Goal: Task Accomplishment & Management: Manage account settings

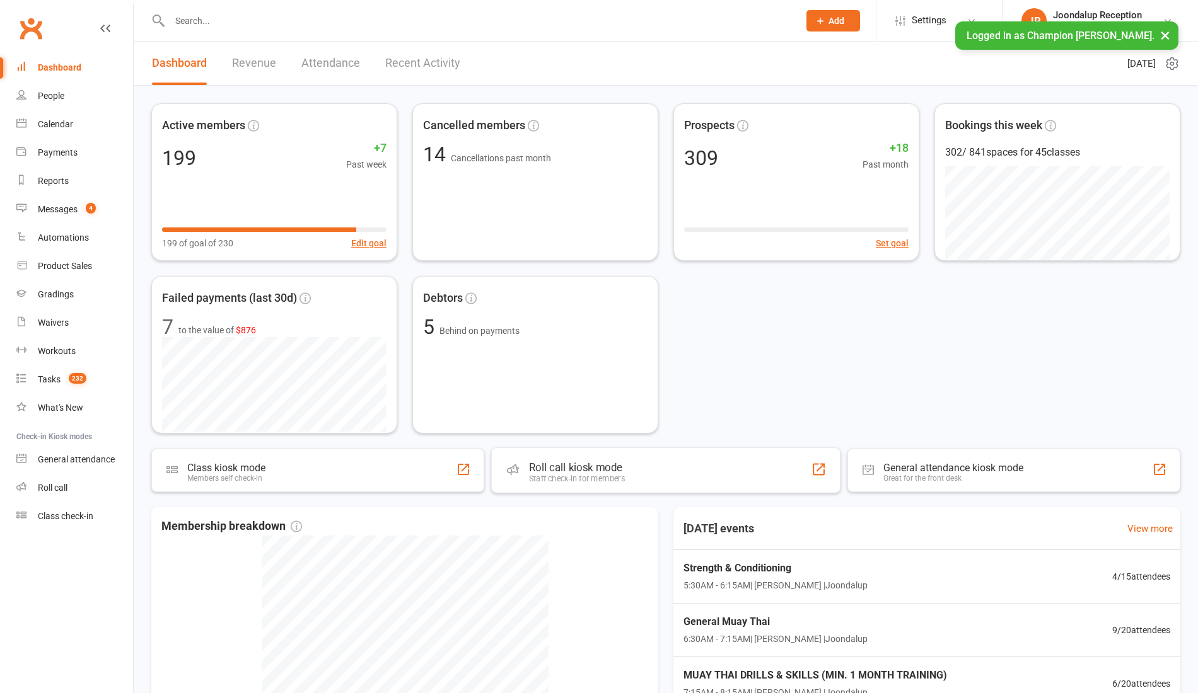
click at [639, 472] on div "Roll call kiosk mode Staff check-in for members" at bounding box center [665, 470] width 349 height 45
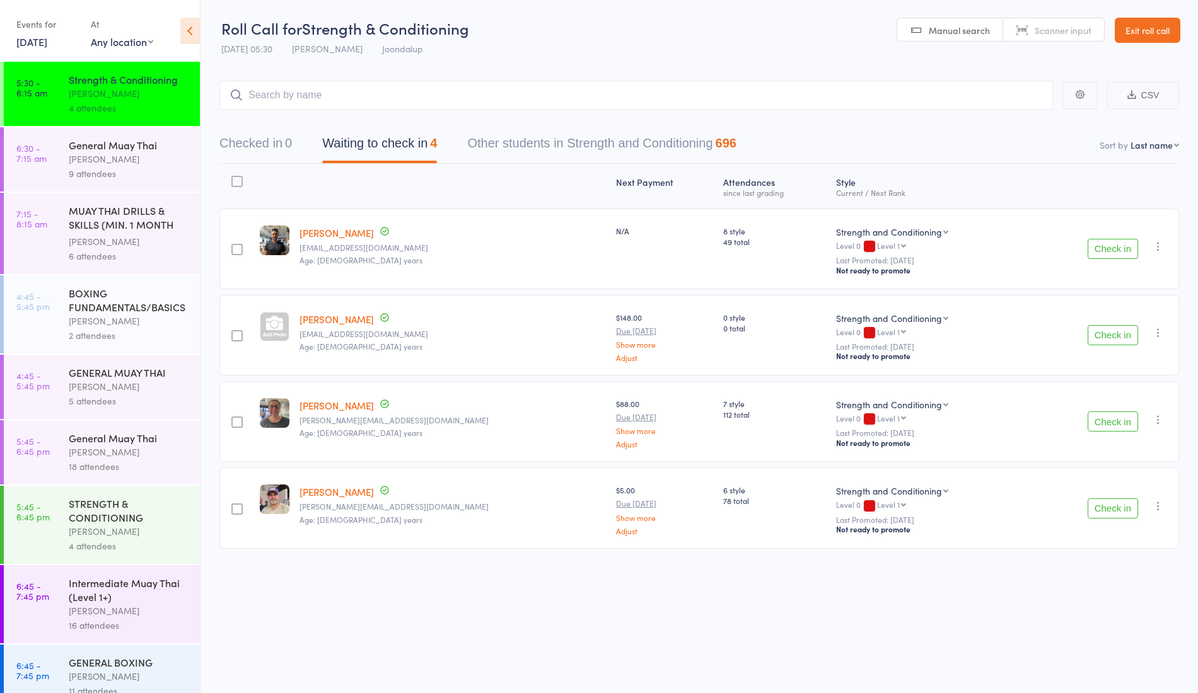
click at [1113, 246] on button "Check in" at bounding box center [1112, 249] width 50 height 20
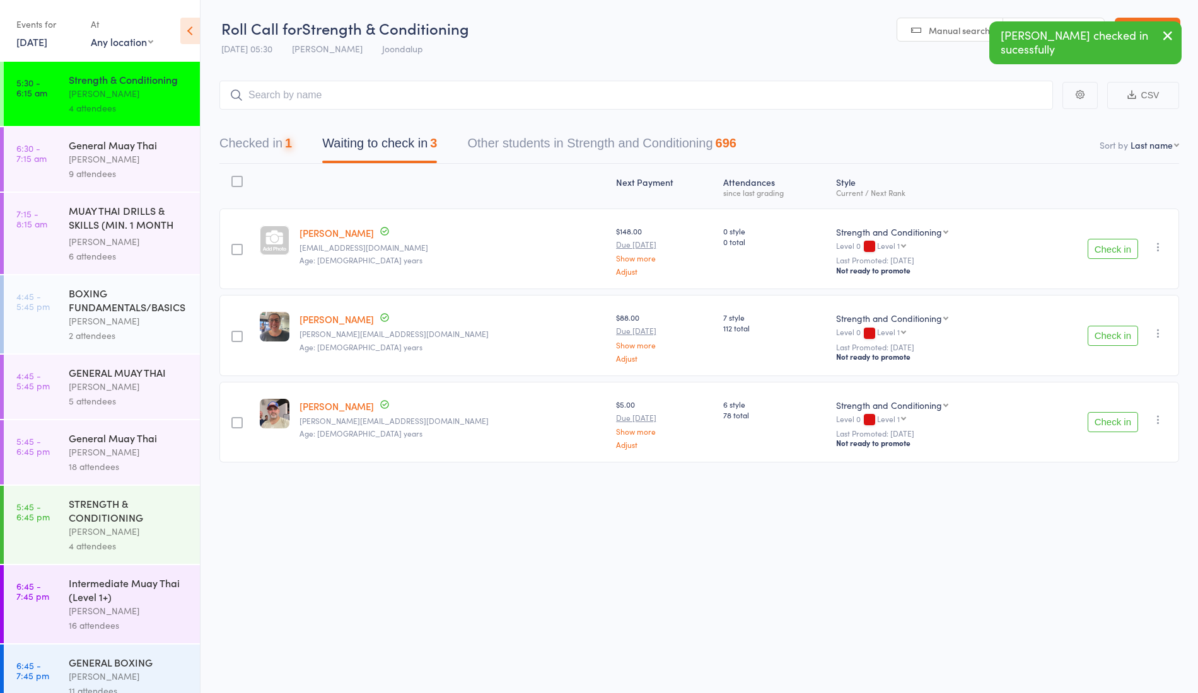
click at [1125, 243] on button "Check in" at bounding box center [1112, 249] width 50 height 20
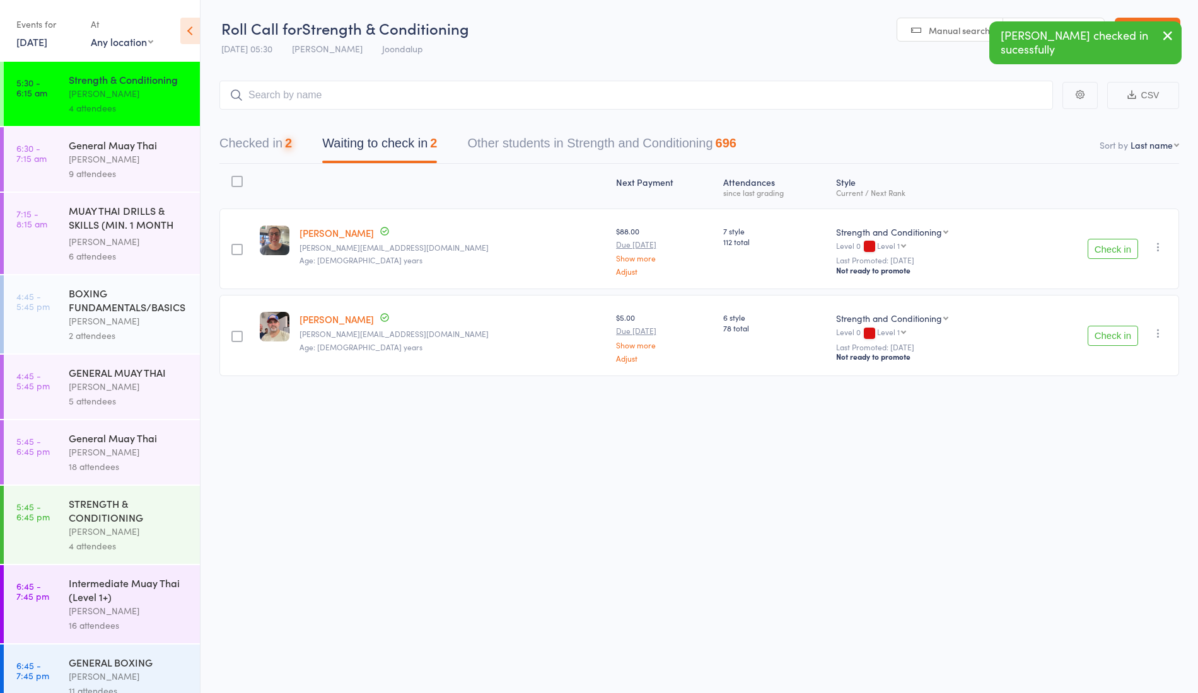
click at [1109, 247] on button "Check in" at bounding box center [1112, 249] width 50 height 20
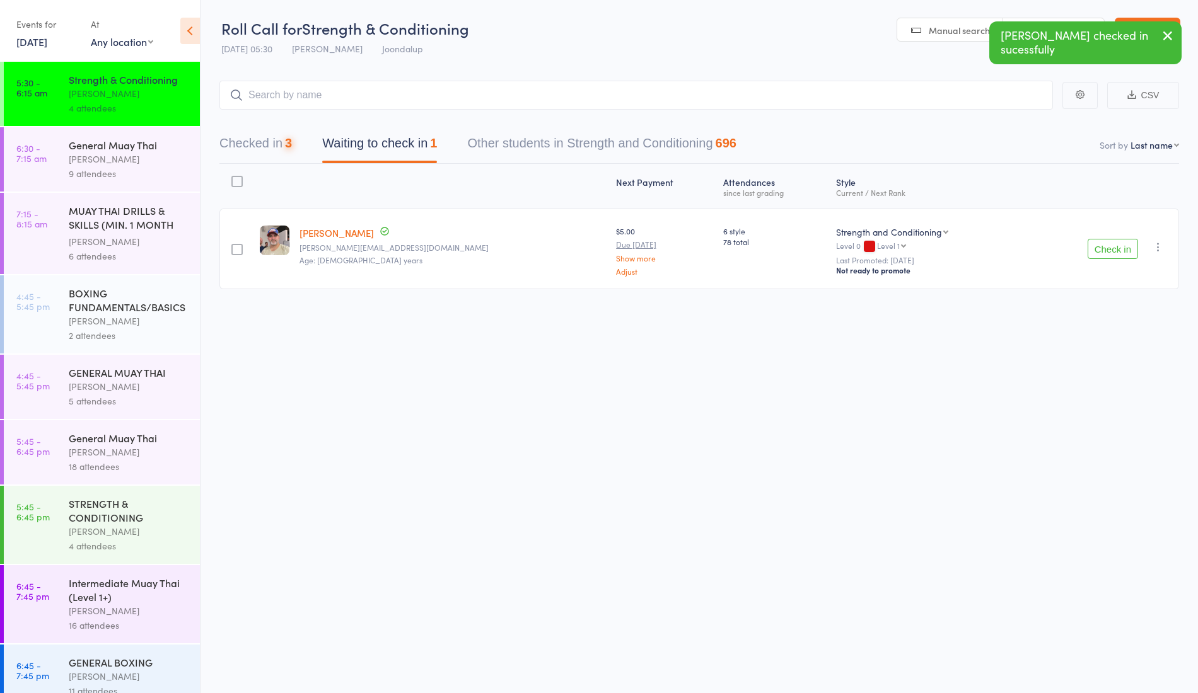
click at [1109, 243] on button "Check in" at bounding box center [1112, 249] width 50 height 20
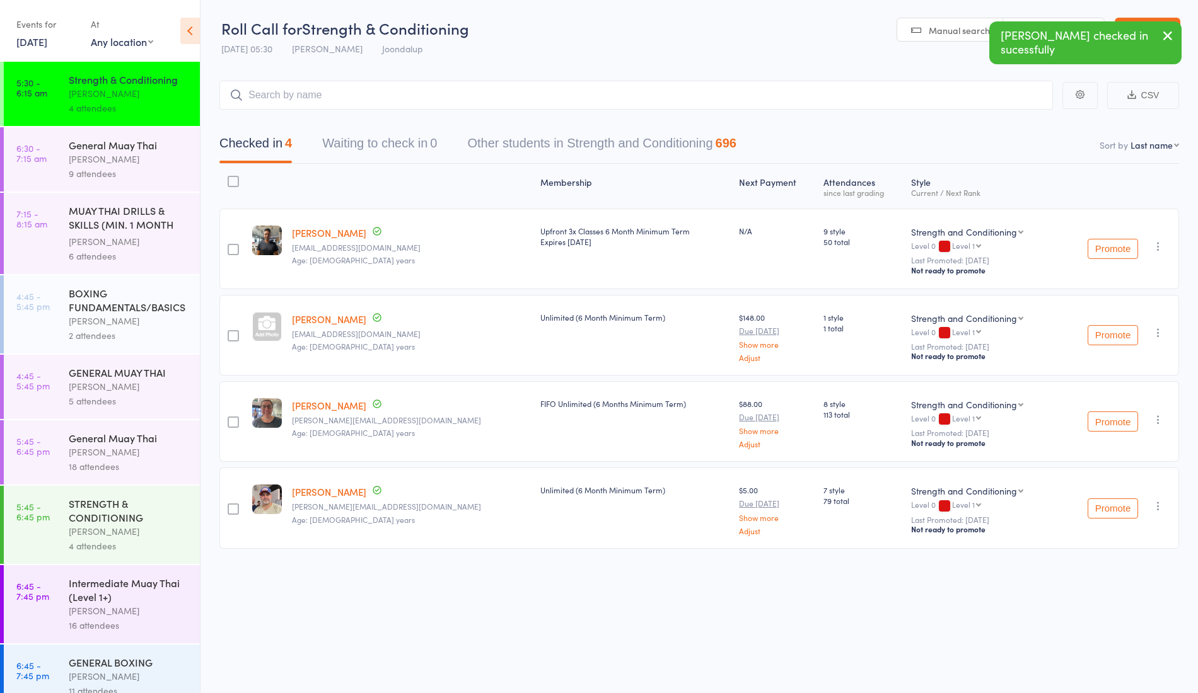
click at [317, 228] on link "Shivan Jagatia" at bounding box center [329, 232] width 74 height 13
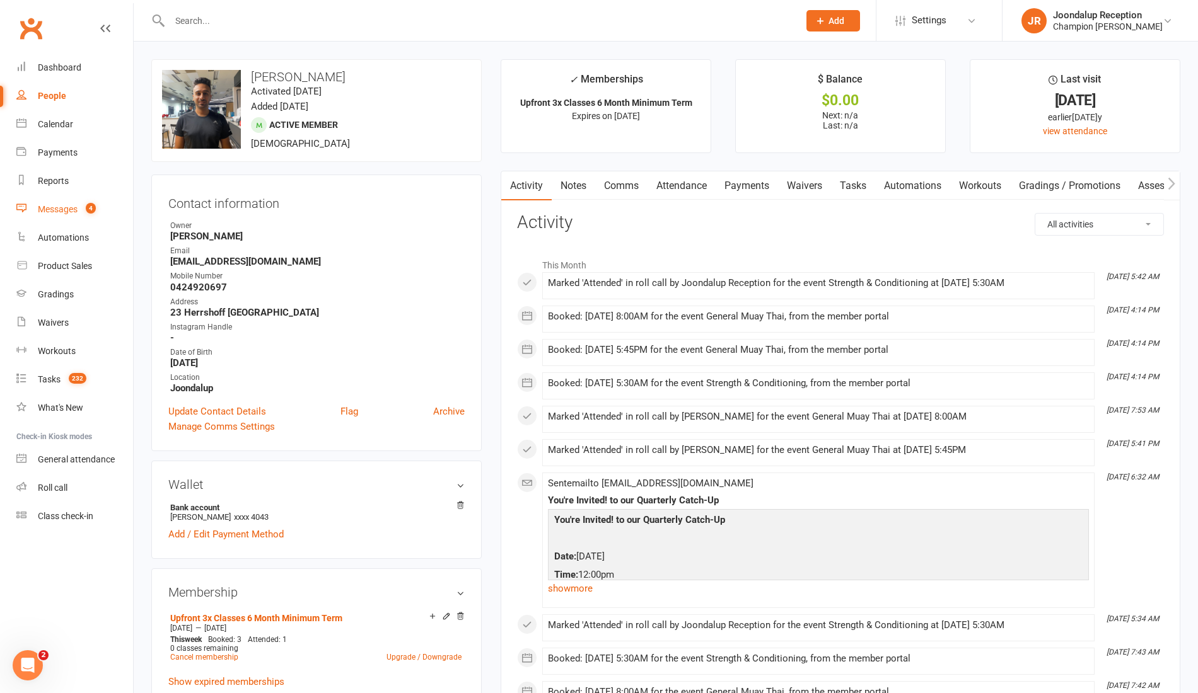
click at [69, 209] on div "Messages" at bounding box center [58, 209] width 40 height 10
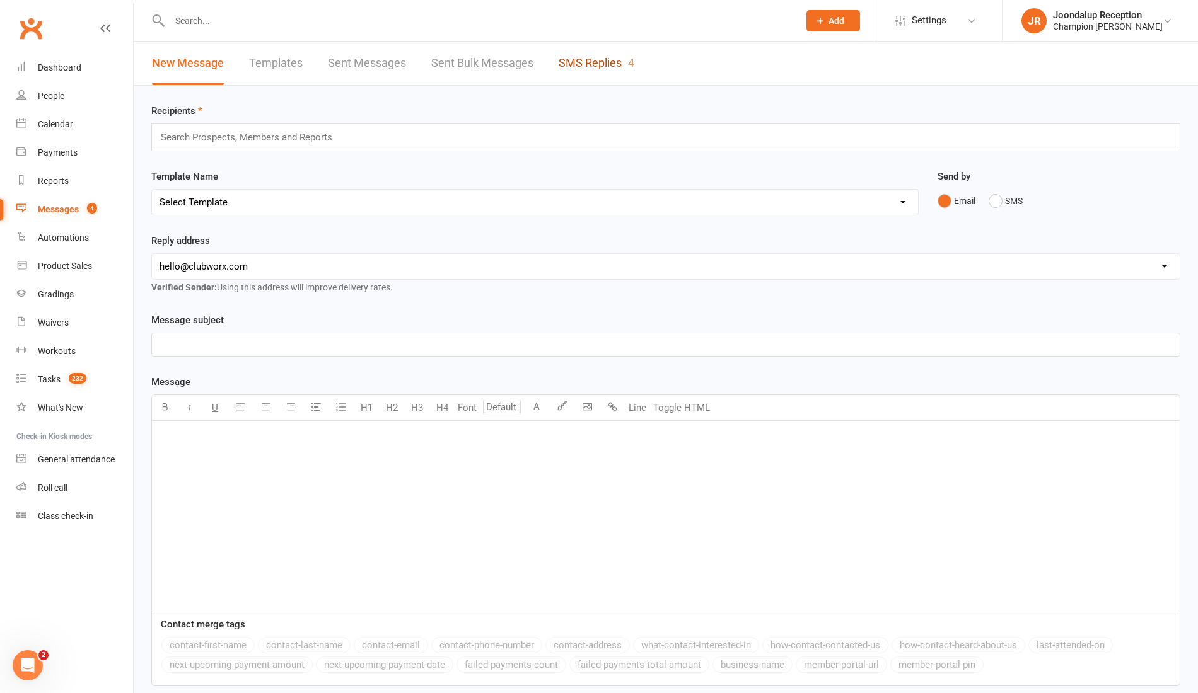
click at [600, 50] on link "SMS Replies 4" at bounding box center [596, 63] width 76 height 43
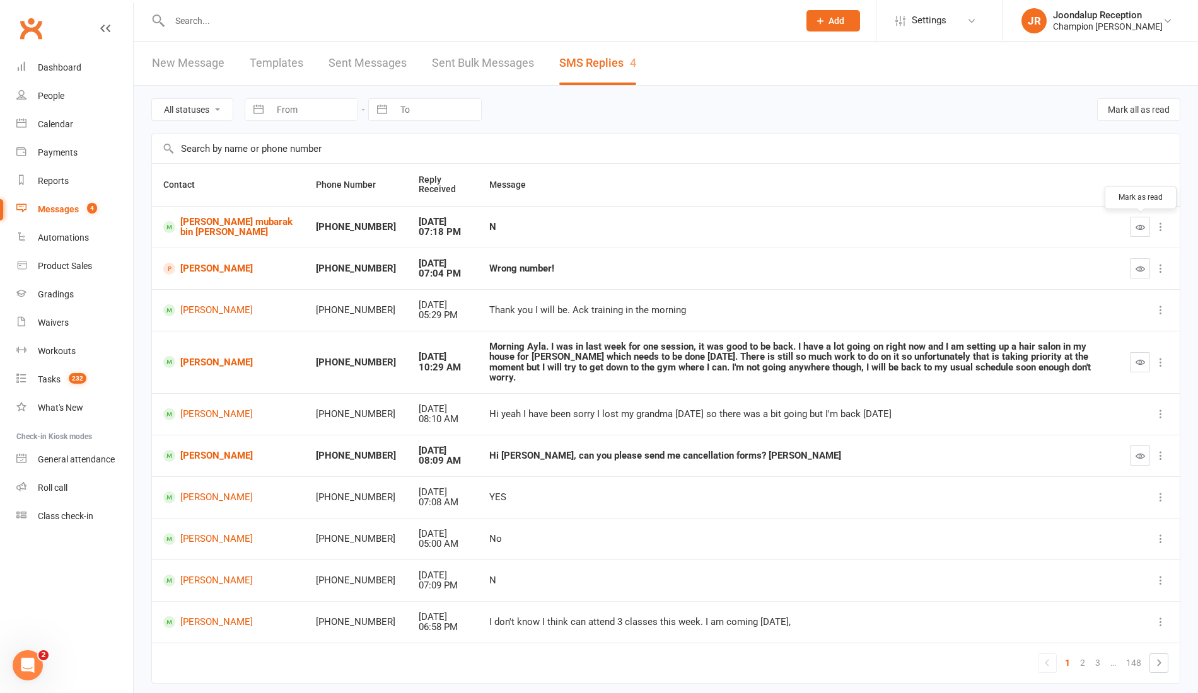
click at [1139, 224] on icon "button" at bounding box center [1139, 227] width 9 height 9
click at [1140, 260] on button "button" at bounding box center [1140, 268] width 20 height 20
click at [1138, 352] on button "button" at bounding box center [1140, 362] width 20 height 20
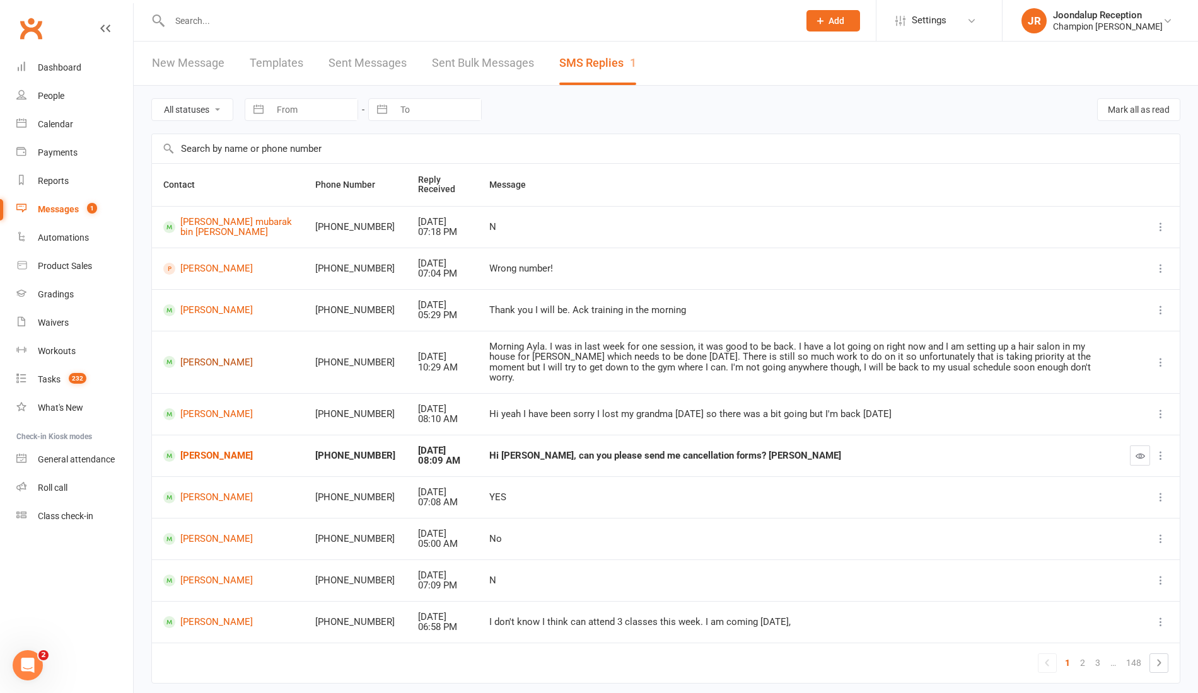
click at [208, 356] on link "Ben Malpuss" at bounding box center [227, 362] width 129 height 12
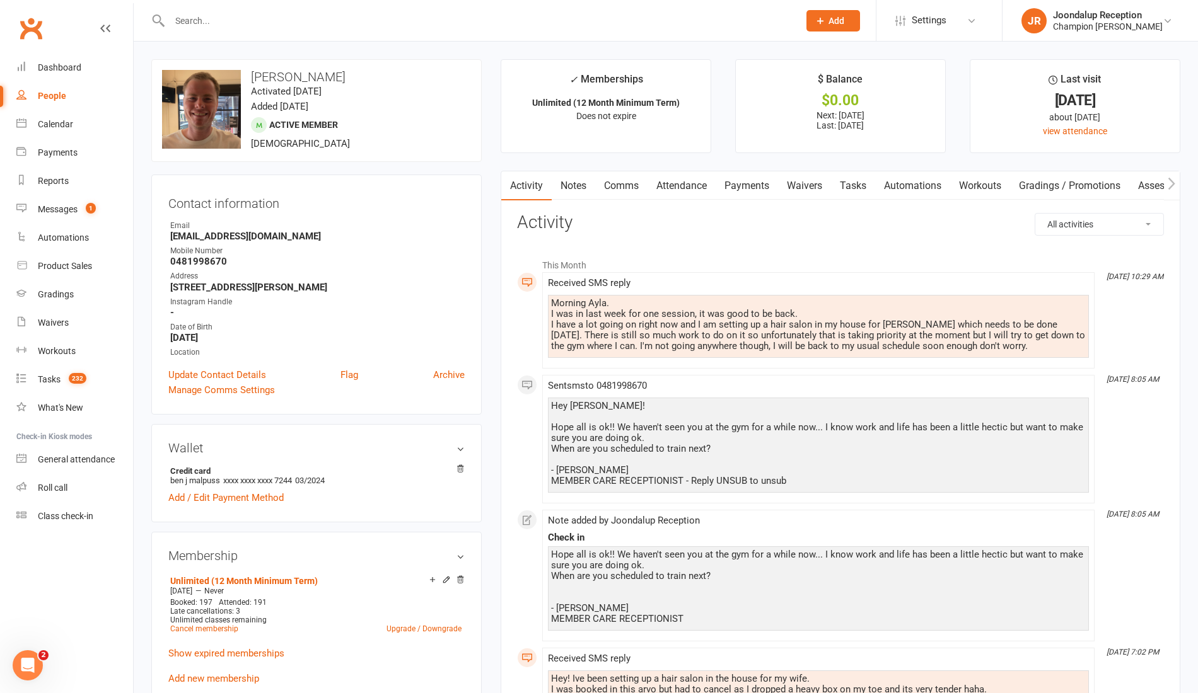
click at [589, 186] on link "Notes" at bounding box center [573, 185] width 43 height 29
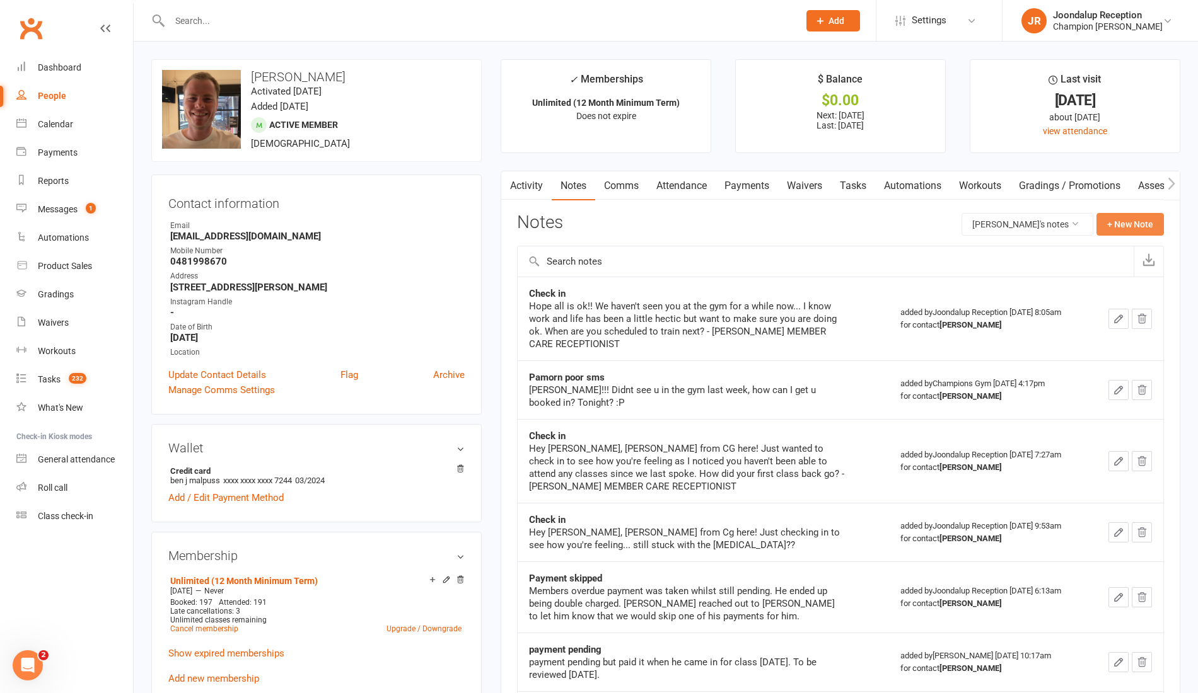
click at [1129, 226] on button "+ New Note" at bounding box center [1129, 224] width 67 height 23
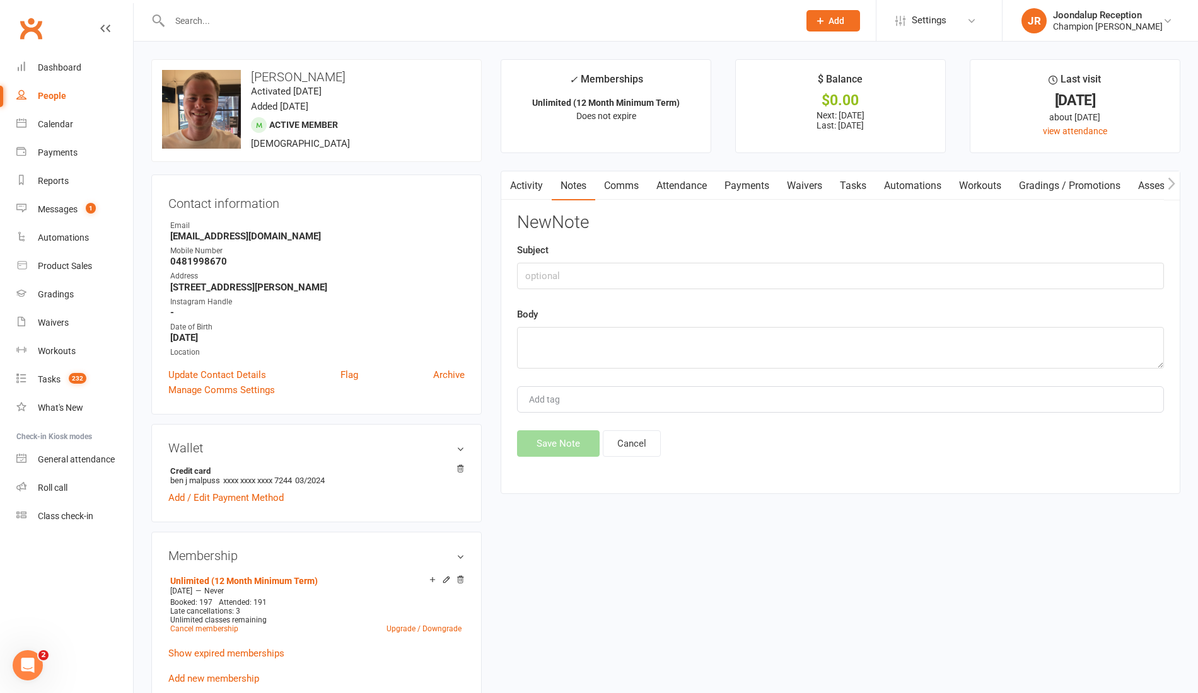
click at [619, 189] on link "Comms" at bounding box center [621, 185] width 52 height 29
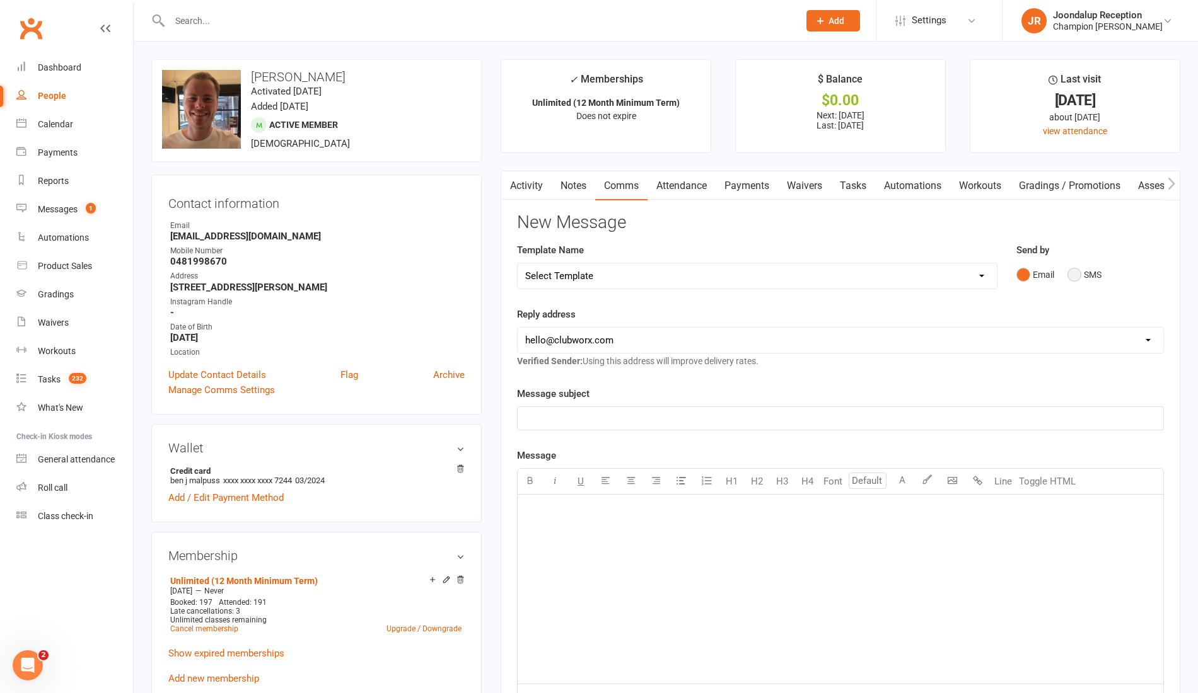
click at [1094, 284] on button "SMS" at bounding box center [1084, 275] width 34 height 24
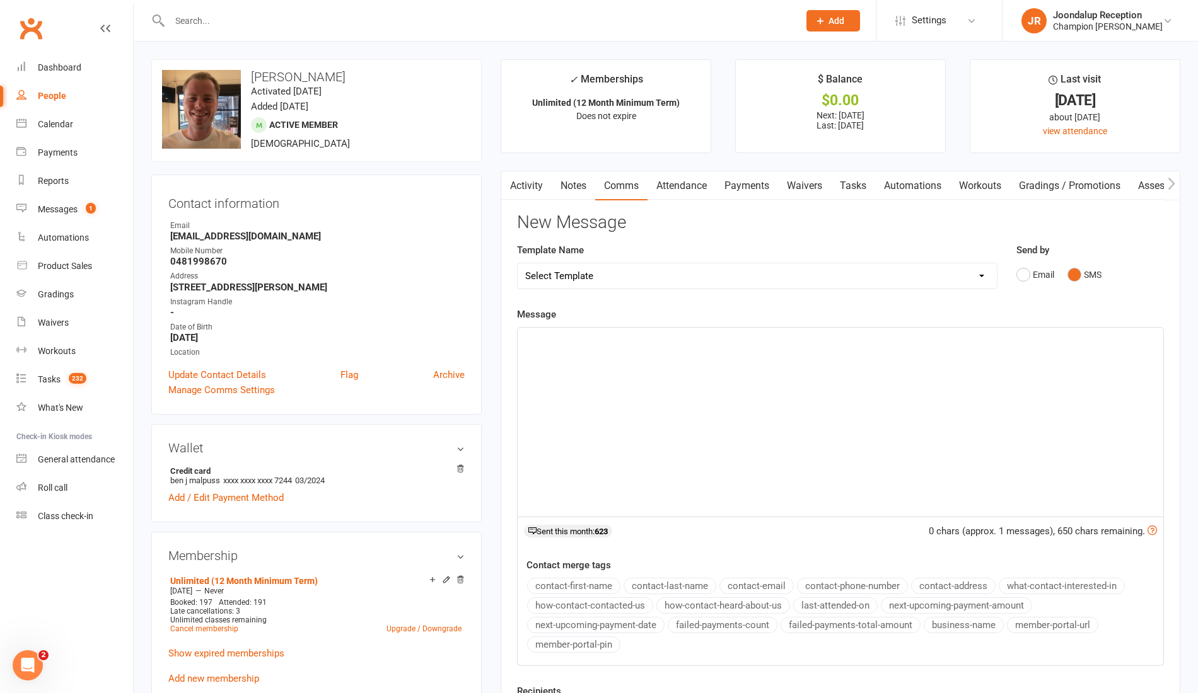
click at [593, 363] on div "﻿" at bounding box center [840, 422] width 645 height 189
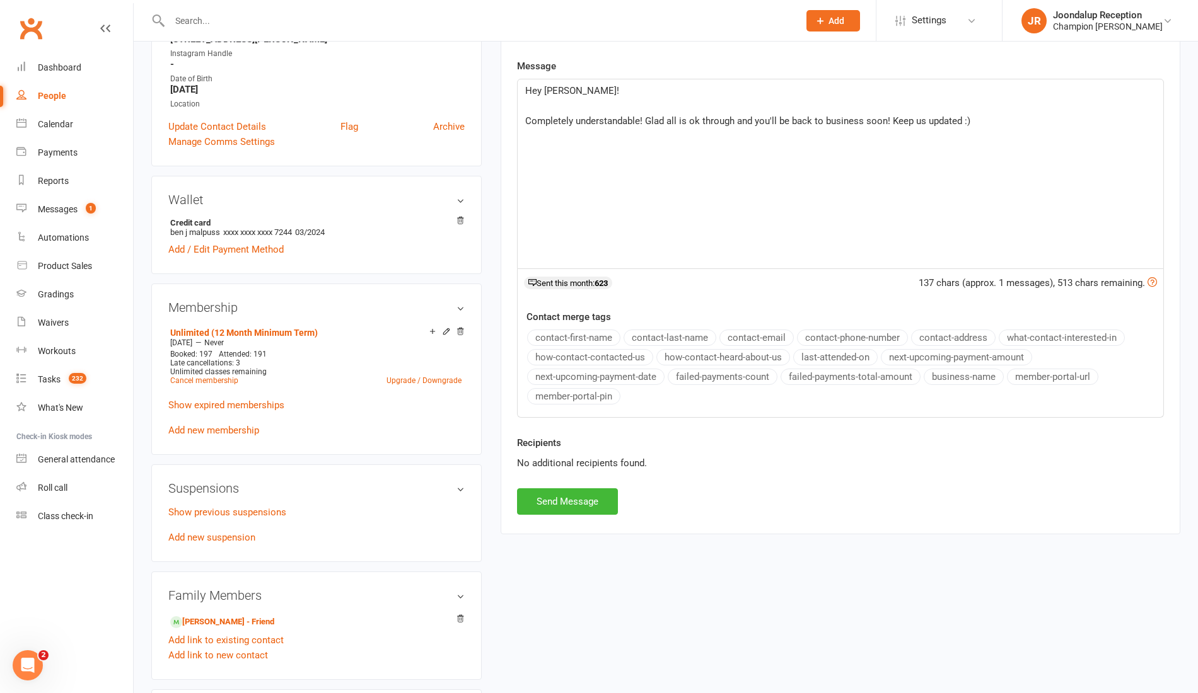
scroll to position [246, 0]
click at [574, 495] on button "Send Message" at bounding box center [567, 503] width 101 height 26
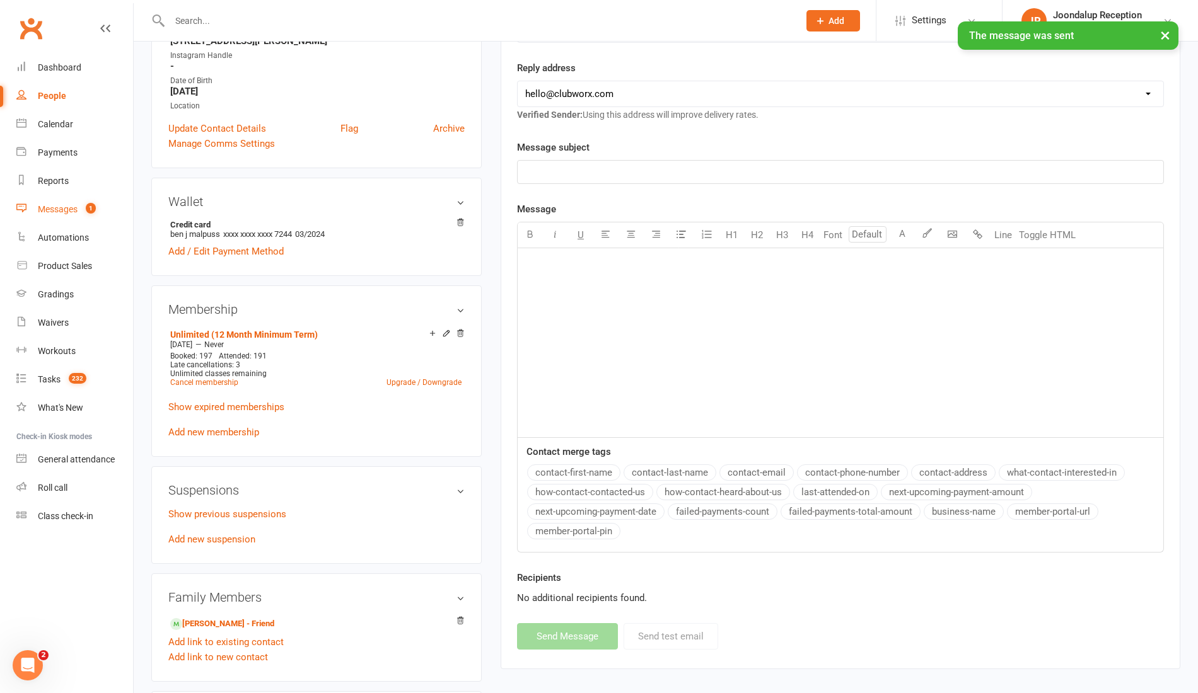
click at [72, 209] on div "Messages" at bounding box center [58, 209] width 40 height 10
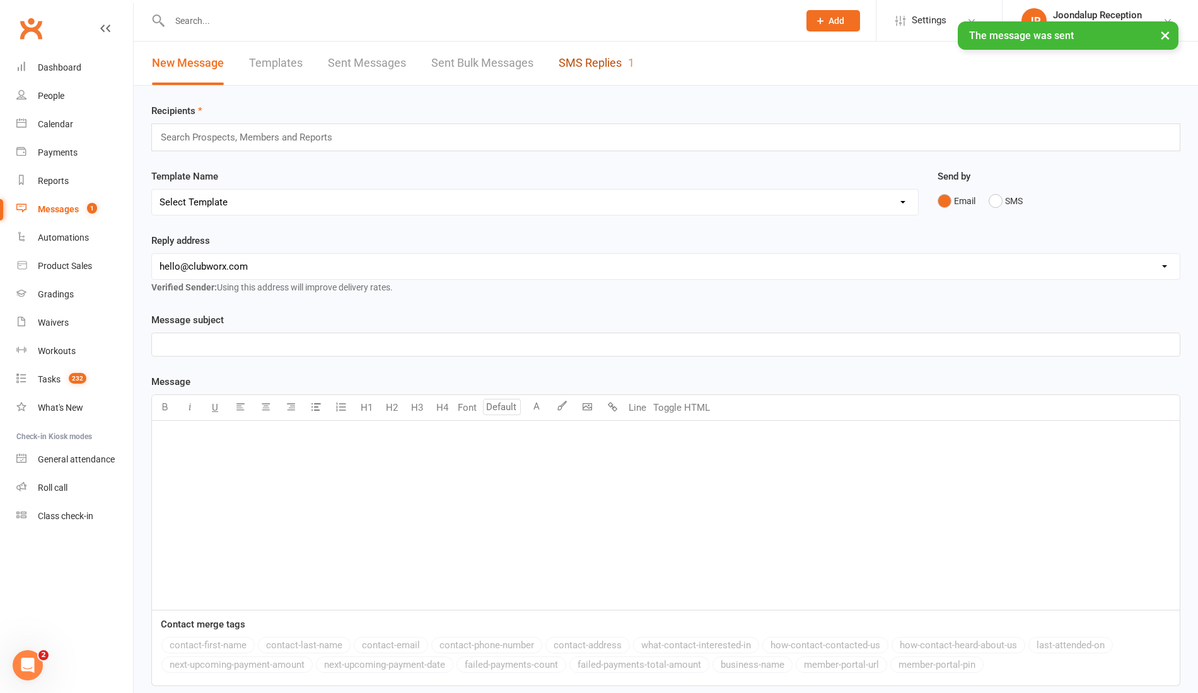
click at [610, 66] on link "SMS Replies 1" at bounding box center [596, 63] width 76 height 43
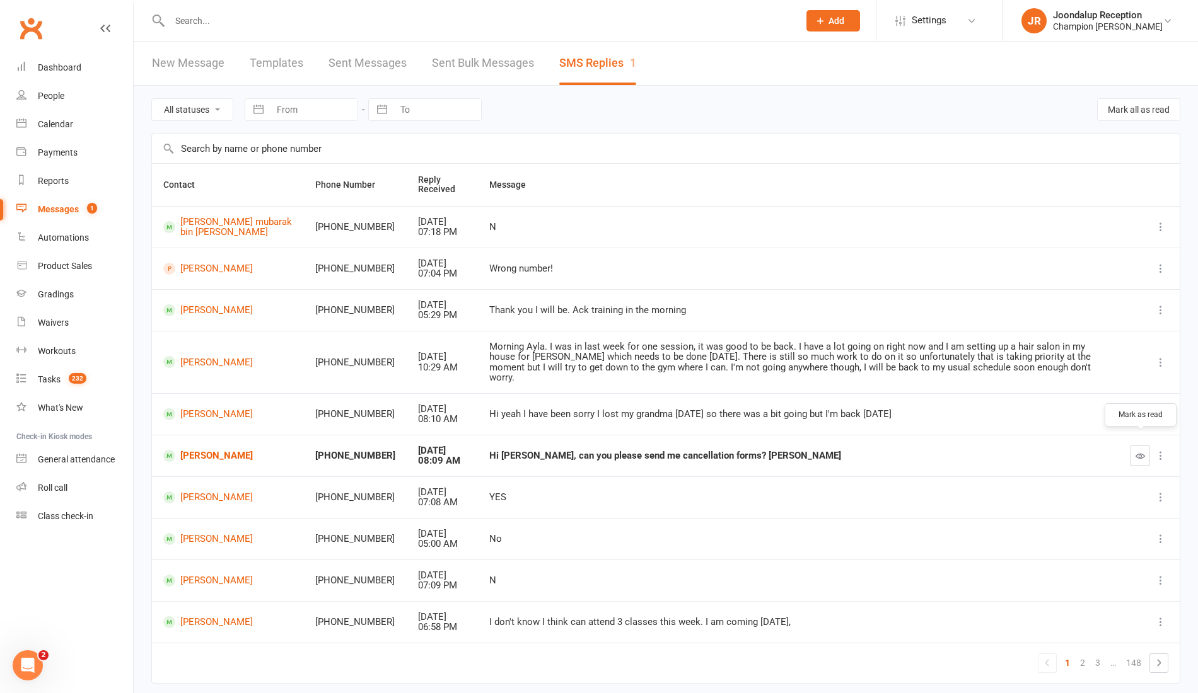
click at [1139, 451] on icon "button" at bounding box center [1139, 455] width 9 height 9
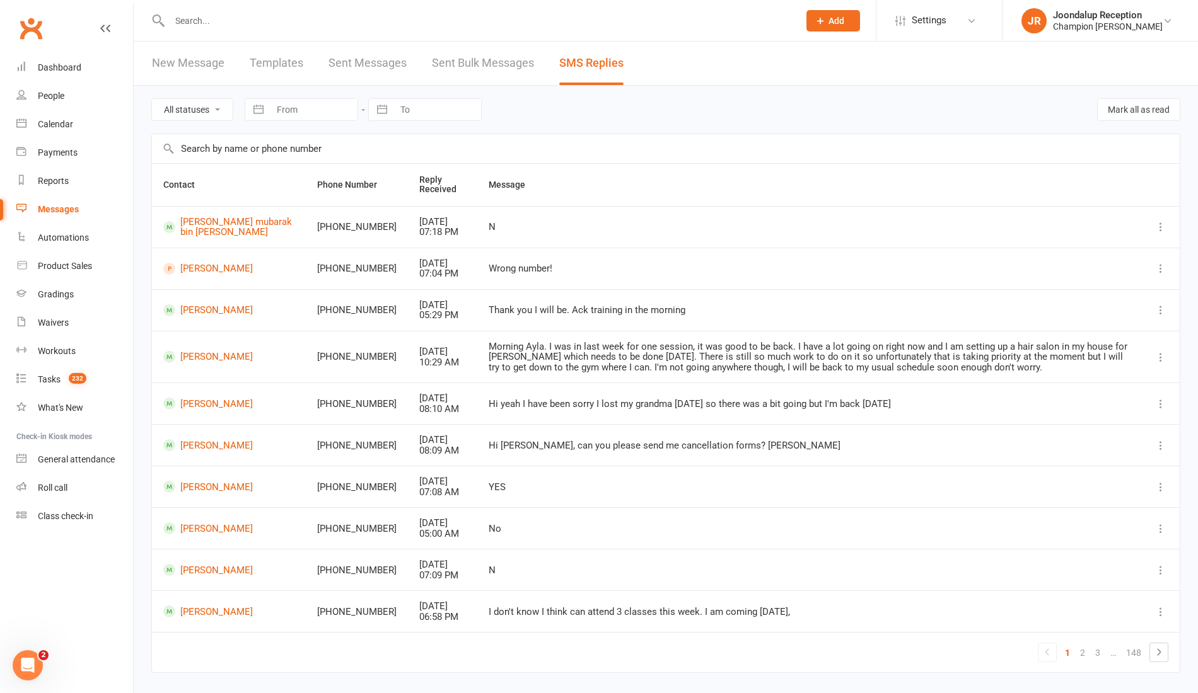
click at [212, 453] on td "Andrew Neho" at bounding box center [229, 445] width 154 height 42
click at [212, 451] on td "Andrew Neho" at bounding box center [229, 445] width 154 height 42
click at [226, 439] on link "Andrew Neho" at bounding box center [228, 445] width 131 height 12
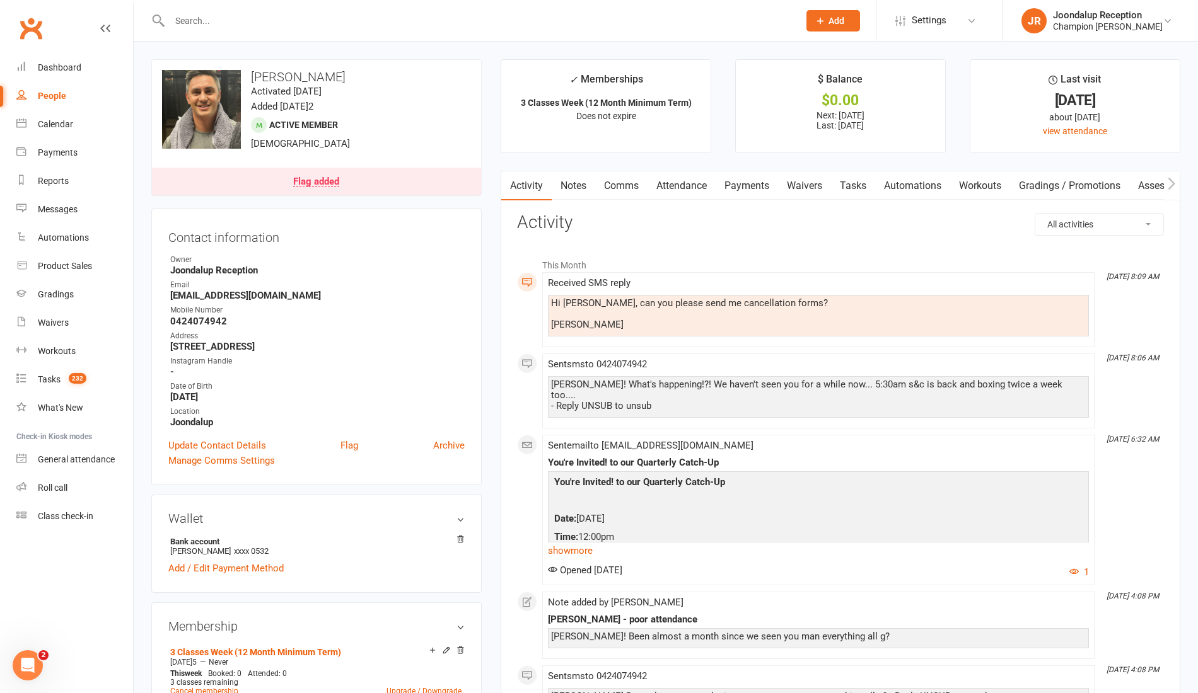
click at [582, 185] on link "Notes" at bounding box center [573, 185] width 43 height 29
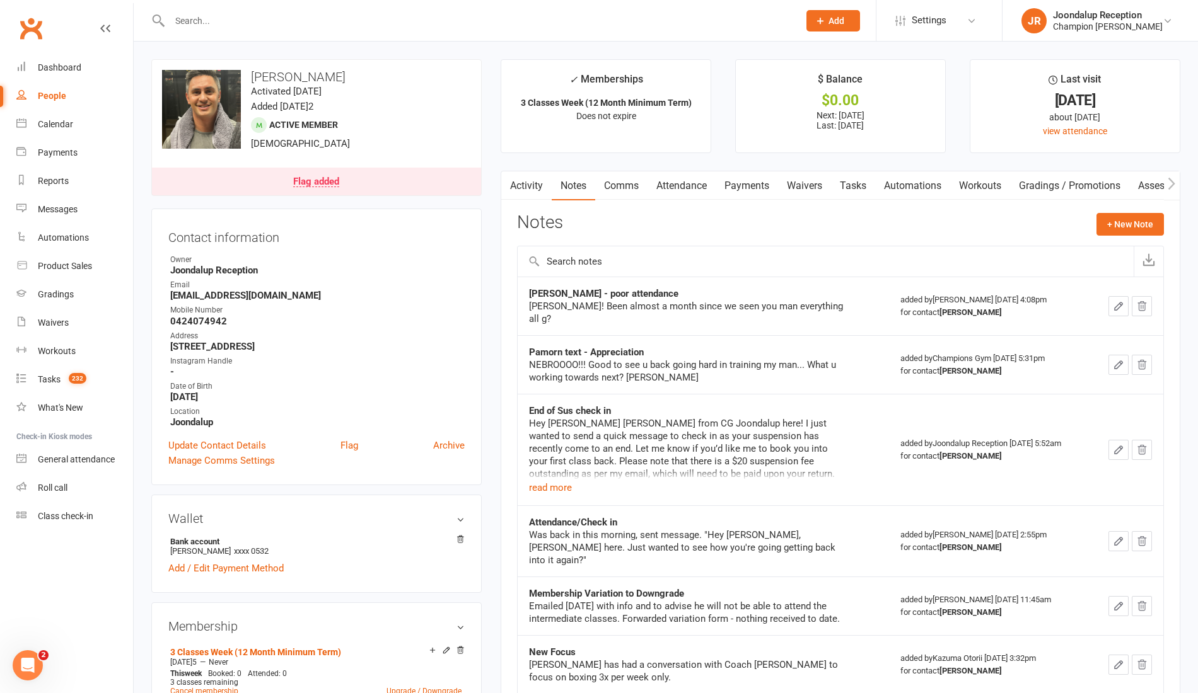
click at [620, 184] on link "Comms" at bounding box center [621, 185] width 52 height 29
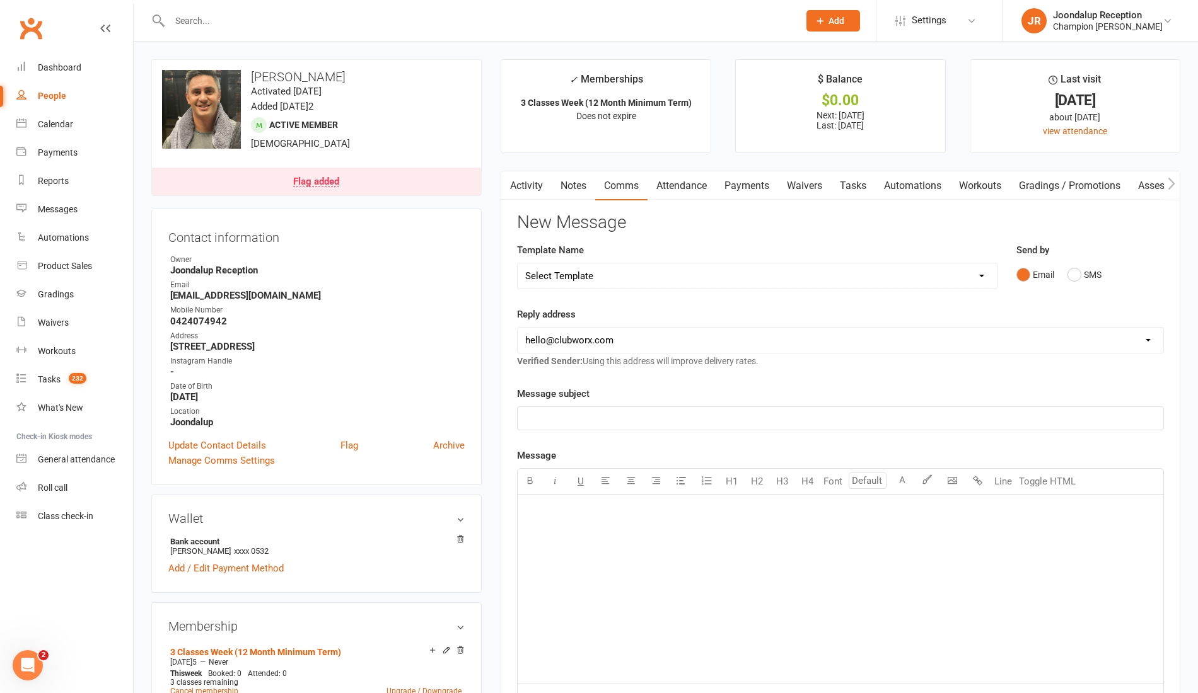
click at [558, 175] on link "Notes" at bounding box center [573, 185] width 43 height 29
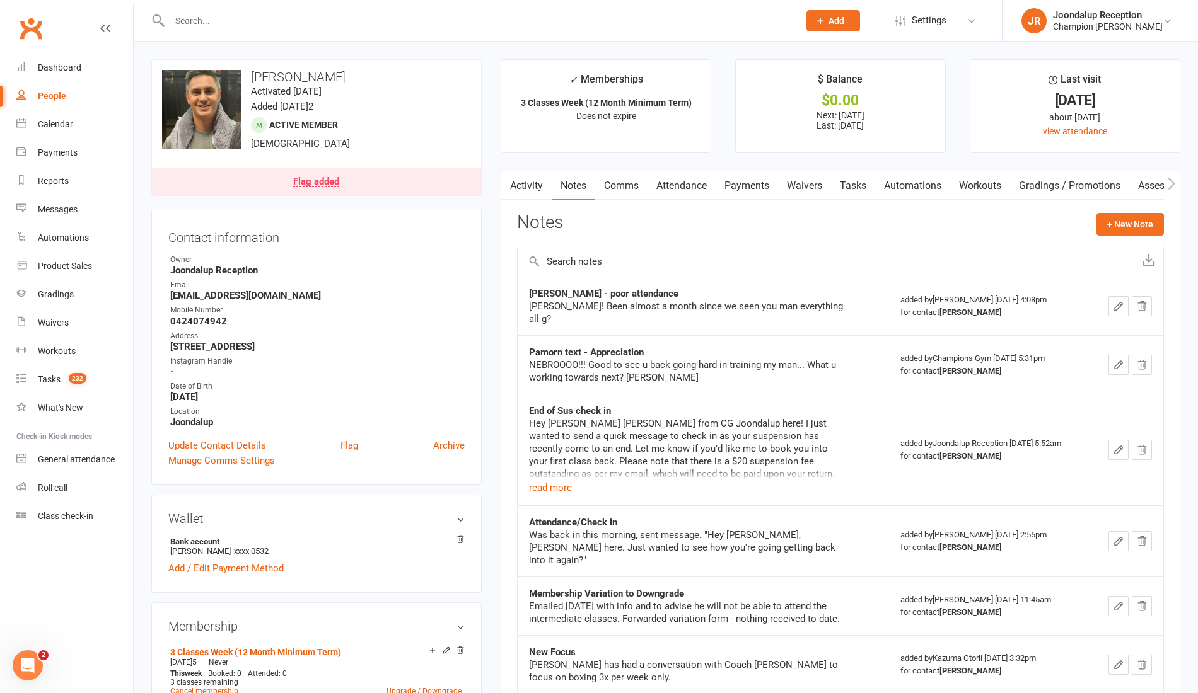
click at [540, 185] on link "Activity" at bounding box center [526, 185] width 50 height 29
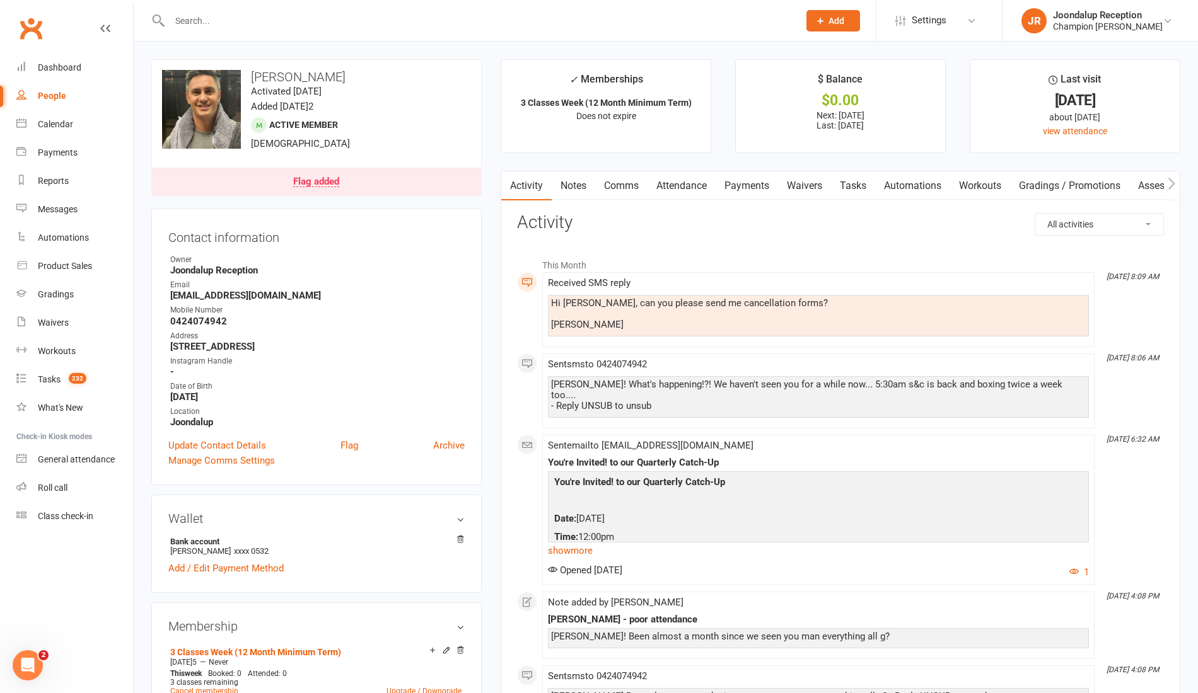
click at [626, 185] on link "Comms" at bounding box center [621, 185] width 52 height 29
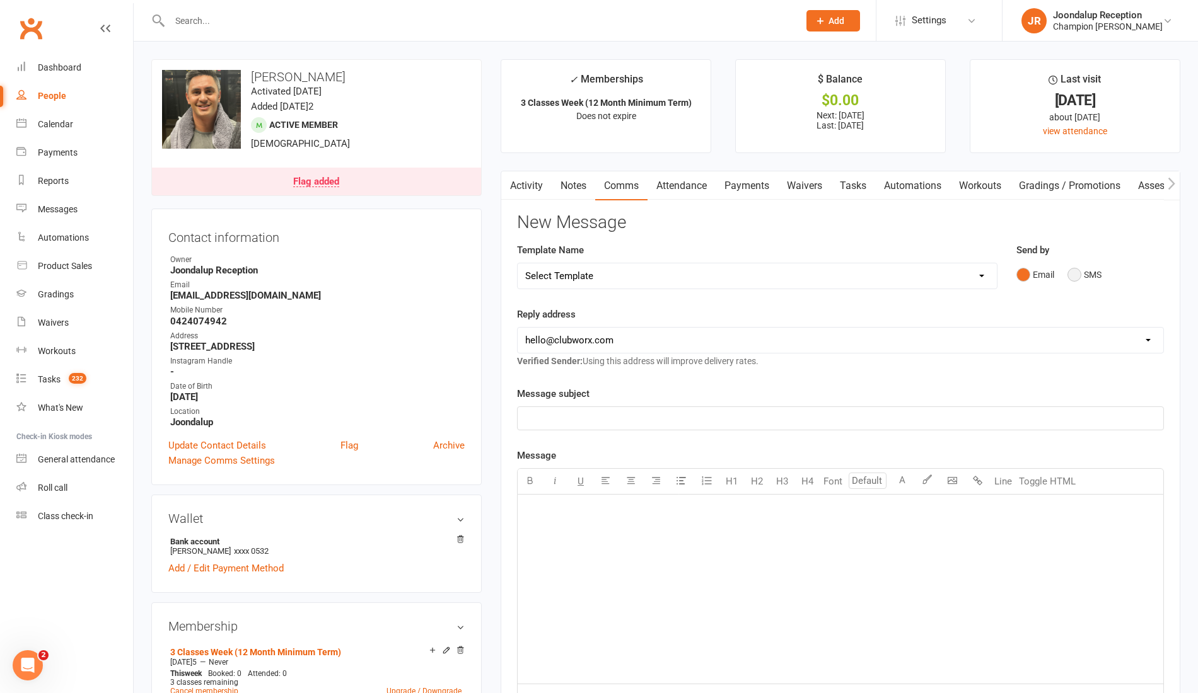
click at [1088, 281] on button "SMS" at bounding box center [1084, 275] width 34 height 24
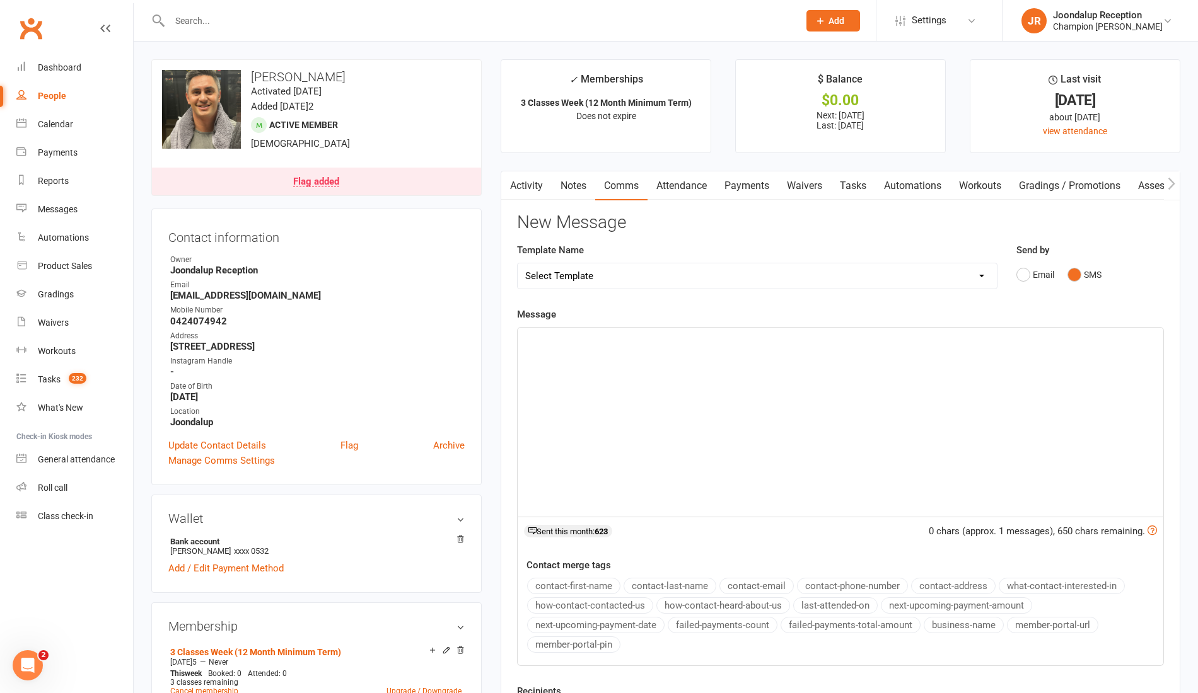
click at [596, 350] on div "﻿" at bounding box center [840, 422] width 645 height 189
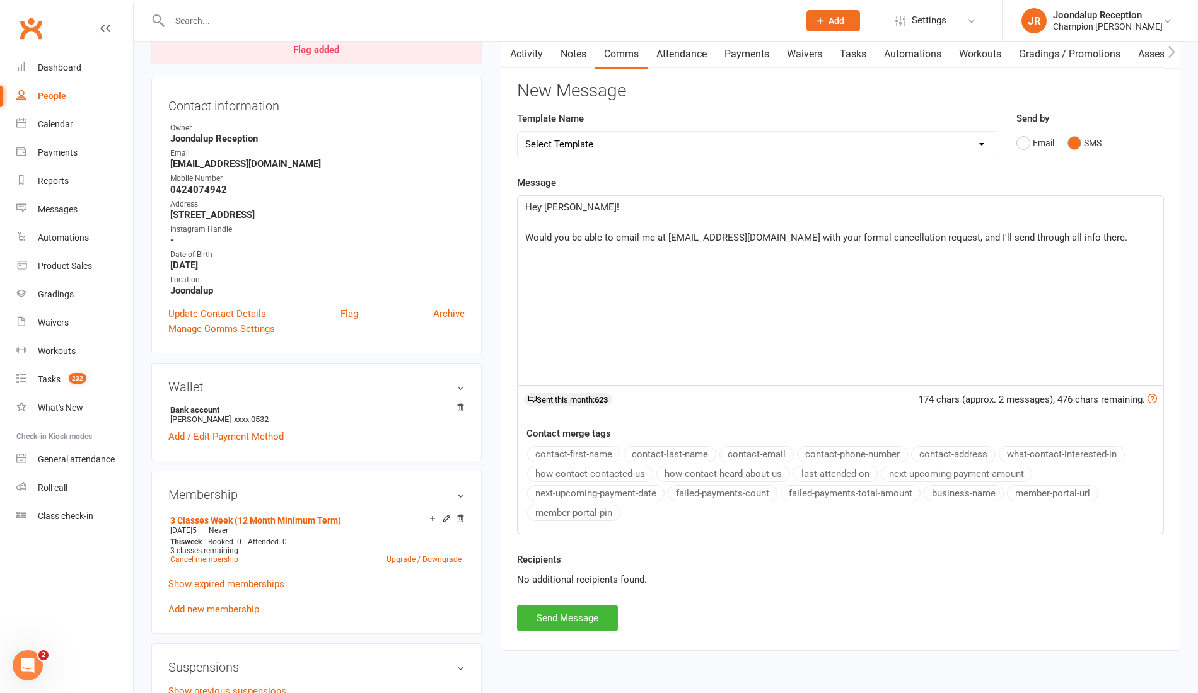
scroll to position [199, 0]
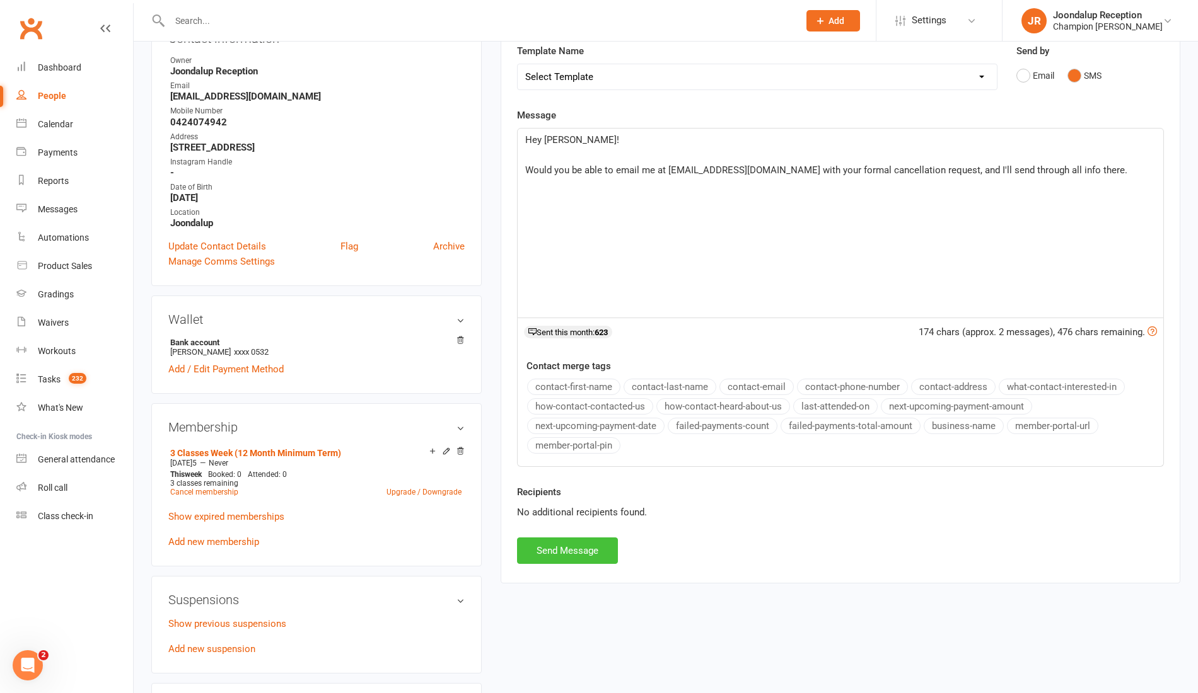
click at [545, 545] on button "Send Message" at bounding box center [567, 551] width 101 height 26
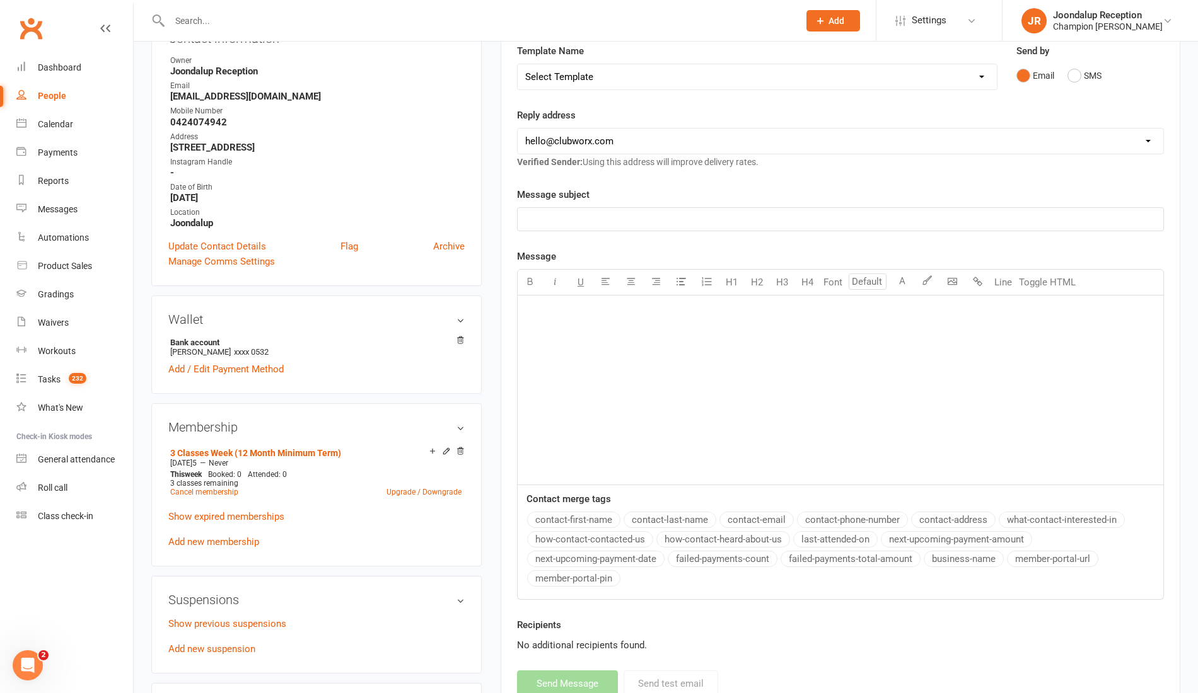
scroll to position [0, 0]
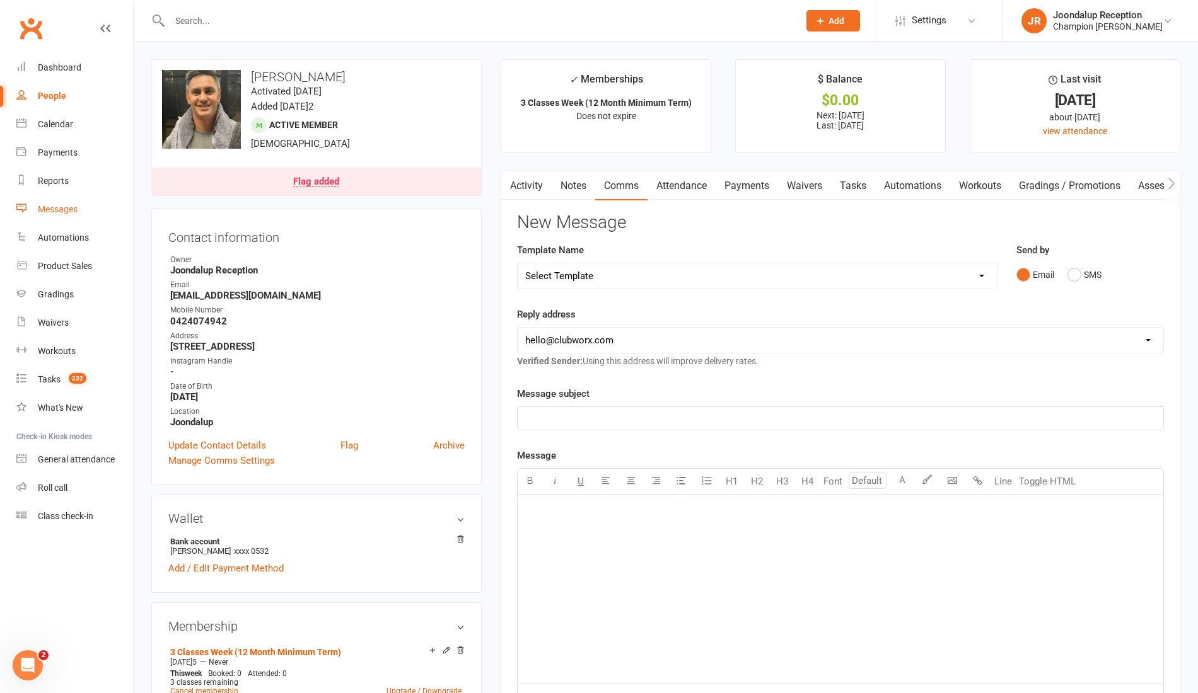
click at [59, 221] on link "Messages" at bounding box center [74, 209] width 117 height 28
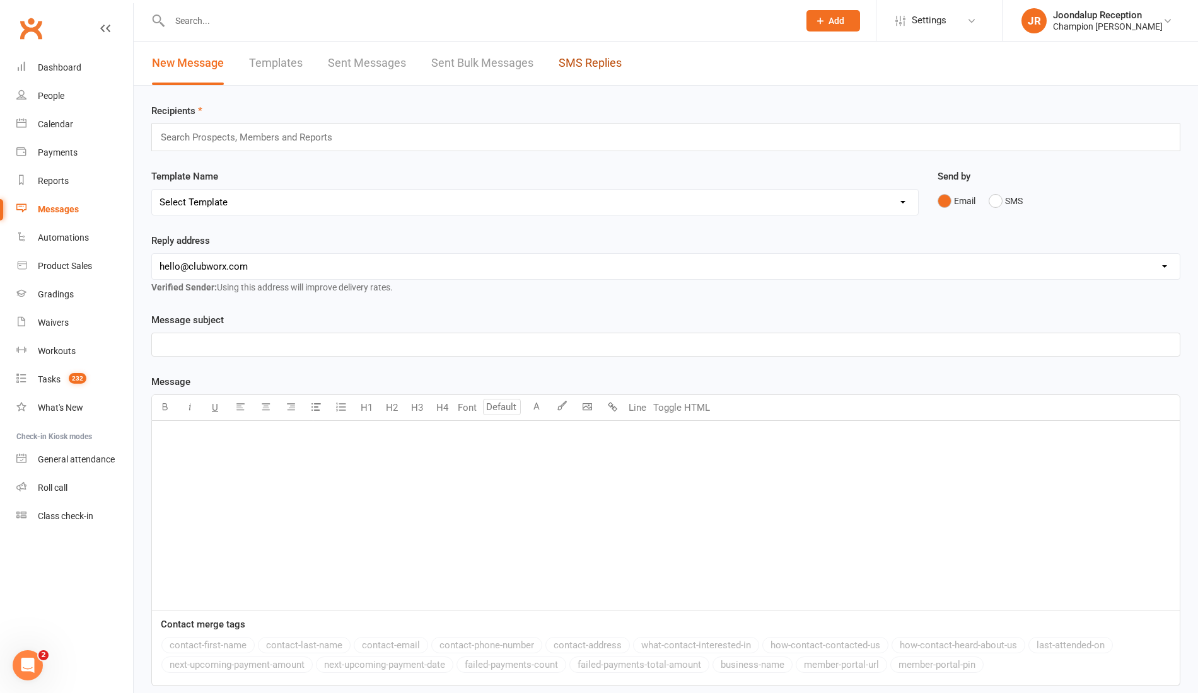
click at [604, 64] on link "SMS Replies" at bounding box center [589, 63] width 63 height 43
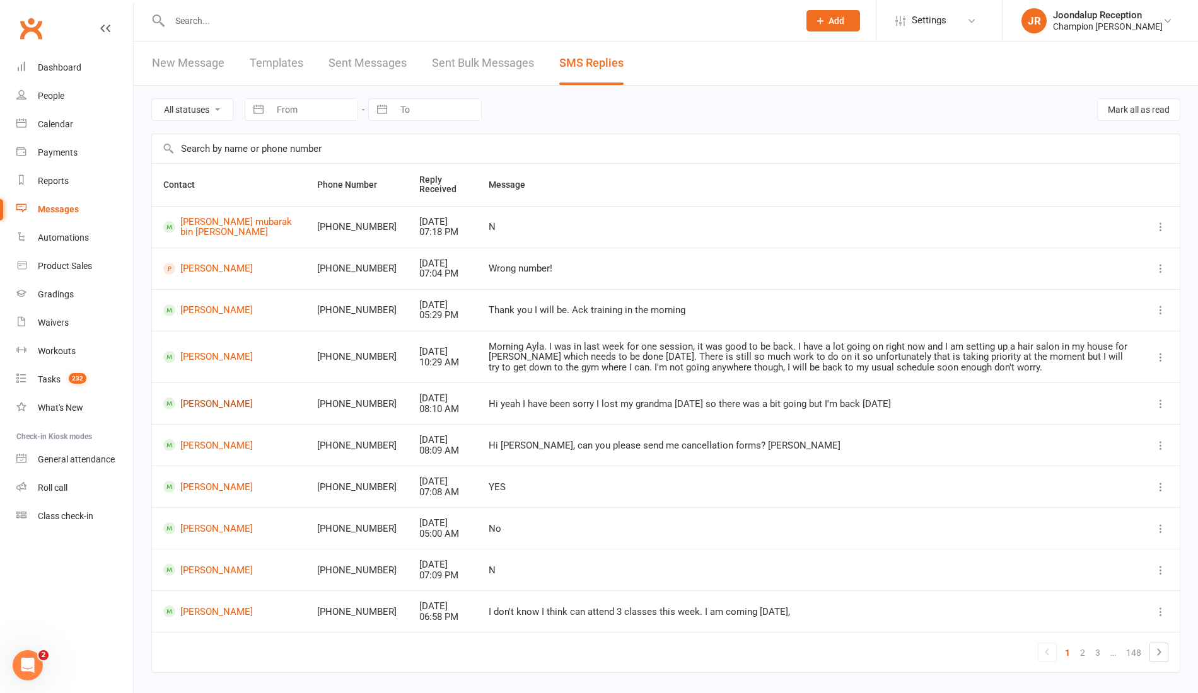
click at [239, 398] on link "Michael Connell" at bounding box center [228, 404] width 131 height 12
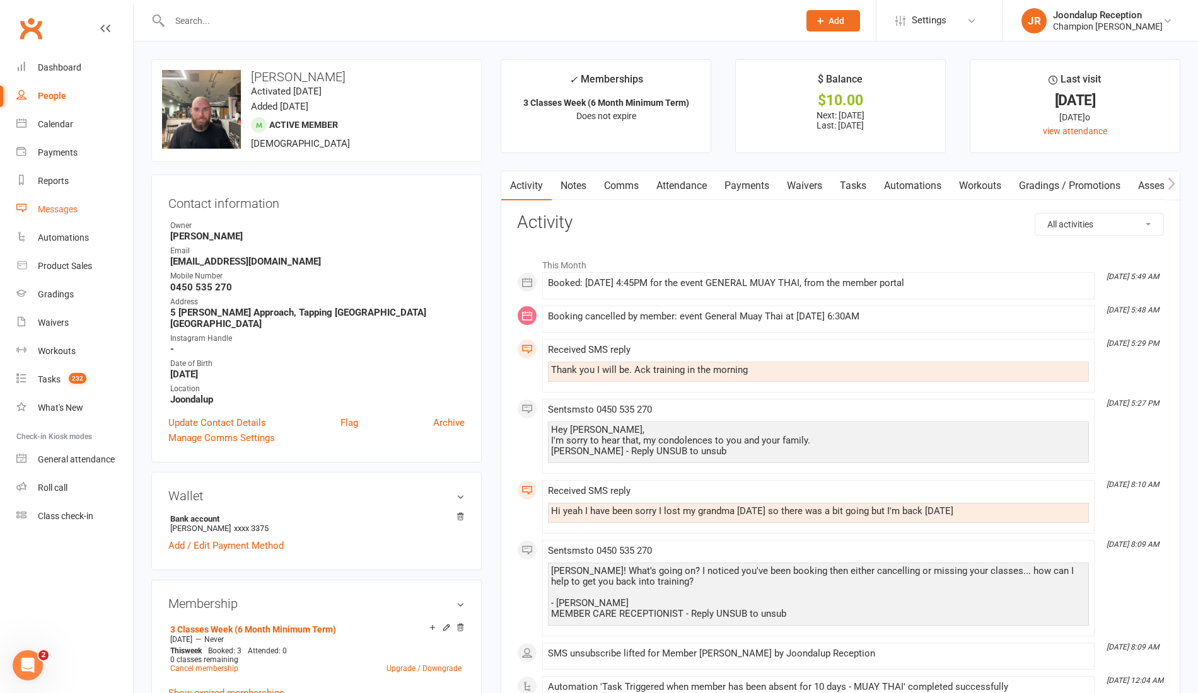
click at [62, 202] on link "Messages" at bounding box center [74, 209] width 117 height 28
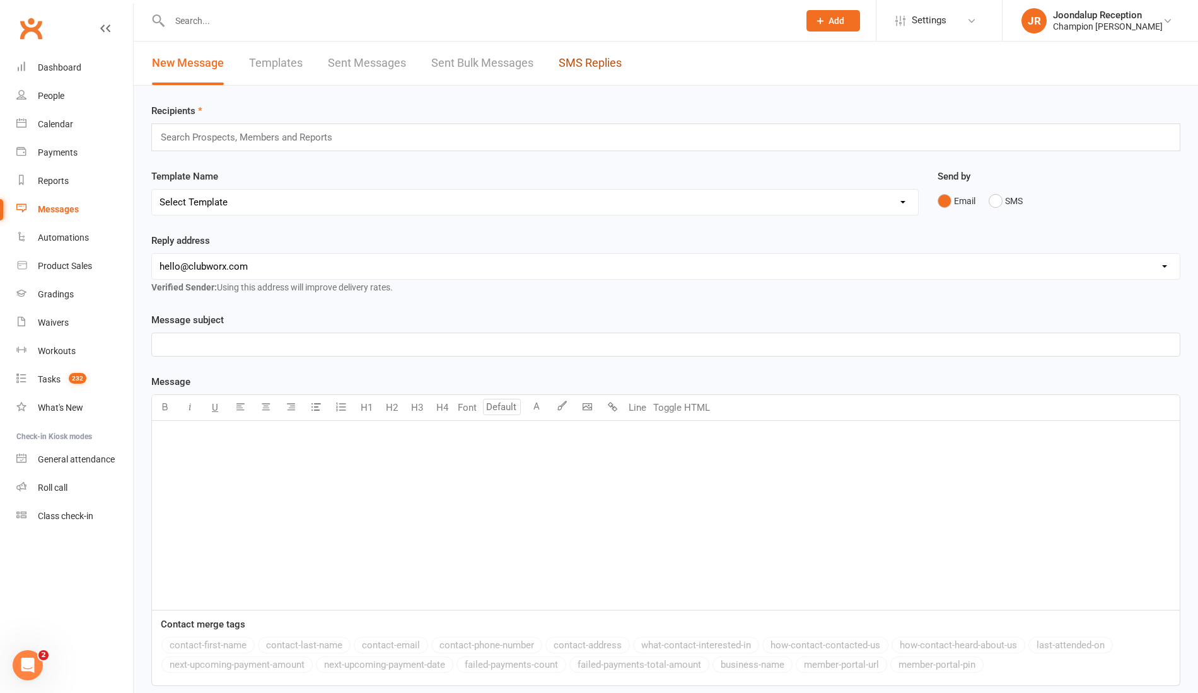
click at [598, 60] on link "SMS Replies" at bounding box center [589, 63] width 63 height 43
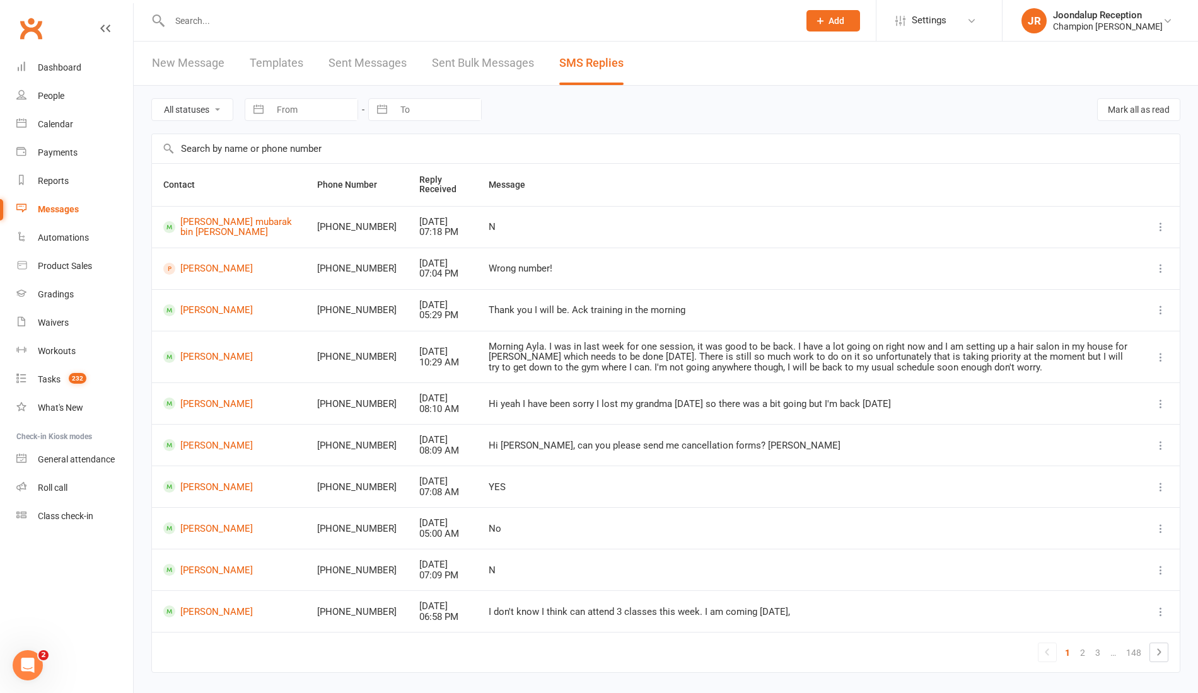
click at [1164, 652] on icon at bounding box center [1158, 652] width 15 height 15
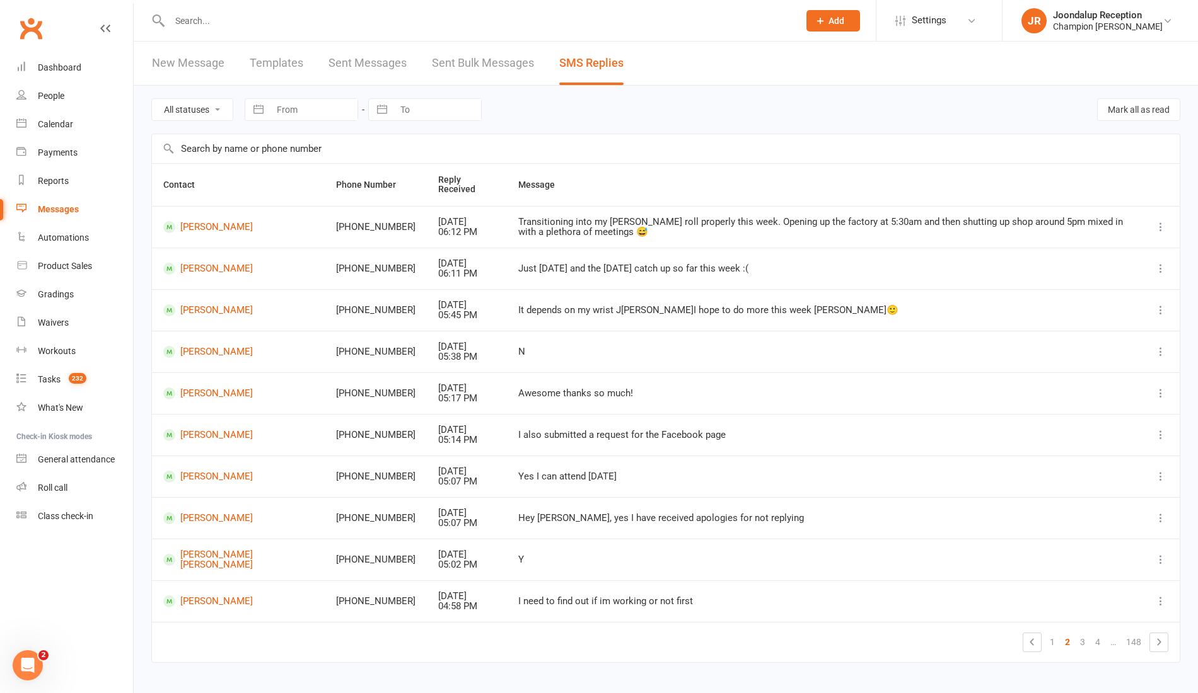
click at [1164, 643] on icon at bounding box center [1158, 642] width 15 height 15
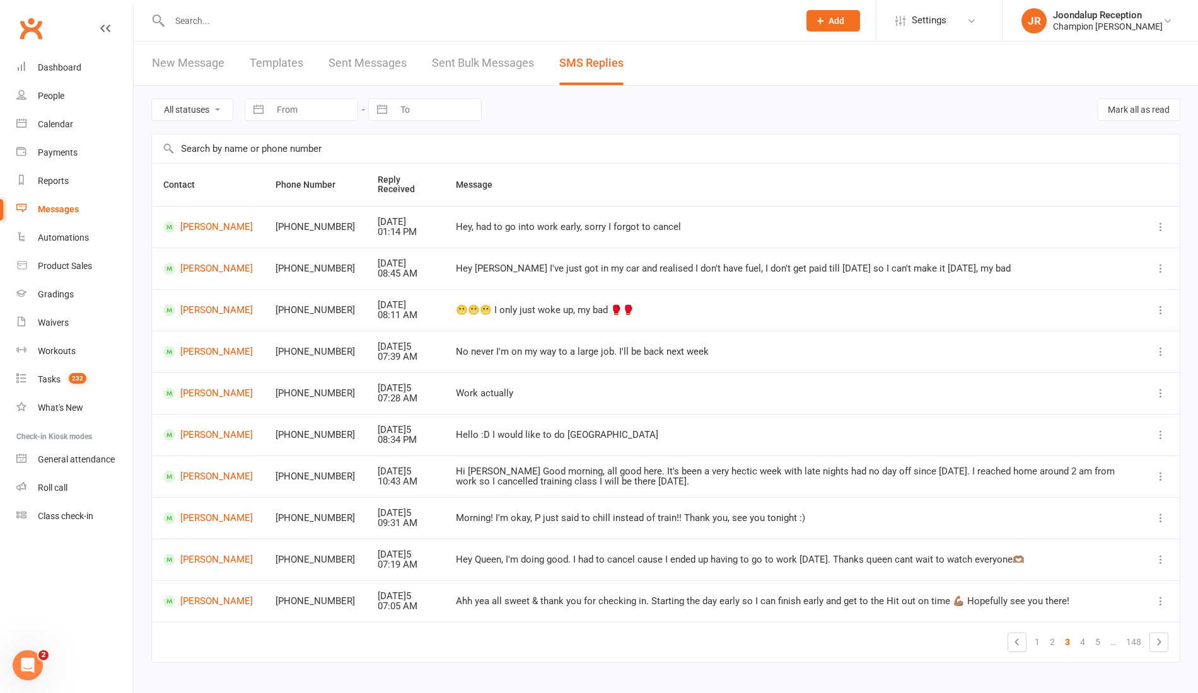
click at [1167, 639] on link at bounding box center [1159, 643] width 18 height 18
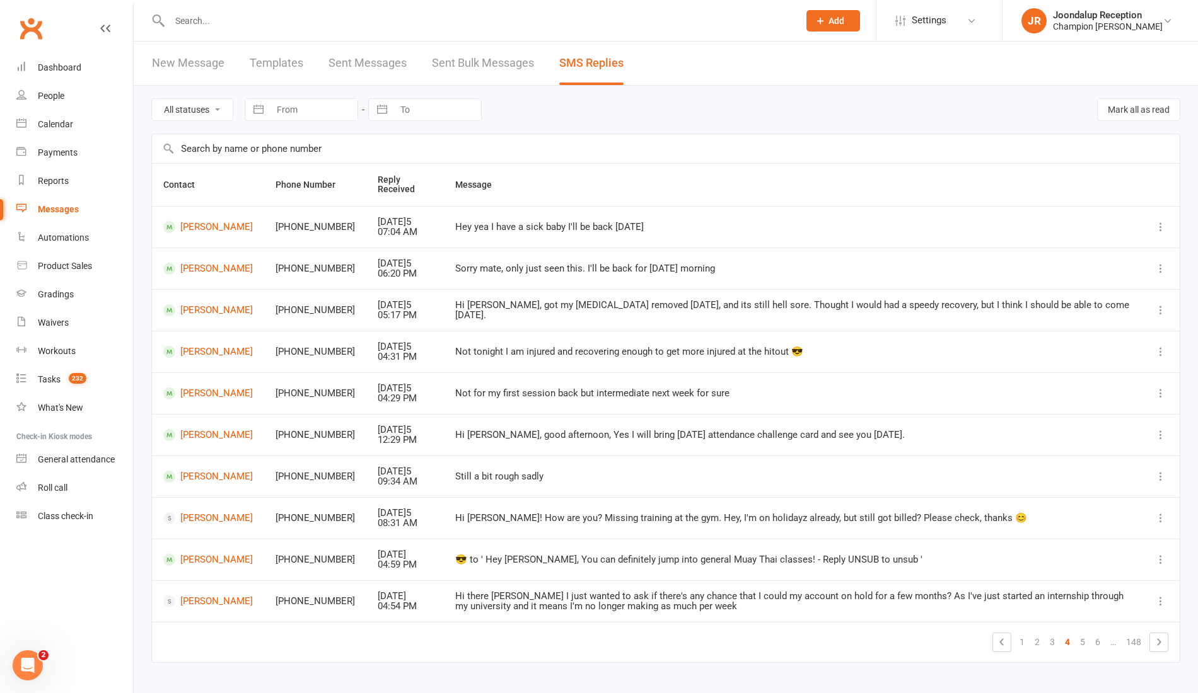
click at [1167, 639] on link at bounding box center [1159, 643] width 18 height 18
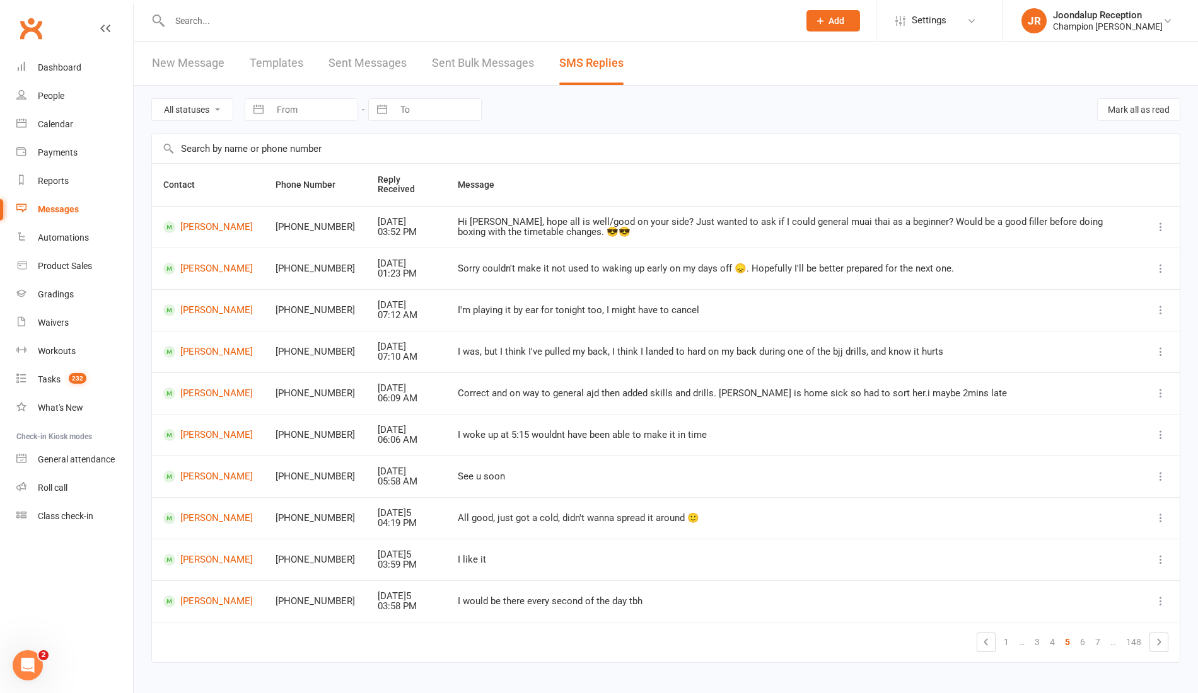
click at [262, 20] on input "text" at bounding box center [478, 21] width 624 height 18
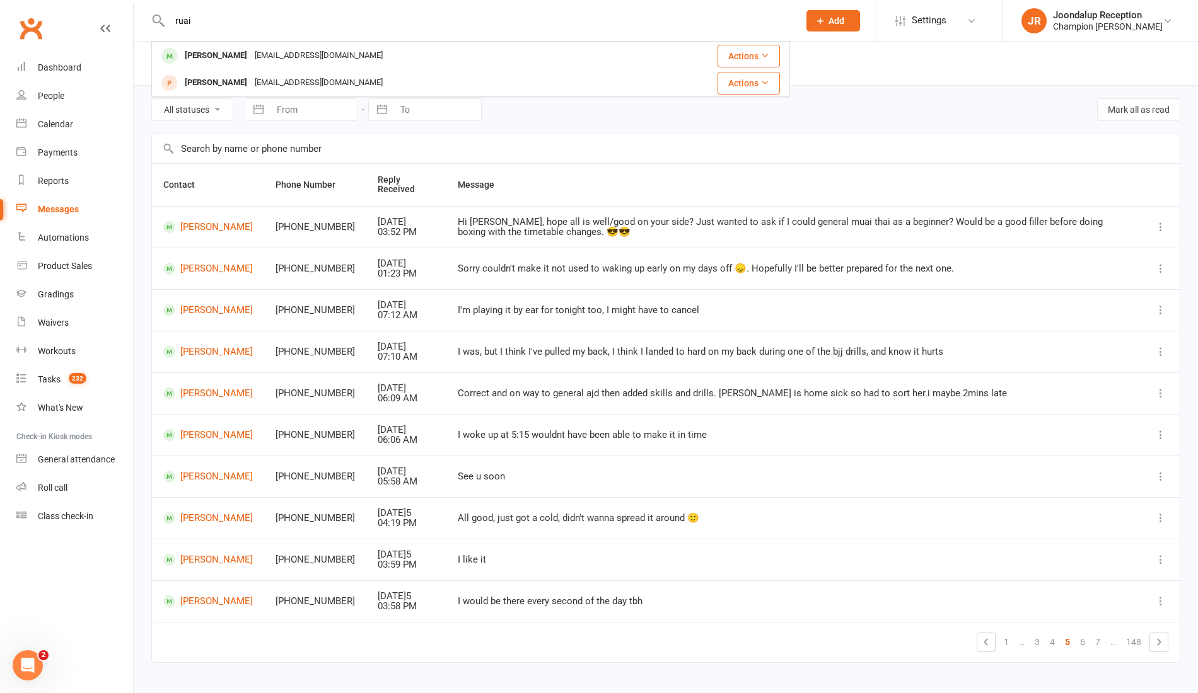
type input "ruai"
click at [257, 54] on div "ruaidhri_mcgill@hotmail.com" at bounding box center [319, 56] width 136 height 18
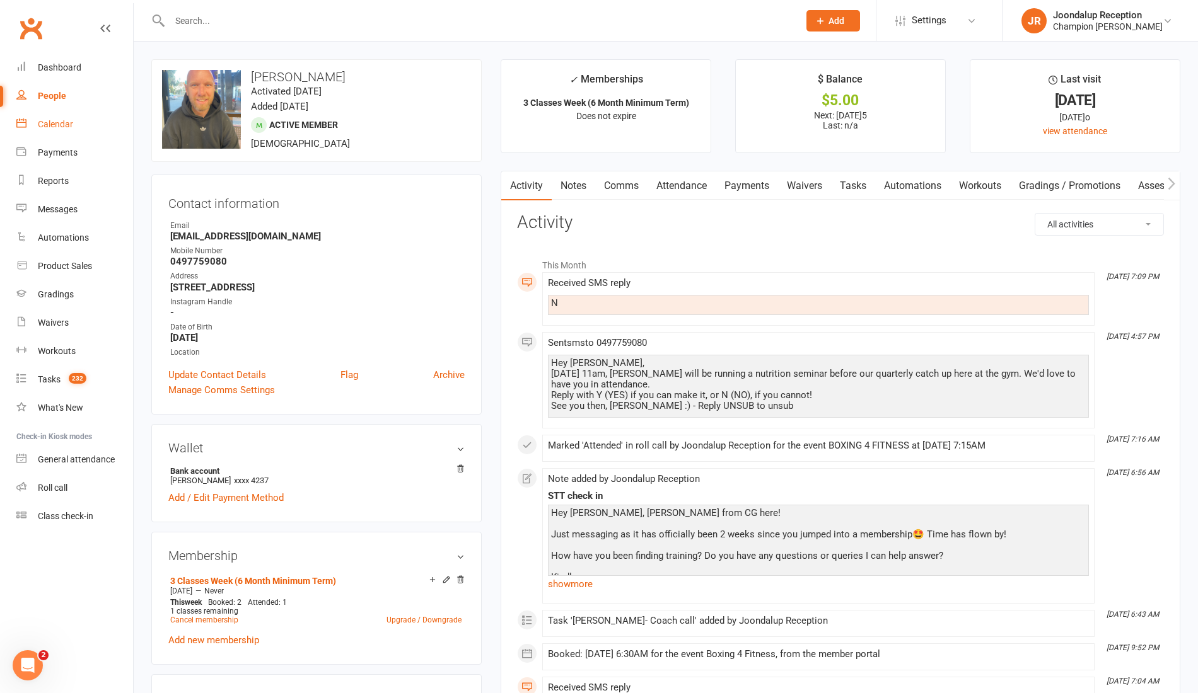
click at [66, 117] on link "Calendar" at bounding box center [74, 124] width 117 height 28
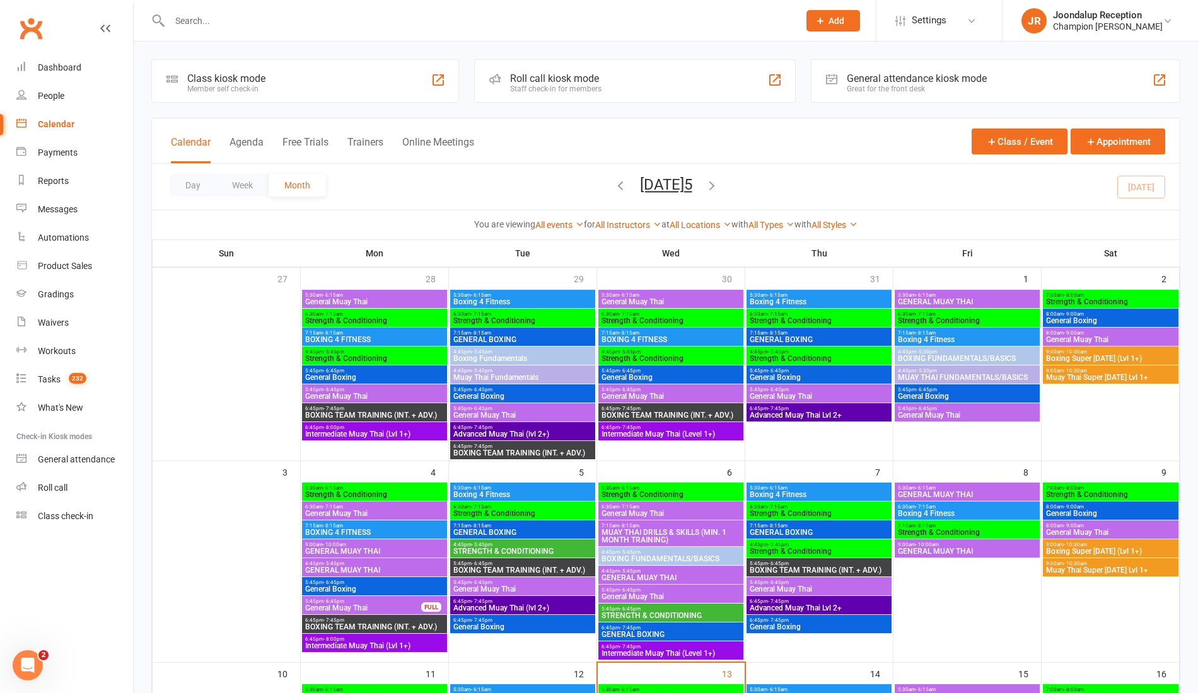
scroll to position [400, 0]
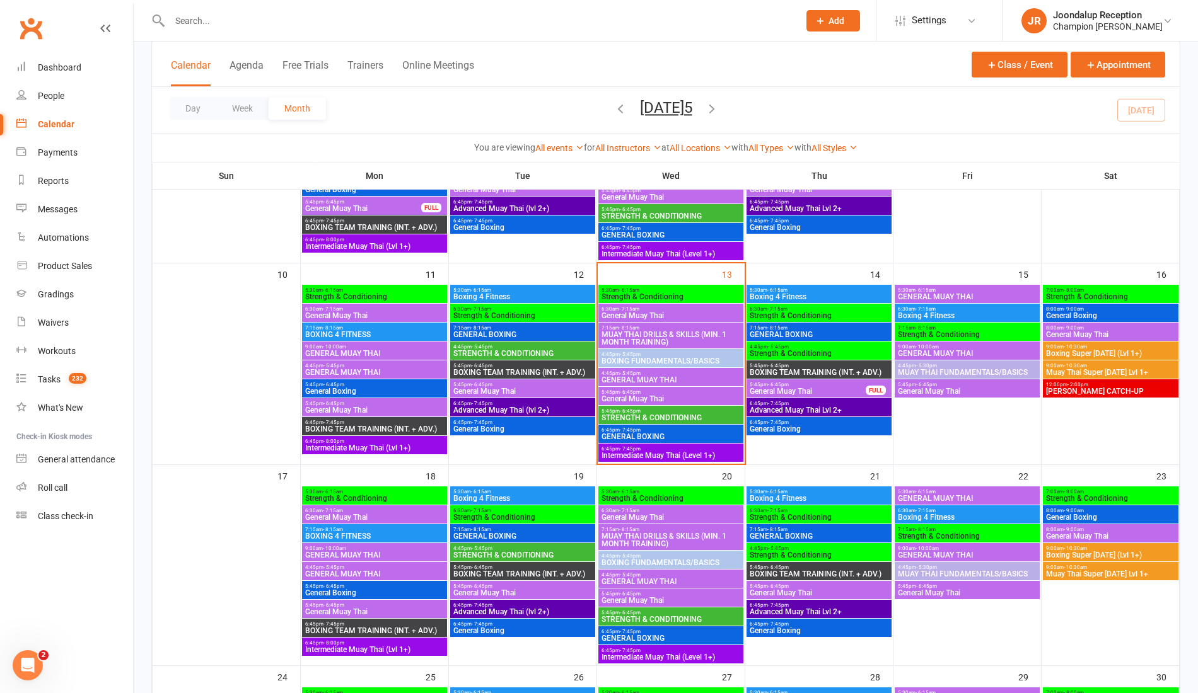
click at [1102, 385] on span "12:00pm - 2:00pm" at bounding box center [1110, 385] width 130 height 6
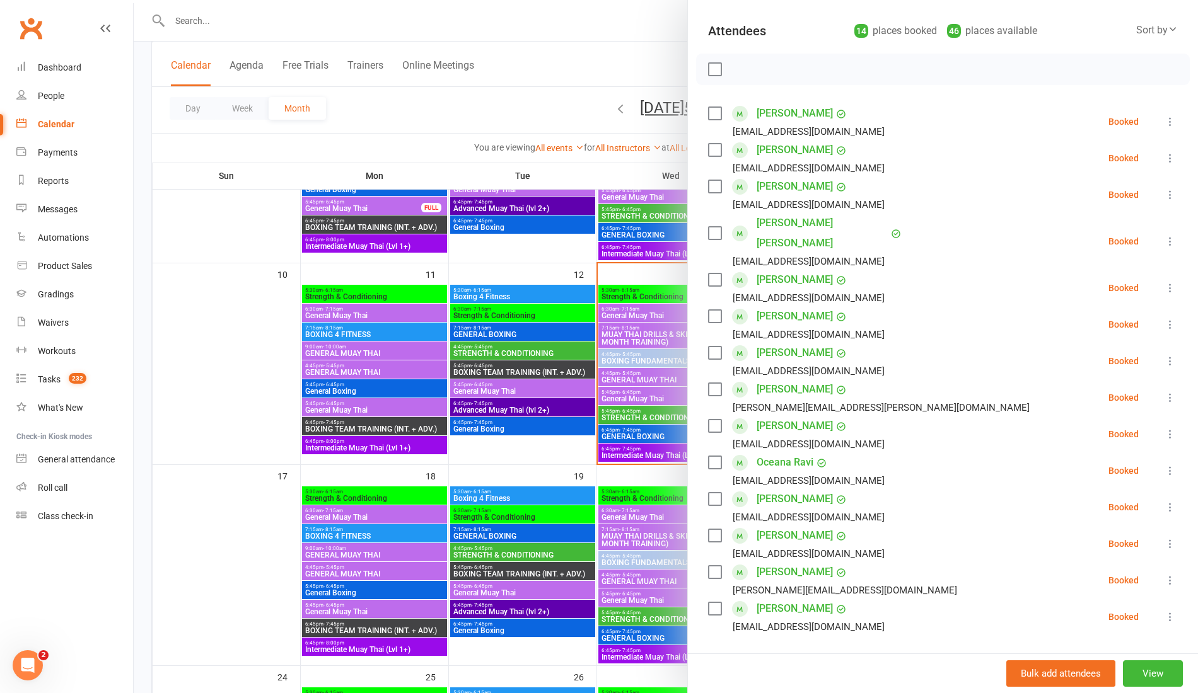
scroll to position [129, 0]
click at [357, 216] on div at bounding box center [666, 346] width 1064 height 693
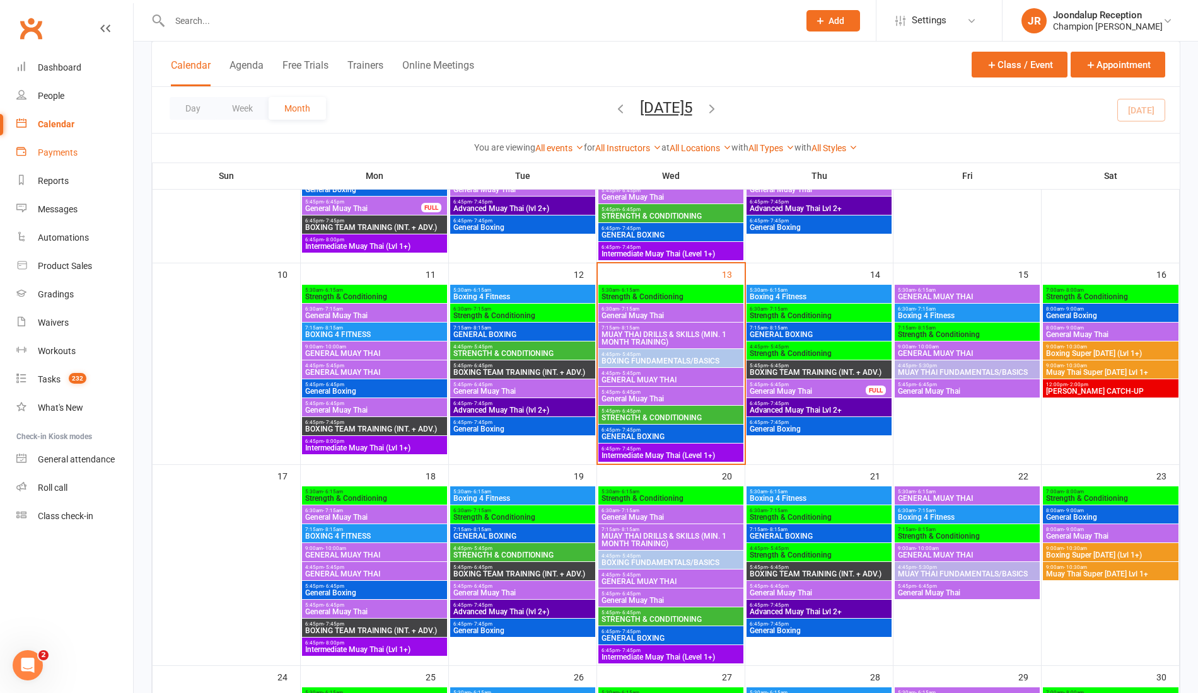
click at [40, 155] on div "Payments" at bounding box center [58, 153] width 40 height 10
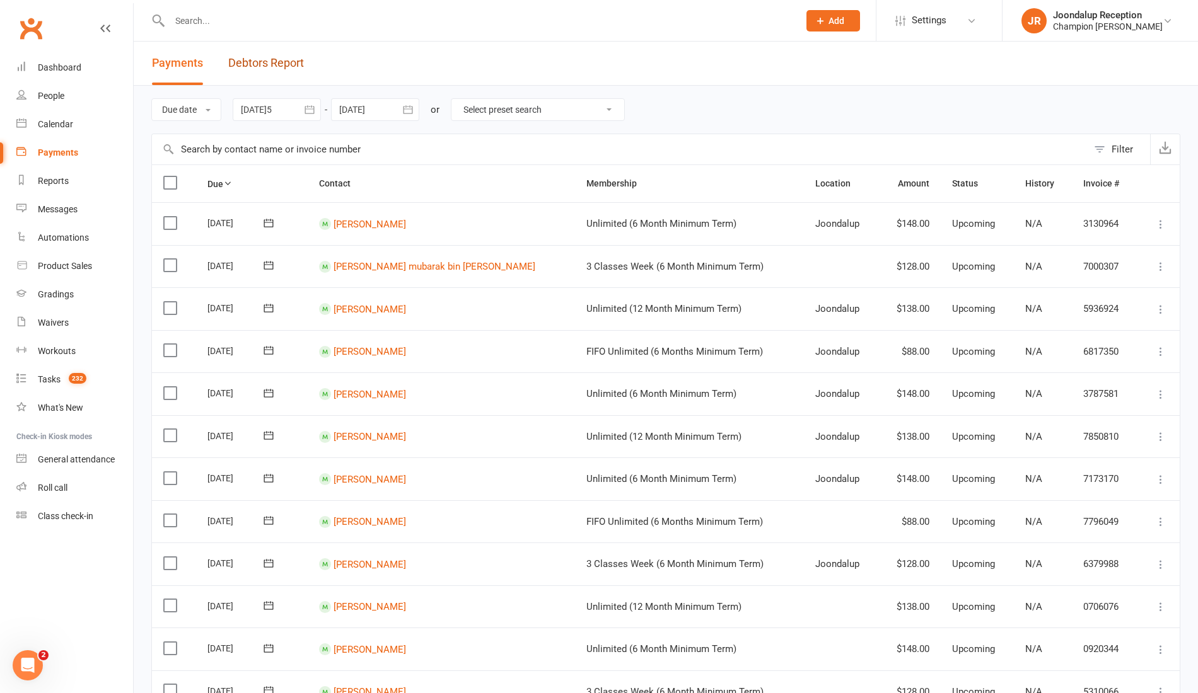
click at [293, 75] on link "Debtors Report" at bounding box center [266, 63] width 76 height 43
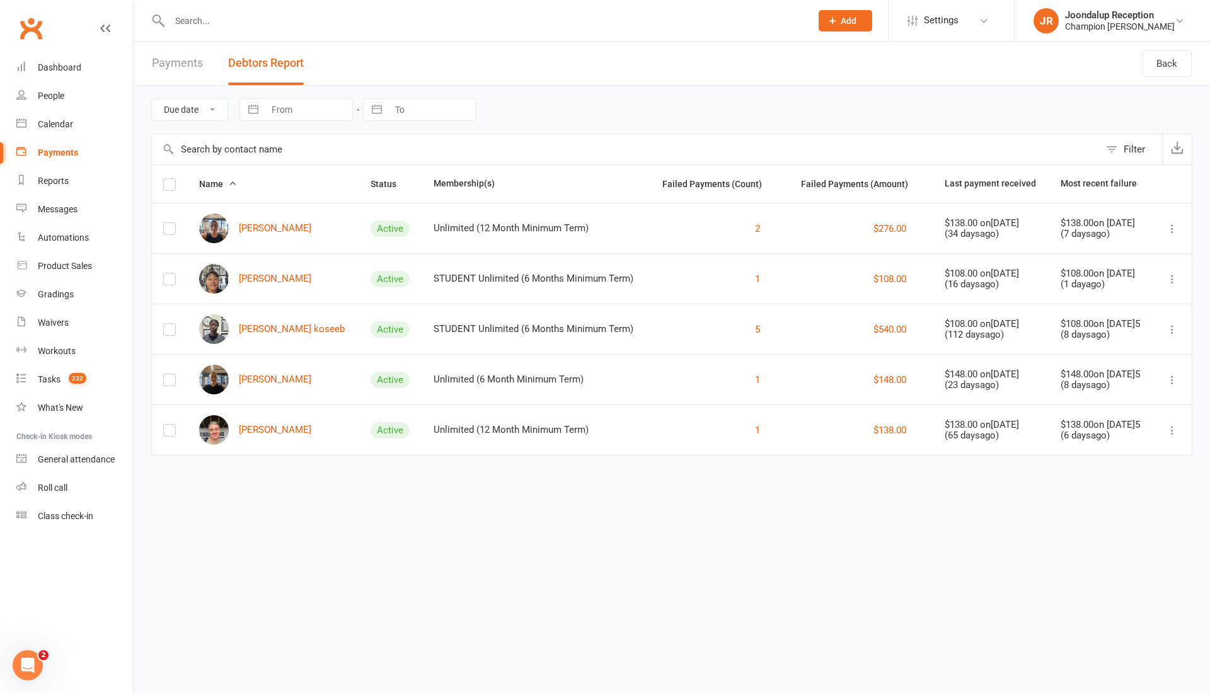
click at [857, 13] on button "Add" at bounding box center [846, 20] width 54 height 21
click at [881, 92] on link "Member" at bounding box center [832, 85] width 112 height 29
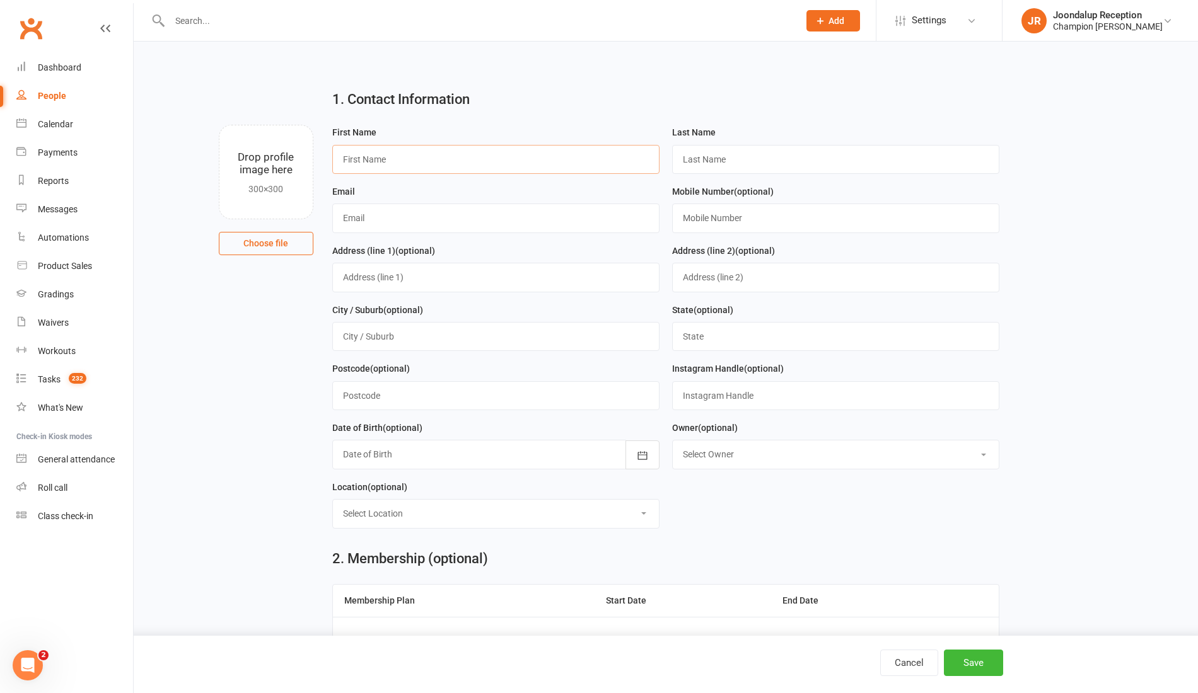
click at [420, 153] on input "text" at bounding box center [495, 159] width 327 height 29
type input "f"
type input "Felippe"
click at [712, 146] on input "text" at bounding box center [835, 159] width 327 height 29
type input "Moraes Risso"
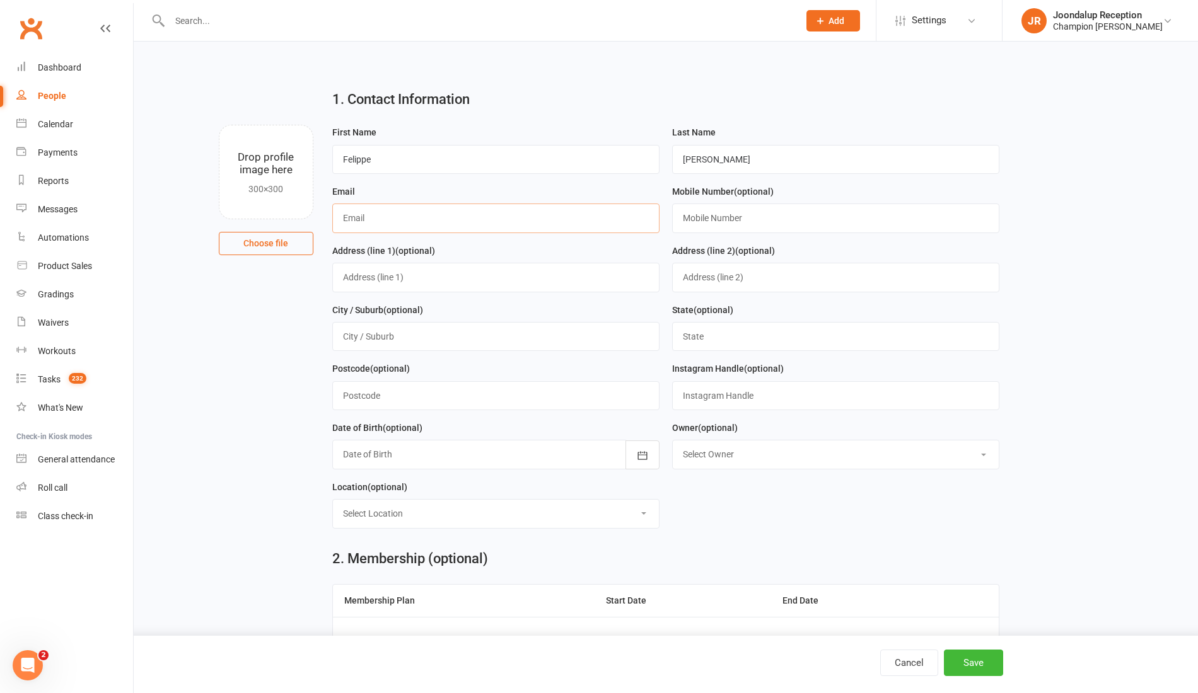
click at [386, 213] on input "text" at bounding box center [495, 218] width 327 height 29
paste input "fe.risso@hotmail.com"
type input "fe.risso@hotmail.com"
click at [734, 216] on input "text" at bounding box center [835, 218] width 327 height 29
paste input "0431432640"
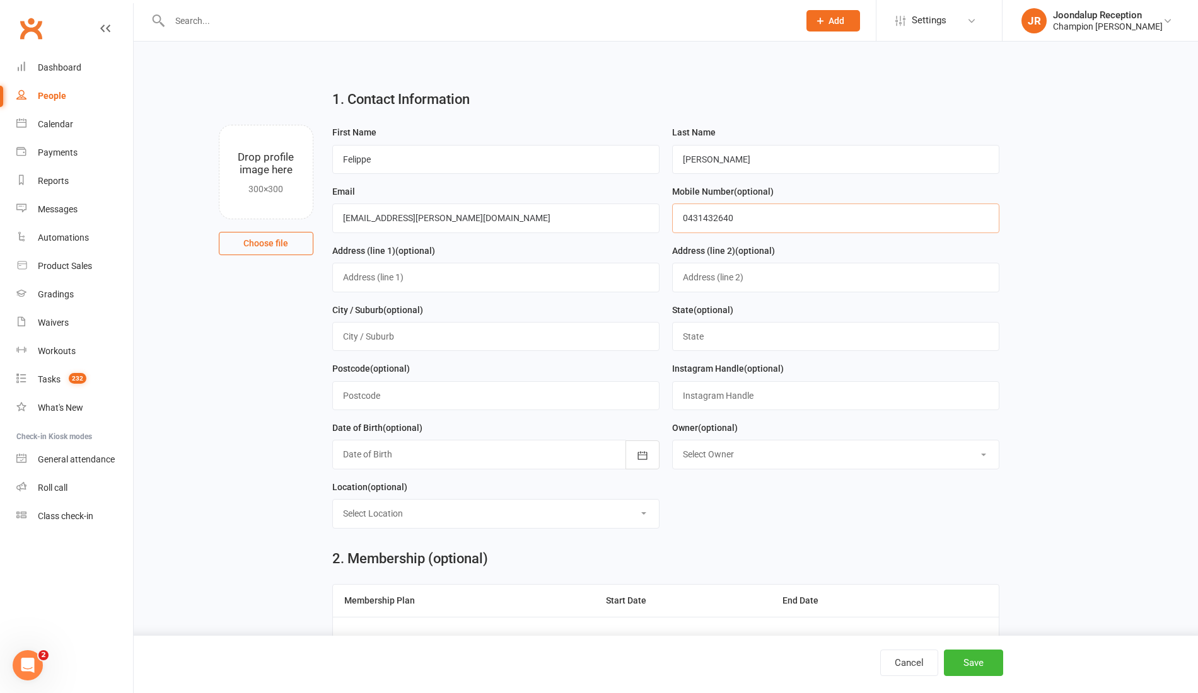
type input "0431432640"
click at [449, 269] on input "text" at bounding box center [495, 277] width 327 height 29
click at [645, 452] on icon "button" at bounding box center [642, 455] width 13 height 13
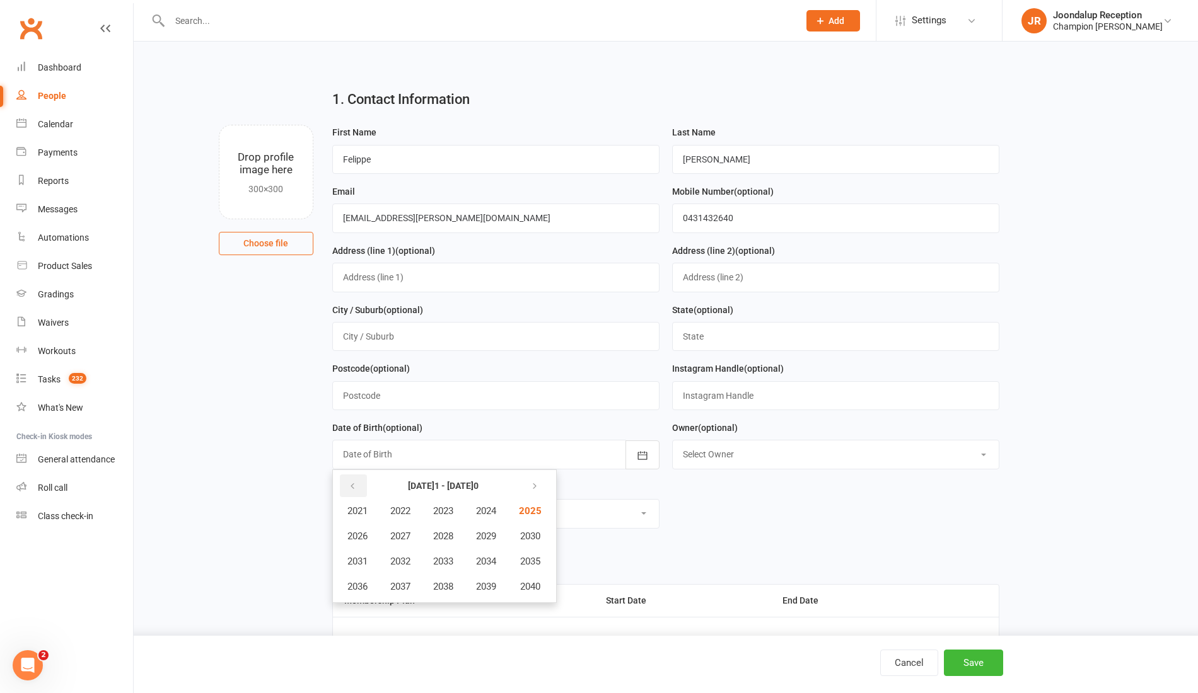
click at [356, 485] on icon "button" at bounding box center [352, 487] width 9 height 10
click at [359, 500] on button "1981" at bounding box center [358, 511] width 42 height 24
click at [383, 540] on button "April" at bounding box center [364, 536] width 55 height 24
click at [450, 603] on button "21" at bounding box center [438, 607] width 26 height 23
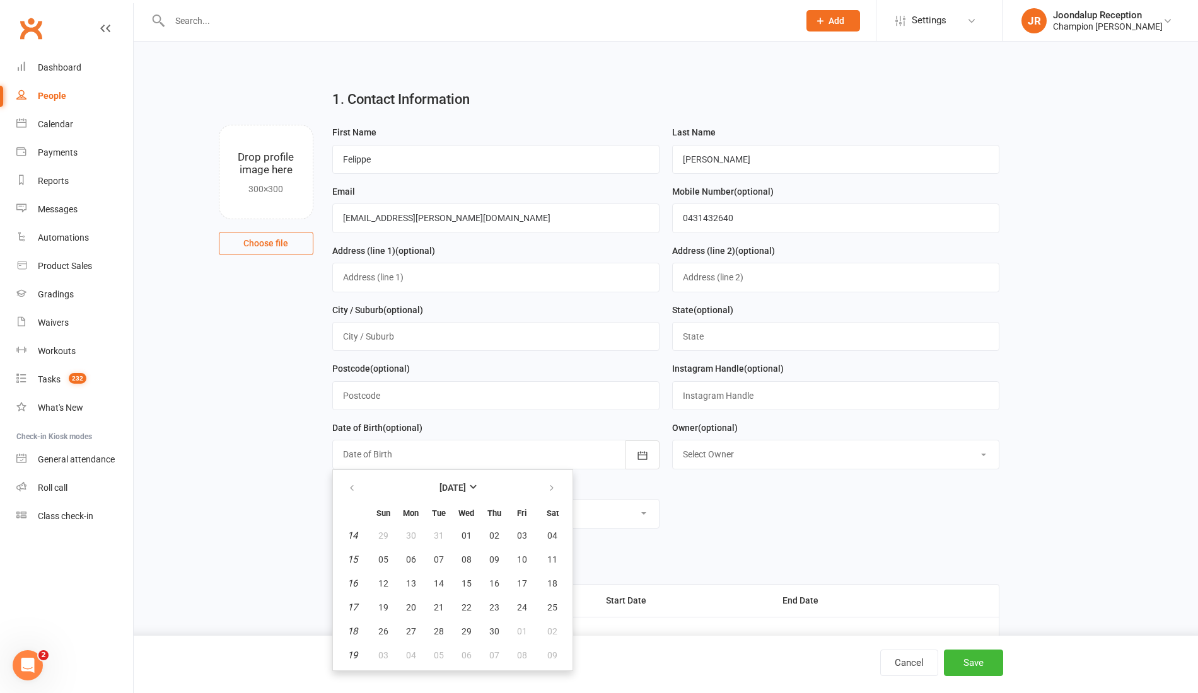
type input "21 Apr 1981"
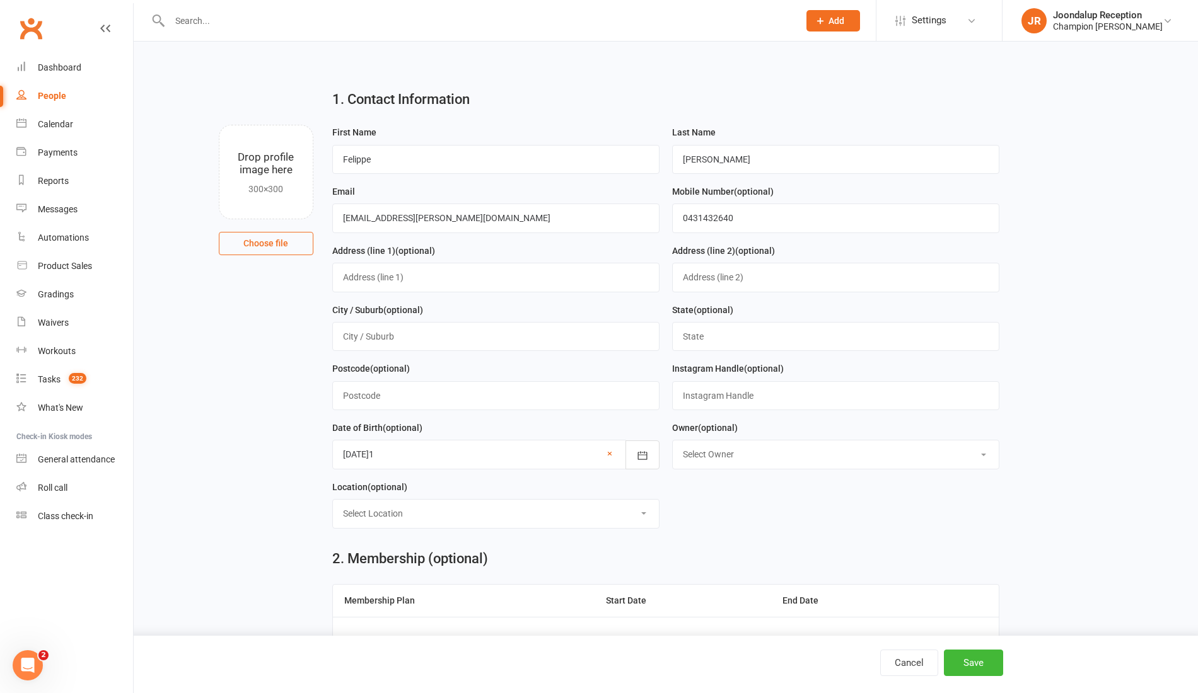
click at [592, 509] on select "Select Location Highgate Joondalup Myaree" at bounding box center [496, 514] width 326 height 28
select select "1"
click at [333, 500] on select "Select Location Highgate Joondalup Myaree" at bounding box center [496, 514] width 326 height 28
click at [867, 458] on select "Select Owner Helen Bologa Joondalup Reception Champions Gym David Angeleski Tho…" at bounding box center [836, 455] width 326 height 28
select select "1"
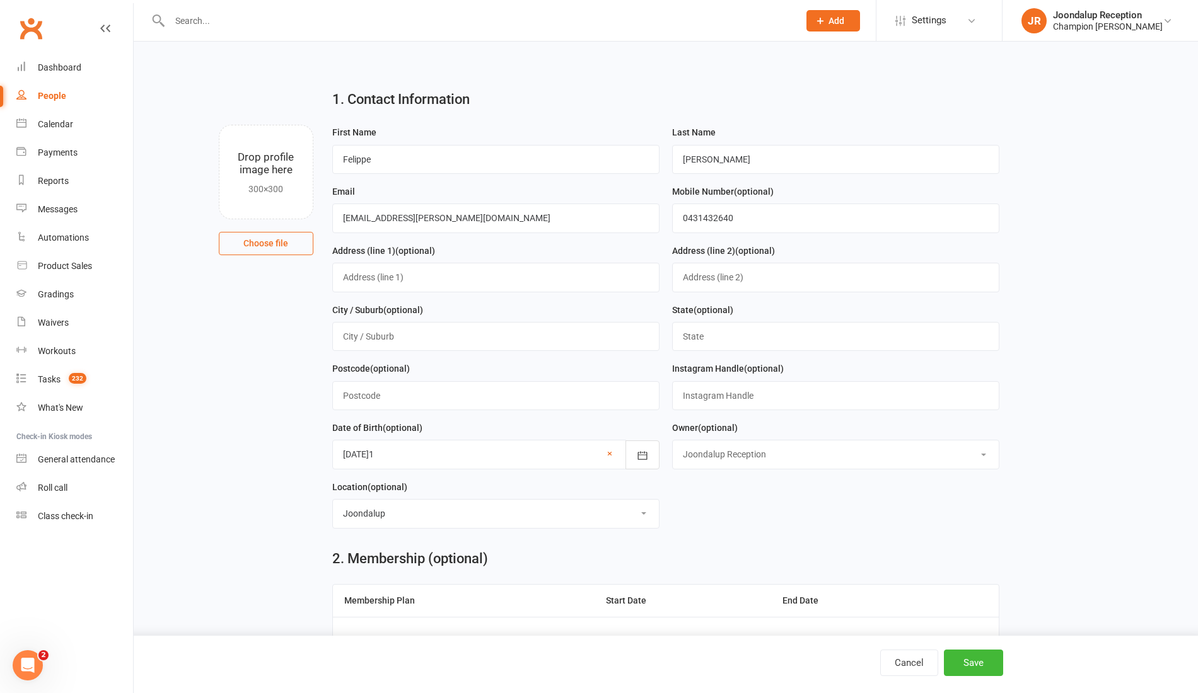
click at [673, 441] on select "Select Owner Helen Bologa Joondalup Reception Champions Gym David Angeleski Tho…" at bounding box center [836, 455] width 326 height 28
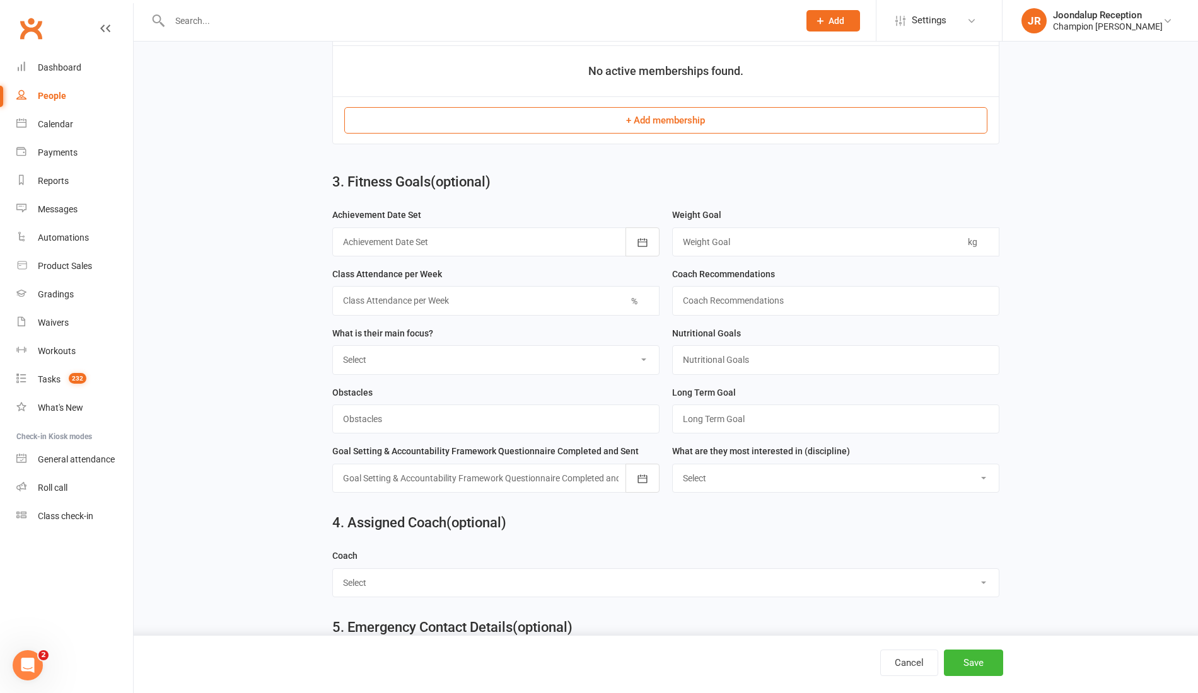
scroll to position [611, 0]
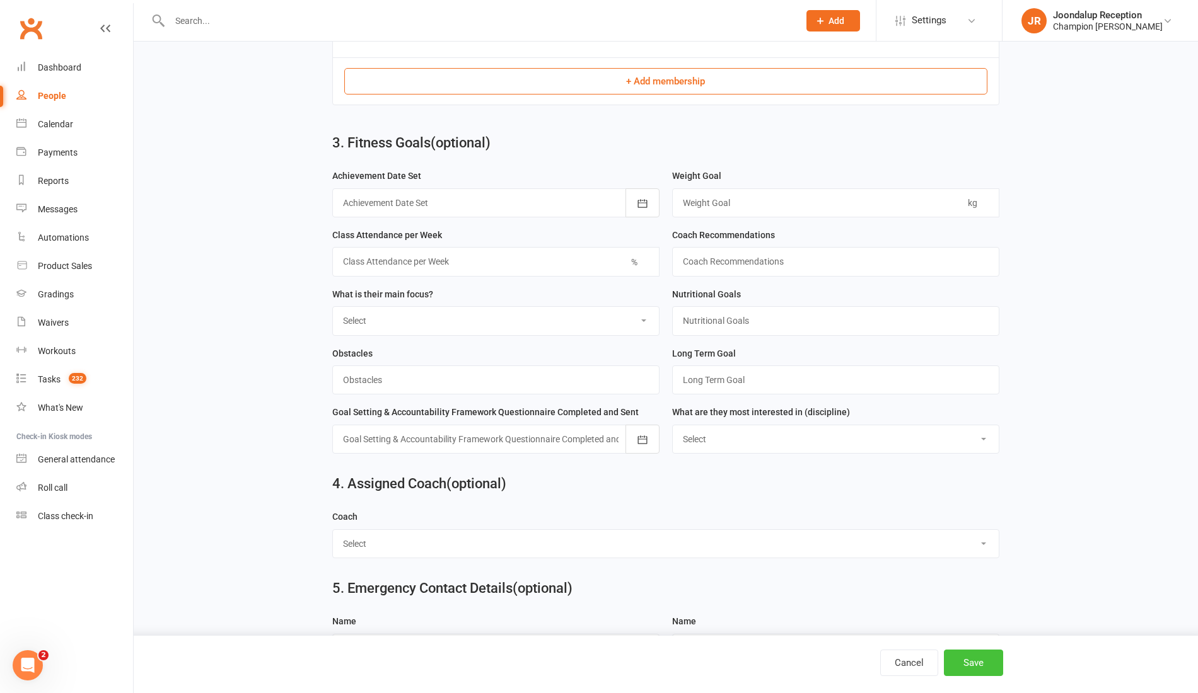
click at [986, 654] on button "Save" at bounding box center [973, 663] width 59 height 26
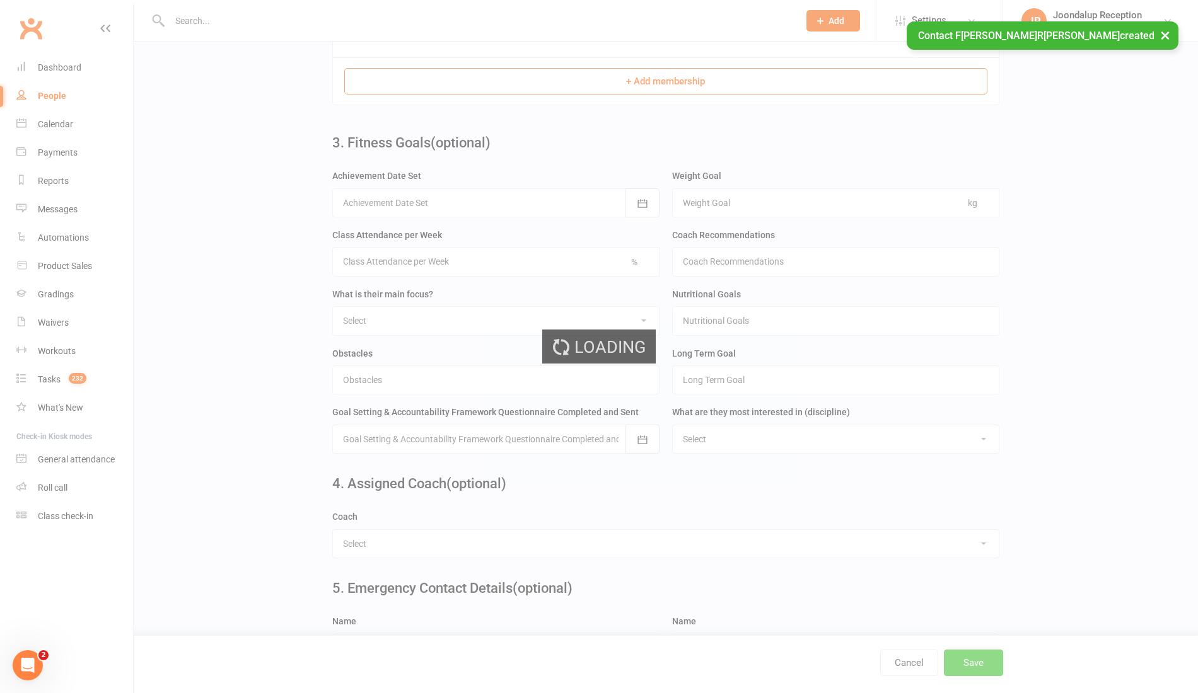
scroll to position [0, 0]
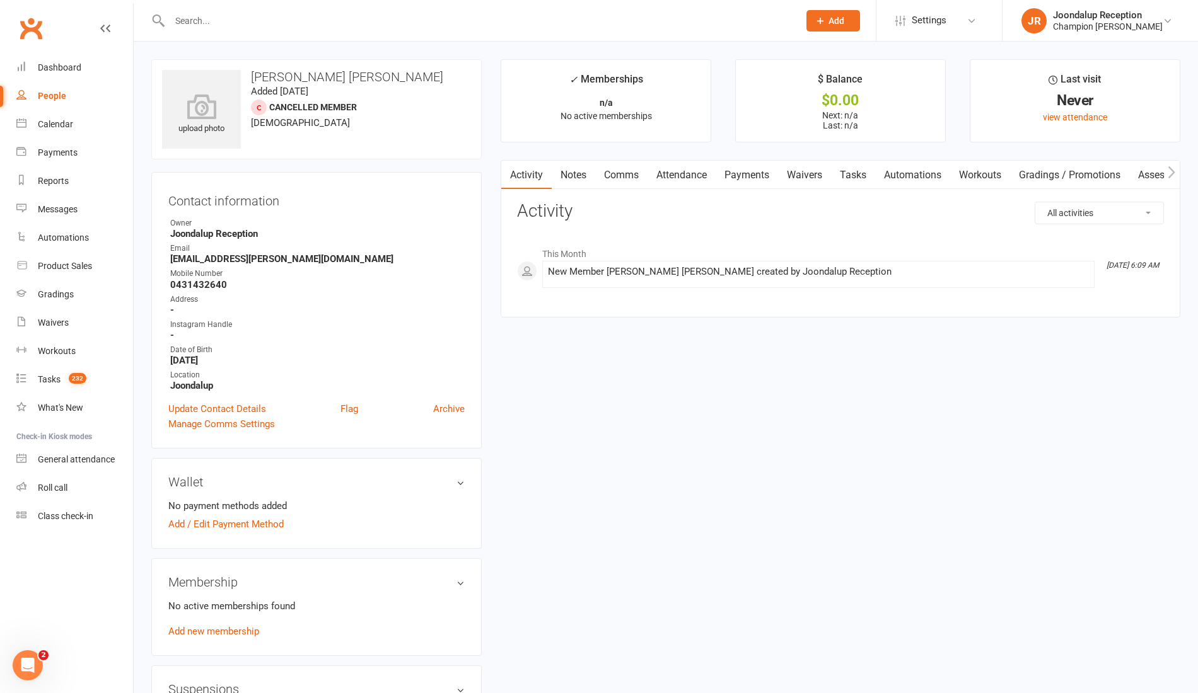
click at [794, 170] on link "Waivers" at bounding box center [804, 175] width 53 height 29
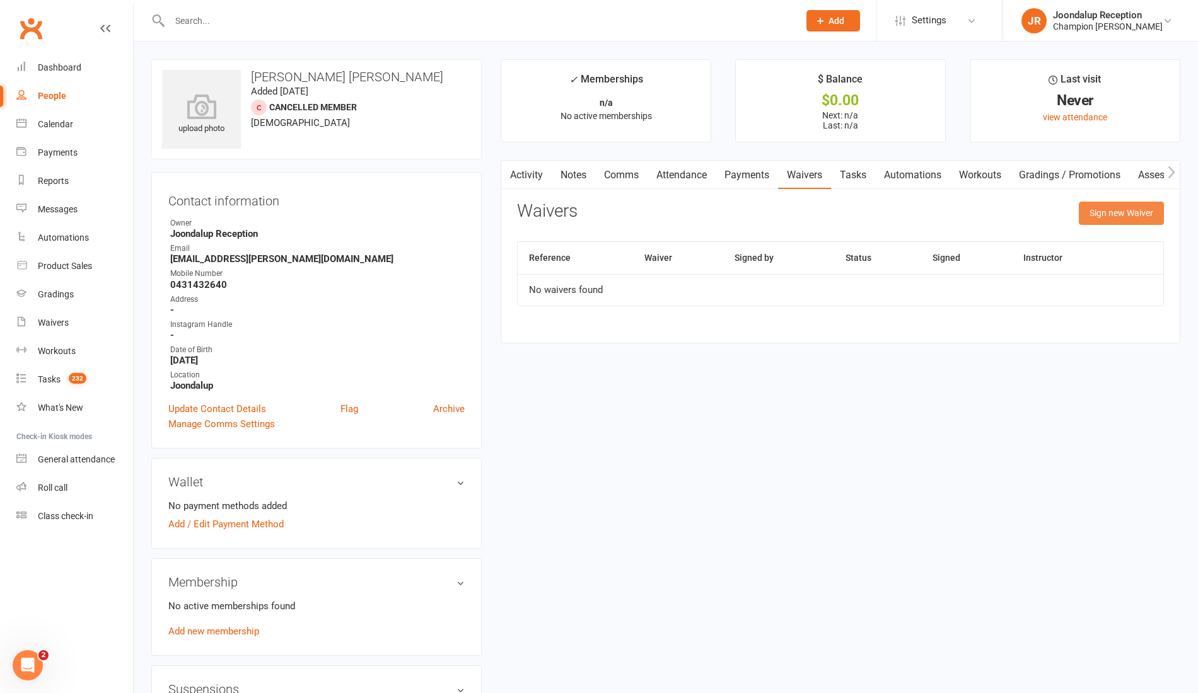
click at [1093, 221] on button "Sign new Waiver" at bounding box center [1121, 213] width 85 height 23
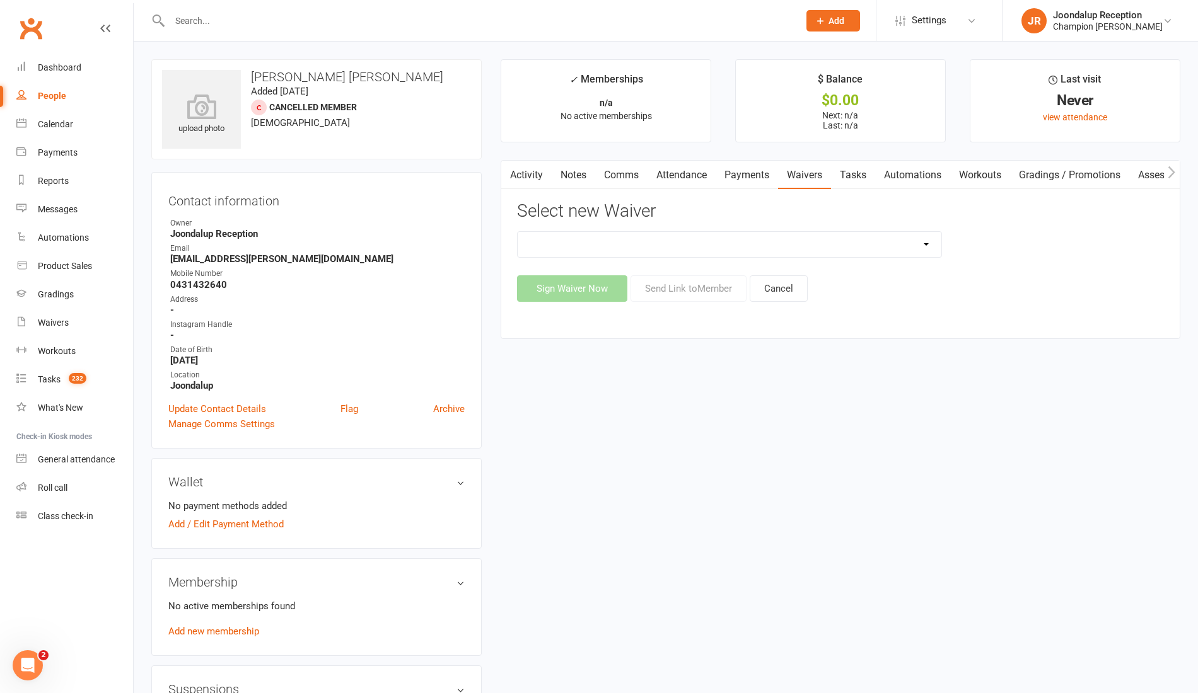
click at [777, 248] on select "Casual Waiver Casual Waiver (STAFF ONLY) CG Joondalup Cancellation Form CG Joon…" at bounding box center [730, 244] width 424 height 25
select select "9216"
click at [518, 232] on select "Casual Waiver Casual Waiver (STAFF ONLY) CG Joondalup Cancellation Form CG Joon…" at bounding box center [730, 244] width 424 height 25
click at [687, 285] on button "Send Link to Member" at bounding box center [688, 288] width 116 height 26
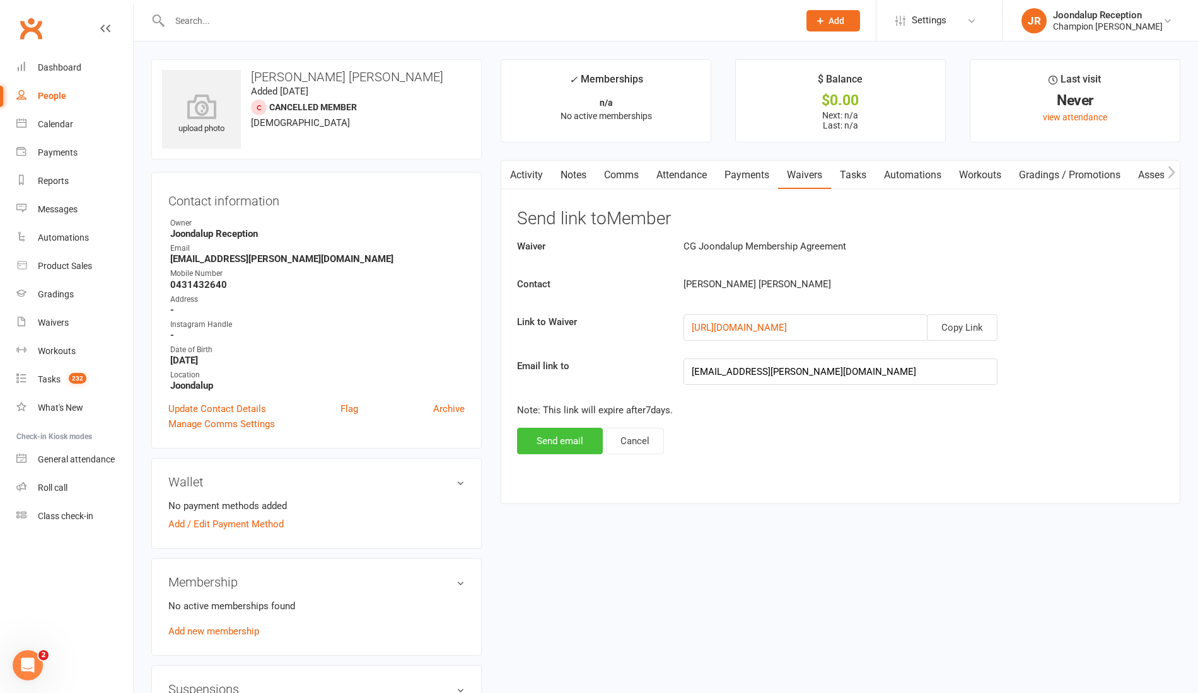
click at [553, 434] on button "Send email" at bounding box center [560, 441] width 86 height 26
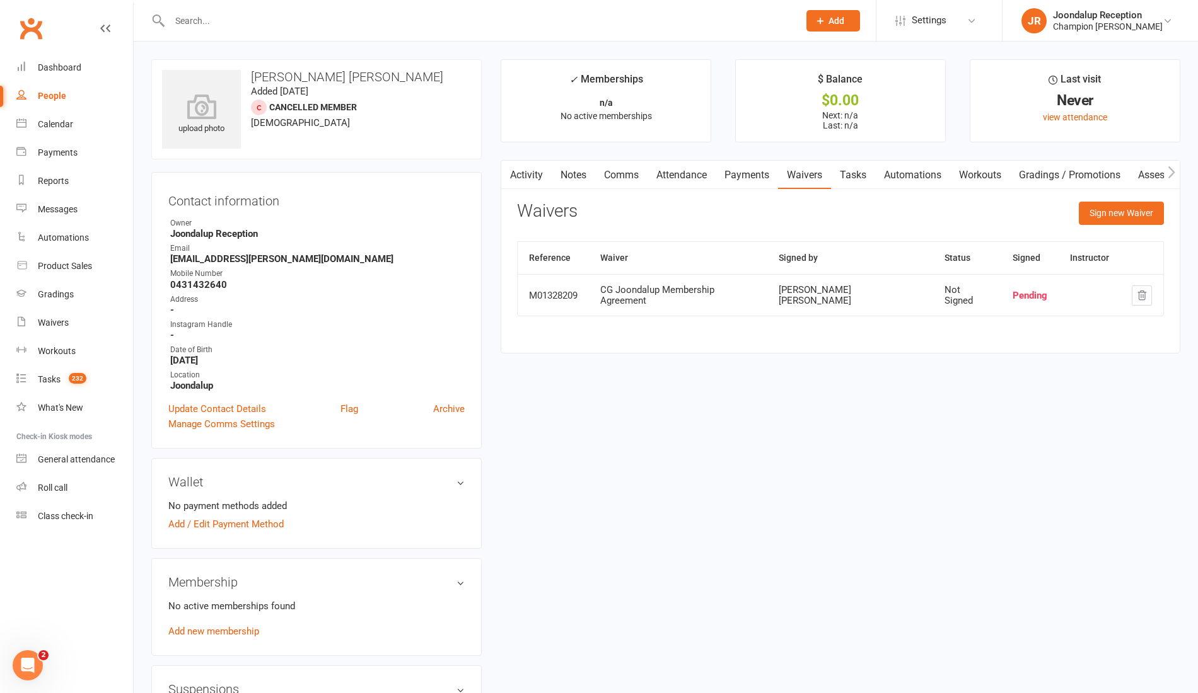
click at [586, 175] on link "Notes" at bounding box center [573, 175] width 43 height 29
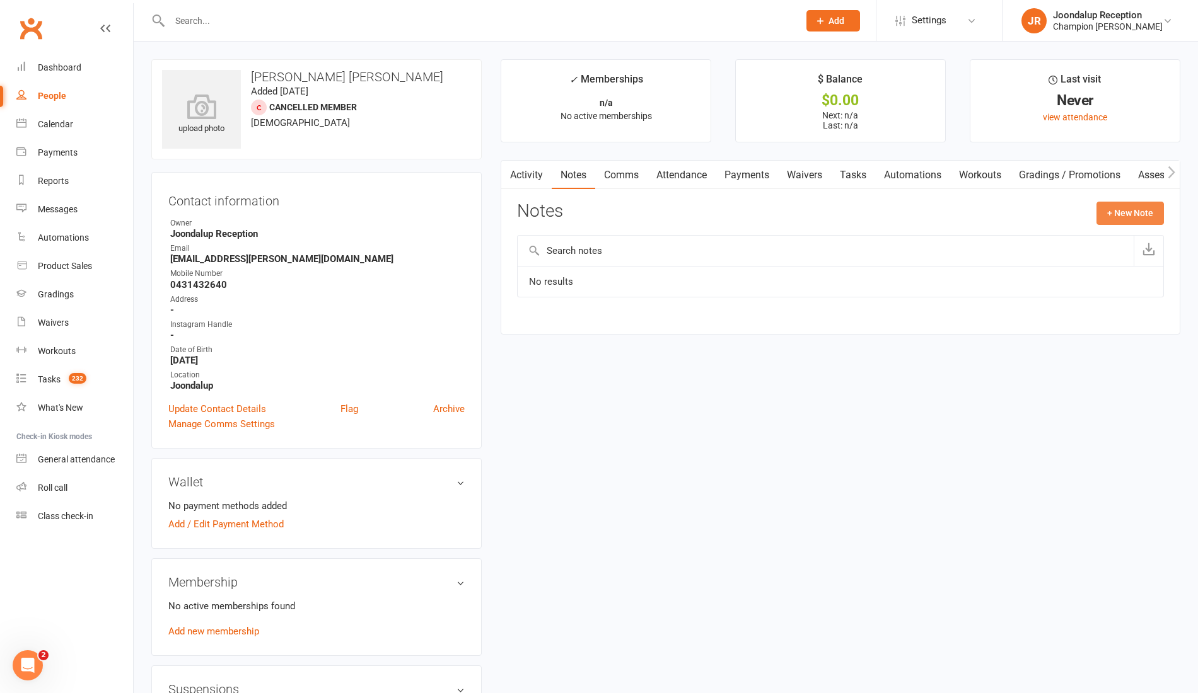
click at [1139, 212] on button "+ New Note" at bounding box center [1129, 213] width 67 height 23
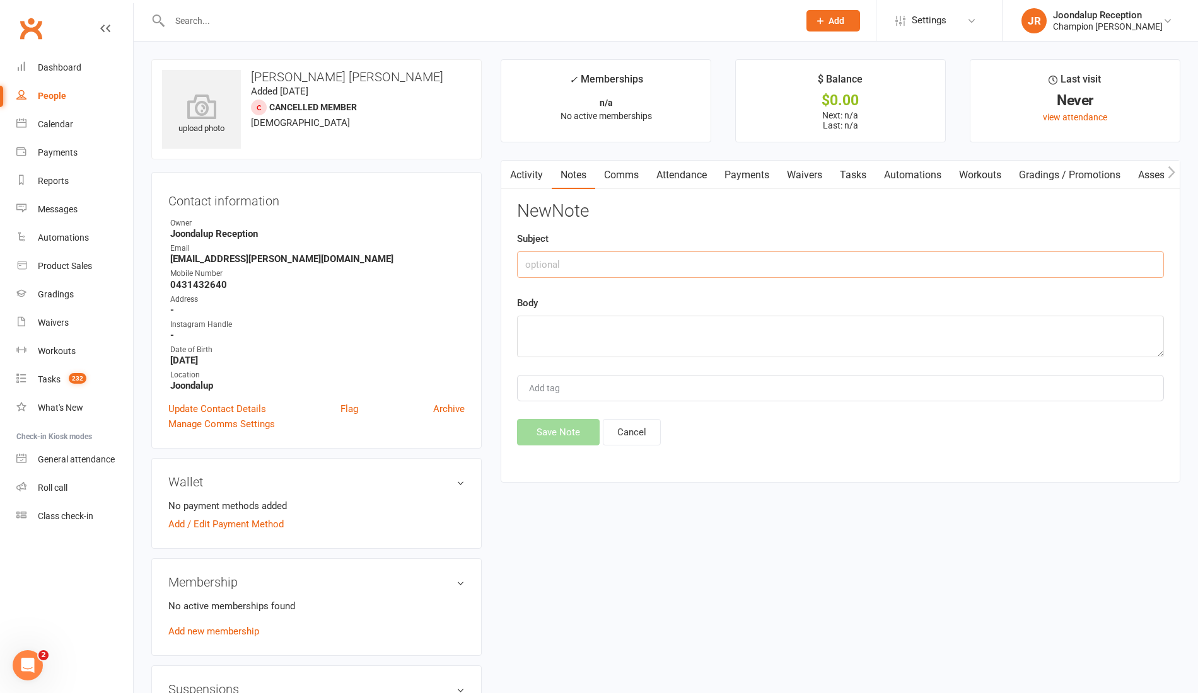
click at [802, 261] on input "text" at bounding box center [840, 265] width 647 height 26
type input "Transfer from HG"
click at [774, 335] on textarea at bounding box center [840, 337] width 647 height 42
paste textarea "Felippe has been a member with highgate for over 6-7 years. Such a great guy fr…"
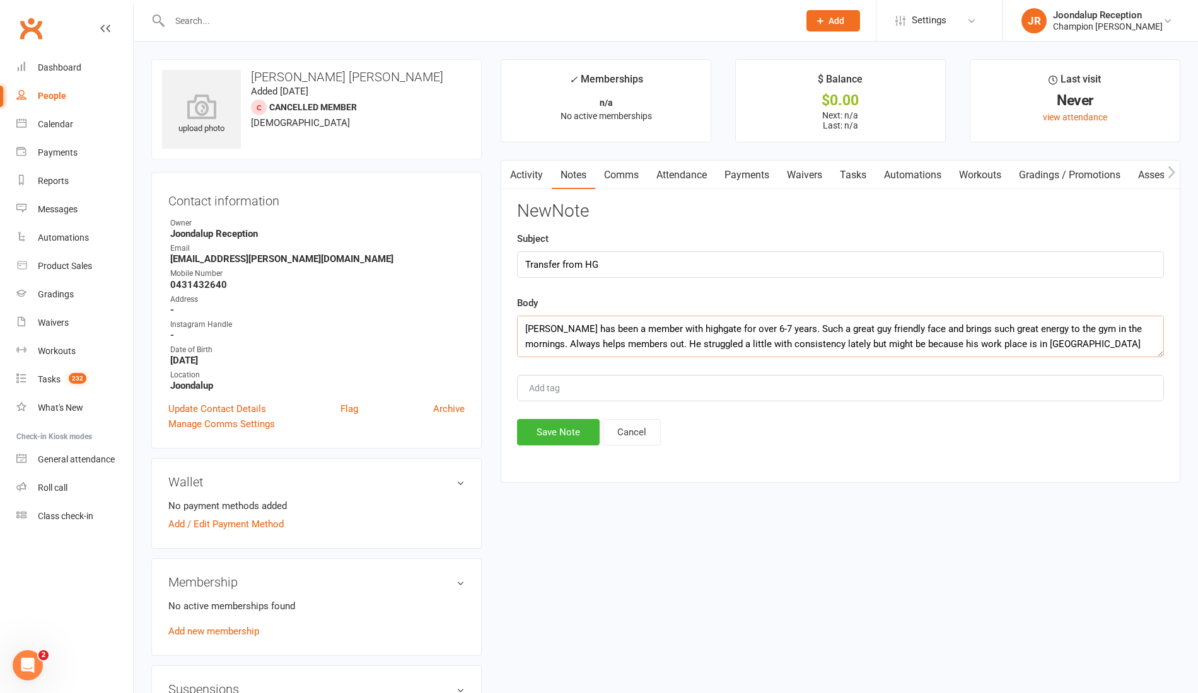
type textarea "Felippe has been a member with highgate for over 6-7 years. Such a great guy fr…"
click at [538, 433] on button "Save Note" at bounding box center [558, 432] width 83 height 26
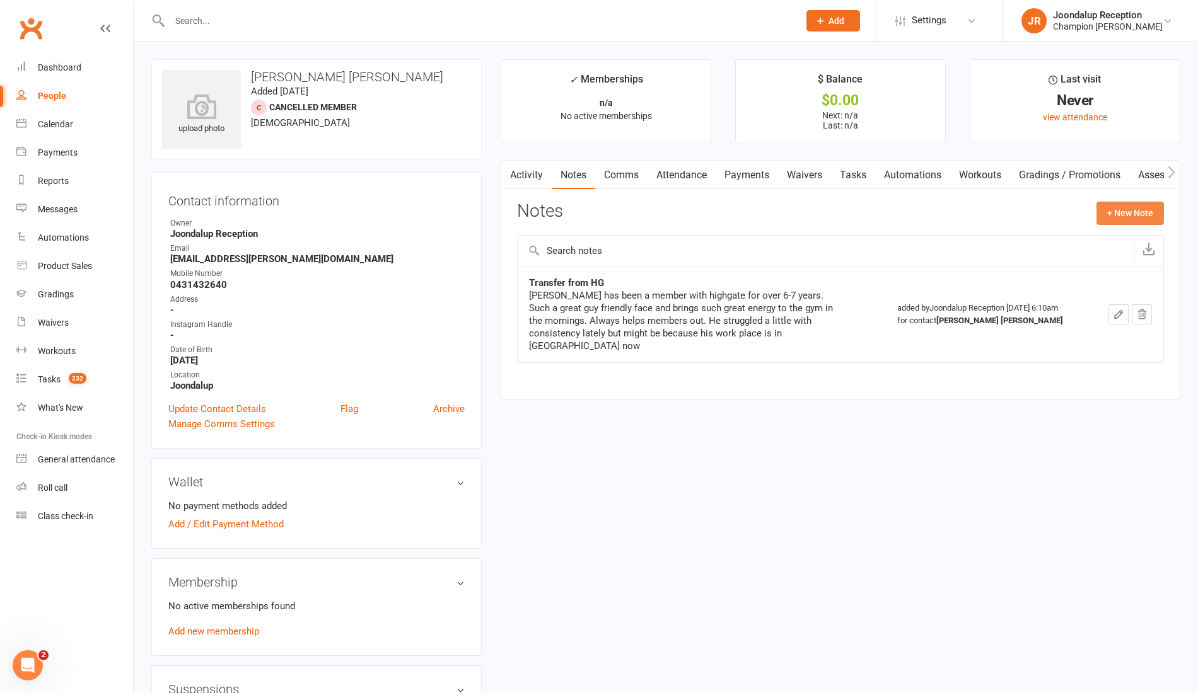
click at [1147, 208] on button "+ New Note" at bounding box center [1129, 213] width 67 height 23
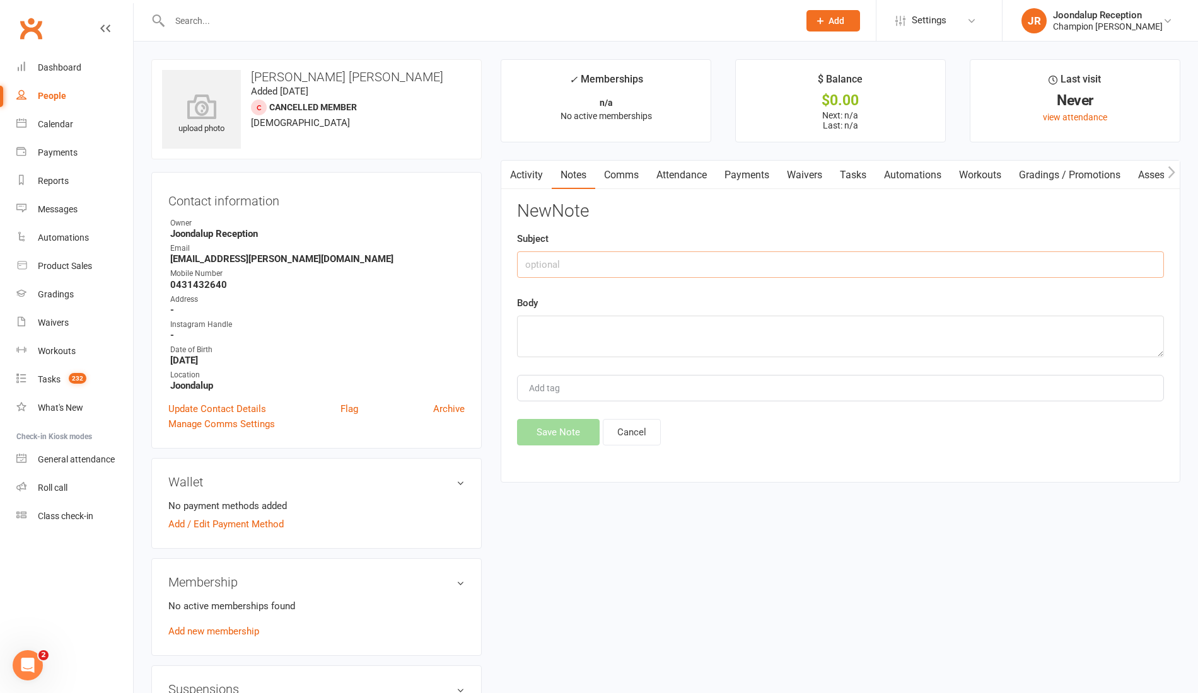
click at [753, 264] on input "text" at bounding box center [840, 265] width 647 height 26
type input "MIN TERM"
click at [724, 328] on textarea at bounding box center [840, 337] width 647 height 42
type textarea "Whitney has approved a non-renewal of his min term as he has been a member for …"
click at [571, 431] on button "Save Note" at bounding box center [558, 432] width 83 height 26
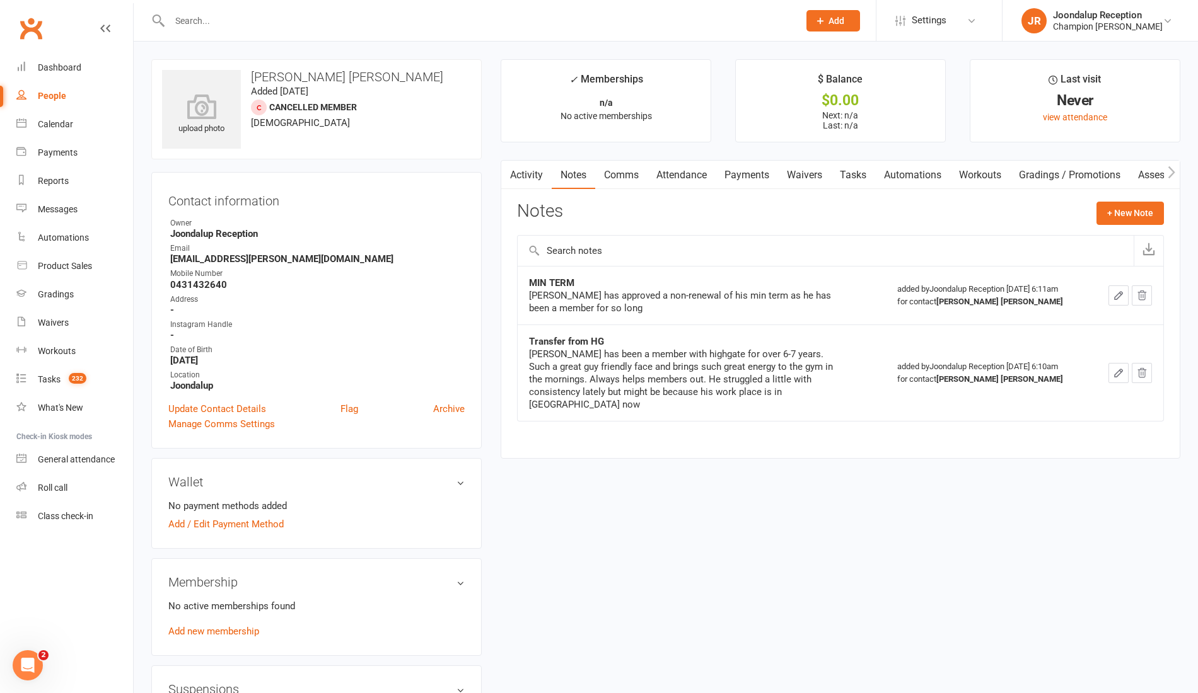
click at [641, 174] on link "Comms" at bounding box center [621, 175] width 52 height 29
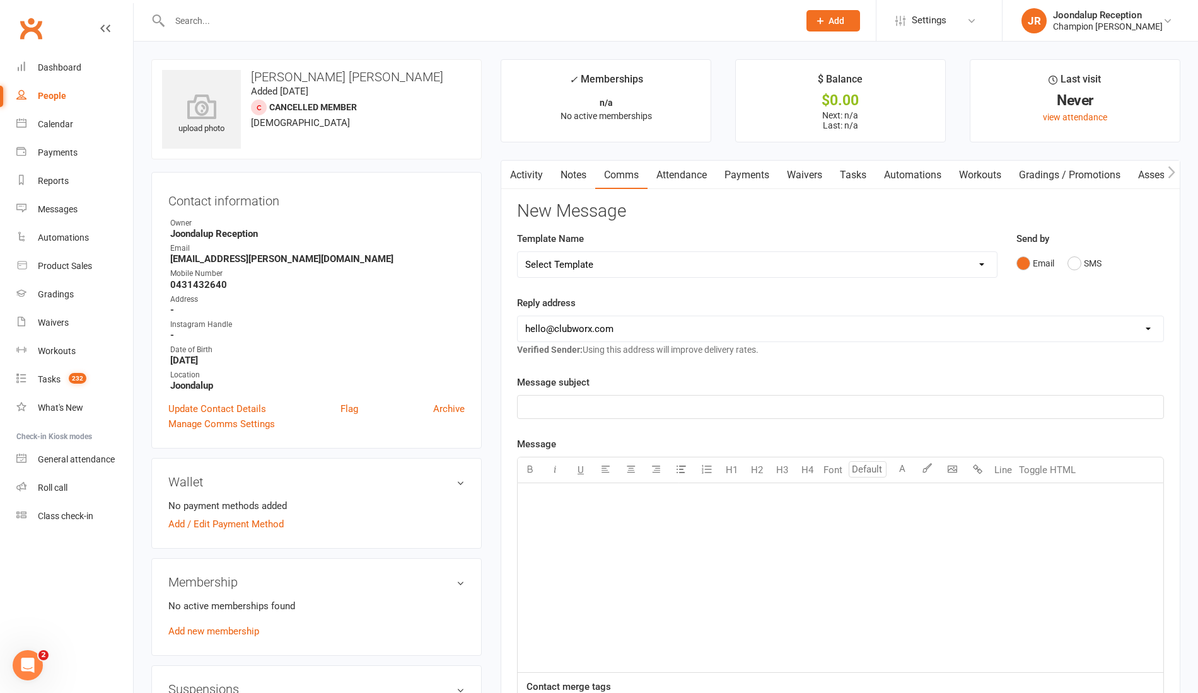
click at [859, 257] on select "Select Template [Email] Goal Setting Template [SMS] 14 days absence [Email] 202…" at bounding box center [757, 264] width 479 height 25
select select "45"
click at [518, 252] on select "Select Template [Email] Goal Setting Template [SMS] 14 days absence [Email] 202…" at bounding box center [757, 264] width 479 height 25
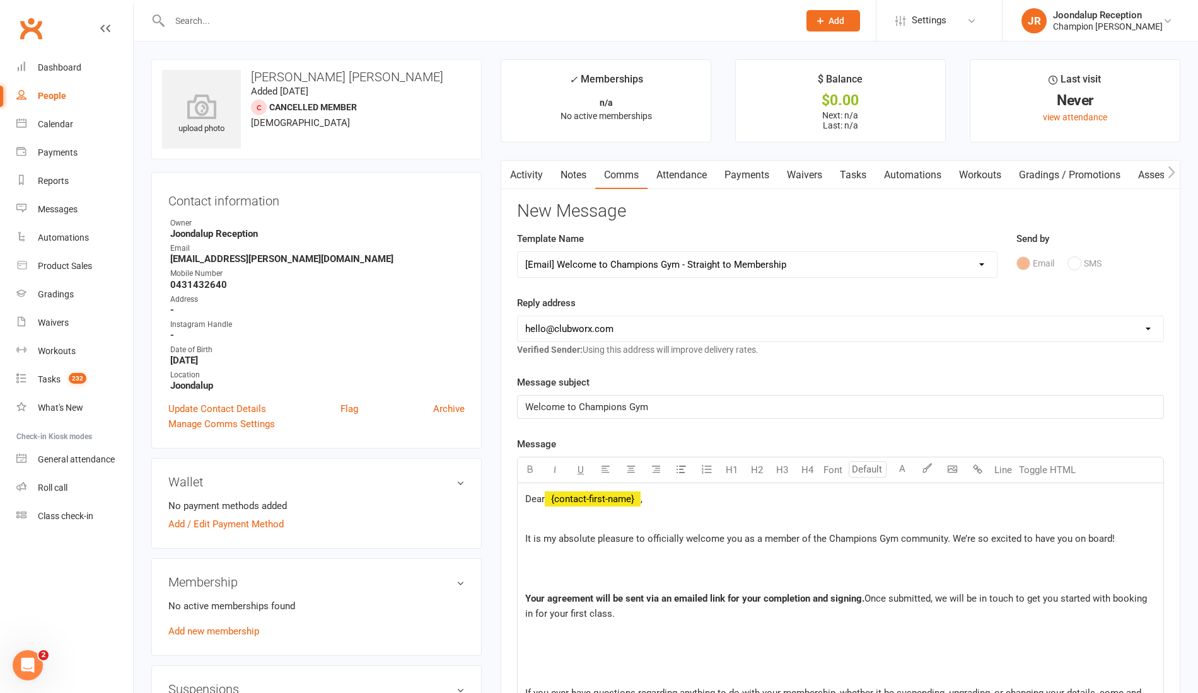
click at [917, 316] on select "hello@clubworx.com joondalup@championsgym.com.au helen@championsgym.com.au admi…" at bounding box center [840, 328] width 645 height 25
select select "1"
click at [518, 316] on select "hello@clubworx.com joondalup@championsgym.com.au helen@championsgym.com.au admi…" at bounding box center [840, 328] width 645 height 25
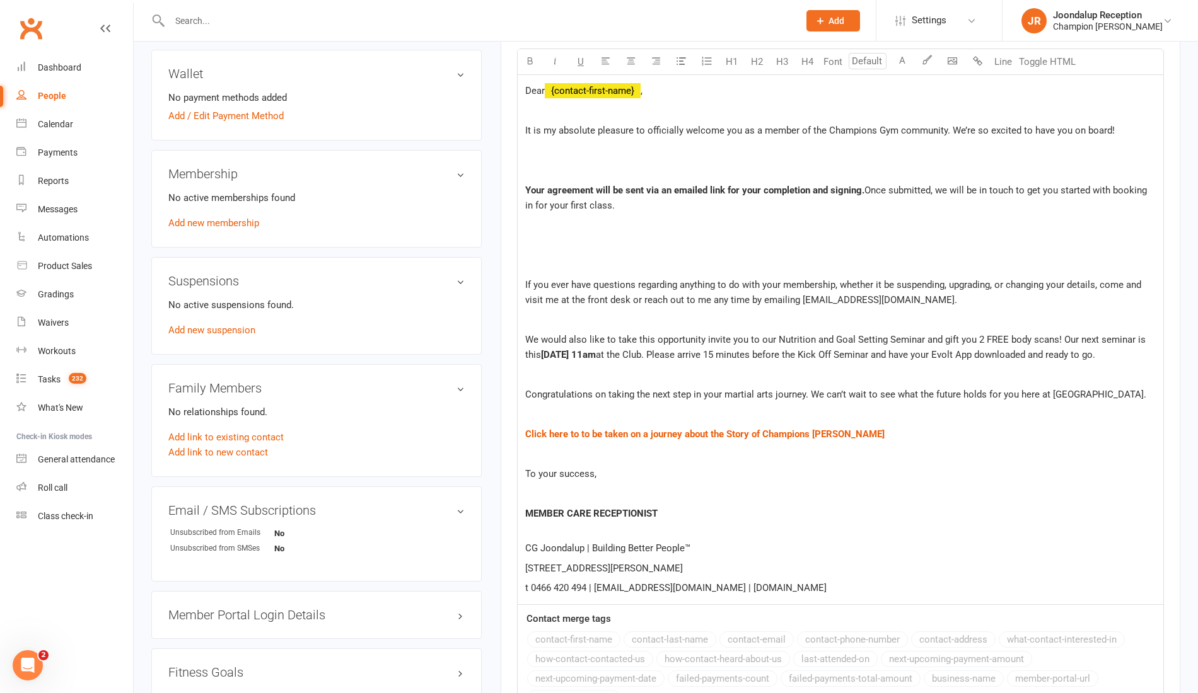
scroll to position [408, 0]
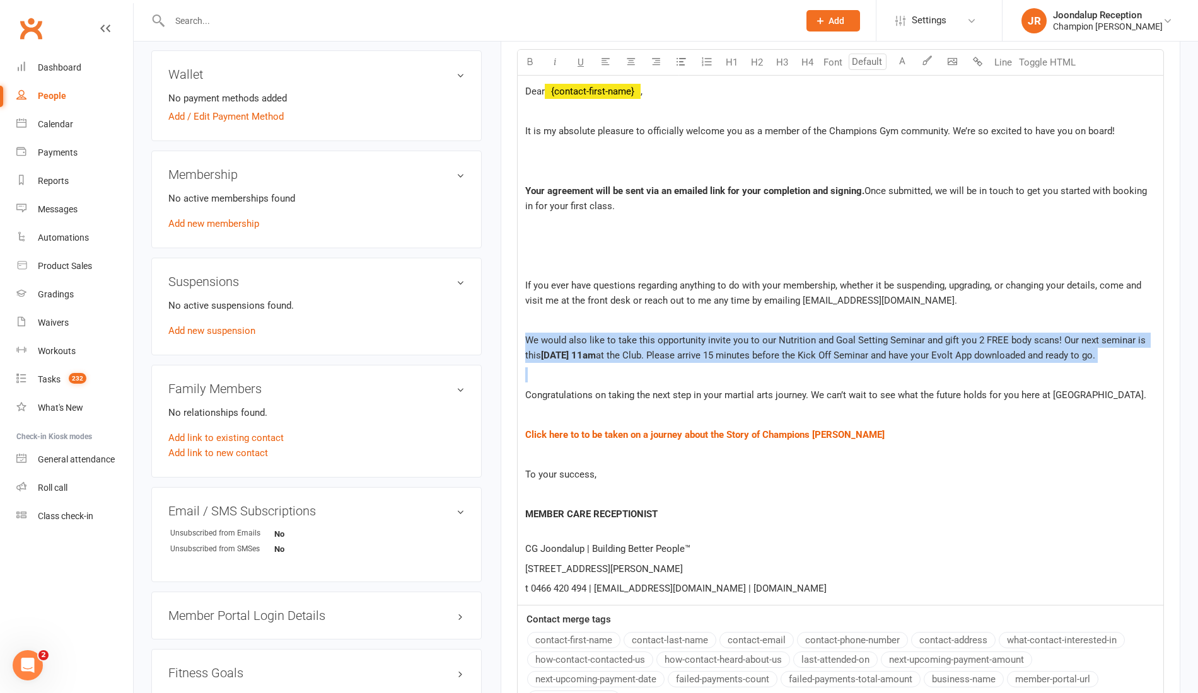
drag, startPoint x: 565, startPoint y: 390, endPoint x: 526, endPoint y: 308, distance: 90.8
click at [526, 308] on div "Dear ﻿ {contact-first-name} , It is my absolute pleasure to officially welcome …" at bounding box center [840, 340] width 645 height 529
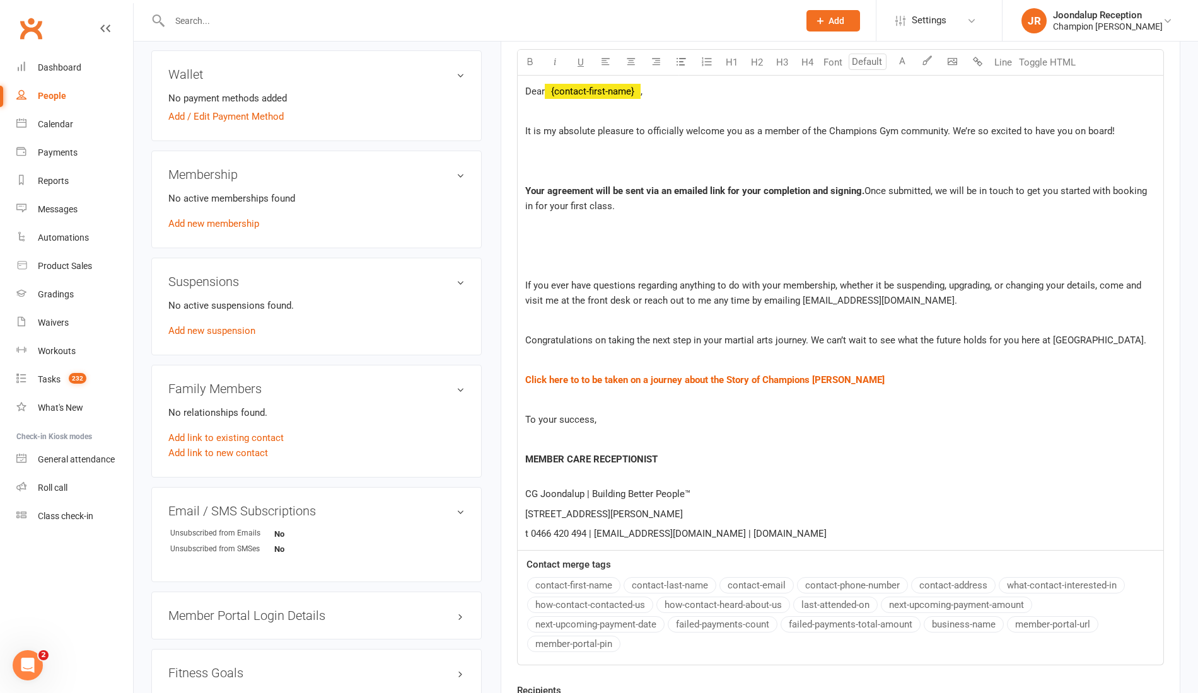
click at [542, 437] on p at bounding box center [840, 439] width 630 height 15
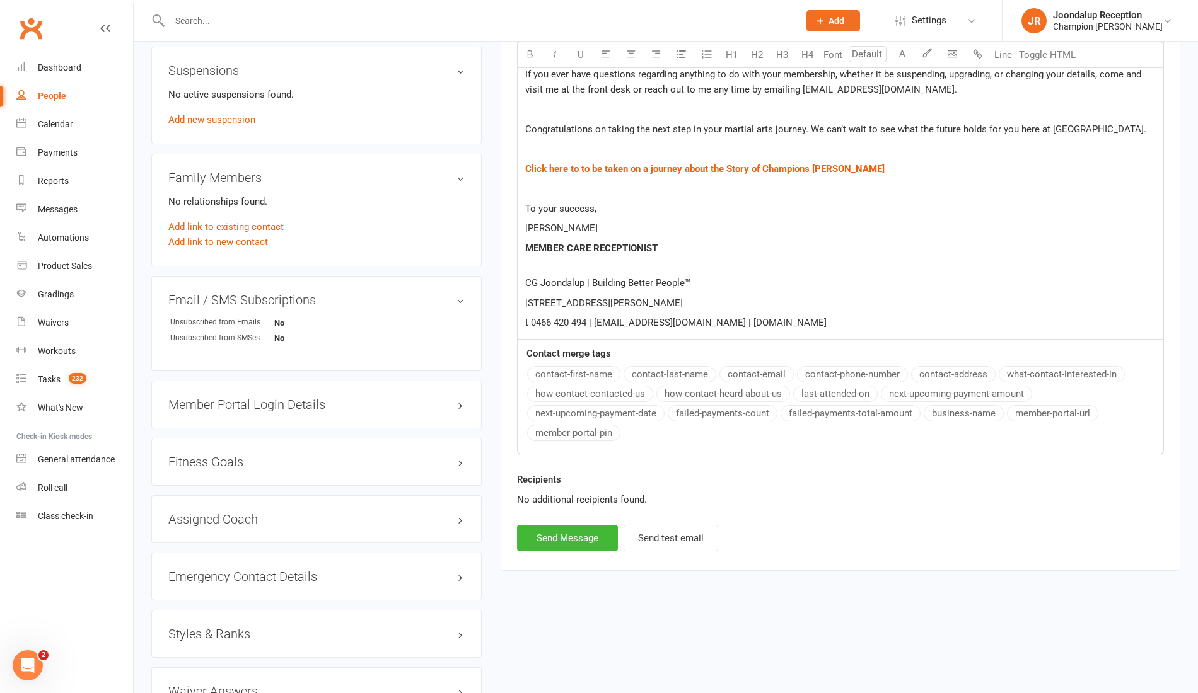
scroll to position [634, 0]
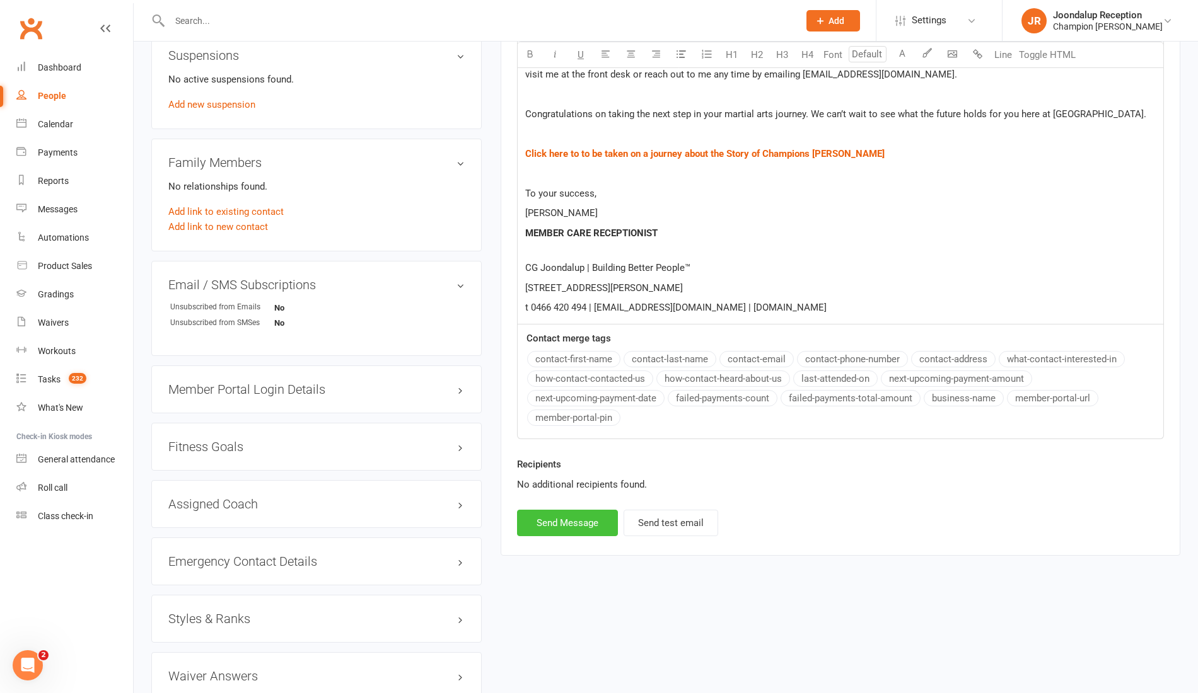
click at [591, 528] on button "Send Message" at bounding box center [567, 523] width 101 height 26
select select
select select "0"
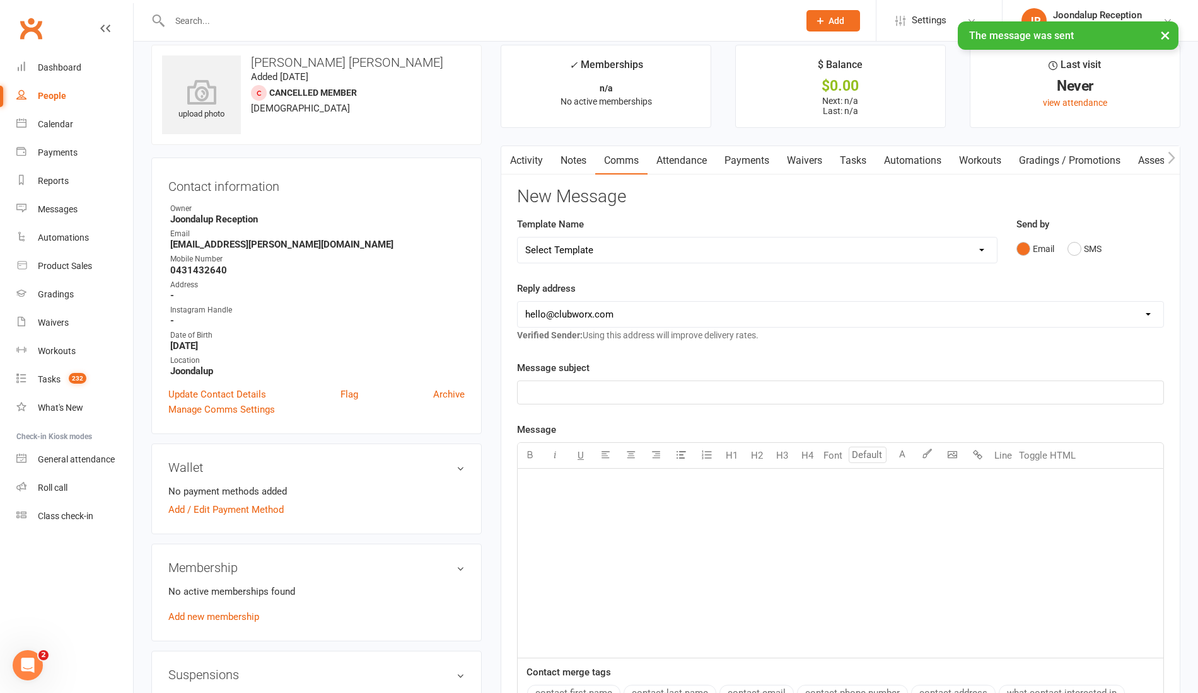
scroll to position [0, 0]
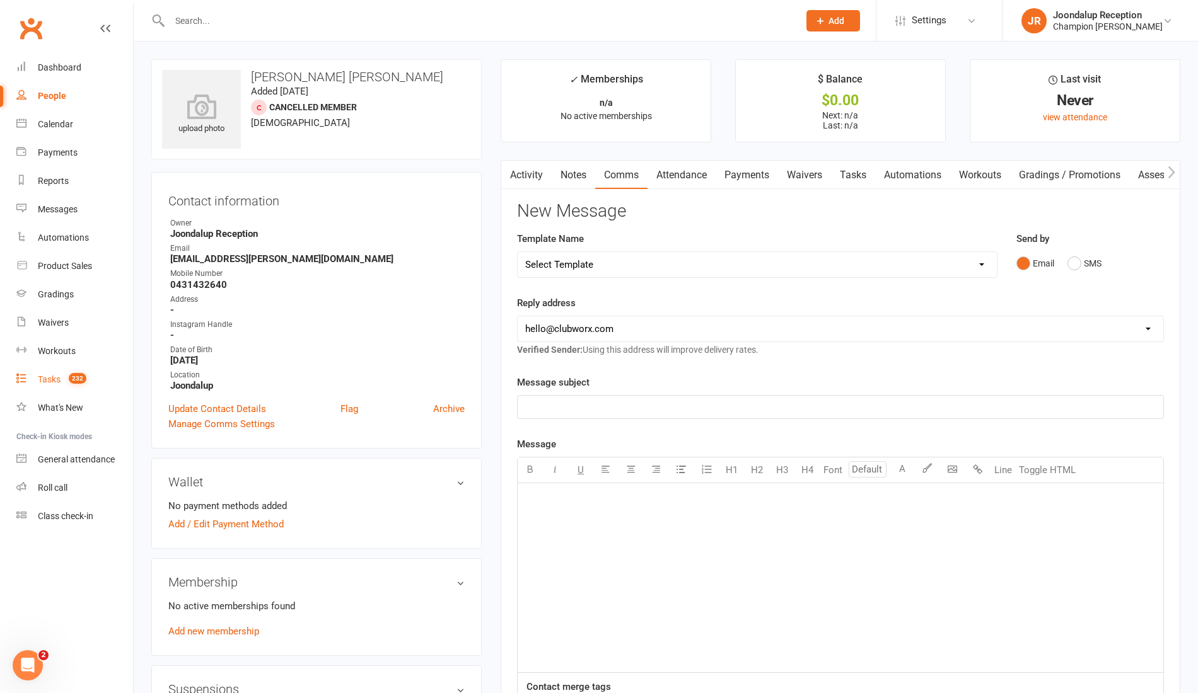
click at [66, 371] on link "Tasks 232" at bounding box center [74, 380] width 117 height 28
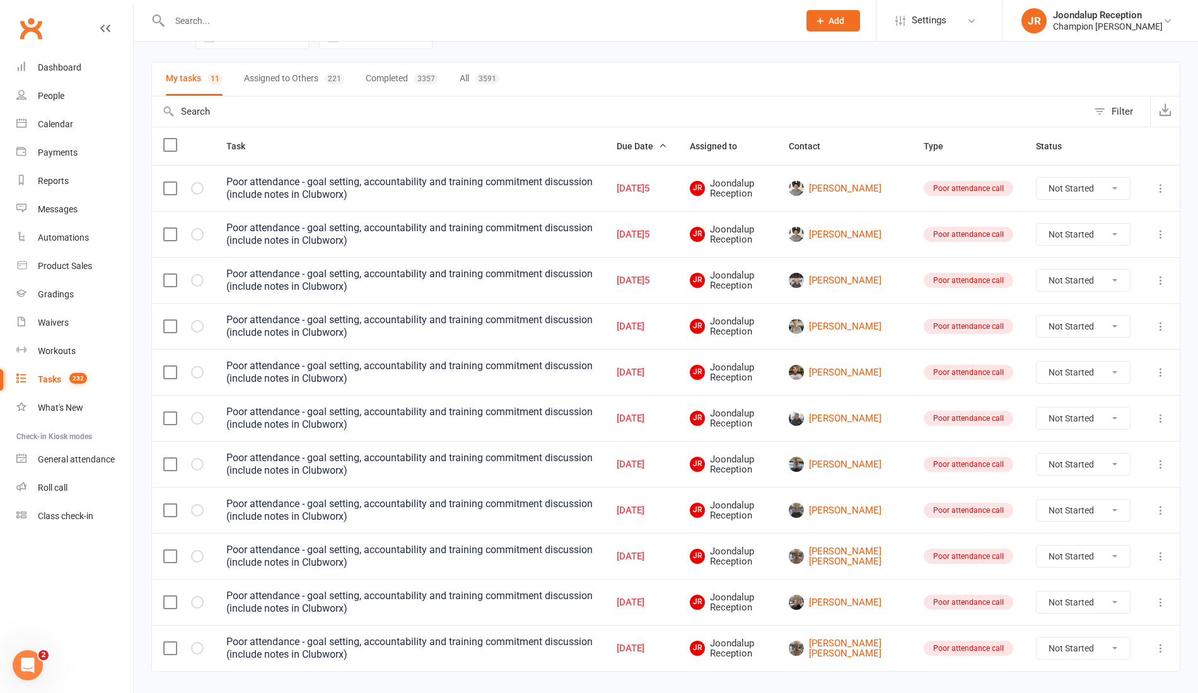
scroll to position [67, 0]
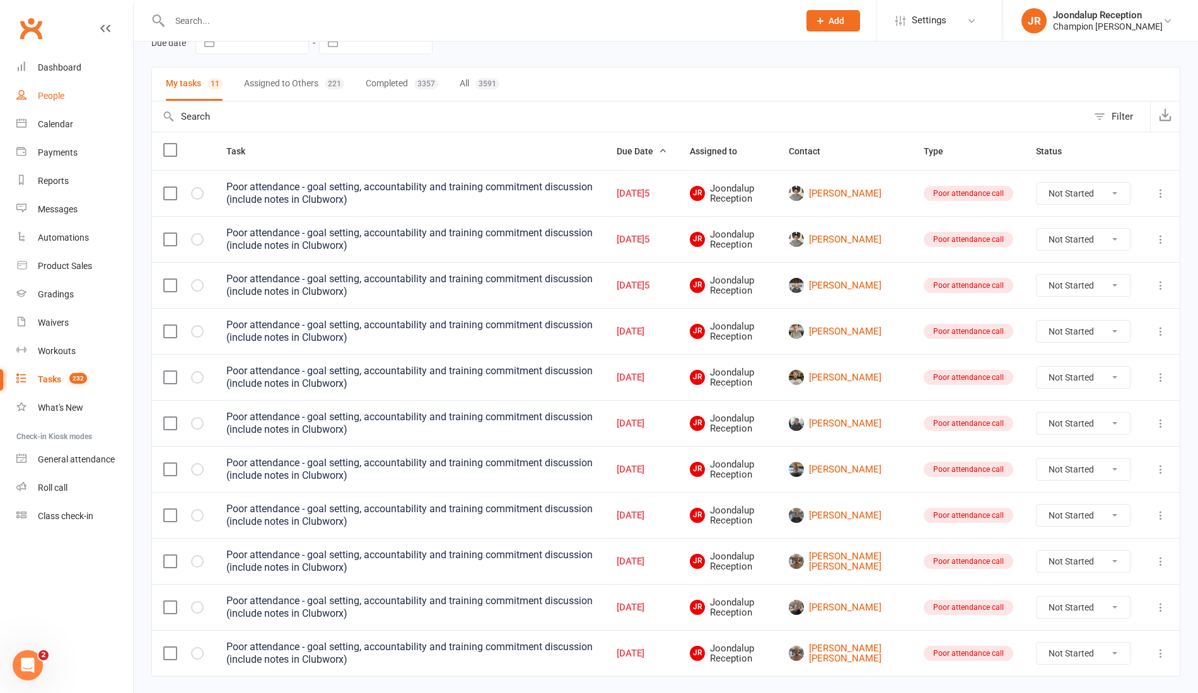
click at [88, 82] on link "People" at bounding box center [74, 96] width 117 height 28
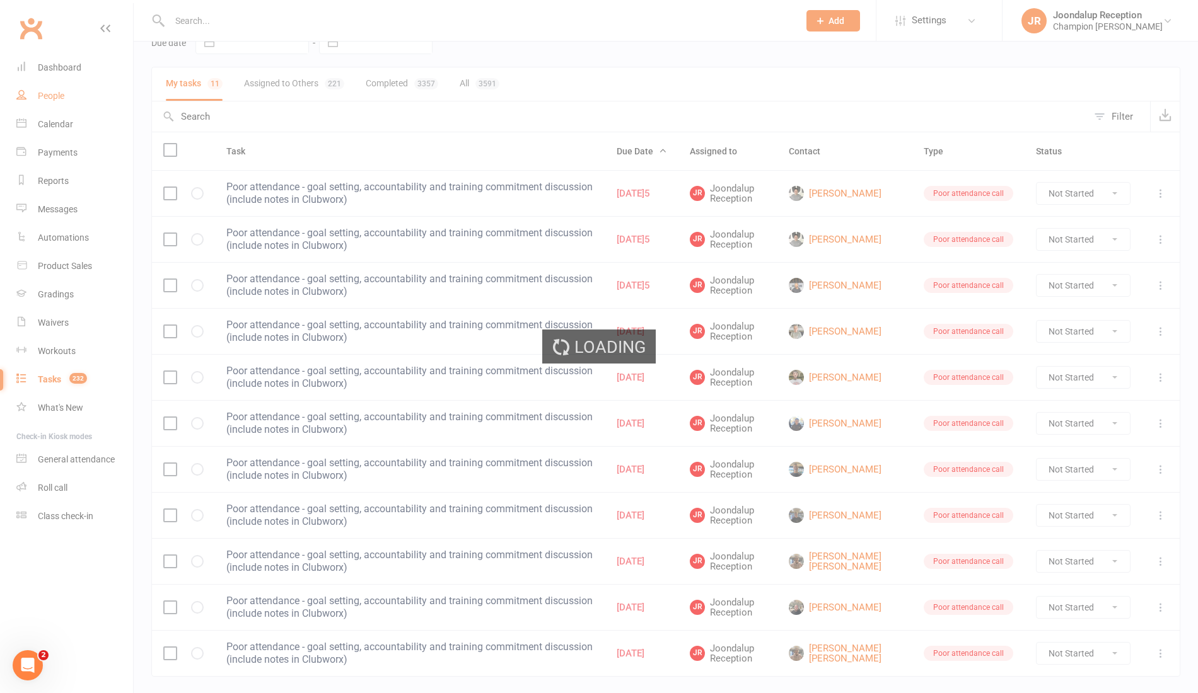
select select "100"
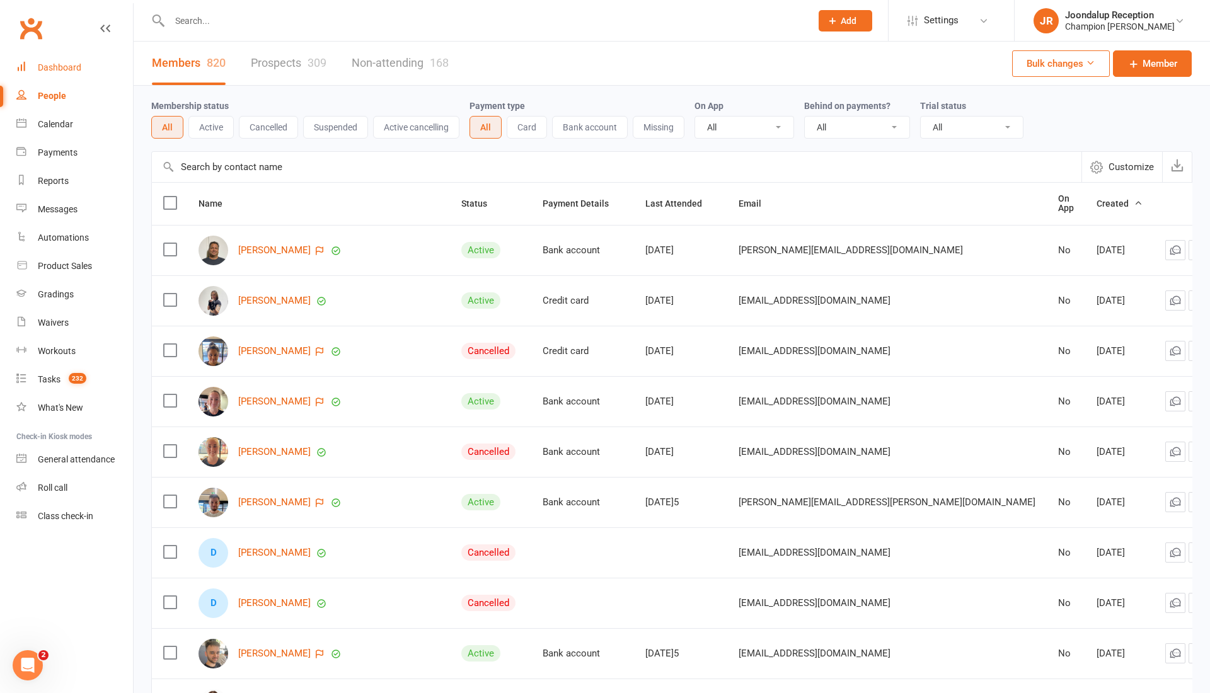
click at [72, 66] on div "Dashboard" at bounding box center [59, 67] width 43 height 10
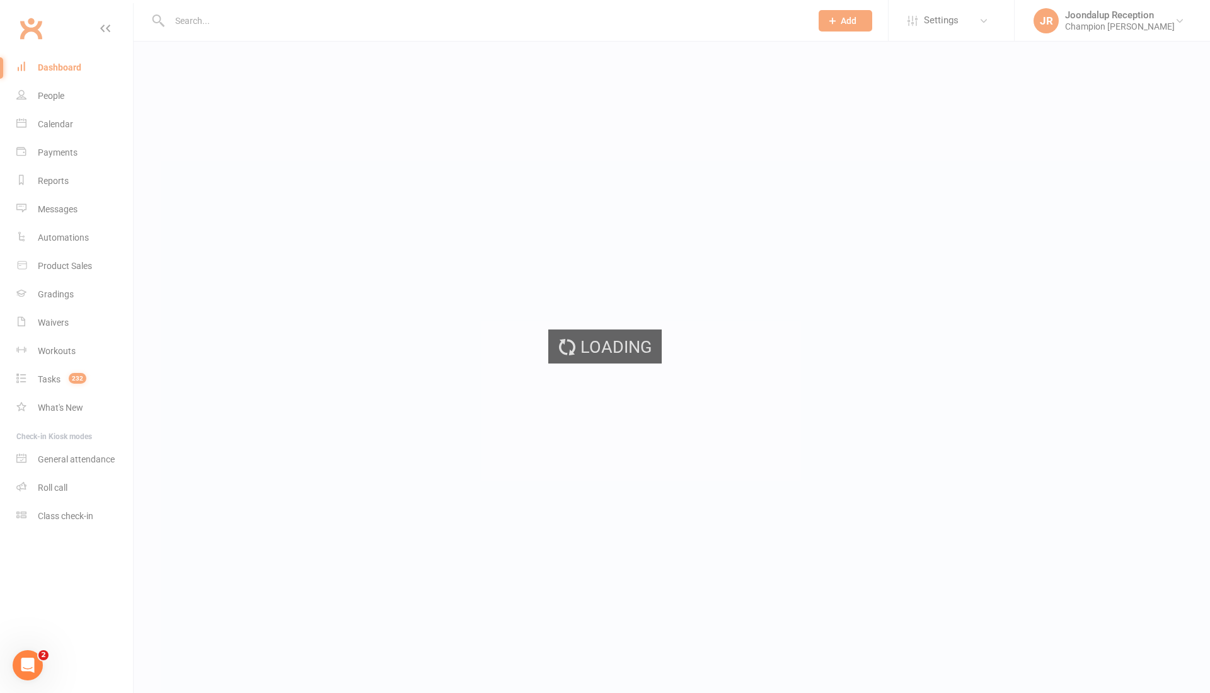
click at [72, 59] on ui-view "Prospect Member Non-attending contact Class / event Appointment Grading event T…" at bounding box center [605, 31] width 1210 height 56
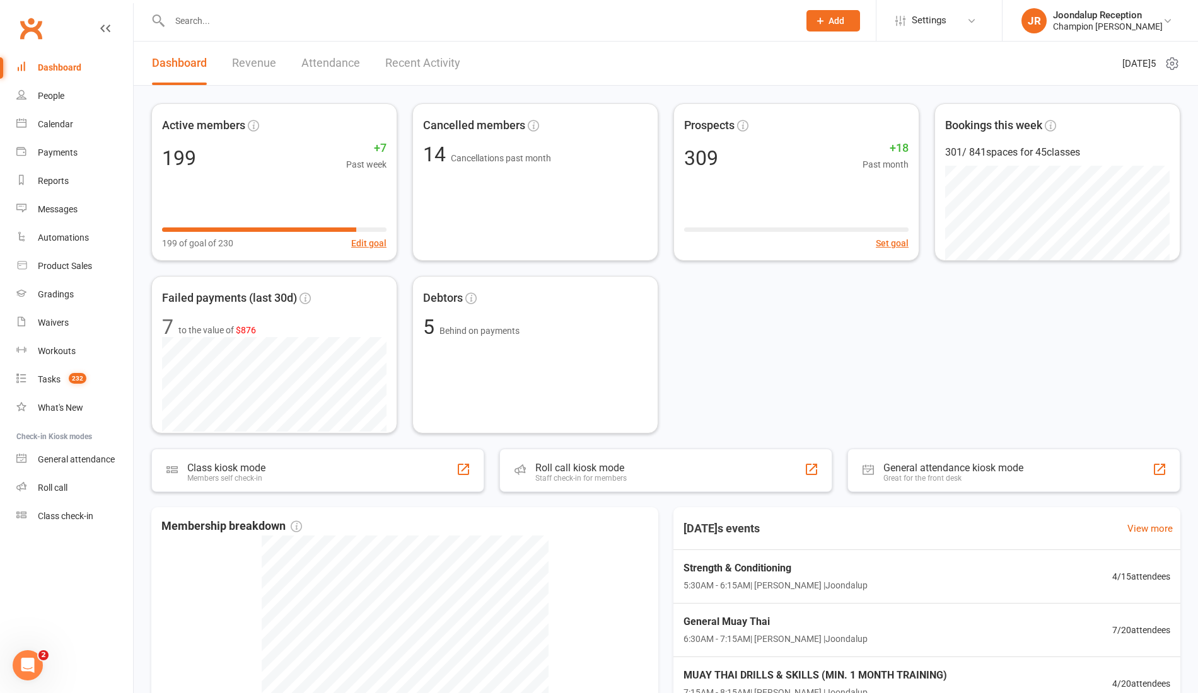
click at [417, 60] on link "Recent Activity" at bounding box center [422, 63] width 75 height 43
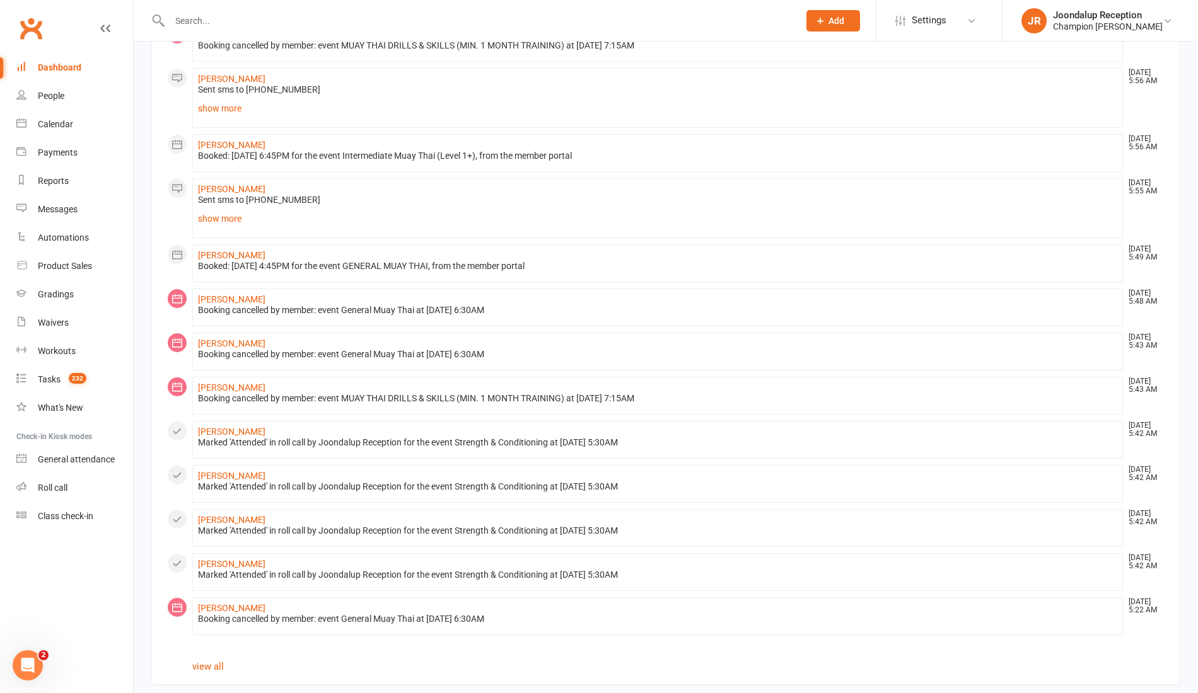
scroll to position [587, 0]
click at [217, 661] on link "view all" at bounding box center [208, 666] width 32 height 11
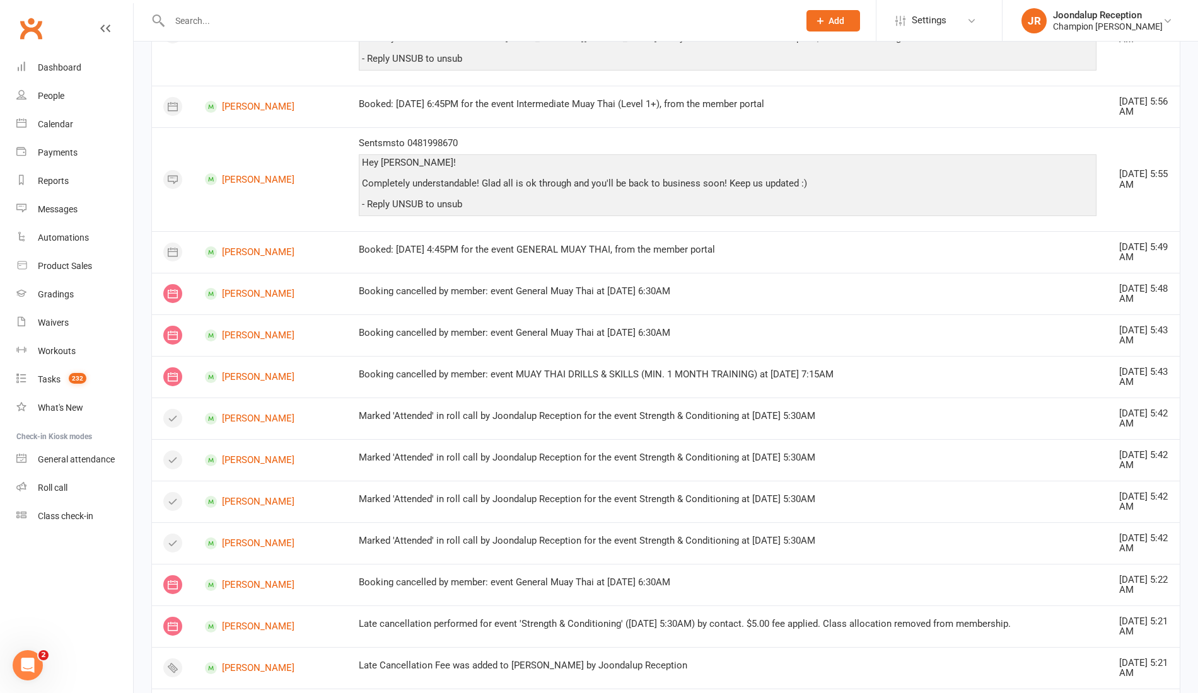
scroll to position [1108, 0]
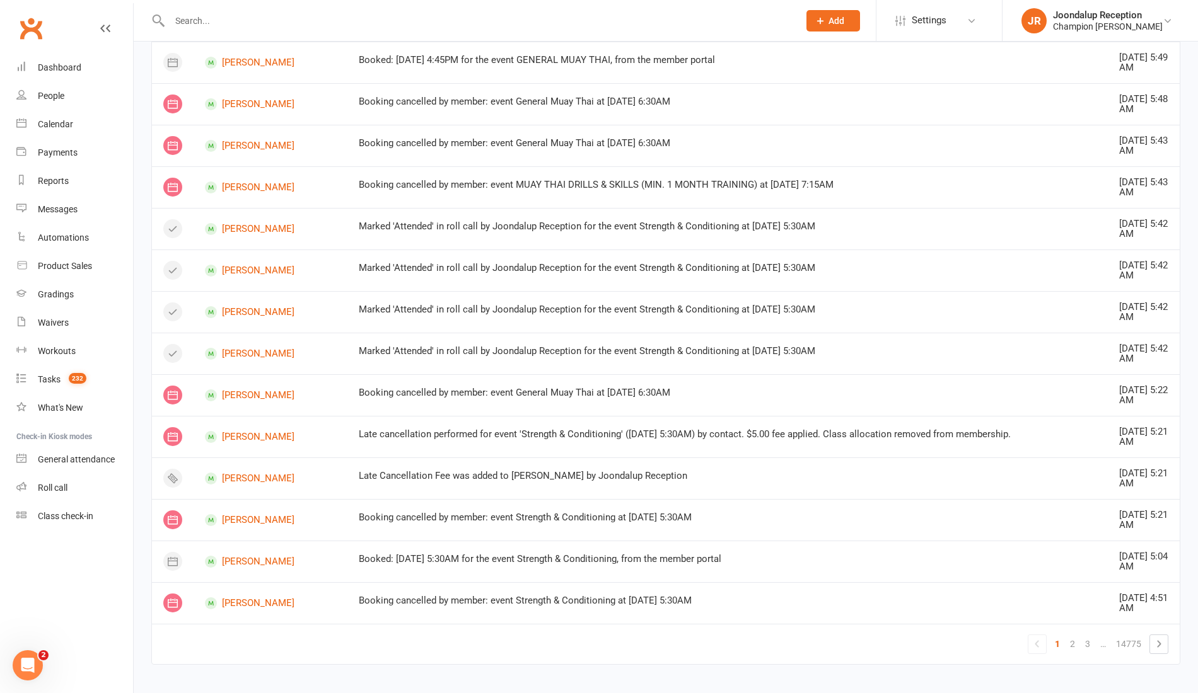
click at [1159, 637] on icon at bounding box center [1158, 644] width 15 height 15
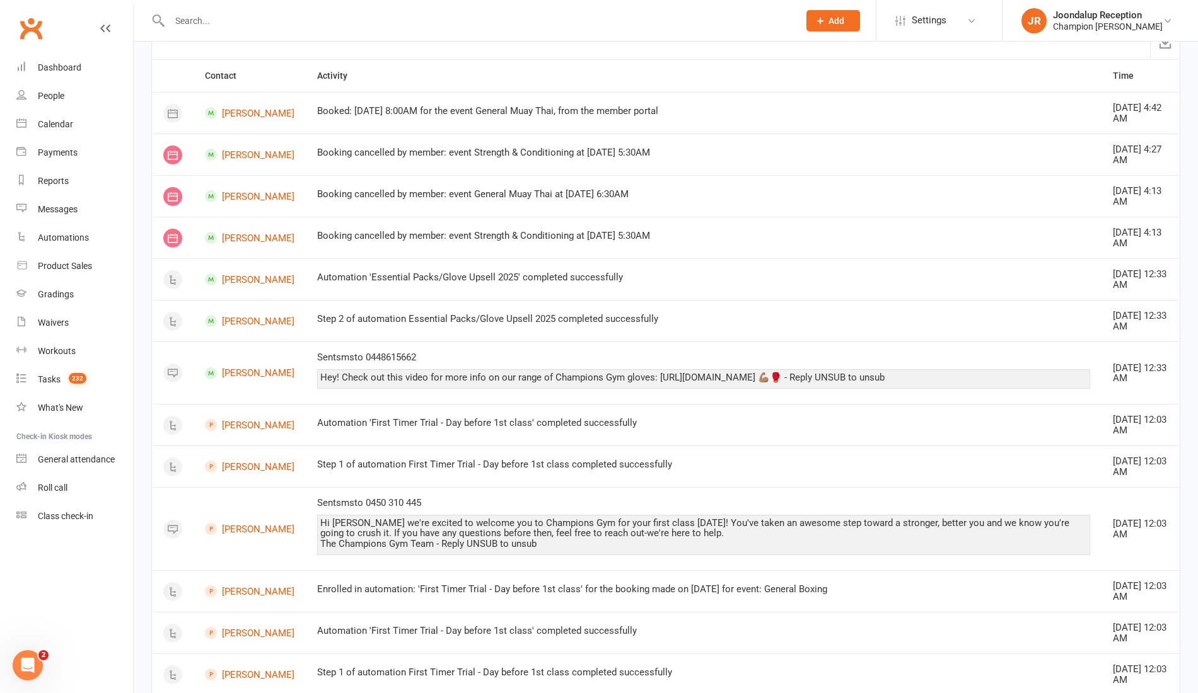
scroll to position [0, 0]
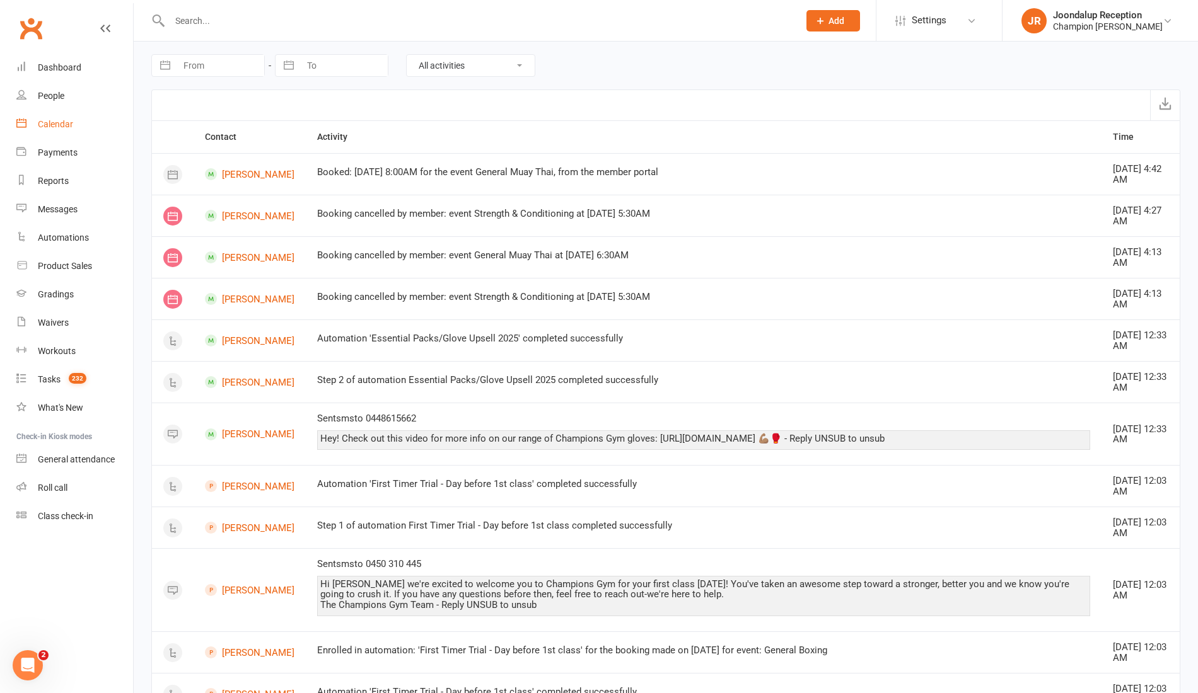
click at [40, 134] on link "Calendar" at bounding box center [74, 124] width 117 height 28
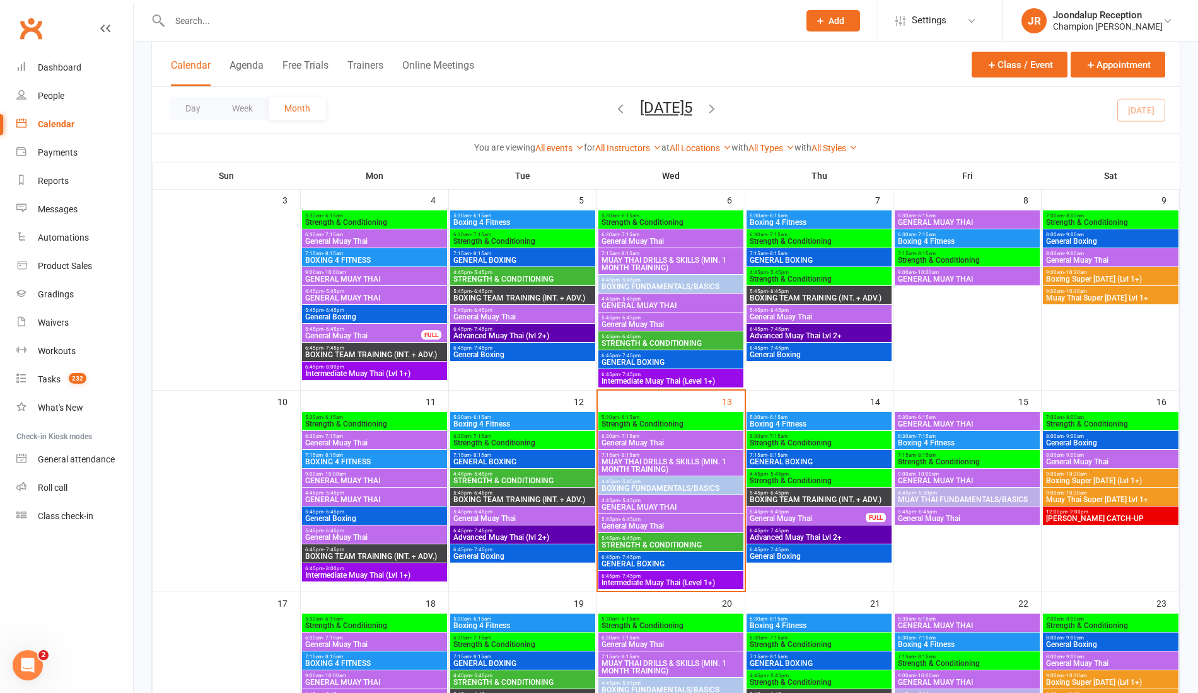
scroll to position [275, 0]
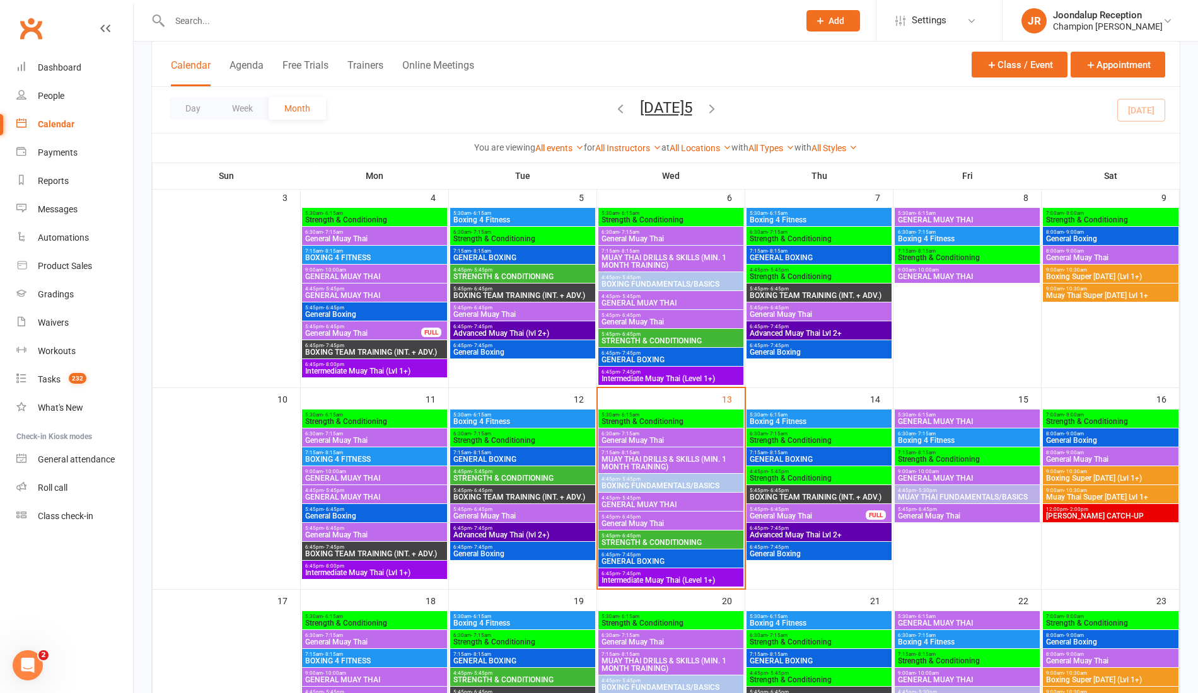
click at [533, 546] on span "6:45pm - 7:45pm" at bounding box center [523, 548] width 140 height 6
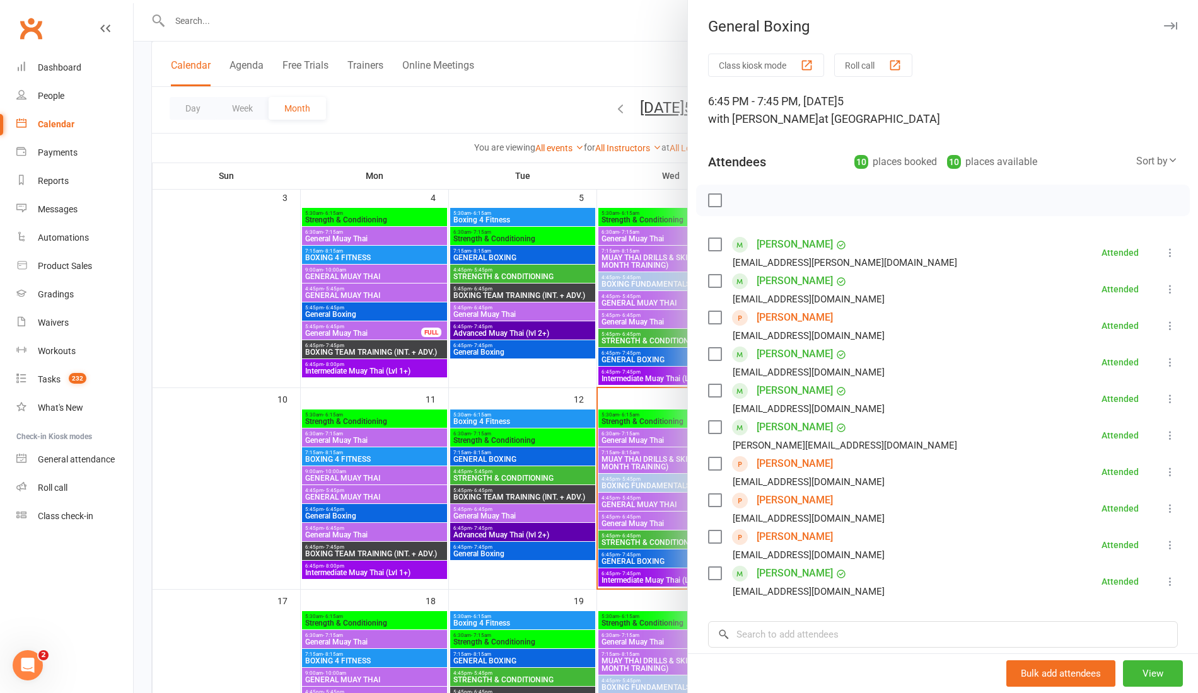
click at [250, 467] on div at bounding box center [666, 346] width 1064 height 693
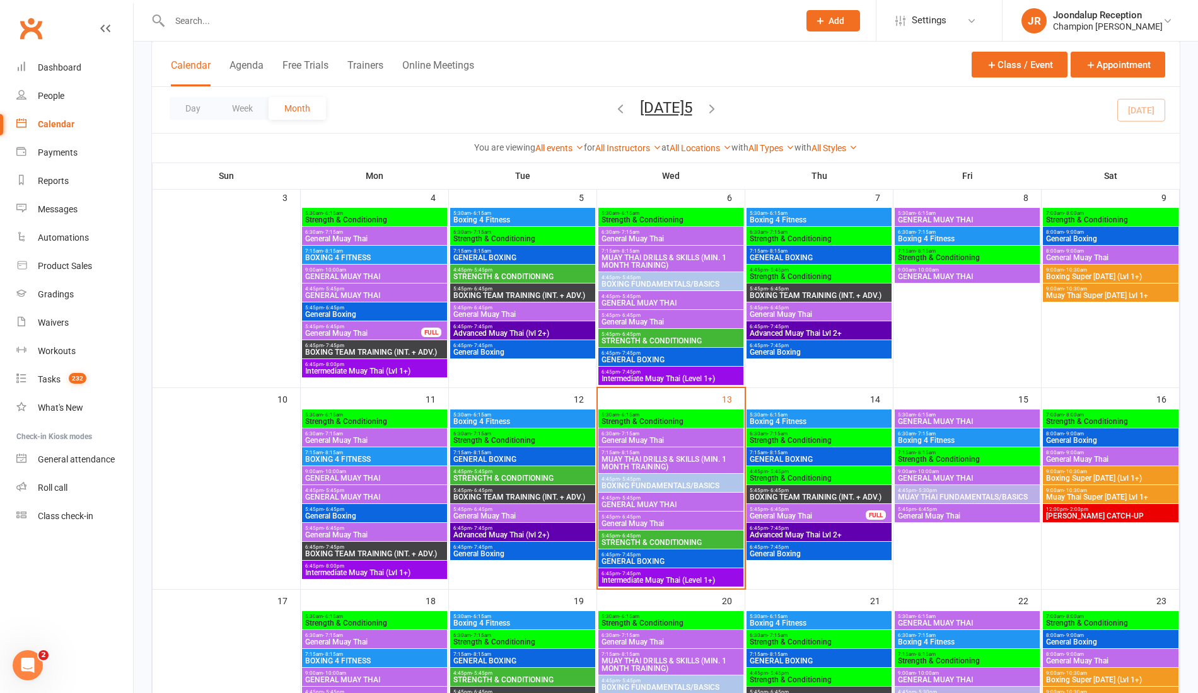
click at [686, 561] on span "GENERAL BOXING" at bounding box center [671, 562] width 140 height 8
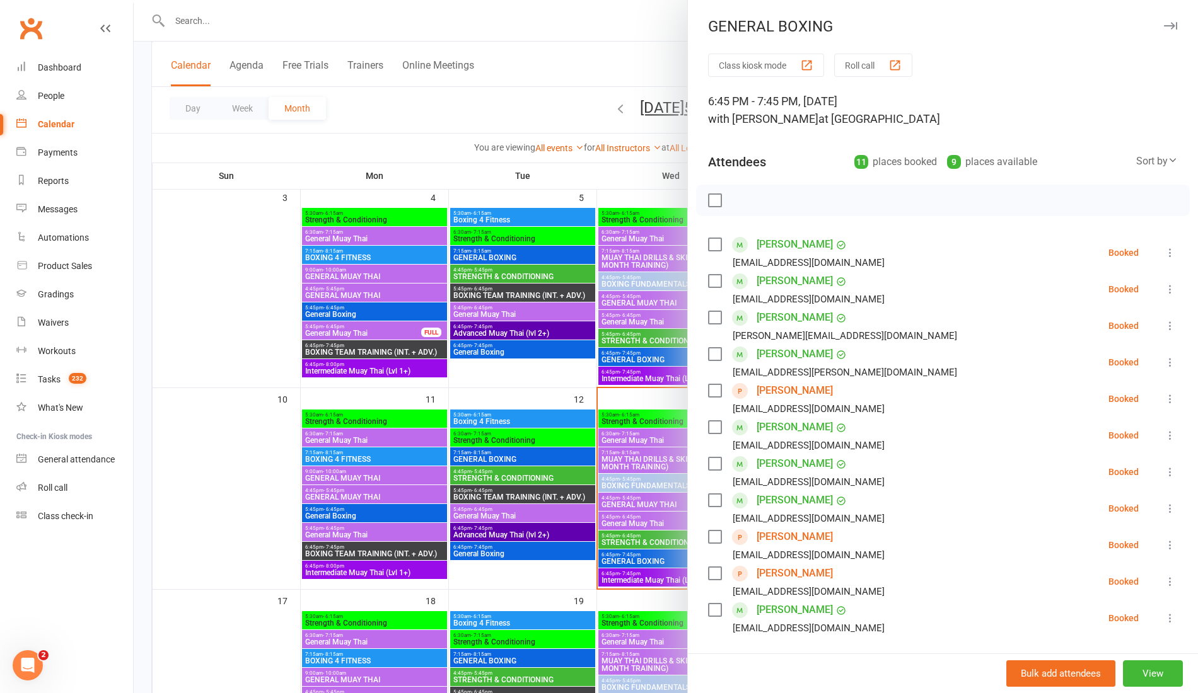
click at [248, 490] on div at bounding box center [666, 346] width 1064 height 693
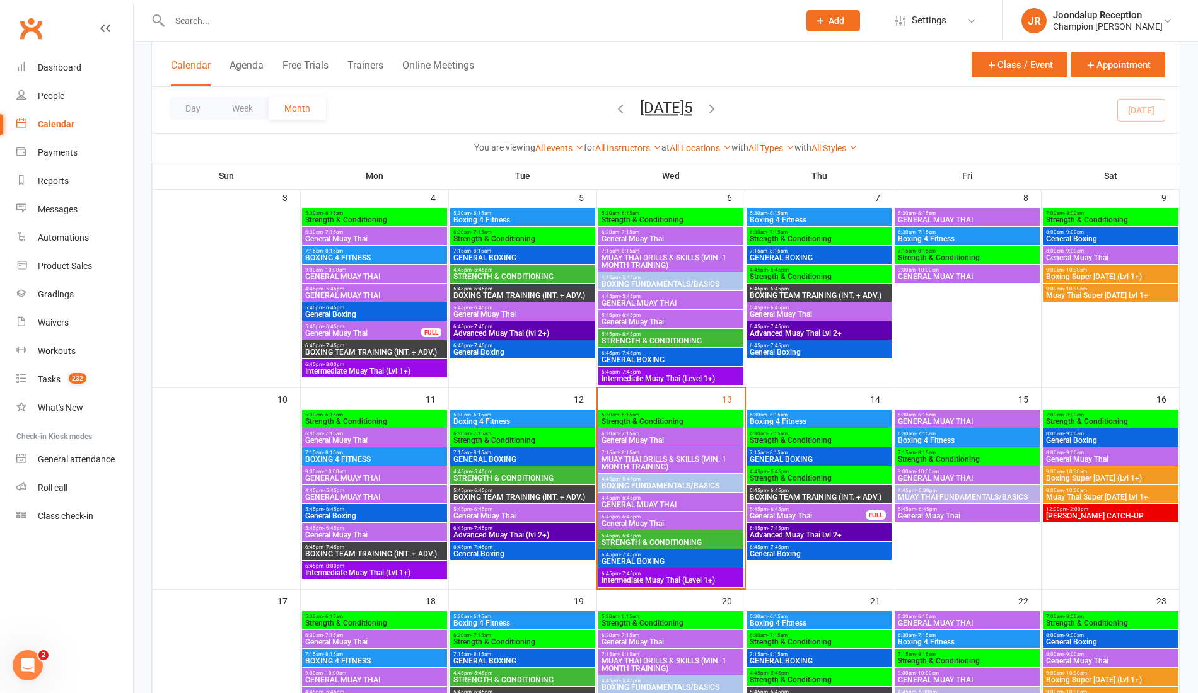
click at [242, 10] on div at bounding box center [470, 20] width 639 height 41
click at [242, 18] on input "text" at bounding box center [478, 21] width 624 height 18
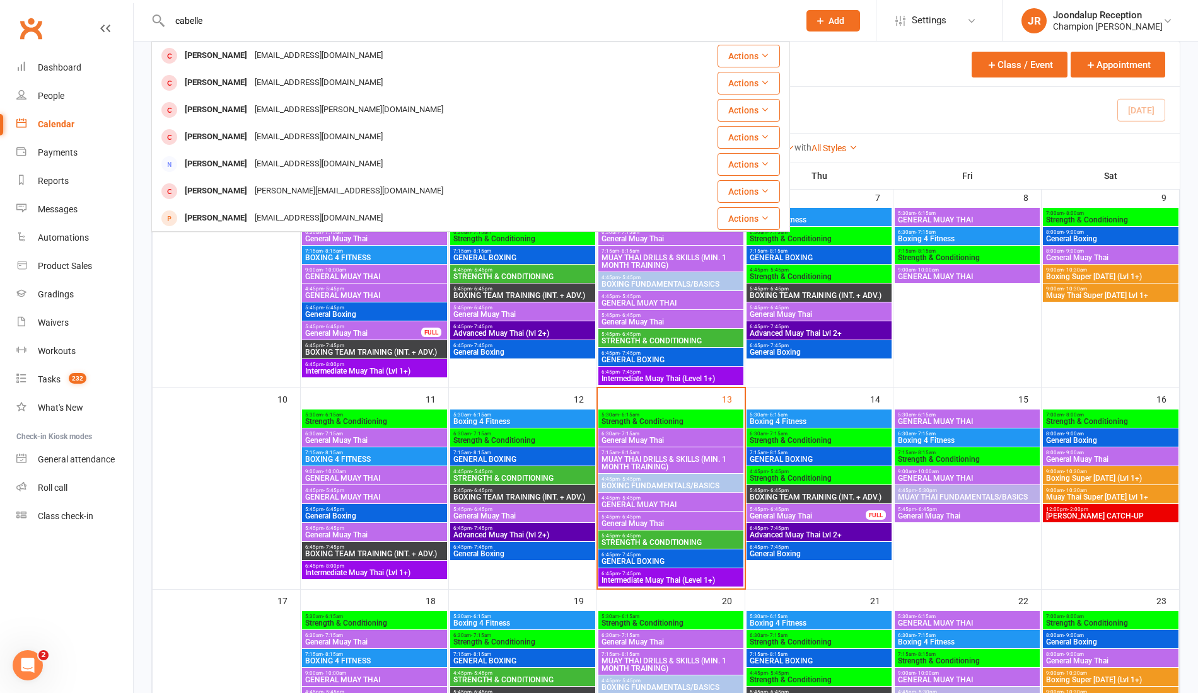
type input "cabelle"
click at [234, 50] on div "[PERSON_NAME]" at bounding box center [216, 56] width 70 height 18
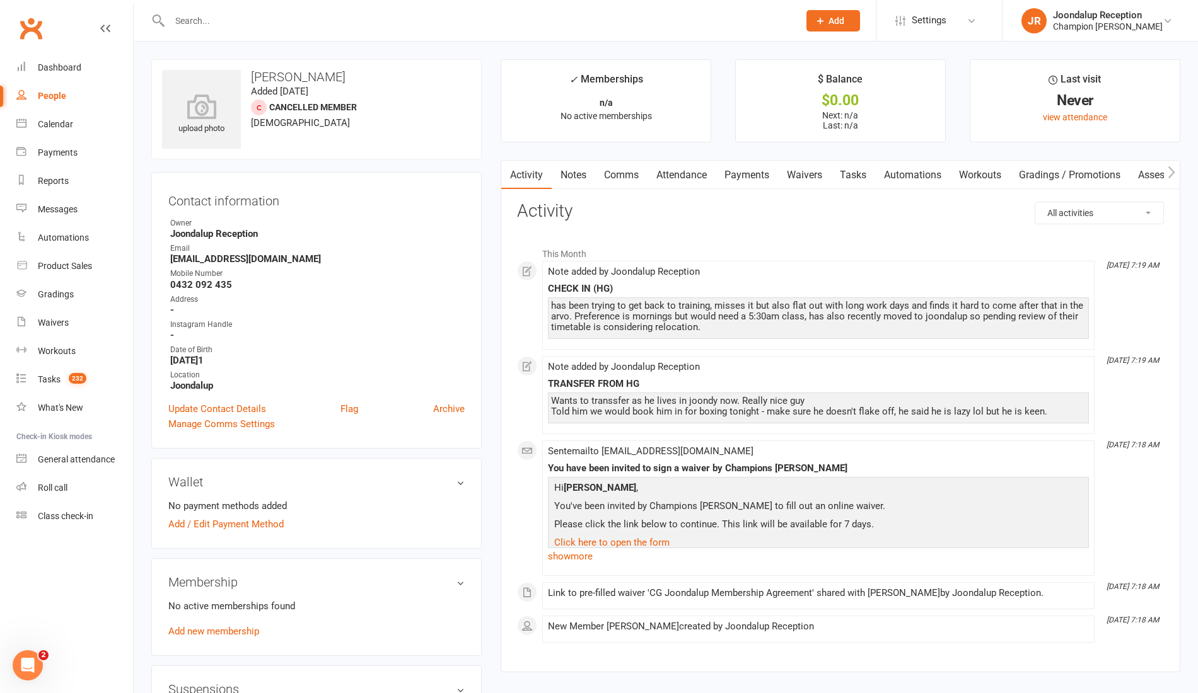
click at [803, 168] on link "Waivers" at bounding box center [804, 175] width 53 height 29
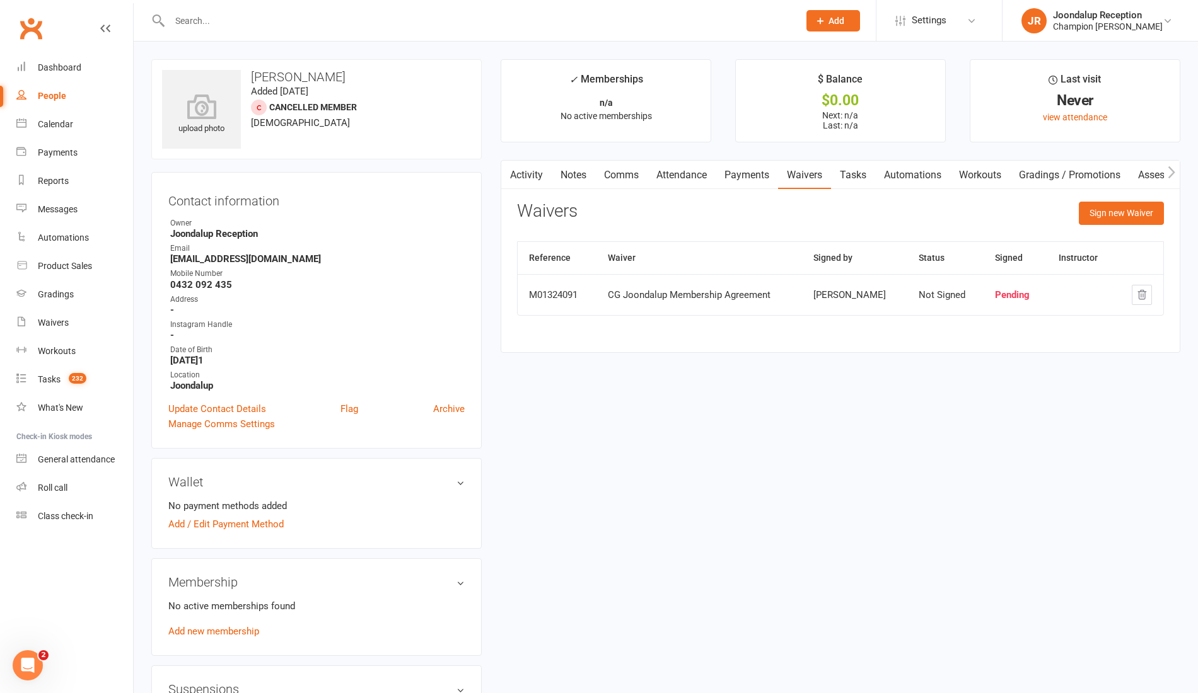
click at [590, 173] on link "Notes" at bounding box center [573, 175] width 43 height 29
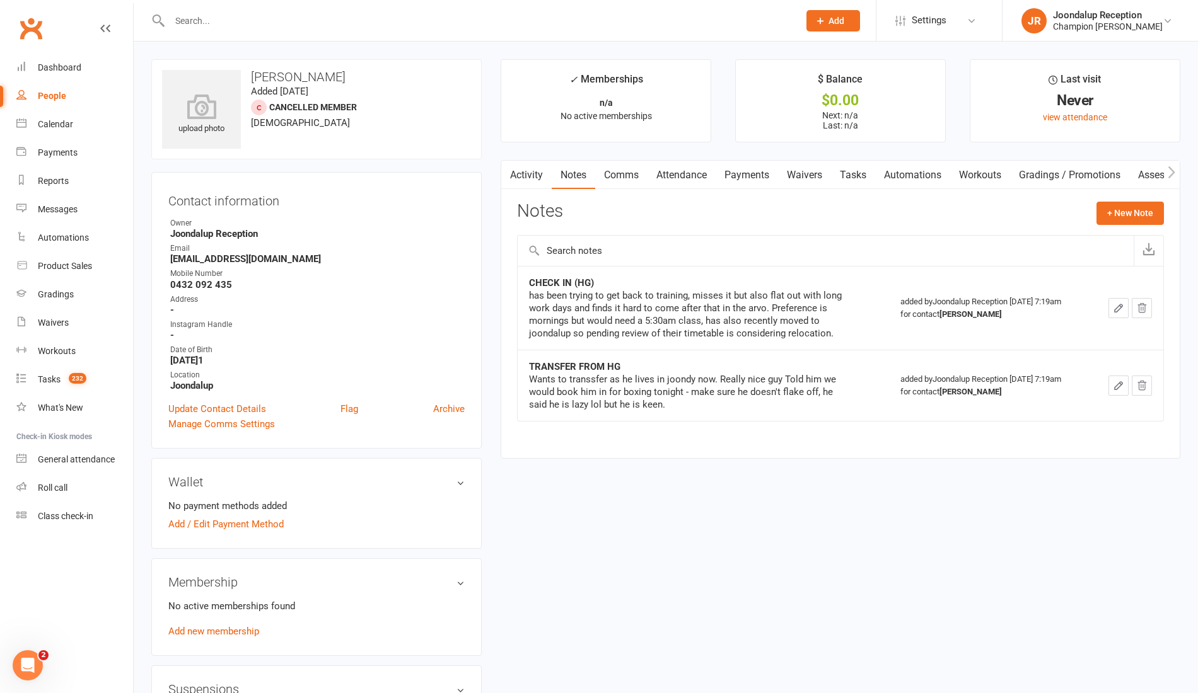
click at [614, 158] on main "✓ Memberships n/a No active memberships $ Balance $0.00 Next: n/a Last: n/a Las…" at bounding box center [840, 265] width 698 height 412
click at [633, 174] on link "Comms" at bounding box center [621, 175] width 52 height 29
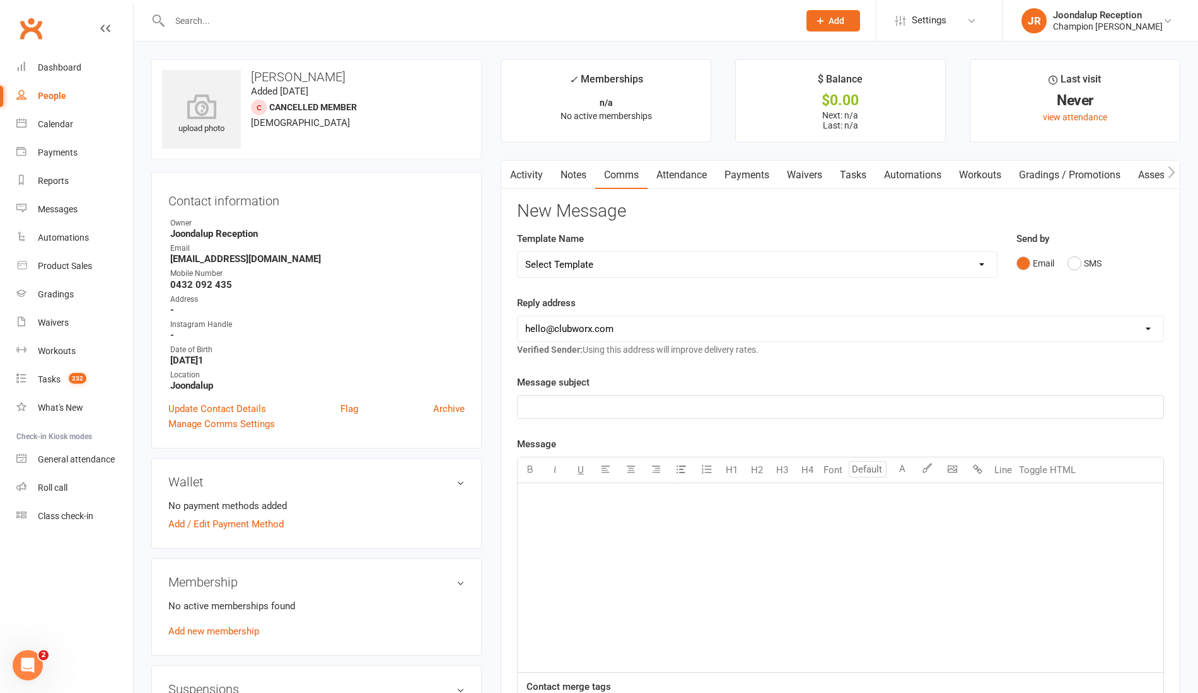
click at [978, 256] on select "Select Template [Email] Goal Setting Template [SMS] 14 days absence [Email] 202…" at bounding box center [757, 264] width 479 height 25
select select "45"
click at [518, 252] on select "Select Template [Email] Goal Setting Template [SMS] 14 days absence [Email] 202…" at bounding box center [757, 264] width 479 height 25
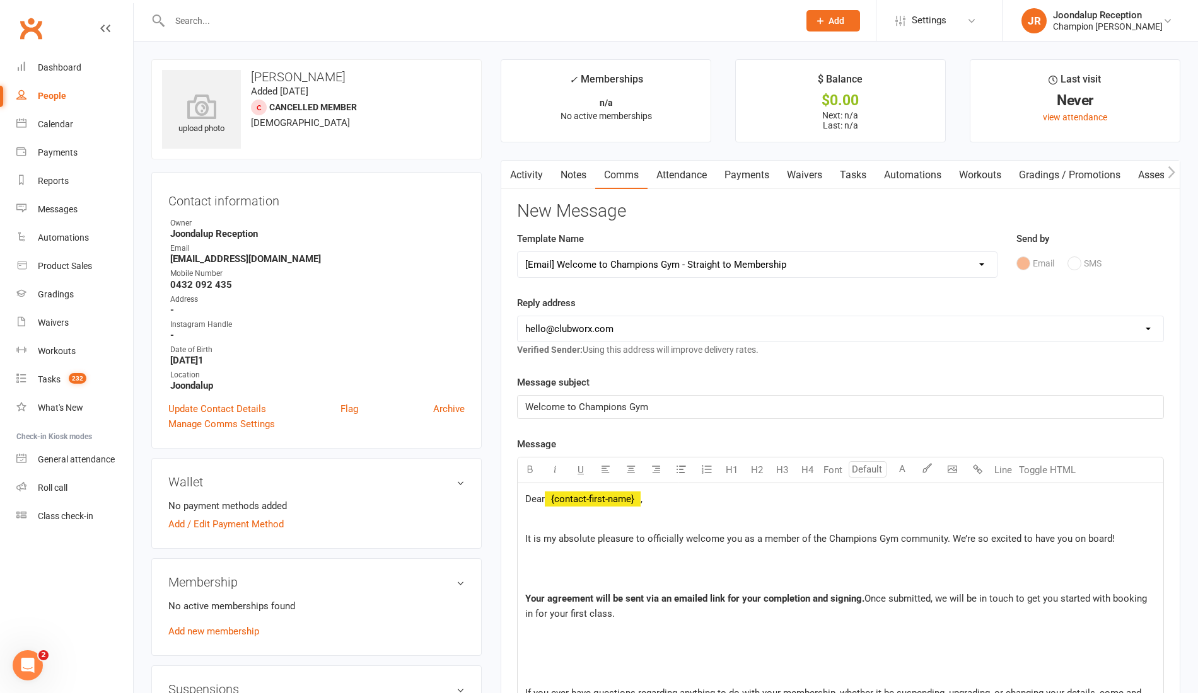
click at [901, 316] on select "hello@clubworx.com joondalup@championsgym.com.au helen@championsgym.com.au admi…" at bounding box center [840, 328] width 645 height 25
click at [518, 316] on select "hello@clubworx.com joondalup@championsgym.com.au helen@championsgym.com.au admi…" at bounding box center [840, 328] width 645 height 25
click at [893, 327] on select "hello@clubworx.com joondalup@championsgym.com.au helen@championsgym.com.au admi…" at bounding box center [840, 328] width 645 height 25
select select "1"
click at [518, 316] on select "hello@clubworx.com joondalup@championsgym.com.au helen@championsgym.com.au admi…" at bounding box center [840, 328] width 645 height 25
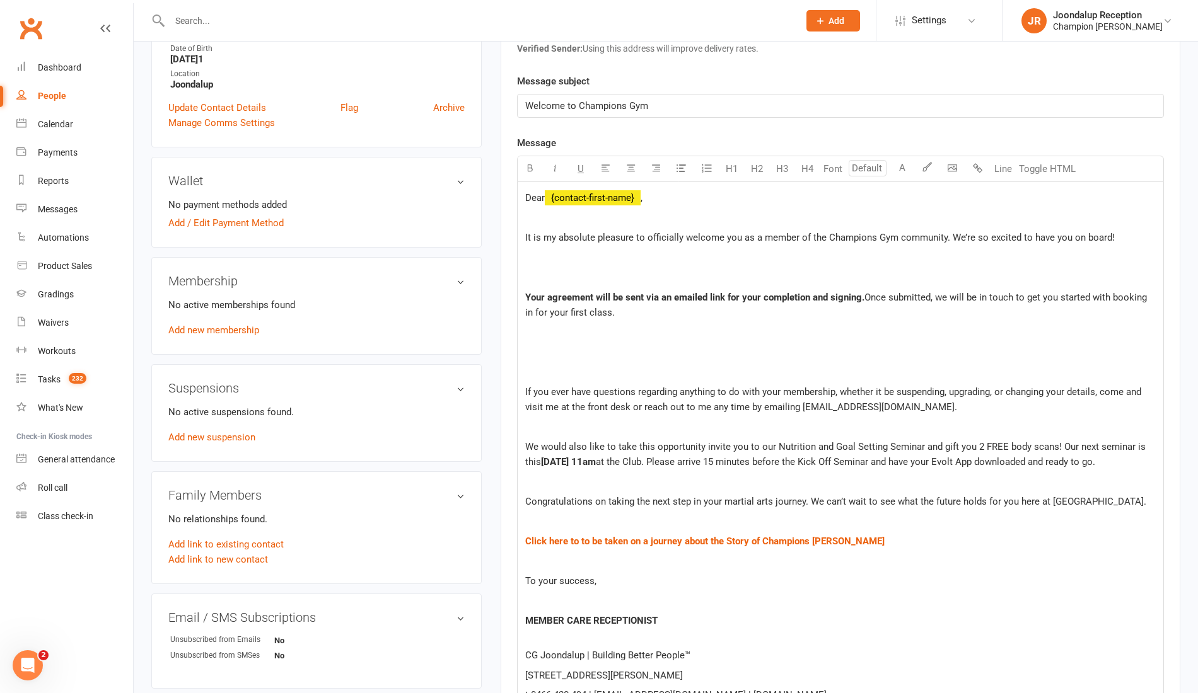
scroll to position [303, 0]
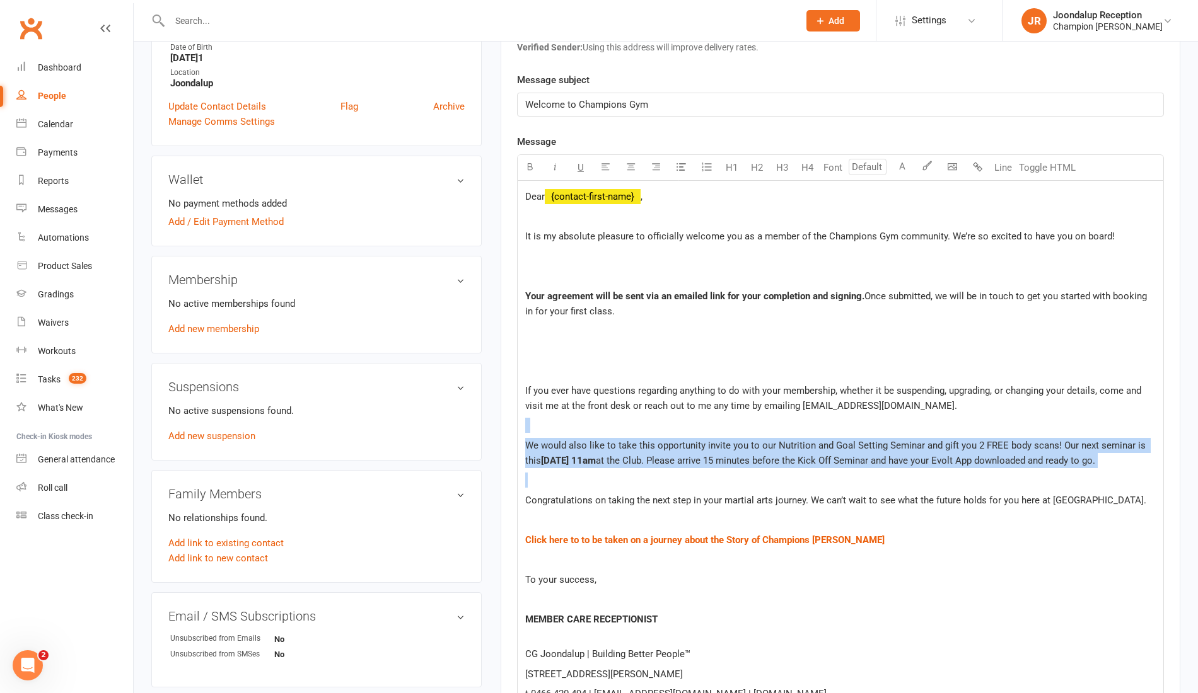
drag, startPoint x: 602, startPoint y: 489, endPoint x: 522, endPoint y: 424, distance: 103.5
click at [522, 424] on div "Dear ﻿ {contact-first-name} , It is my absolute pleasure to officially welcome …" at bounding box center [840, 445] width 645 height 529
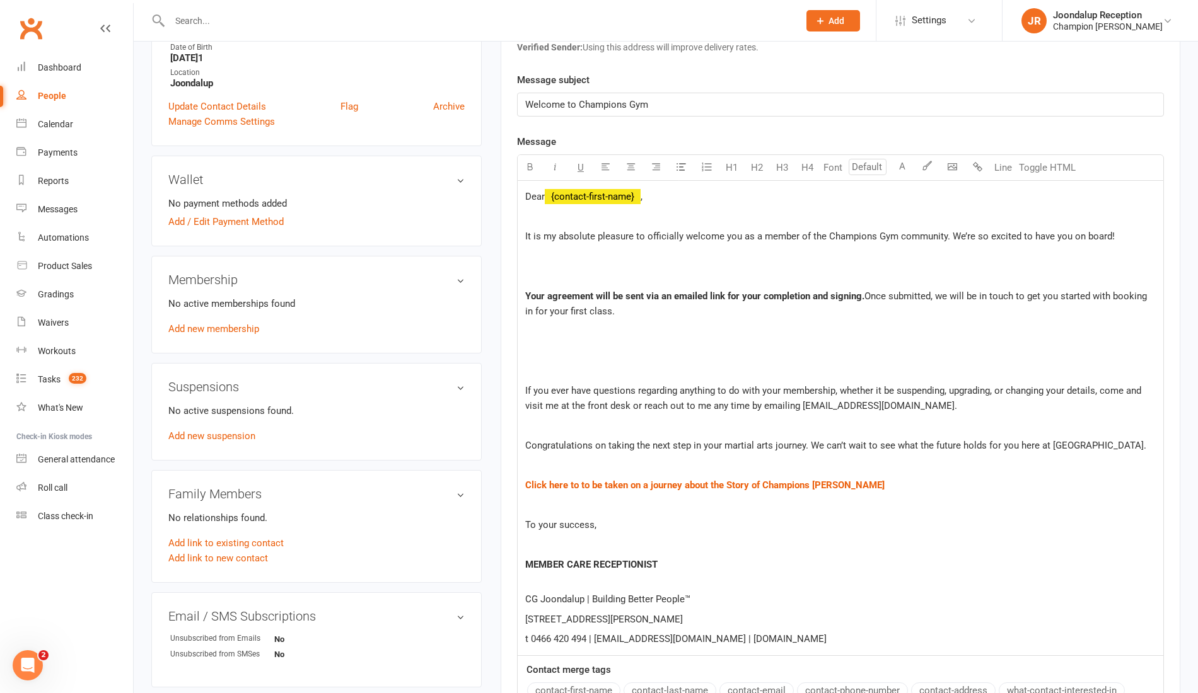
click at [570, 540] on p at bounding box center [840, 544] width 630 height 15
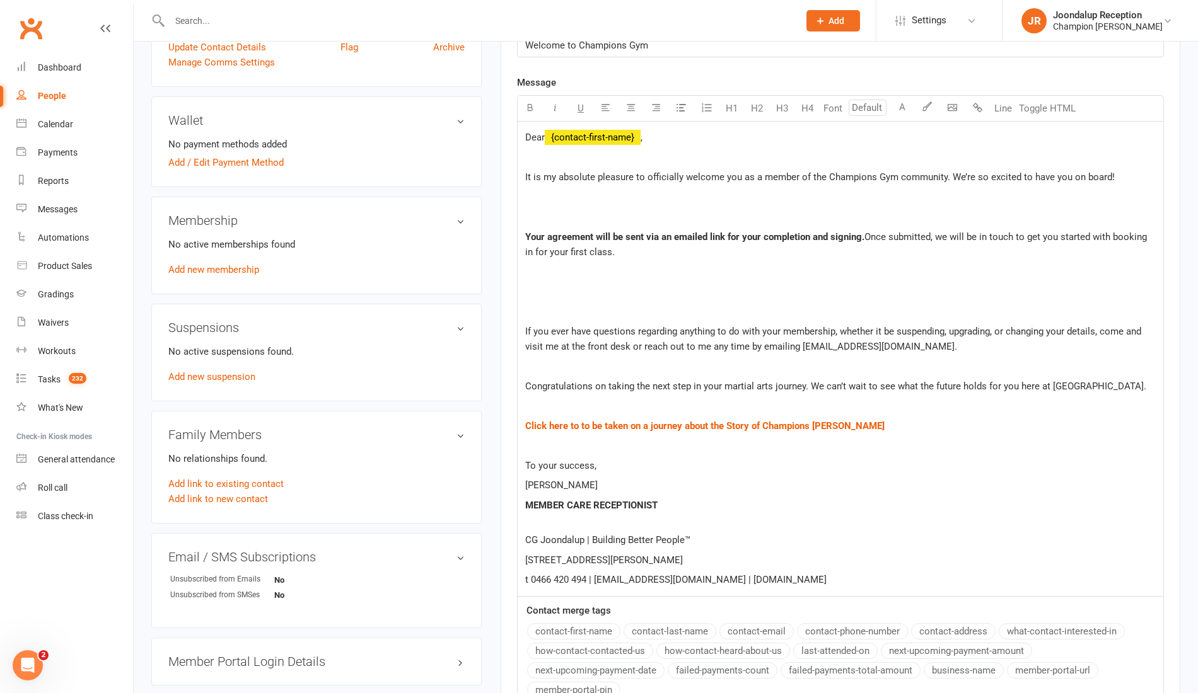
scroll to position [531, 0]
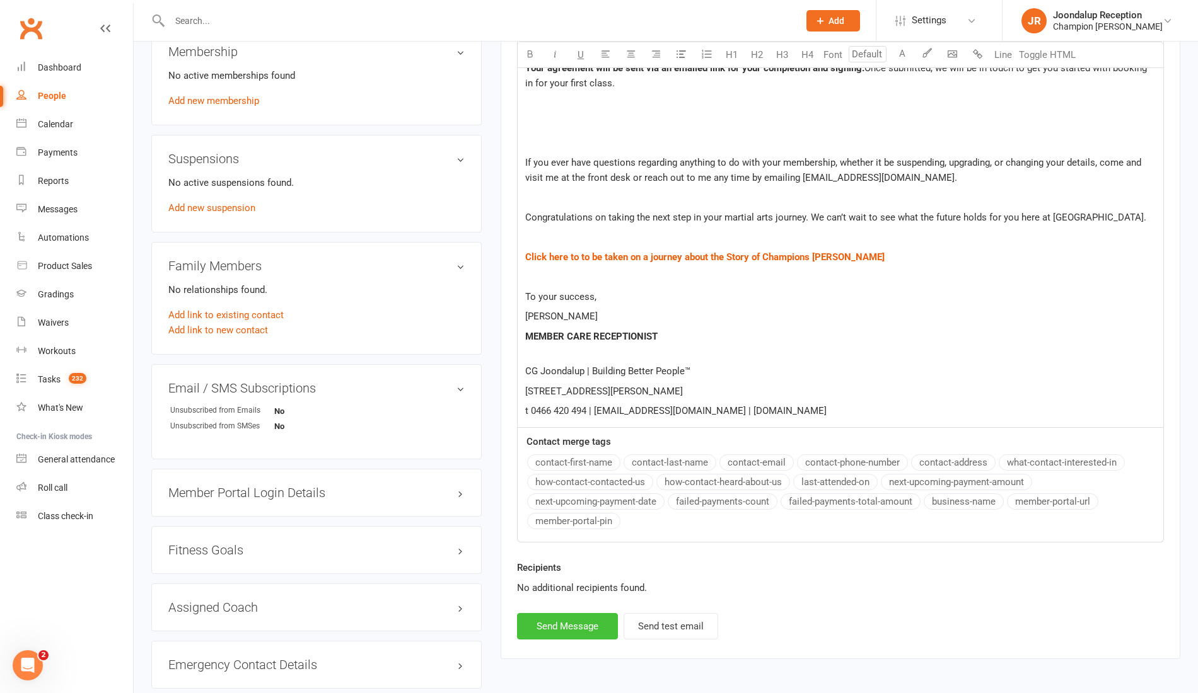
click at [556, 619] on button "Send Message" at bounding box center [567, 626] width 101 height 26
select select
select select "0"
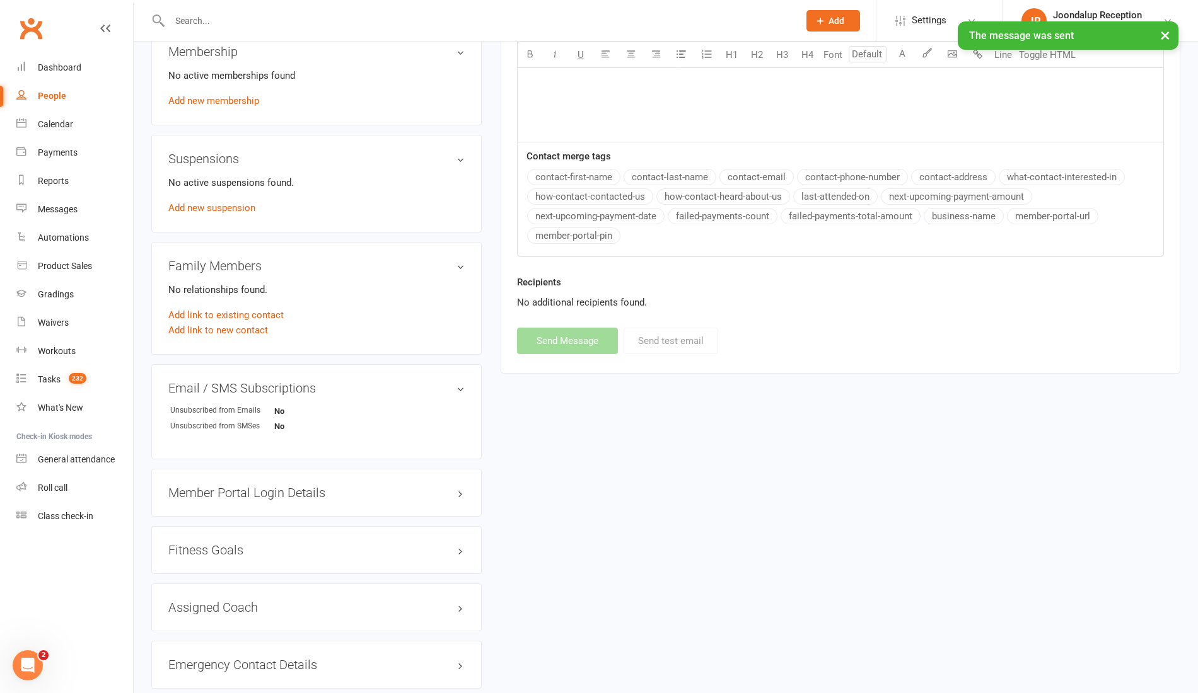
scroll to position [0, 0]
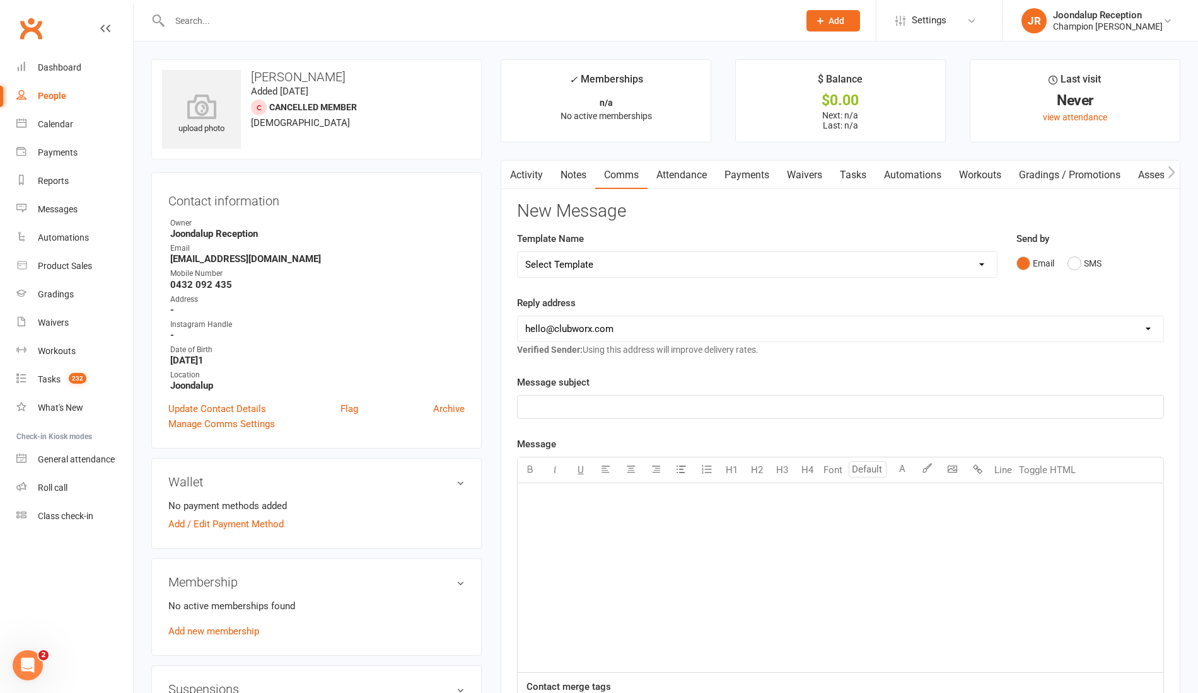
click at [842, 174] on link "Tasks" at bounding box center [853, 175] width 44 height 29
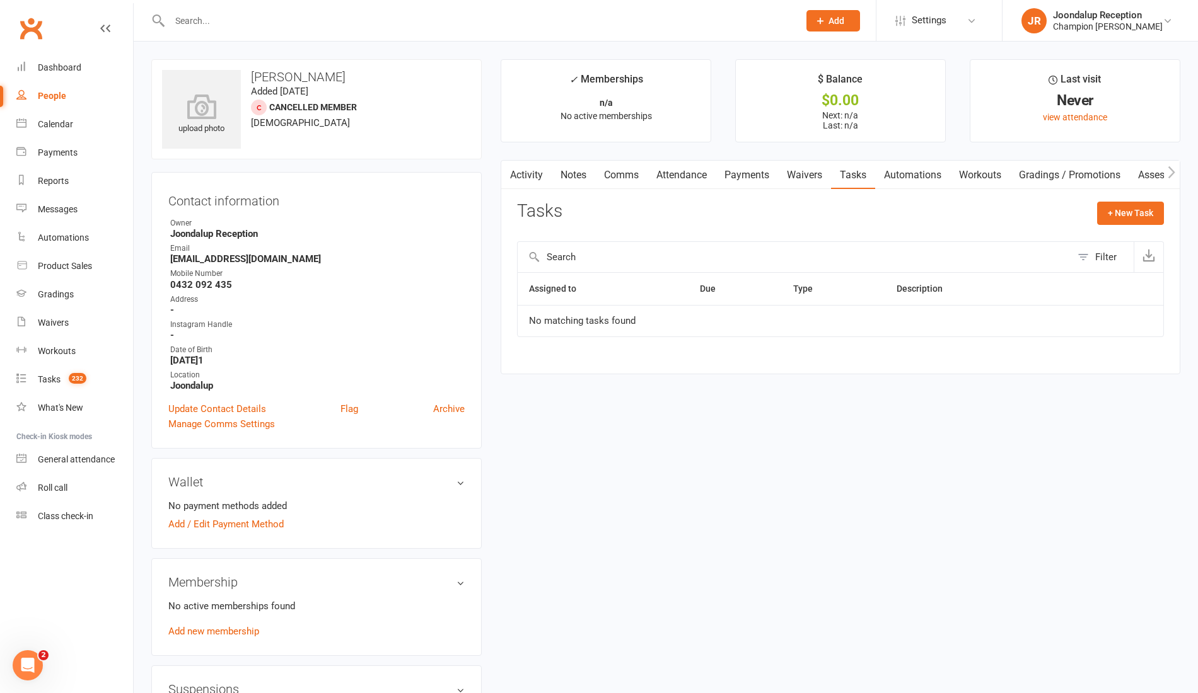
click at [793, 168] on link "Waivers" at bounding box center [804, 175] width 53 height 29
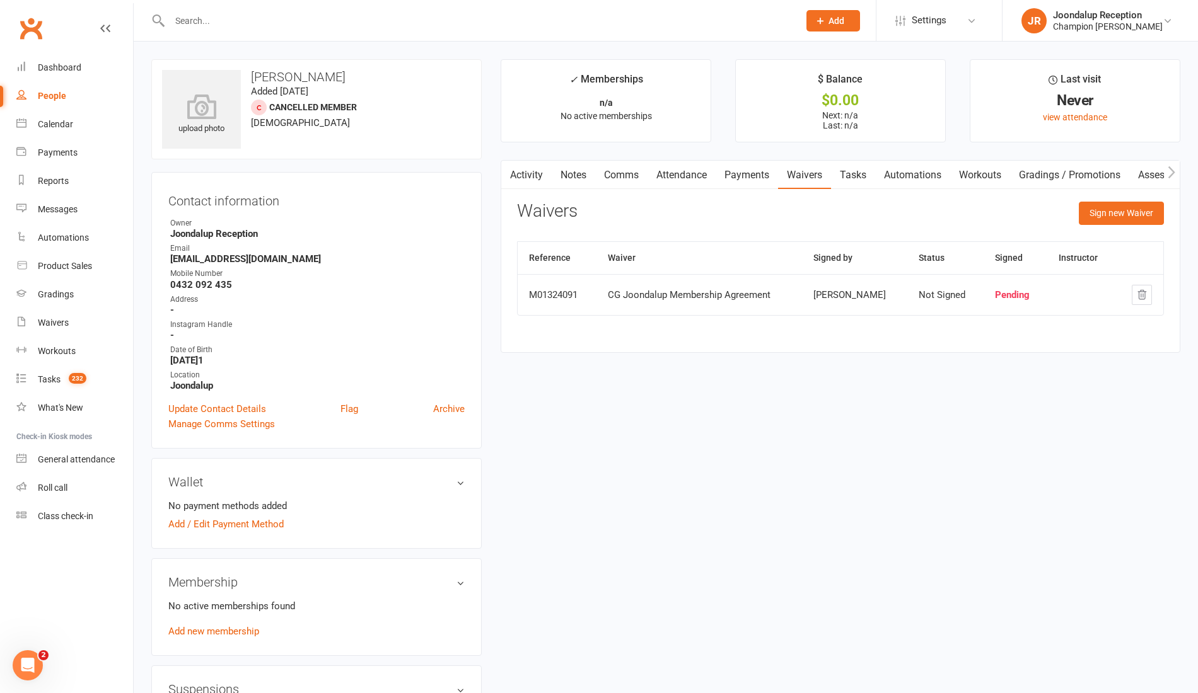
click at [1165, 216] on div "Activity Notes Comms Attendance Payments Waivers Tasks Automations Workouts Gra…" at bounding box center [840, 257] width 680 height 194
click at [1125, 211] on button "Sign new Waiver" at bounding box center [1121, 213] width 85 height 23
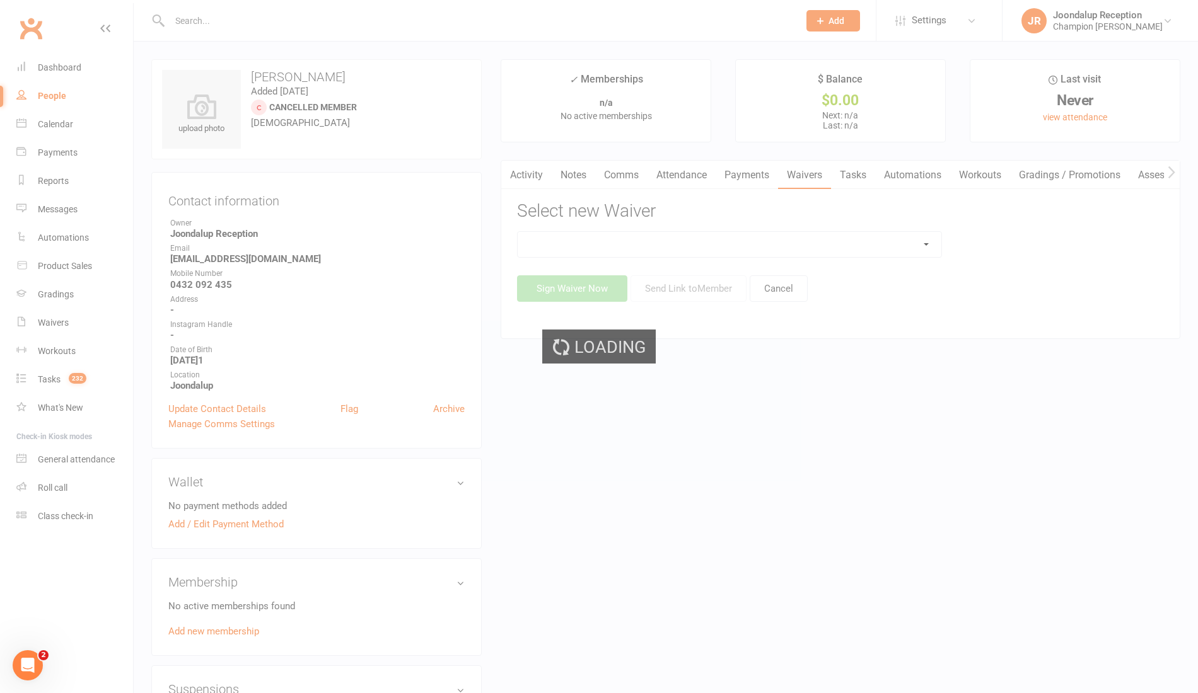
click at [889, 241] on div "Loading" at bounding box center [599, 346] width 1198 height 693
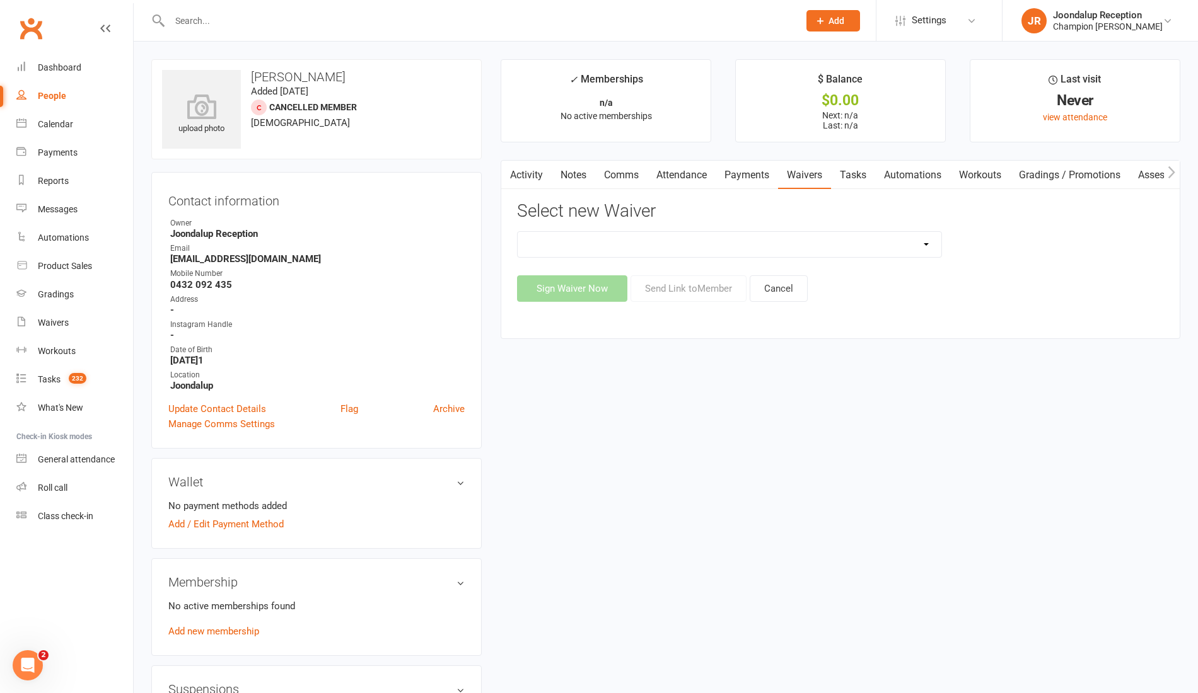
click at [889, 241] on select "Casual Waiver Casual Waiver (STAFF ONLY) CG Joondalup Cancellation Form CG Joon…" at bounding box center [730, 244] width 424 height 25
select select "9216"
click at [518, 232] on select "Casual Waiver Casual Waiver (STAFF ONLY) CG Joondalup Cancellation Form CG Joon…" at bounding box center [730, 244] width 424 height 25
click at [698, 295] on button "Send Link to Member" at bounding box center [688, 288] width 116 height 26
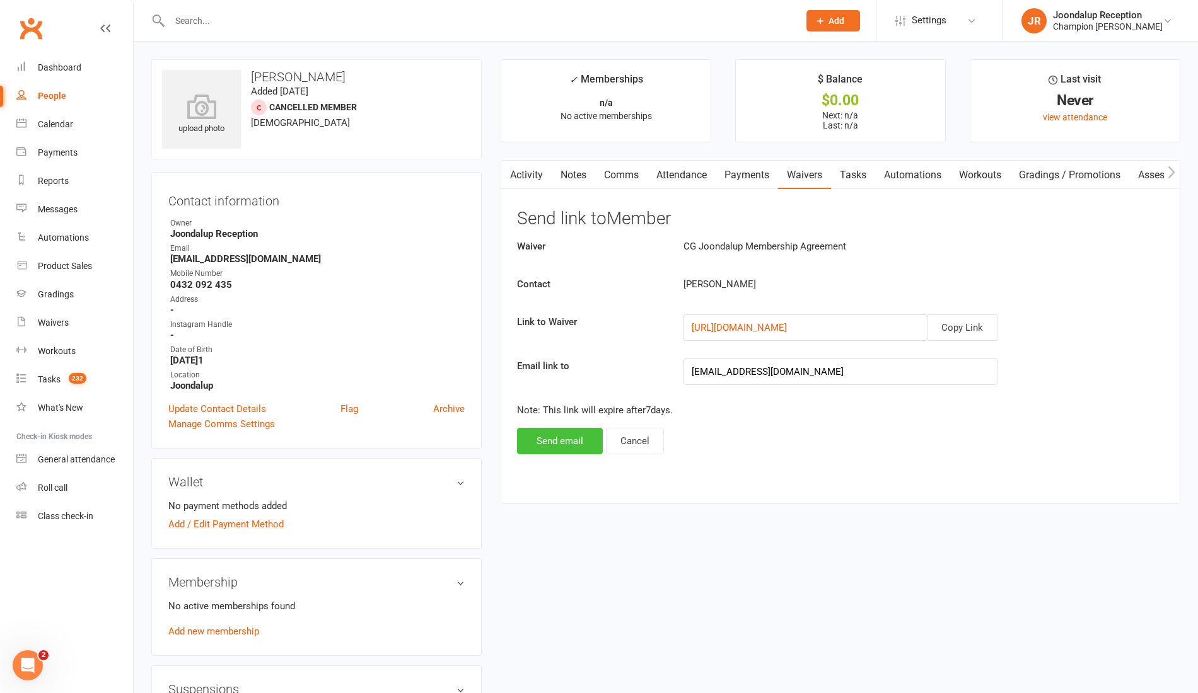
click at [561, 429] on button "Send email" at bounding box center [560, 441] width 86 height 26
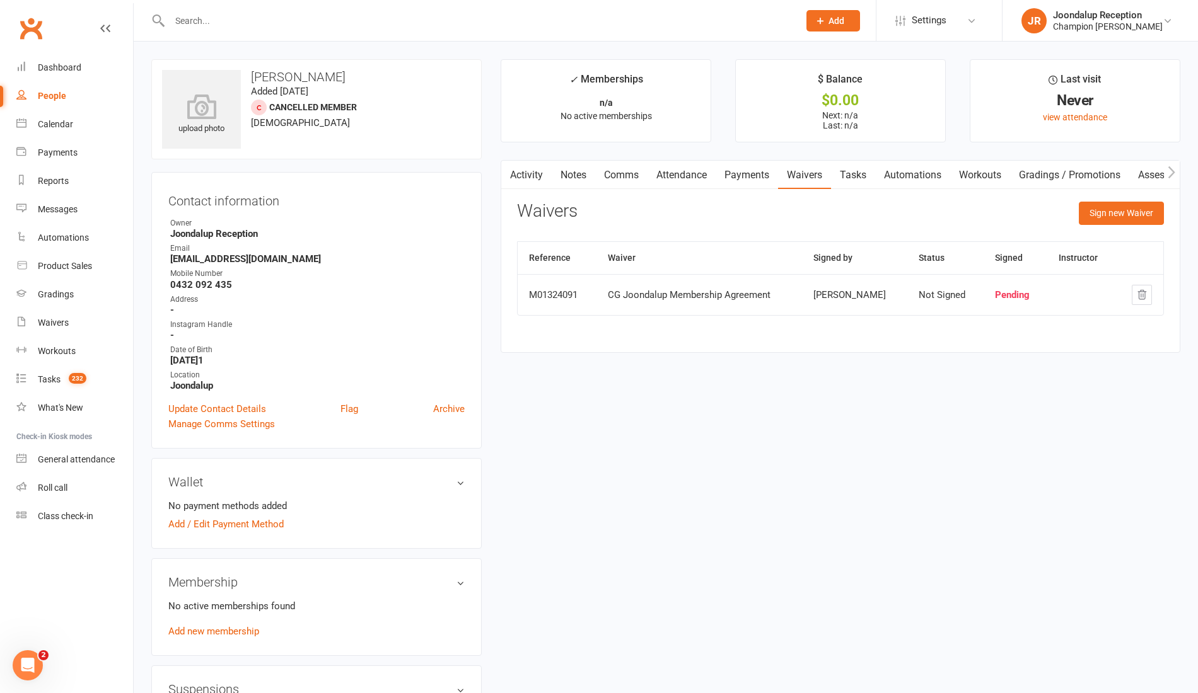
click at [211, 13] on input "text" at bounding box center [478, 21] width 624 height 18
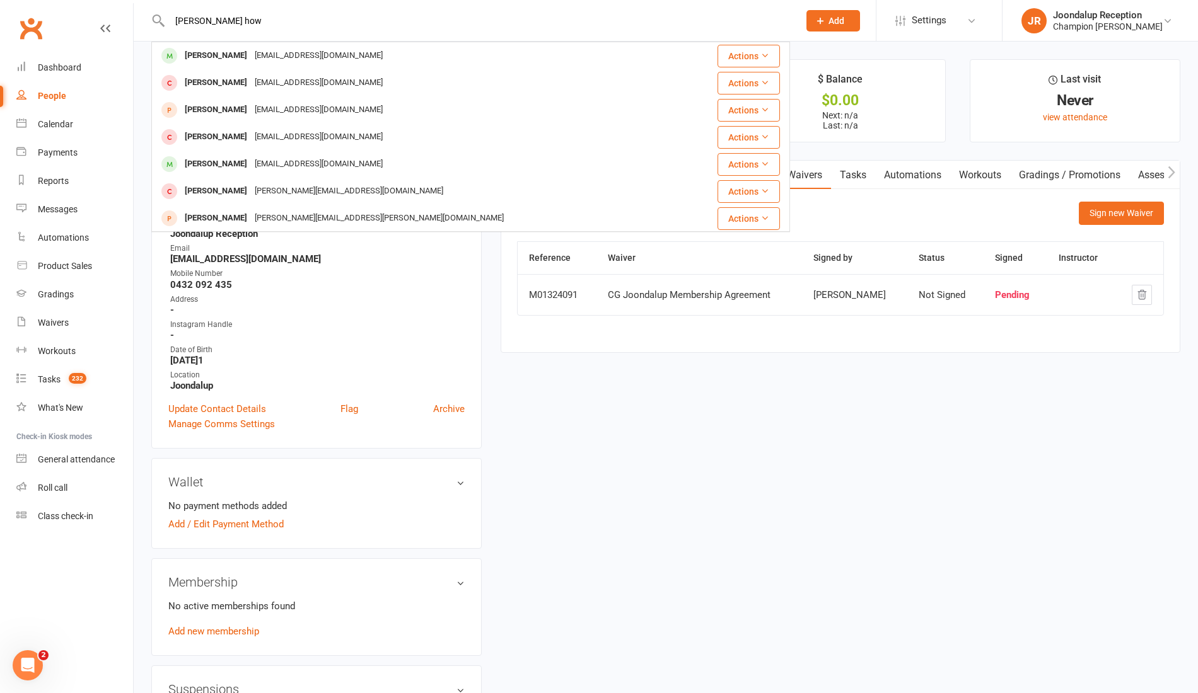
type input "ross how"
click at [218, 54] on div "Ross Howie" at bounding box center [216, 56] width 70 height 18
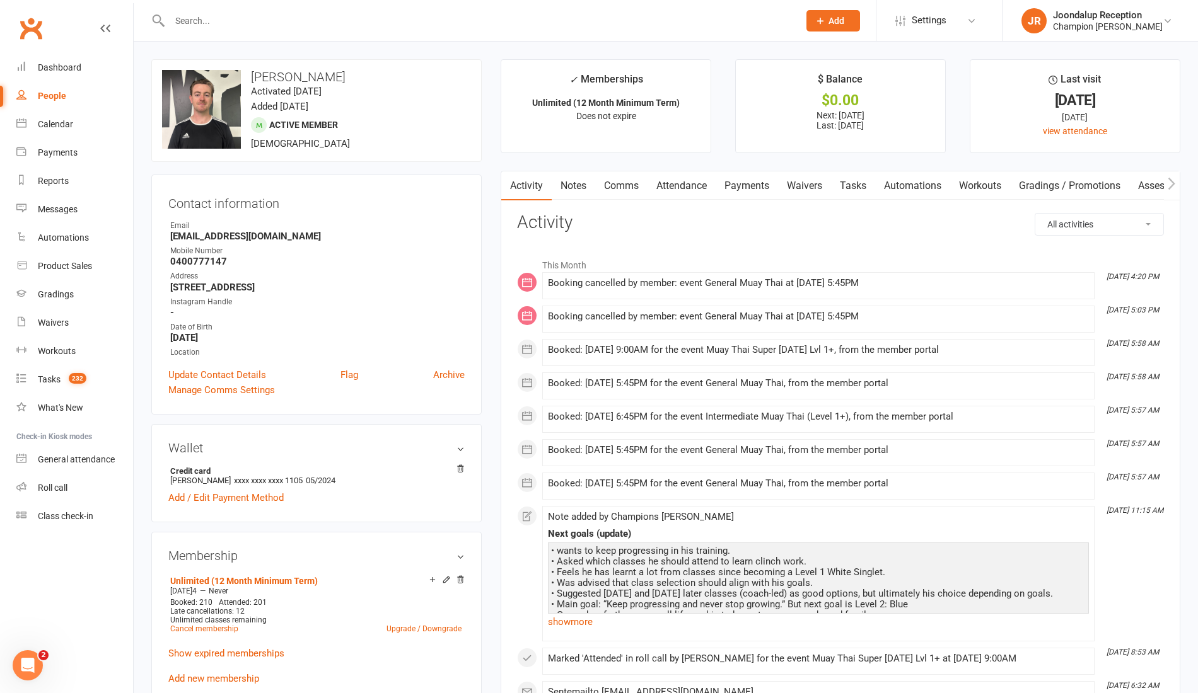
click at [816, 191] on link "Waivers" at bounding box center [804, 185] width 53 height 29
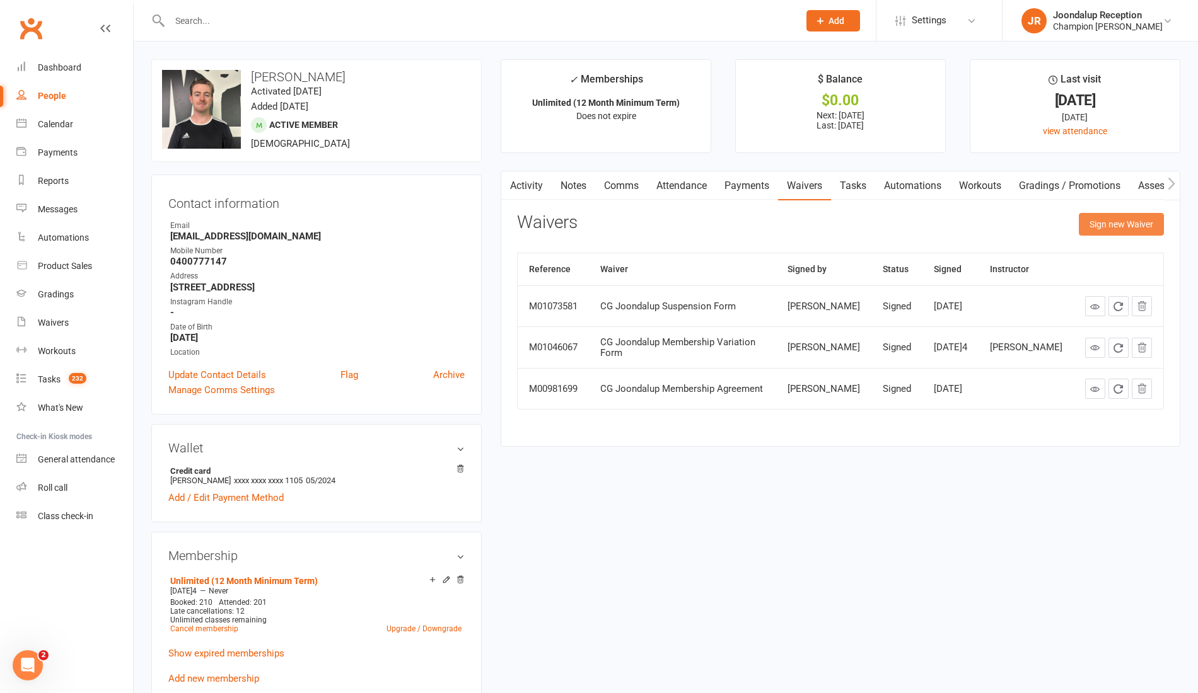
click at [1120, 226] on button "Sign new Waiver" at bounding box center [1121, 224] width 85 height 23
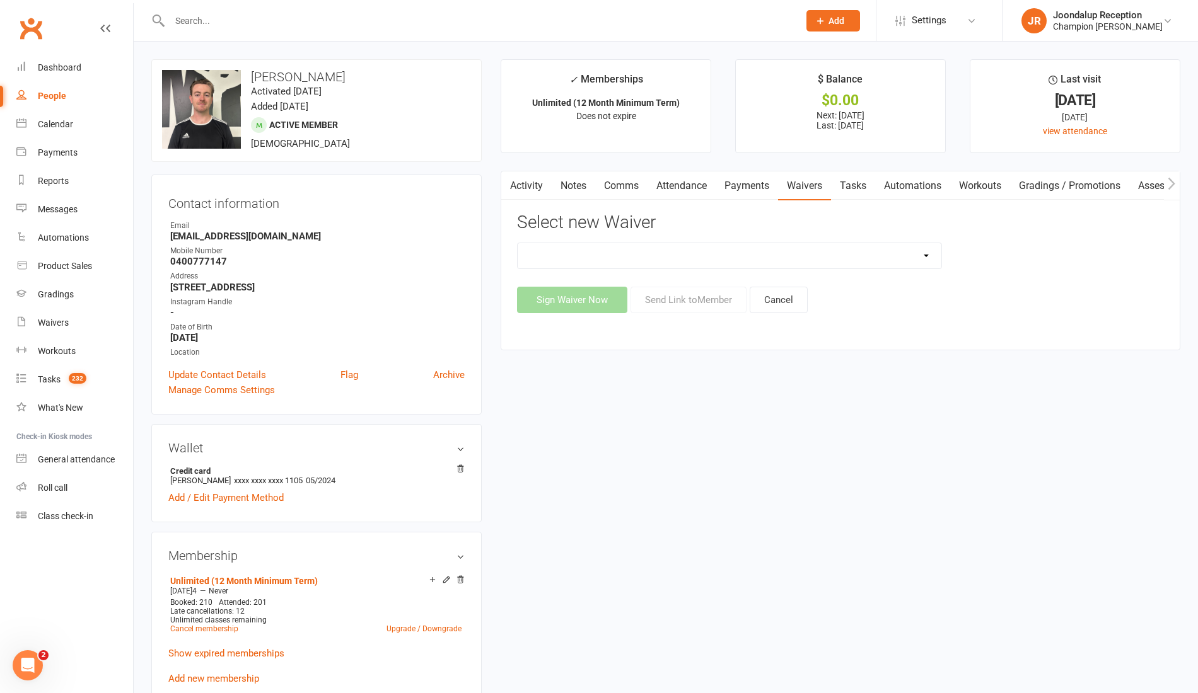
click at [606, 257] on select "Casual Waiver Casual Waiver (STAFF ONLY) CG Joondalup Cancellation Form CG Joon…" at bounding box center [730, 255] width 424 height 25
select select "8694"
click at [518, 243] on select "Casual Waiver Casual Waiver (STAFF ONLY) CG Joondalup Cancellation Form CG Joon…" at bounding box center [730, 255] width 424 height 25
click at [690, 291] on button "Send Link to Member" at bounding box center [688, 300] width 116 height 26
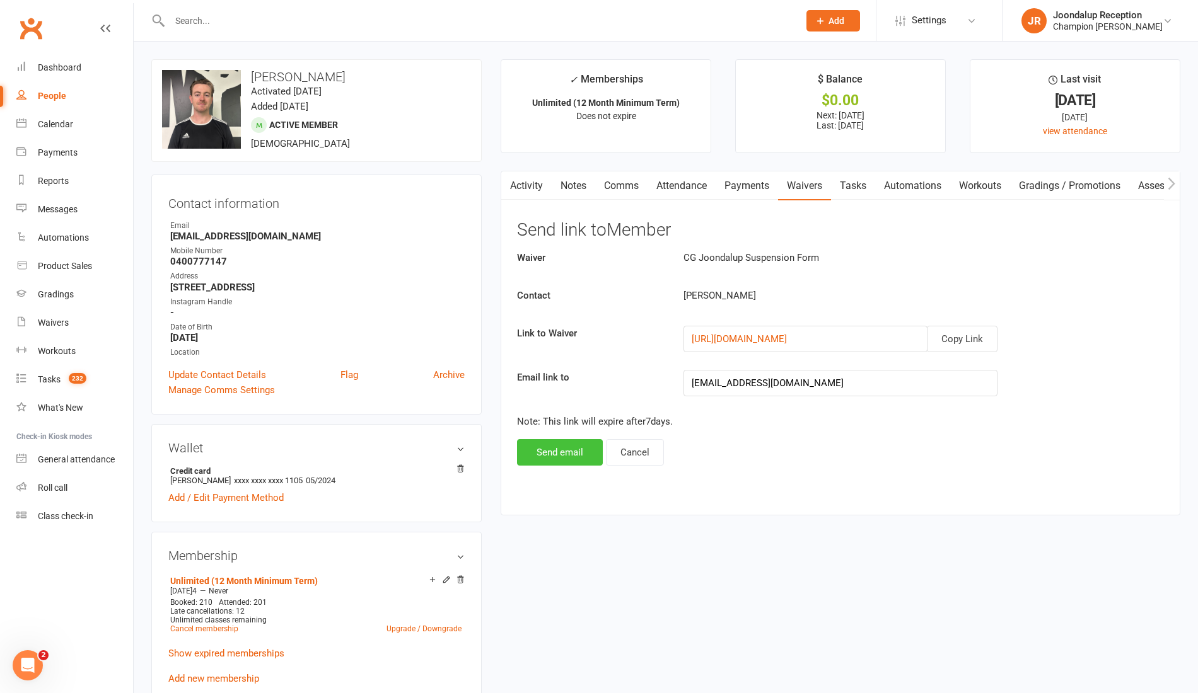
click at [567, 460] on button "Send email" at bounding box center [560, 452] width 86 height 26
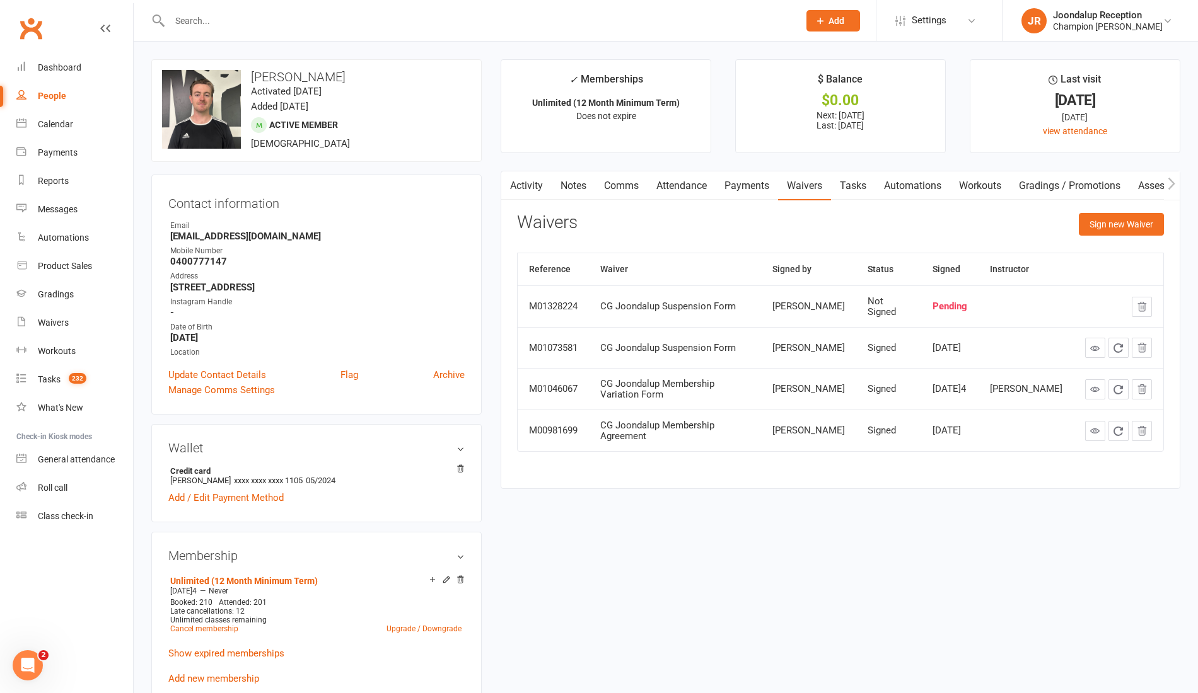
click at [213, 18] on input "text" at bounding box center [478, 21] width 624 height 18
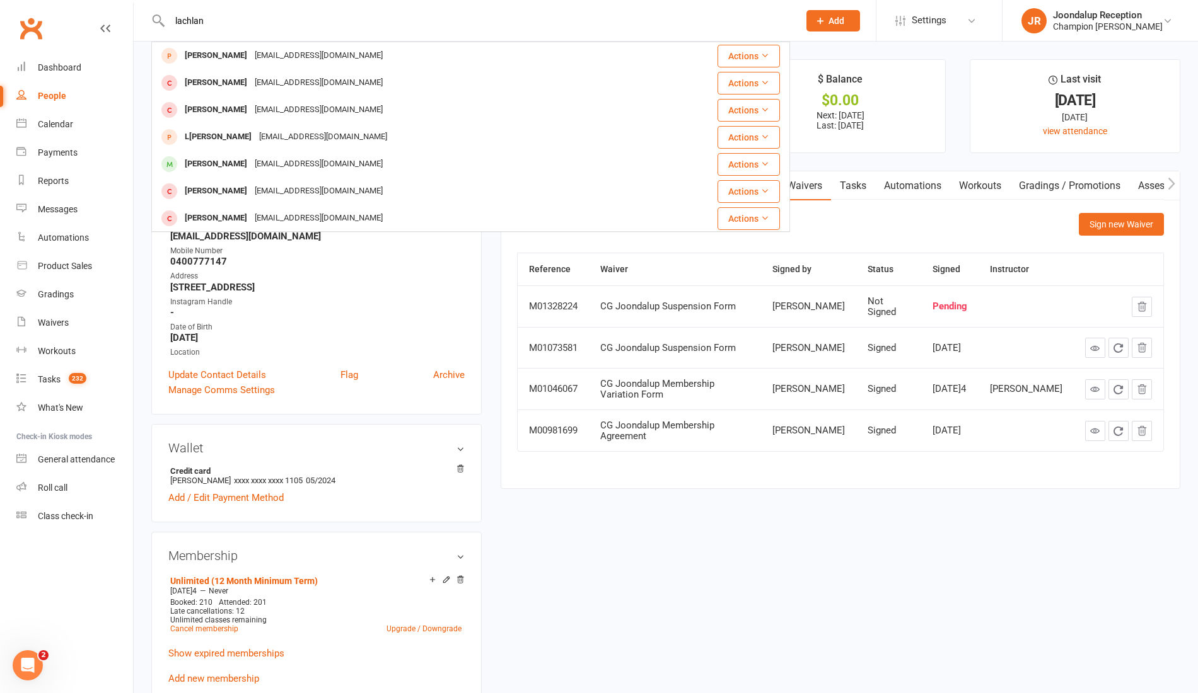
type input "lachlan"
click at [239, 163] on div "Lachlan Chapman" at bounding box center [216, 164] width 70 height 18
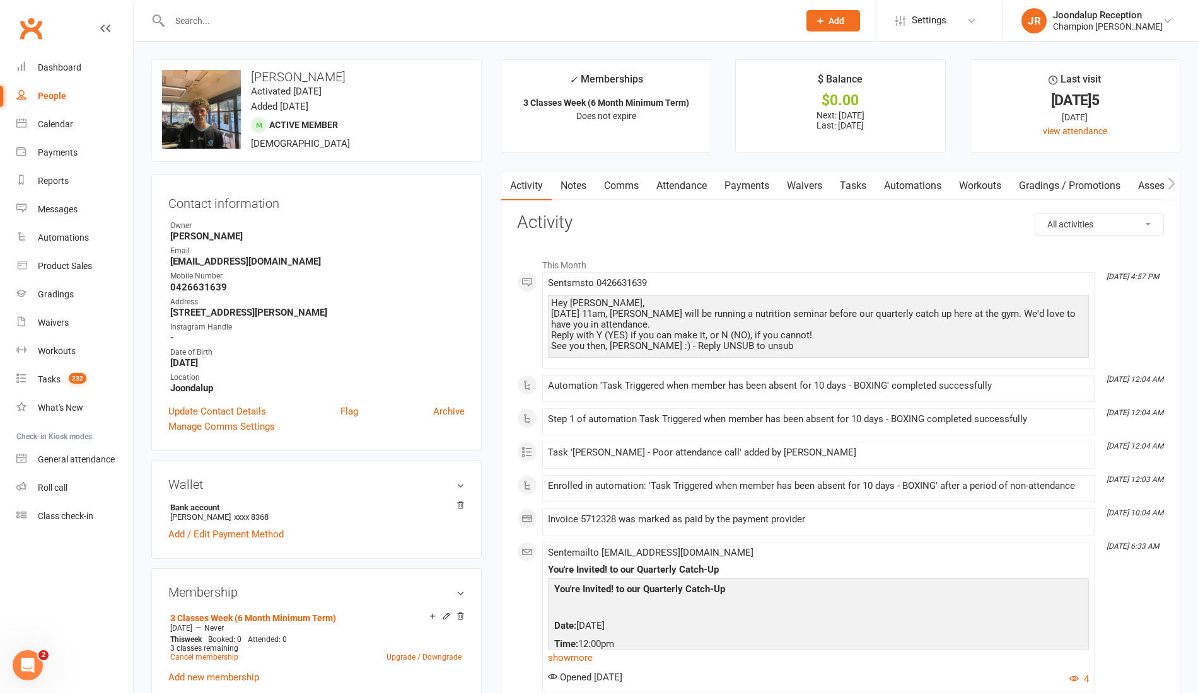
click at [820, 180] on link "Waivers" at bounding box center [804, 185] width 53 height 29
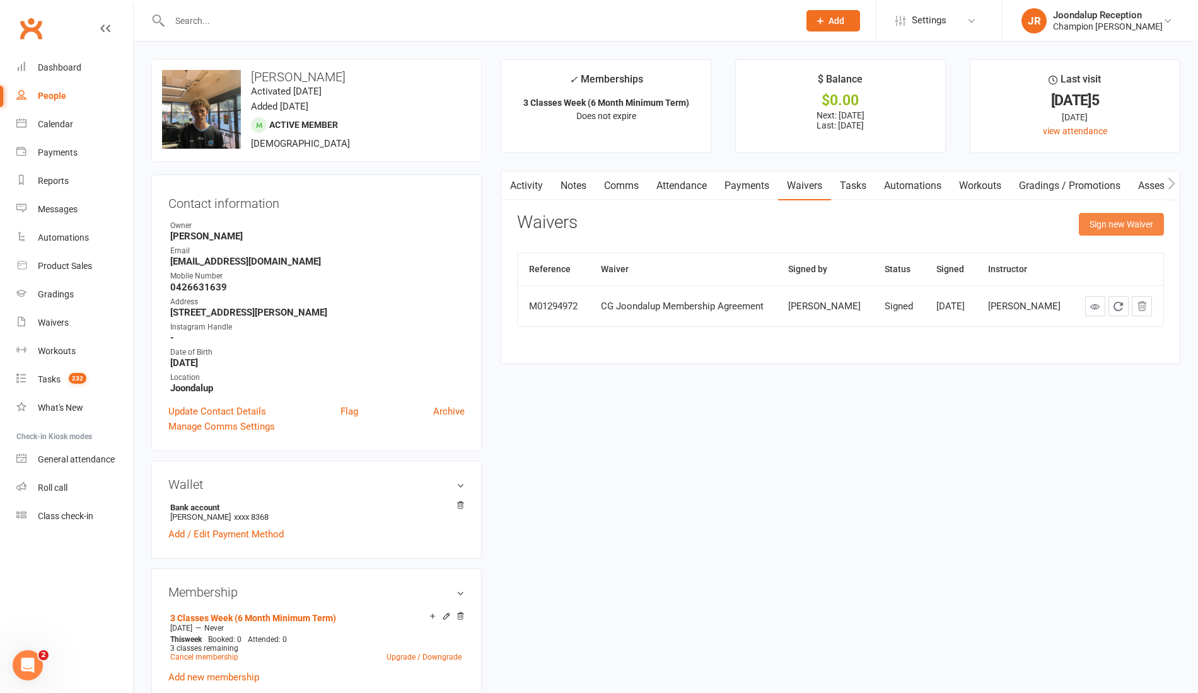
click at [1098, 223] on button "Sign new Waiver" at bounding box center [1121, 224] width 85 height 23
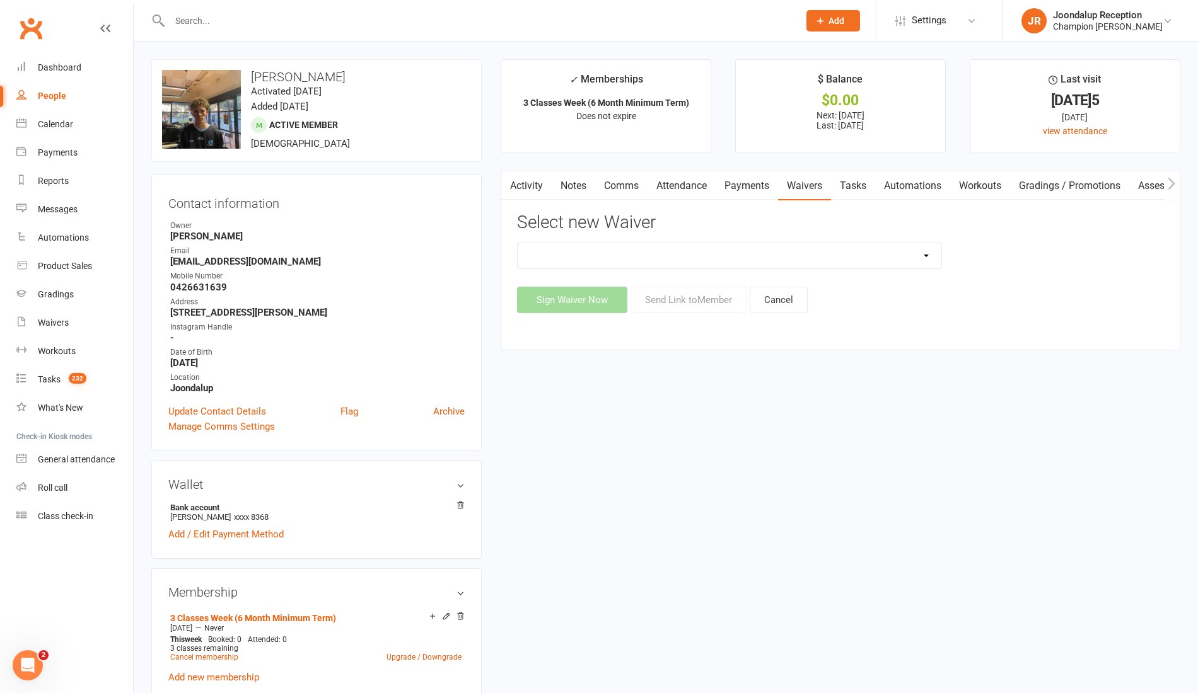
click at [715, 246] on select "Casual Waiver Casual Waiver (STAFF ONLY) CG Joondalup Cancellation Form CG Joon…" at bounding box center [730, 255] width 424 height 25
select select "8694"
click at [518, 243] on select "Casual Waiver Casual Waiver (STAFF ONLY) CG Joondalup Cancellation Form CG Joon…" at bounding box center [730, 255] width 424 height 25
click at [685, 302] on button "Send Link to Member" at bounding box center [688, 300] width 116 height 26
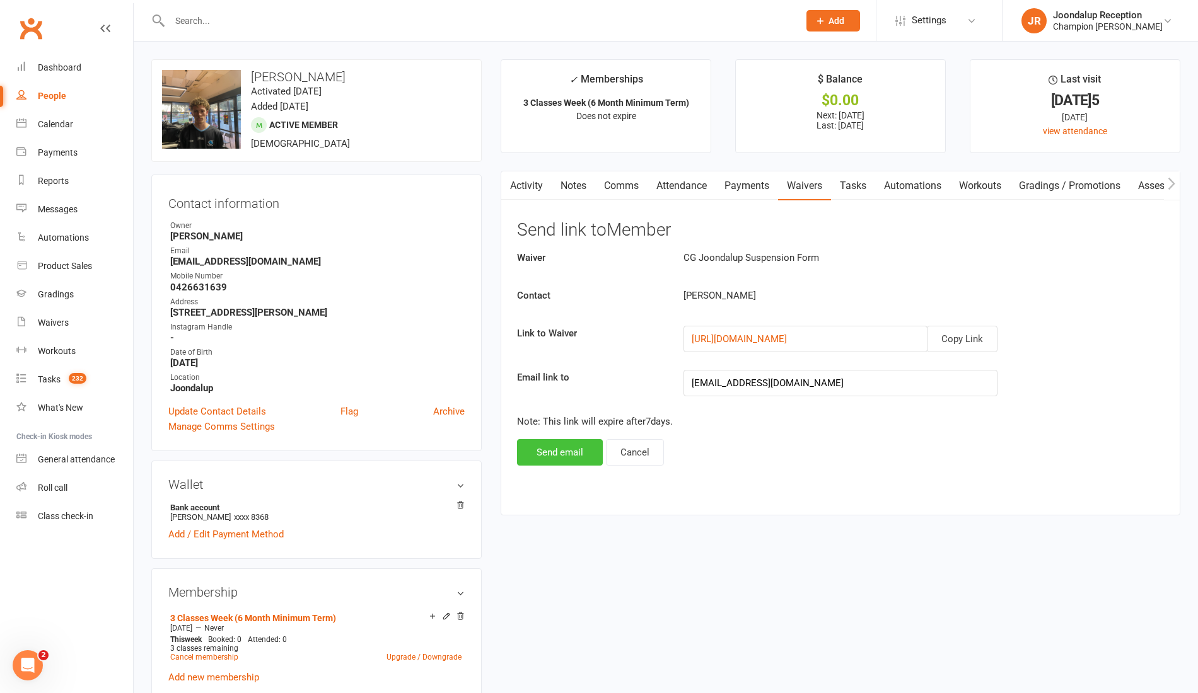
click at [584, 444] on button "Send email" at bounding box center [560, 452] width 86 height 26
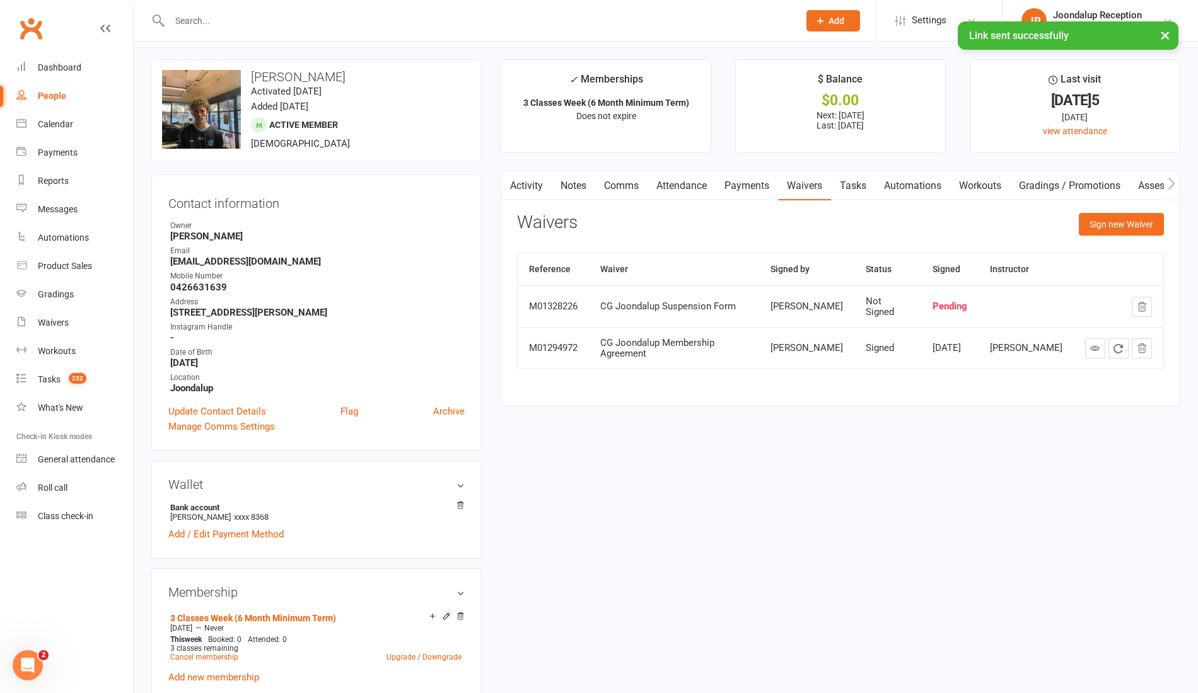
click at [540, 188] on link "Activity" at bounding box center [526, 185] width 50 height 29
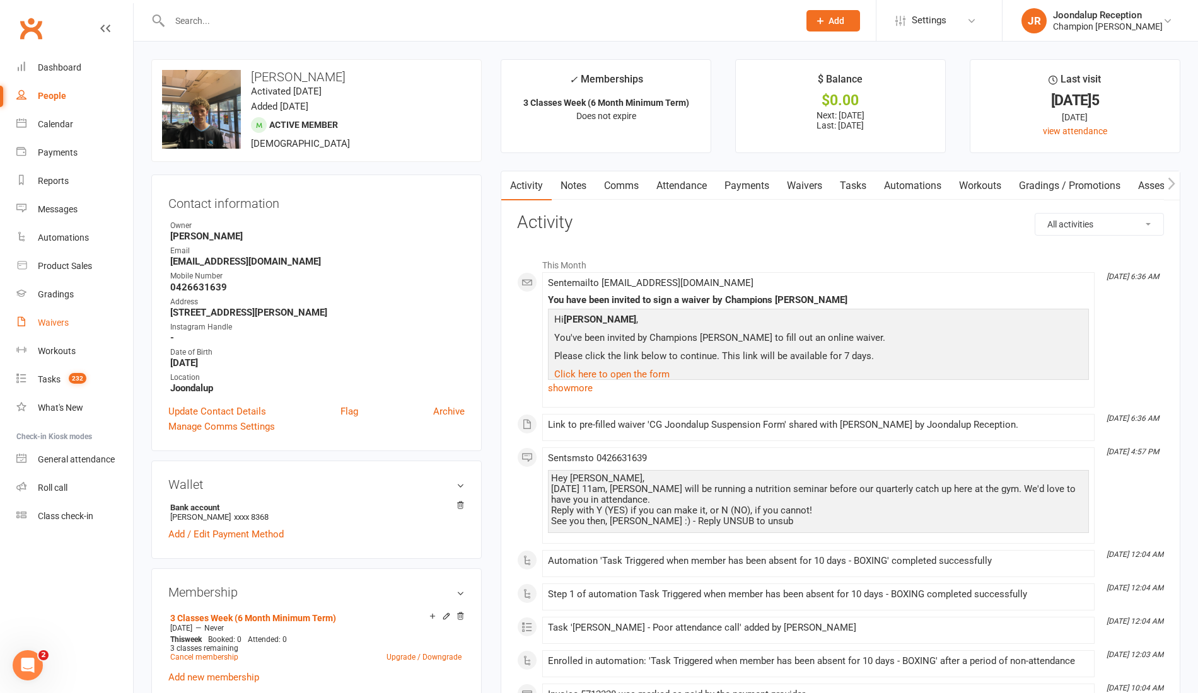
click at [59, 317] on link "Waivers" at bounding box center [74, 323] width 117 height 28
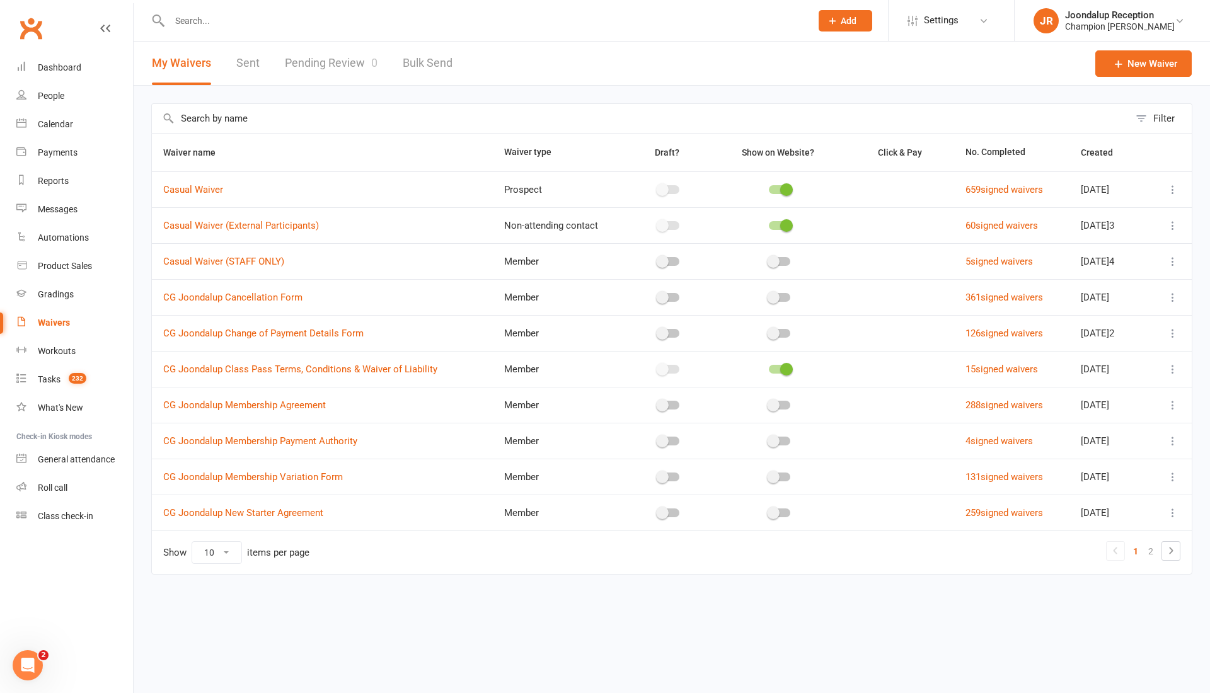
click at [1169, 296] on icon at bounding box center [1173, 297] width 13 height 13
click at [1116, 369] on link "Copy external link to clipboard" at bounding box center [1106, 371] width 148 height 25
click at [318, 61] on link "Pending Review 0" at bounding box center [331, 63] width 93 height 43
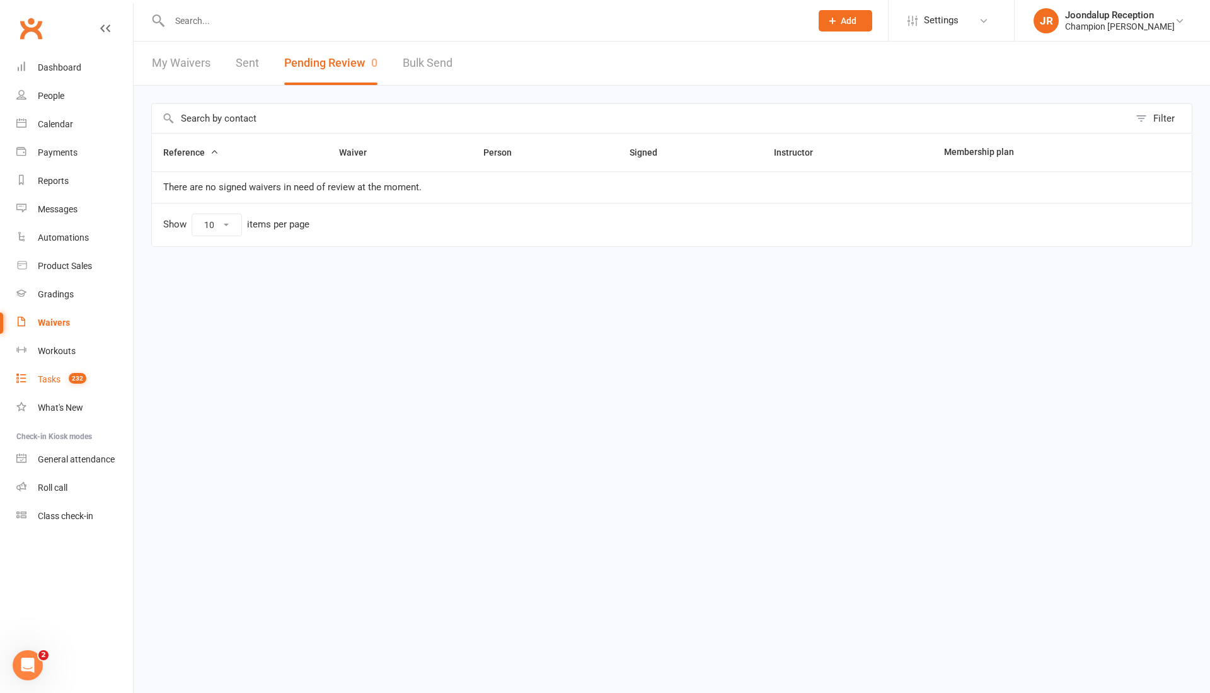
click at [66, 386] on link "Tasks 232" at bounding box center [74, 380] width 117 height 28
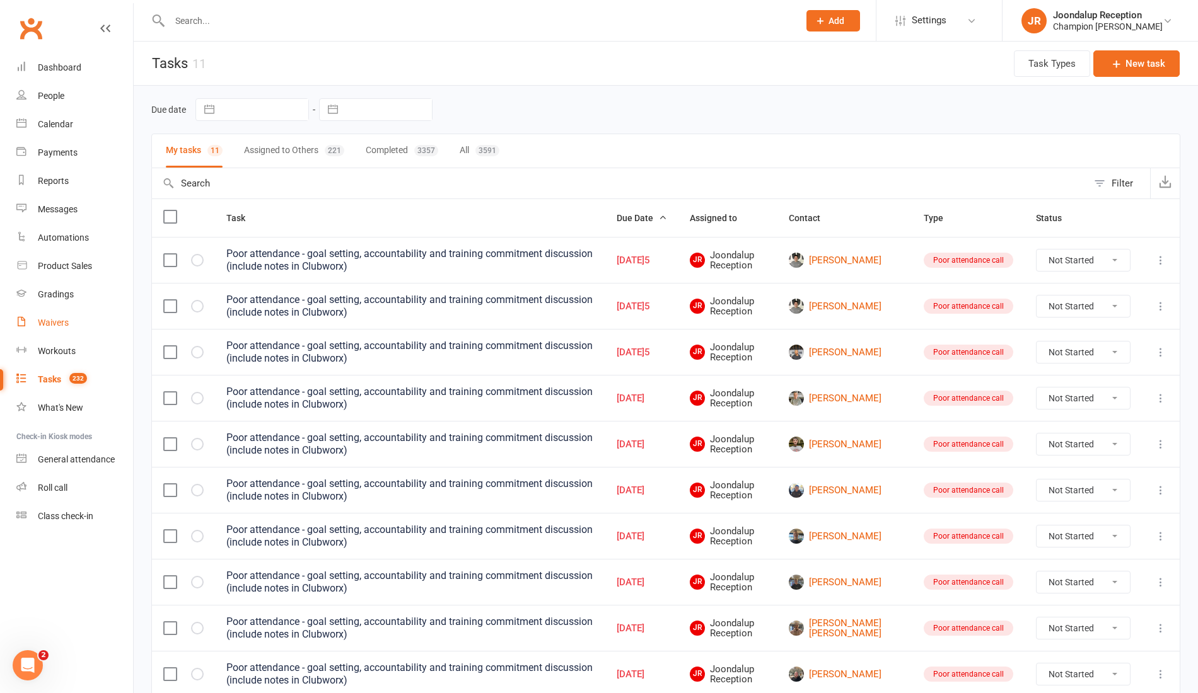
click at [54, 325] on div "Waivers" at bounding box center [53, 323] width 31 height 10
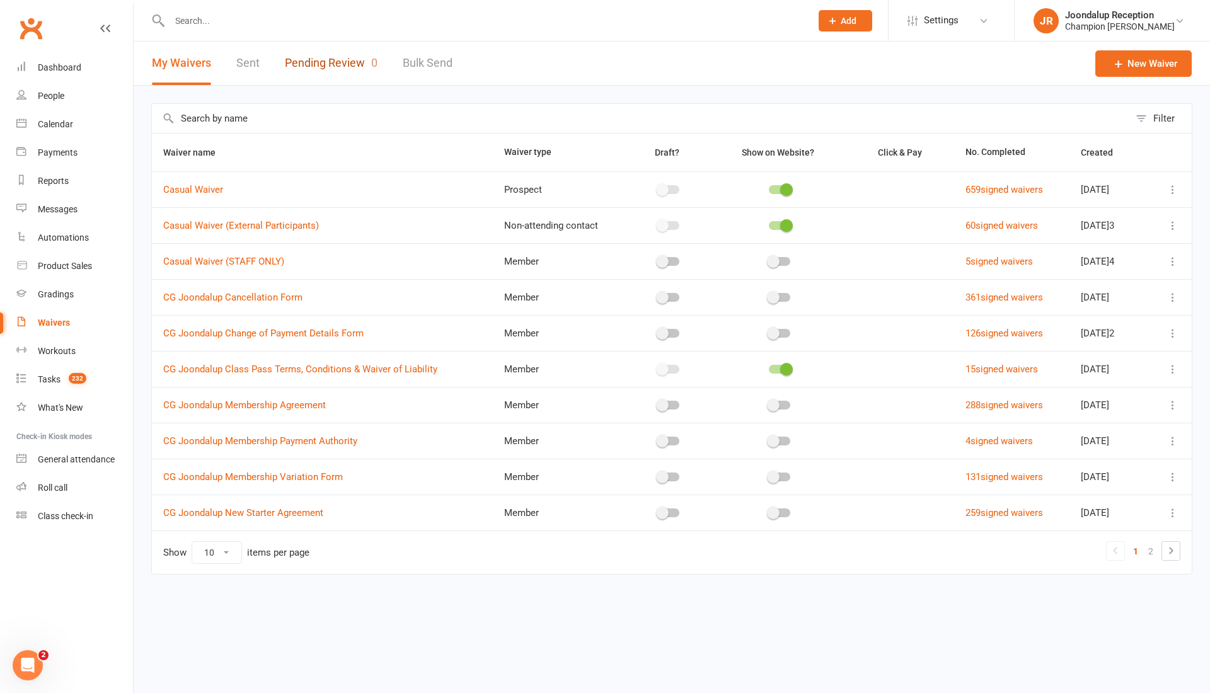
click at [372, 56] on span "0" at bounding box center [374, 62] width 6 height 13
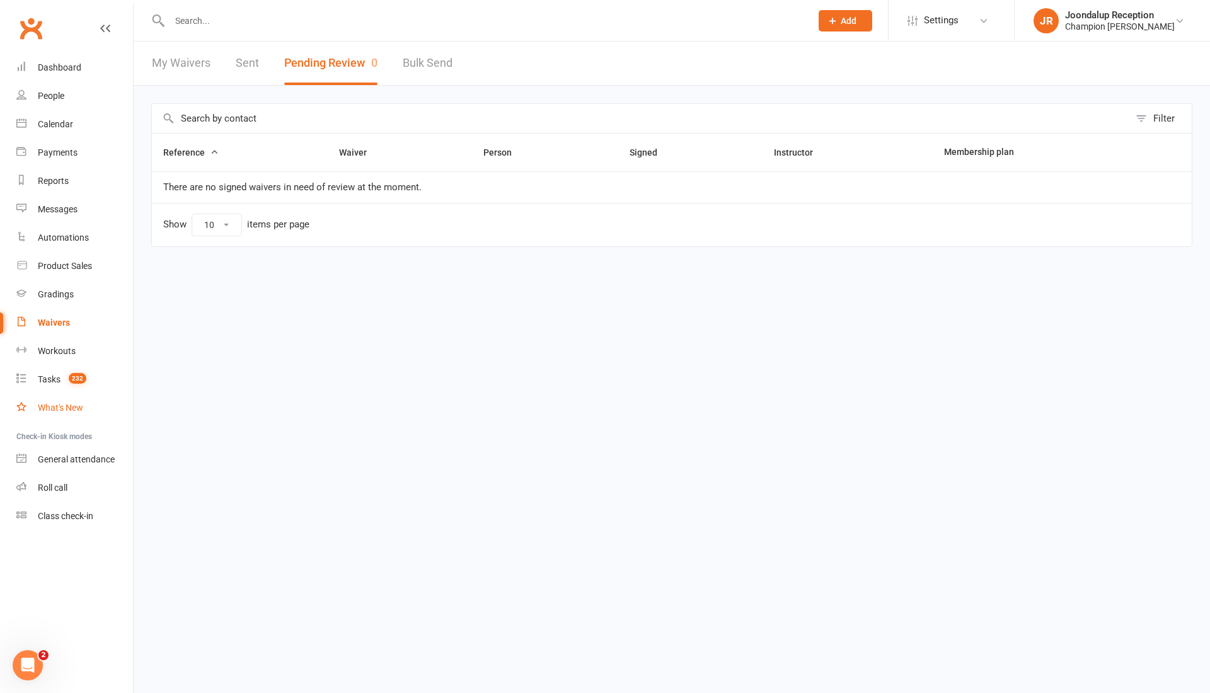
click at [50, 395] on link "What's New" at bounding box center [74, 408] width 117 height 28
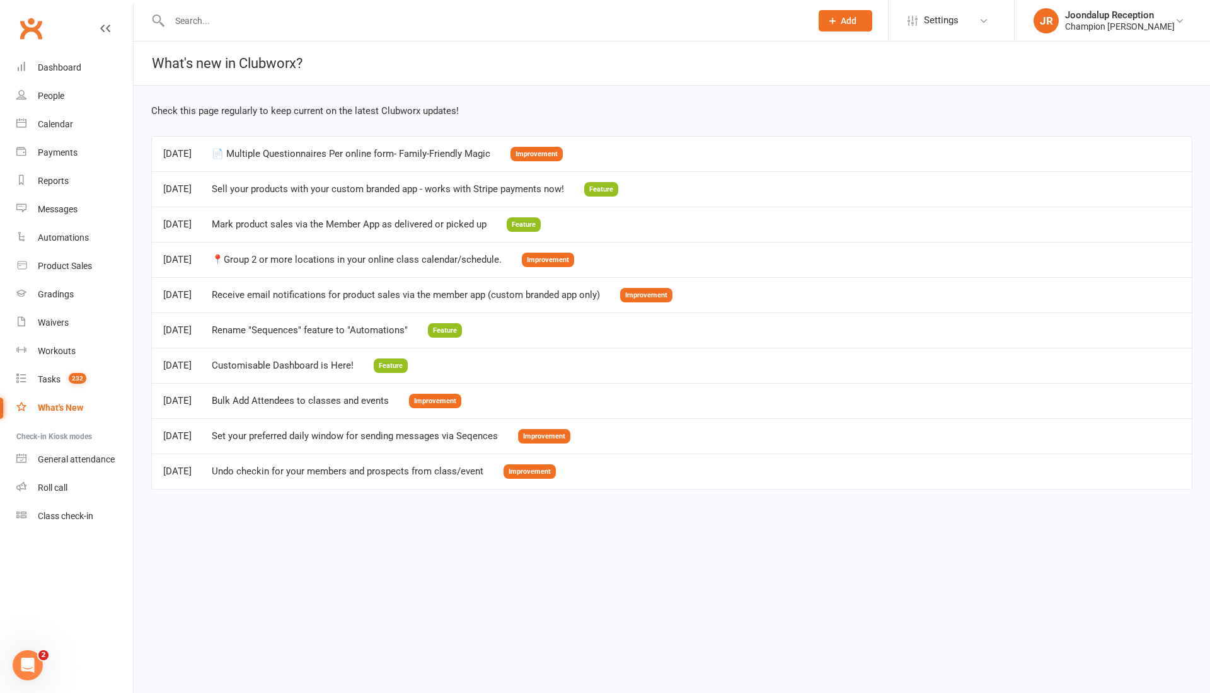
click at [242, 13] on input "text" at bounding box center [484, 21] width 637 height 18
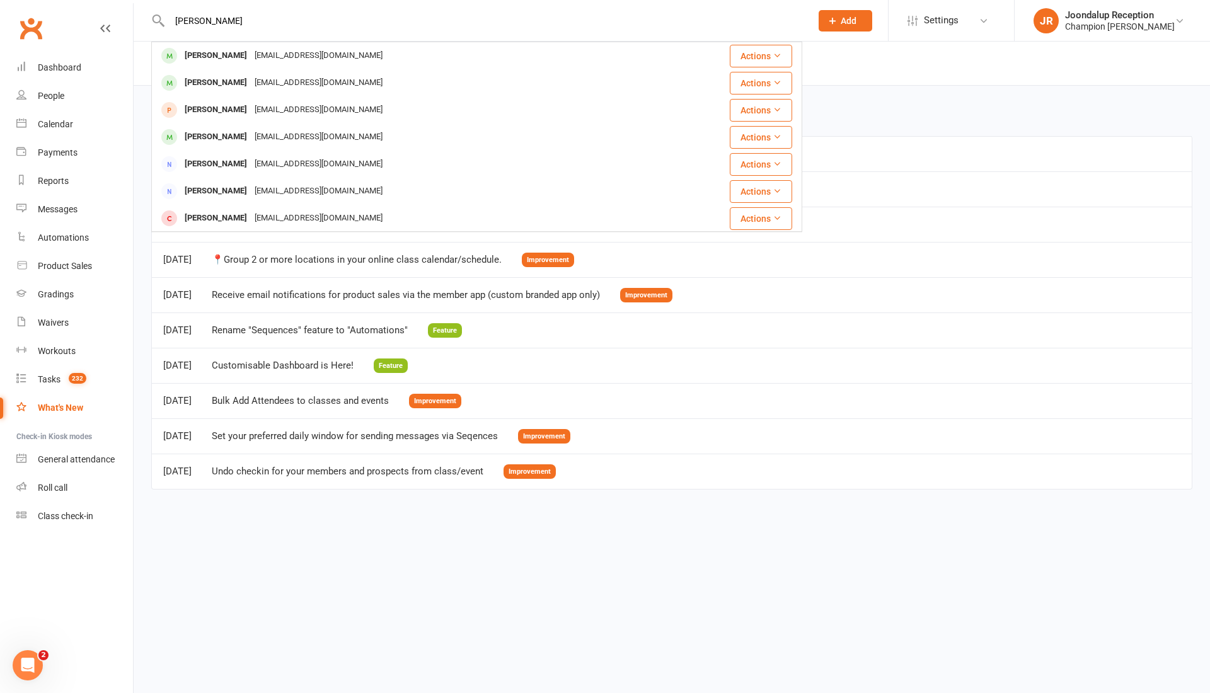
type input "krishan"
click at [228, 59] on div "Krishan Nain" at bounding box center [216, 56] width 70 height 18
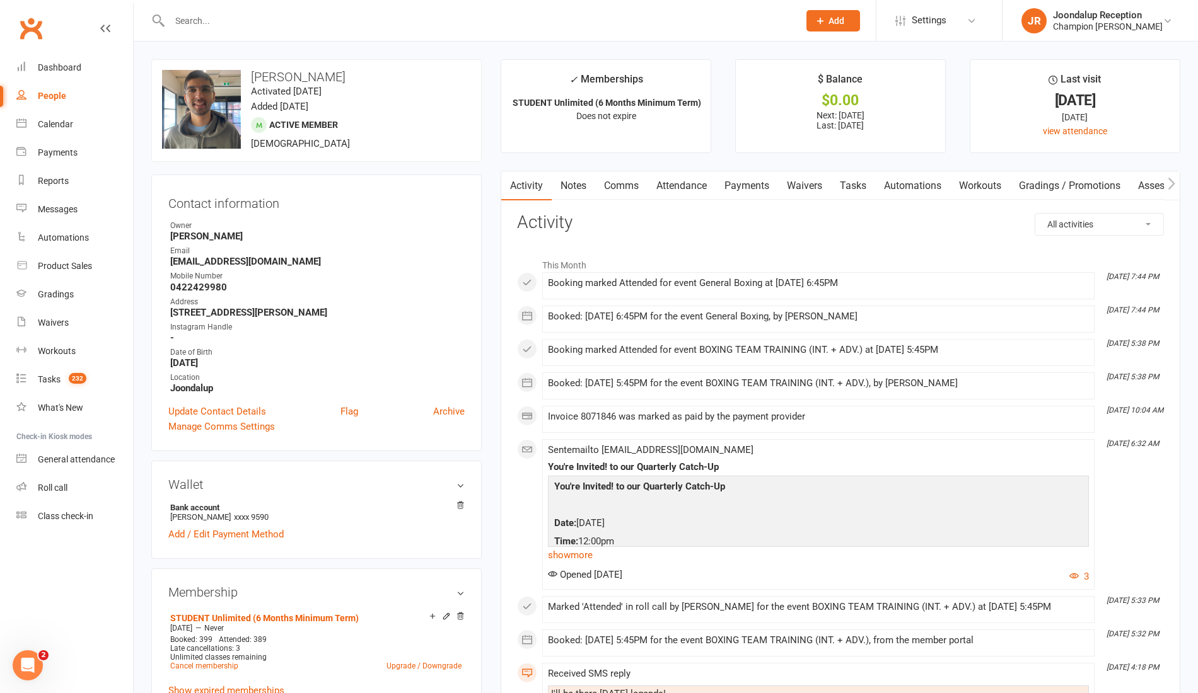
click at [807, 187] on link "Waivers" at bounding box center [804, 185] width 53 height 29
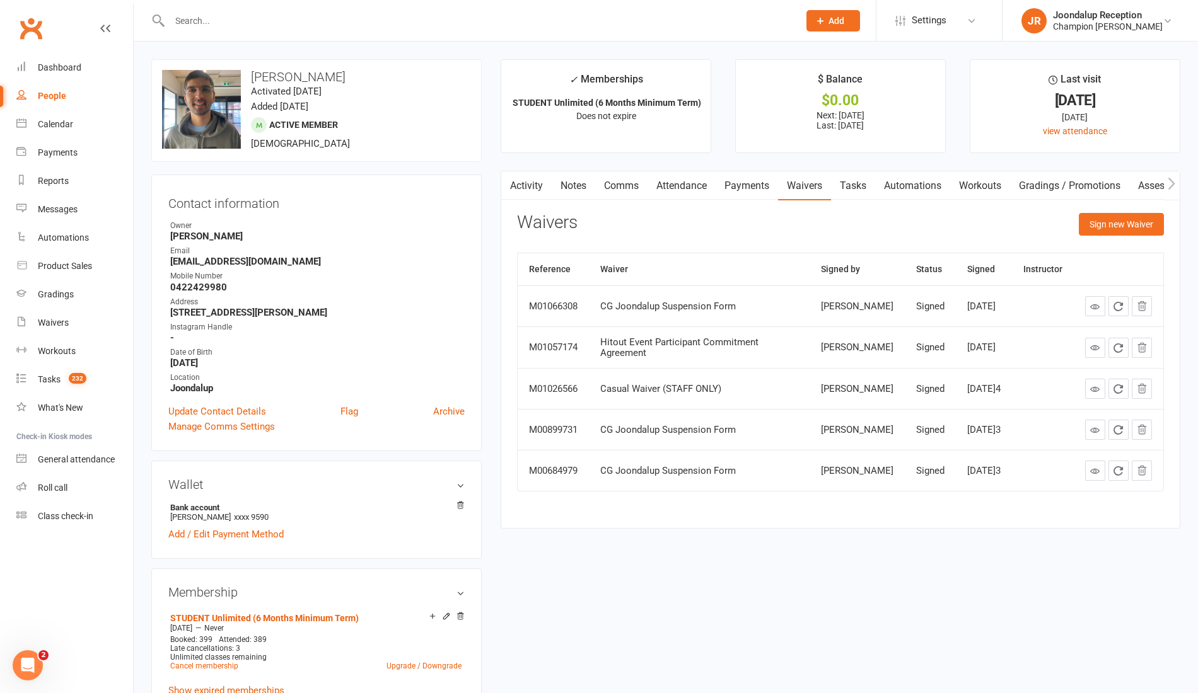
click at [221, 26] on input "text" at bounding box center [478, 21] width 624 height 18
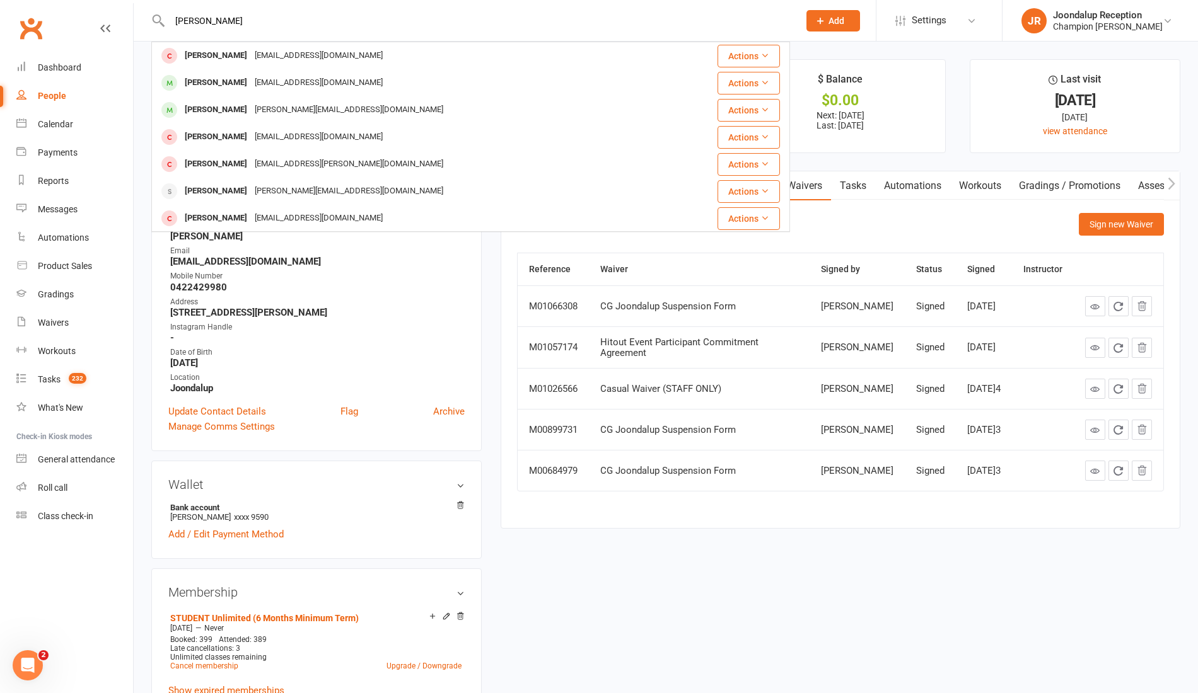
type input "tim"
click at [216, 111] on div "[PERSON_NAME]" at bounding box center [216, 110] width 70 height 18
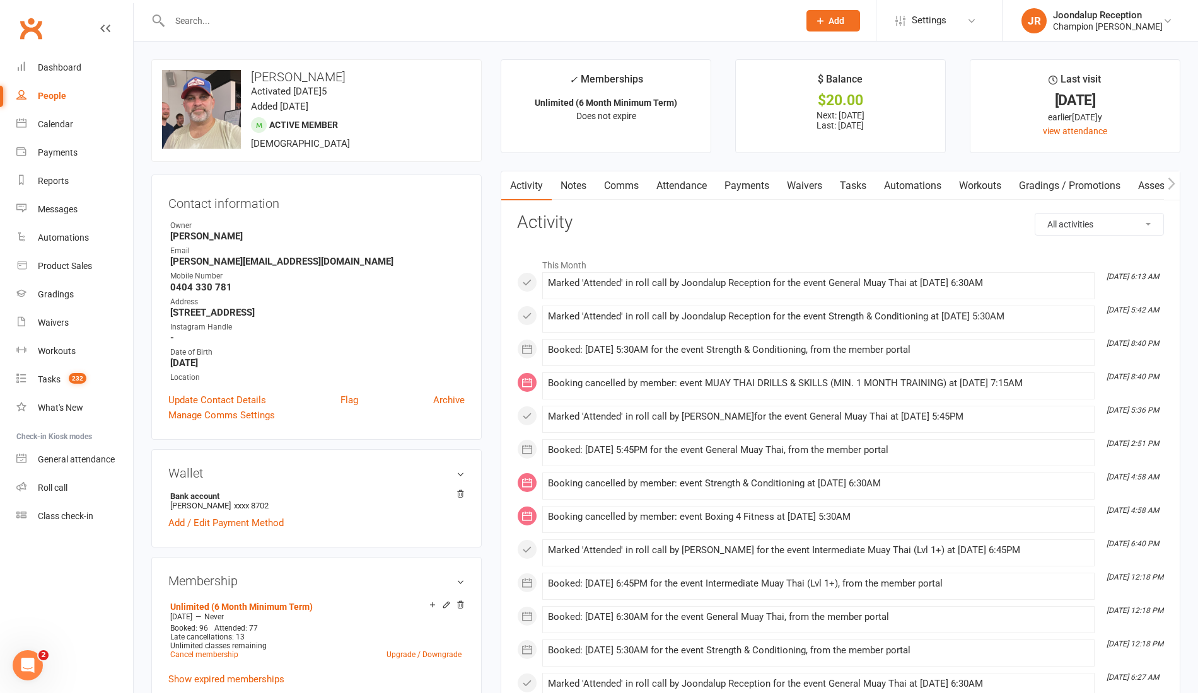
click at [809, 182] on link "Waivers" at bounding box center [804, 185] width 53 height 29
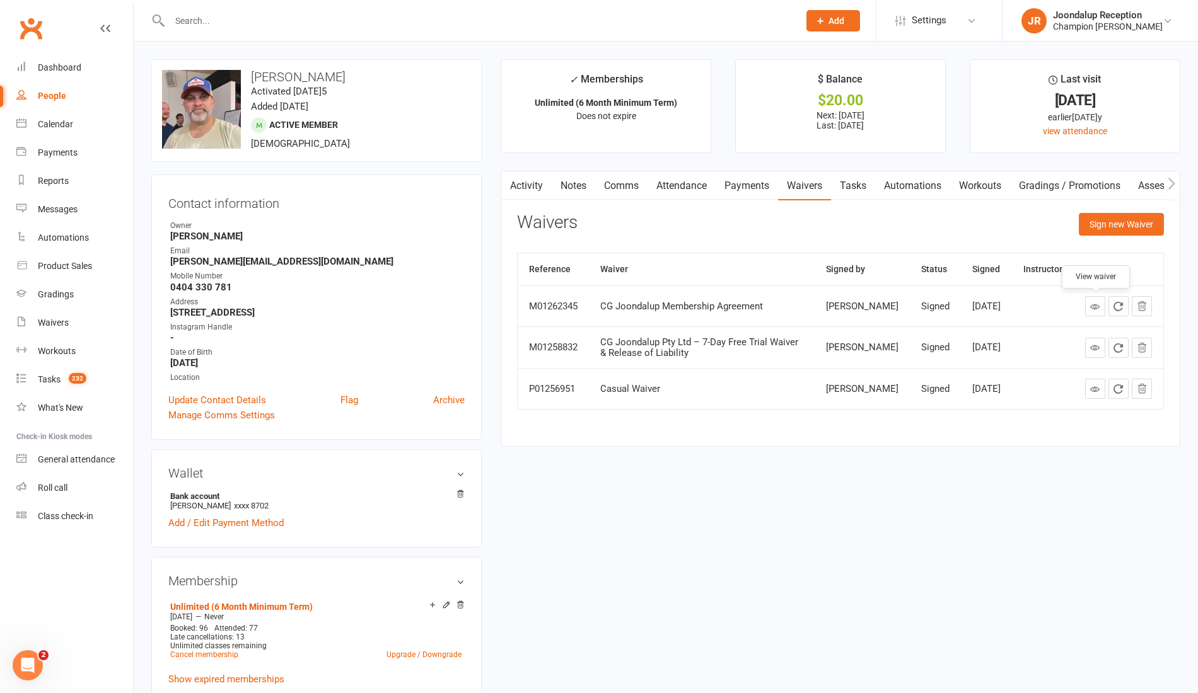
click at [1101, 311] on link at bounding box center [1095, 306] width 20 height 20
click at [1092, 310] on icon at bounding box center [1094, 306] width 9 height 9
click at [240, 24] on input "text" at bounding box center [478, 21] width 624 height 18
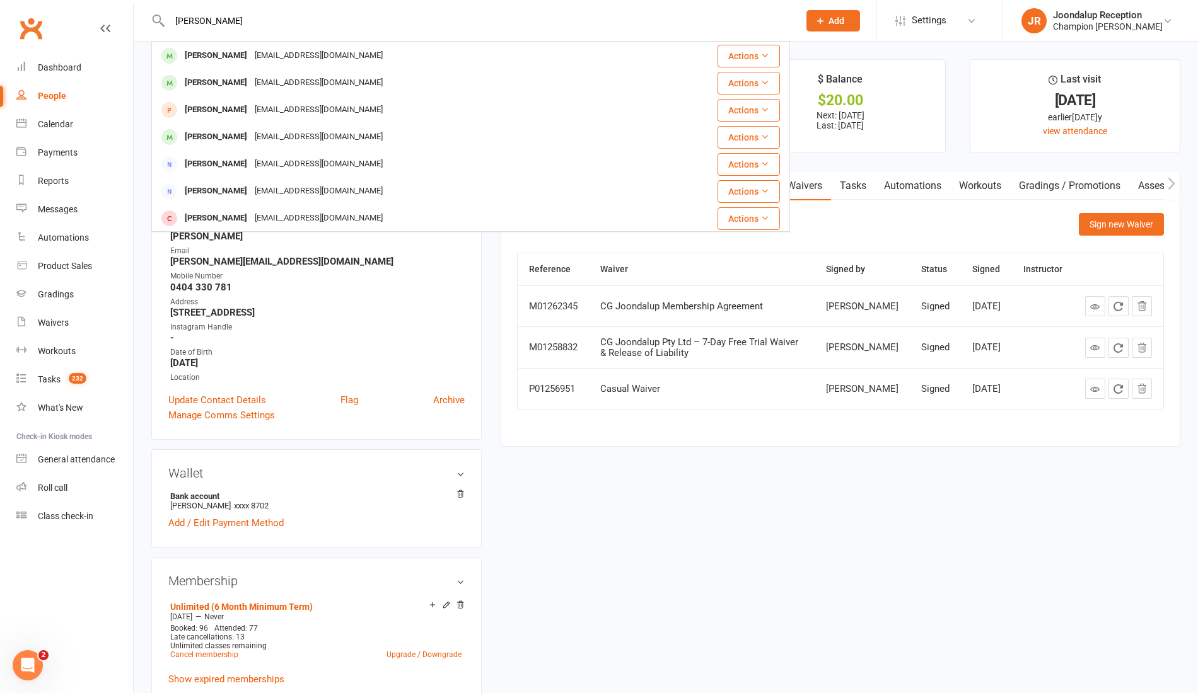
type input "krishan"
click at [232, 54] on div "Krishan Nain" at bounding box center [216, 56] width 70 height 18
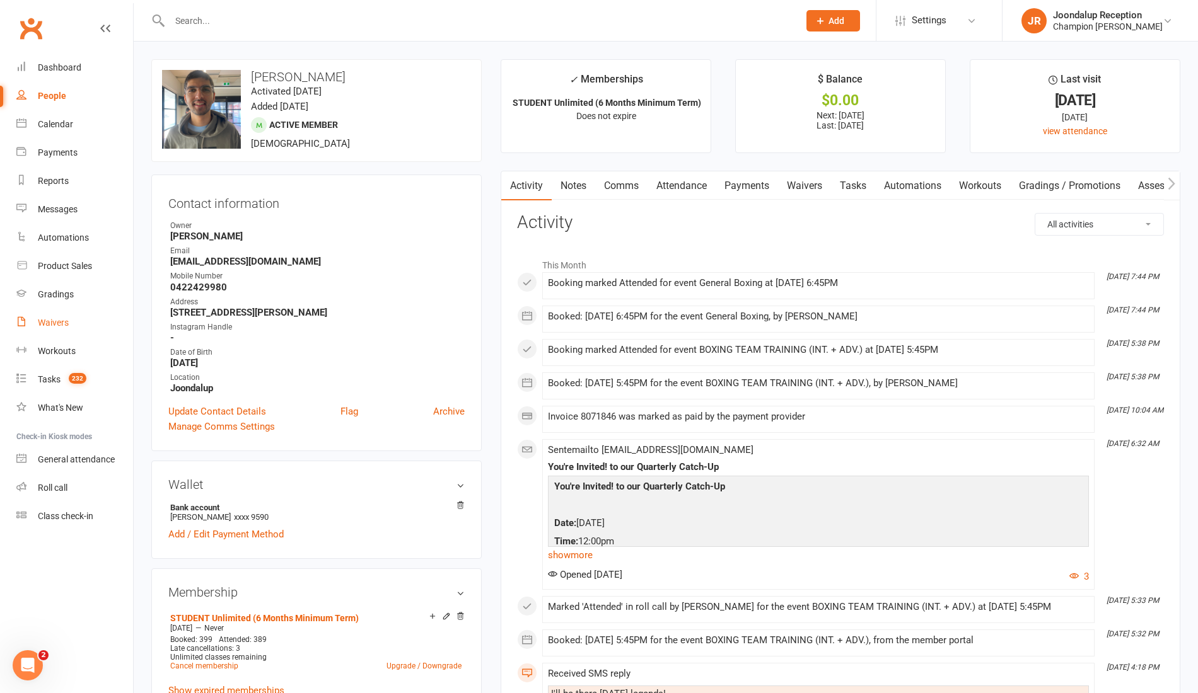
click at [40, 326] on div "Waivers" at bounding box center [53, 323] width 31 height 10
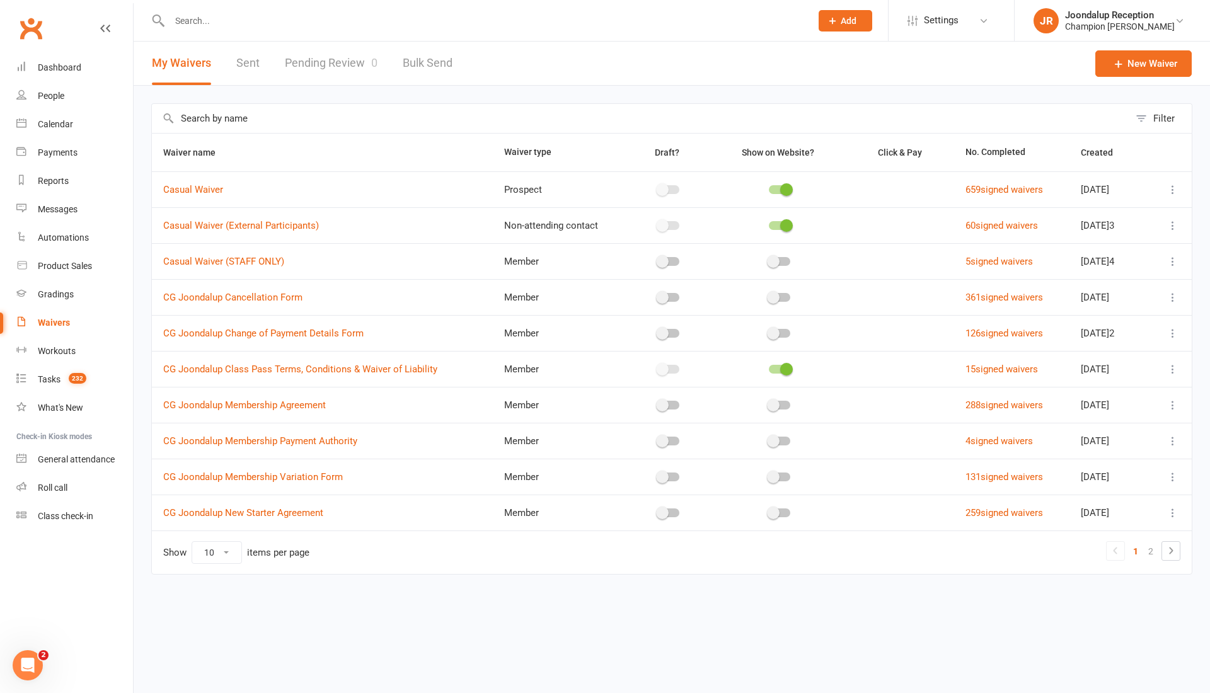
click at [1181, 551] on td "Show 10 25 50 100 items per page 1 2" at bounding box center [672, 552] width 1040 height 43
click at [1179, 550] on icon at bounding box center [1171, 550] width 15 height 15
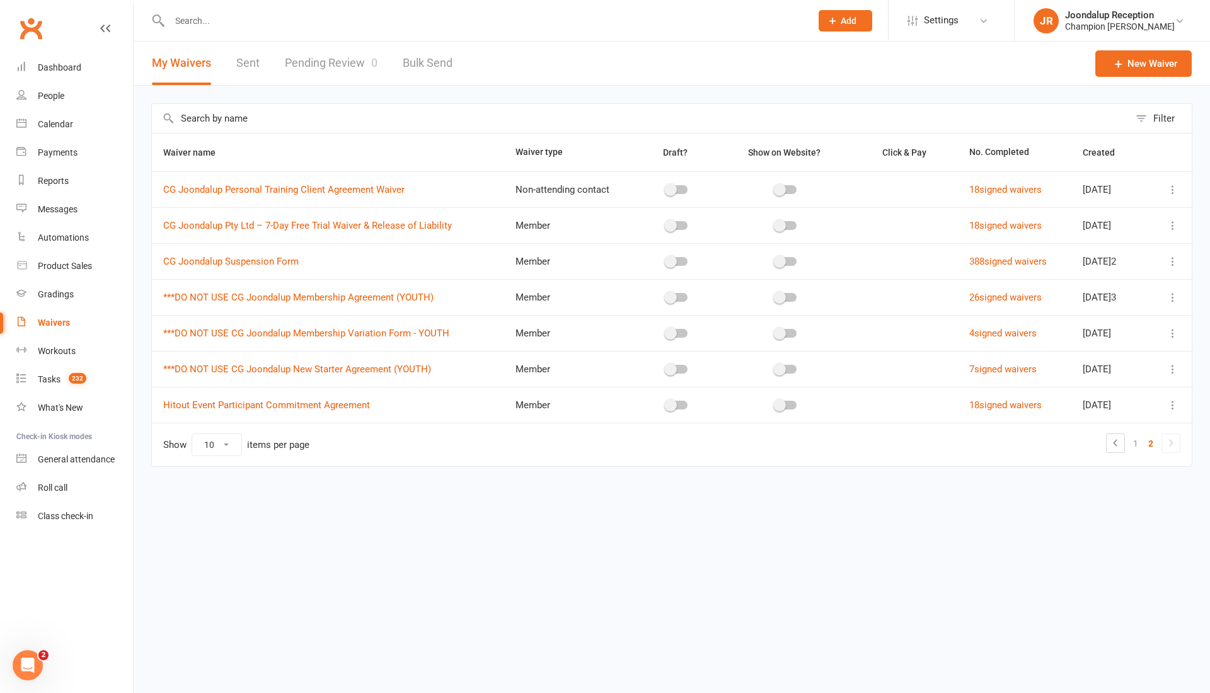
click at [1174, 258] on icon at bounding box center [1173, 261] width 13 height 13
click at [1156, 324] on link "Copy external link to clipboard" at bounding box center [1106, 335] width 148 height 25
click at [69, 365] on link "Workouts" at bounding box center [74, 351] width 117 height 28
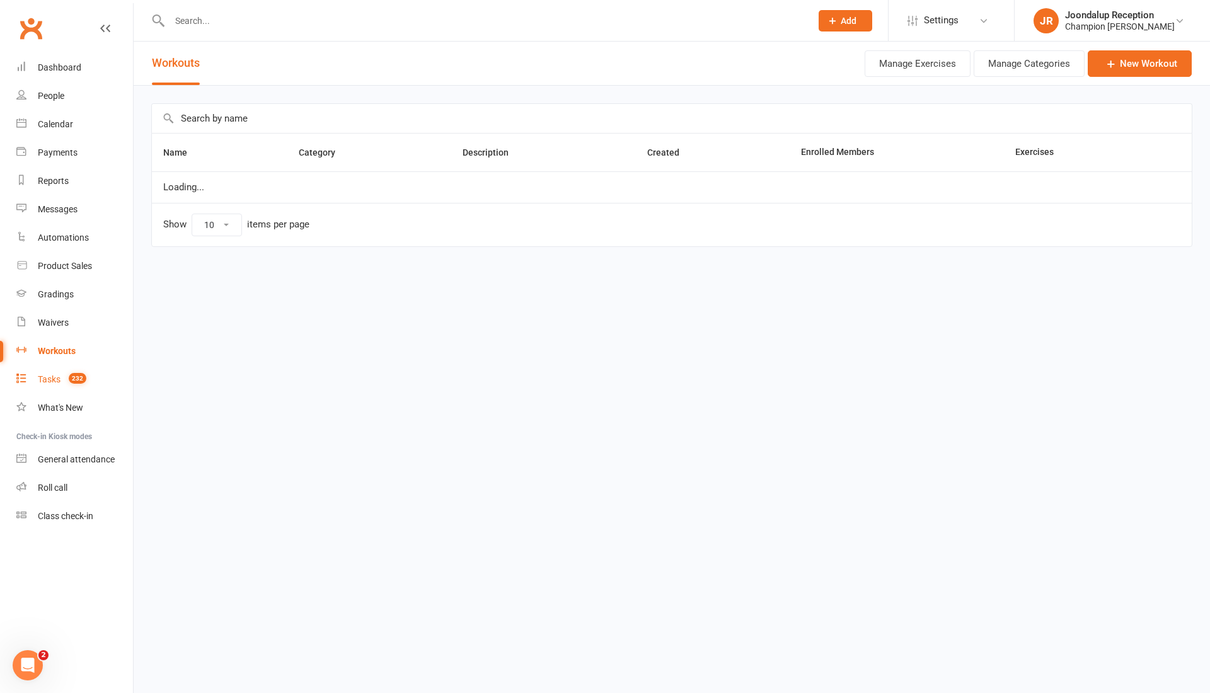
click at [69, 373] on link "Tasks 232" at bounding box center [74, 380] width 117 height 28
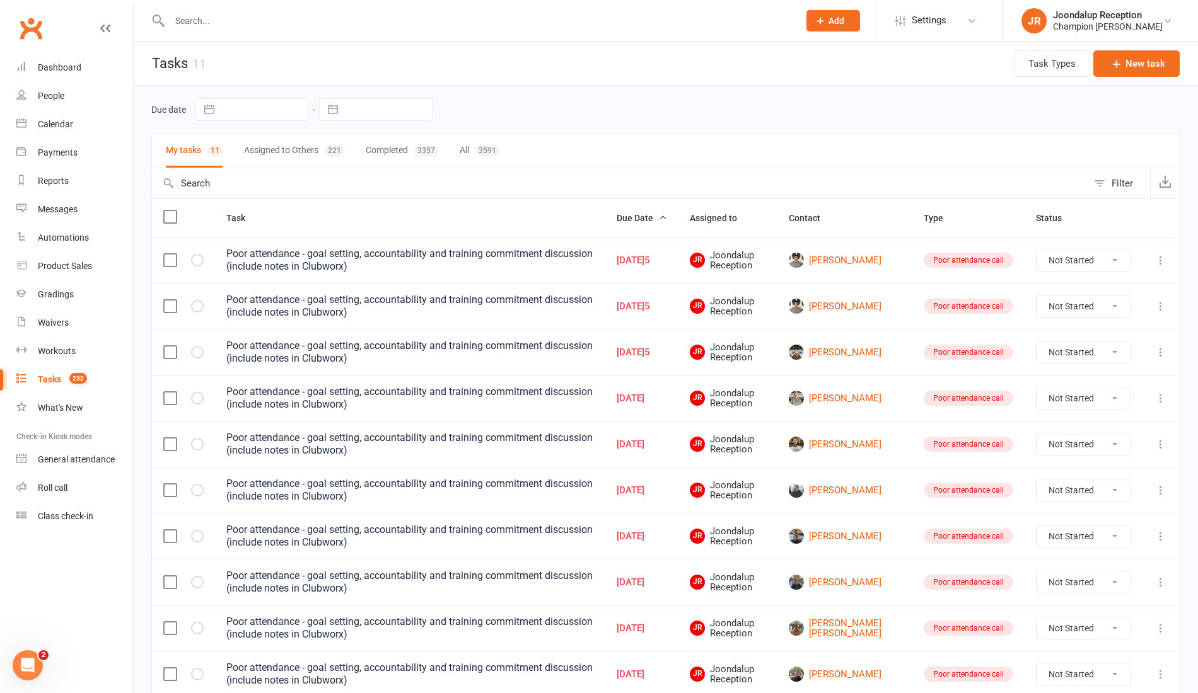
click at [1083, 257] on select "Not Started In Progress Waiting Complete" at bounding box center [1082, 260] width 93 height 21
click at [1036, 250] on select "Not Started In Progress Waiting Complete" at bounding box center [1082, 260] width 93 height 21
select select "unstarted"
click at [1055, 251] on select "Not Started In Progress Waiting Complete" at bounding box center [1082, 260] width 93 height 21
click at [1036, 250] on select "Not Started In Progress Waiting Complete" at bounding box center [1082, 260] width 93 height 21
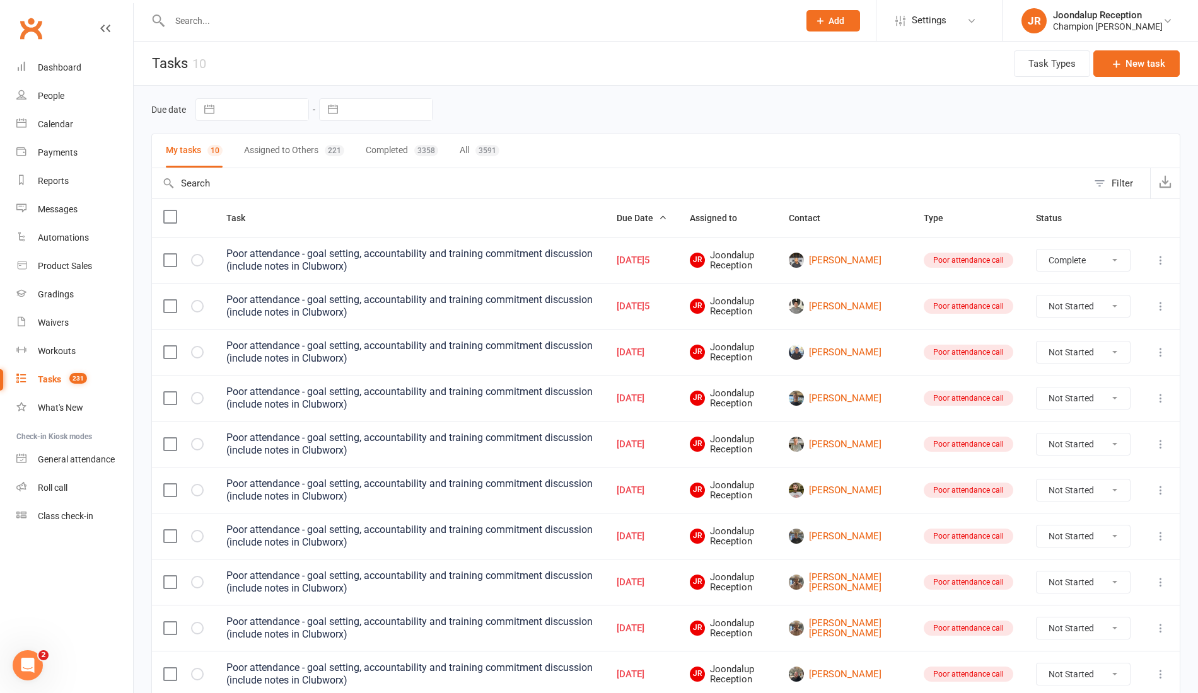
select select "unstarted"
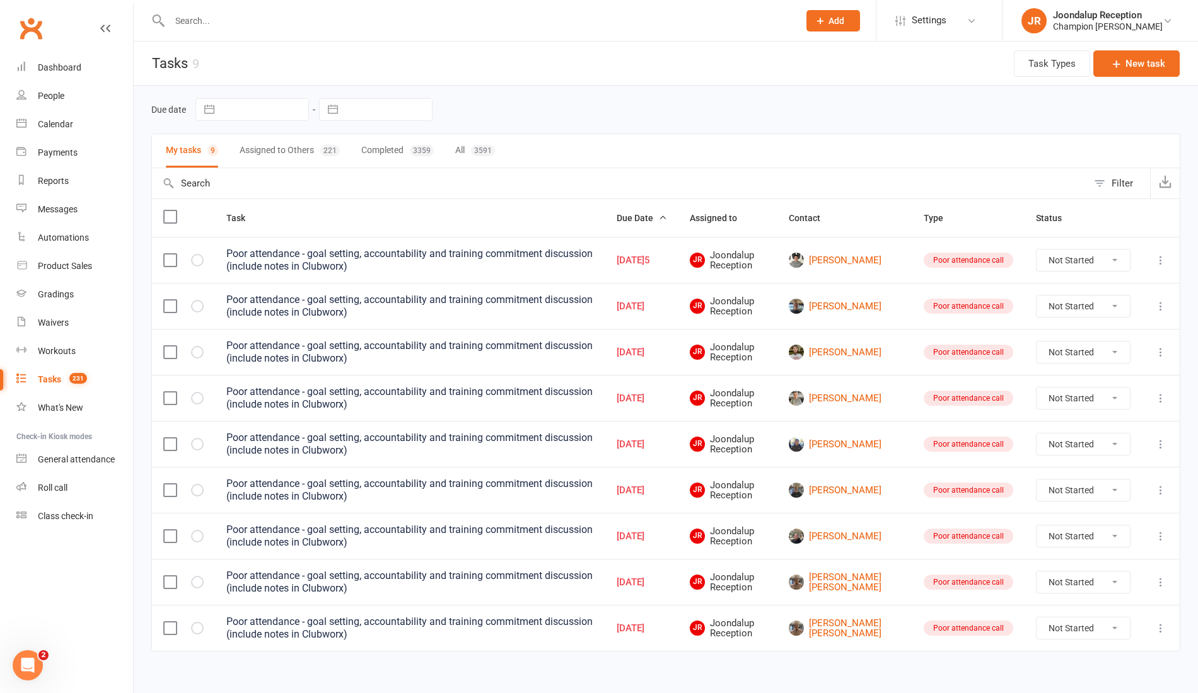
click at [1068, 257] on select "Not Started In Progress Waiting Complete" at bounding box center [1082, 260] width 93 height 21
click at [1036, 250] on select "Not Started In Progress Waiting Complete" at bounding box center [1082, 260] width 93 height 21
select select "unstarted"
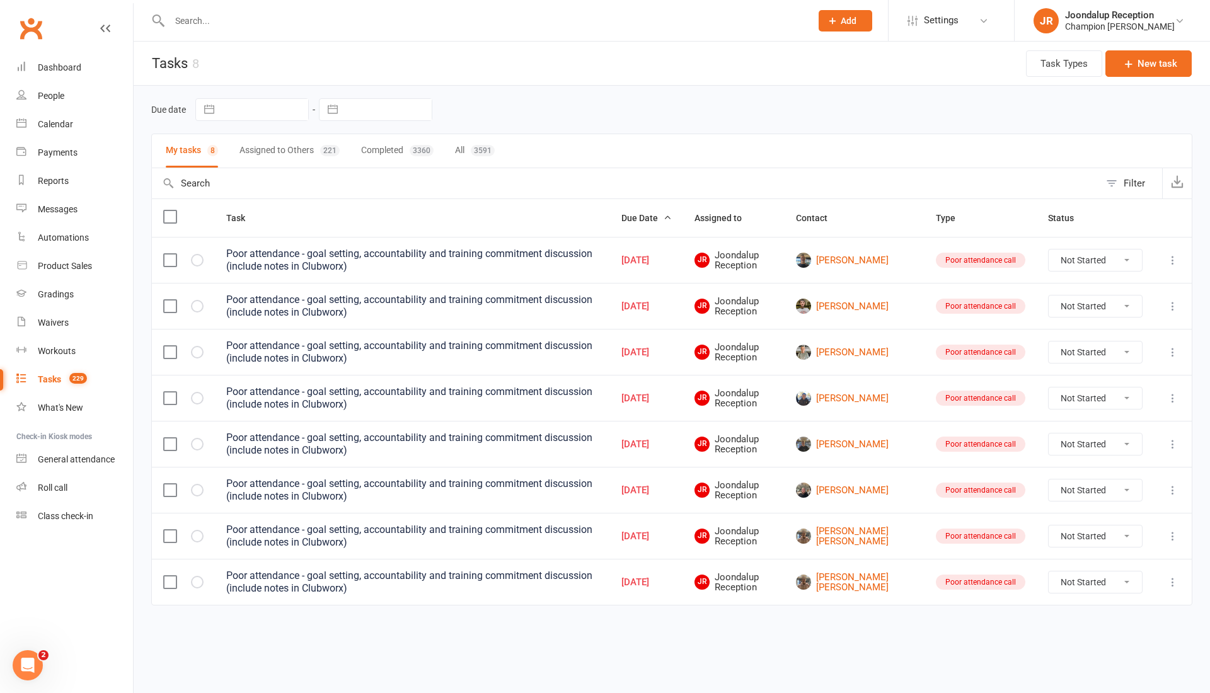
click at [1080, 263] on select "Not Started In Progress Waiting Complete" at bounding box center [1095, 260] width 93 height 21
click at [1049, 250] on select "Not Started In Progress Waiting Complete" at bounding box center [1095, 260] width 93 height 21
select select "unstarted"
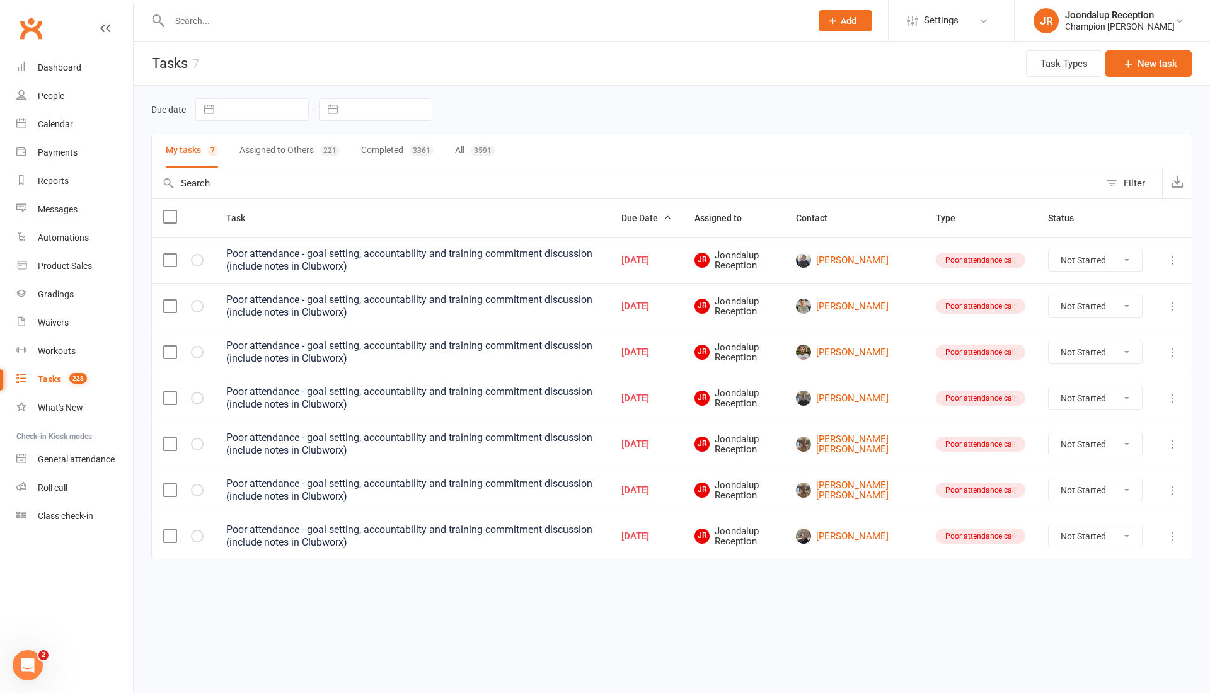
click at [1067, 444] on select "Not Started In Progress Waiting Complete" at bounding box center [1095, 444] width 93 height 21
click at [1049, 434] on select "Not Started In Progress Waiting Complete" at bounding box center [1095, 444] width 93 height 21
select select "unstarted"
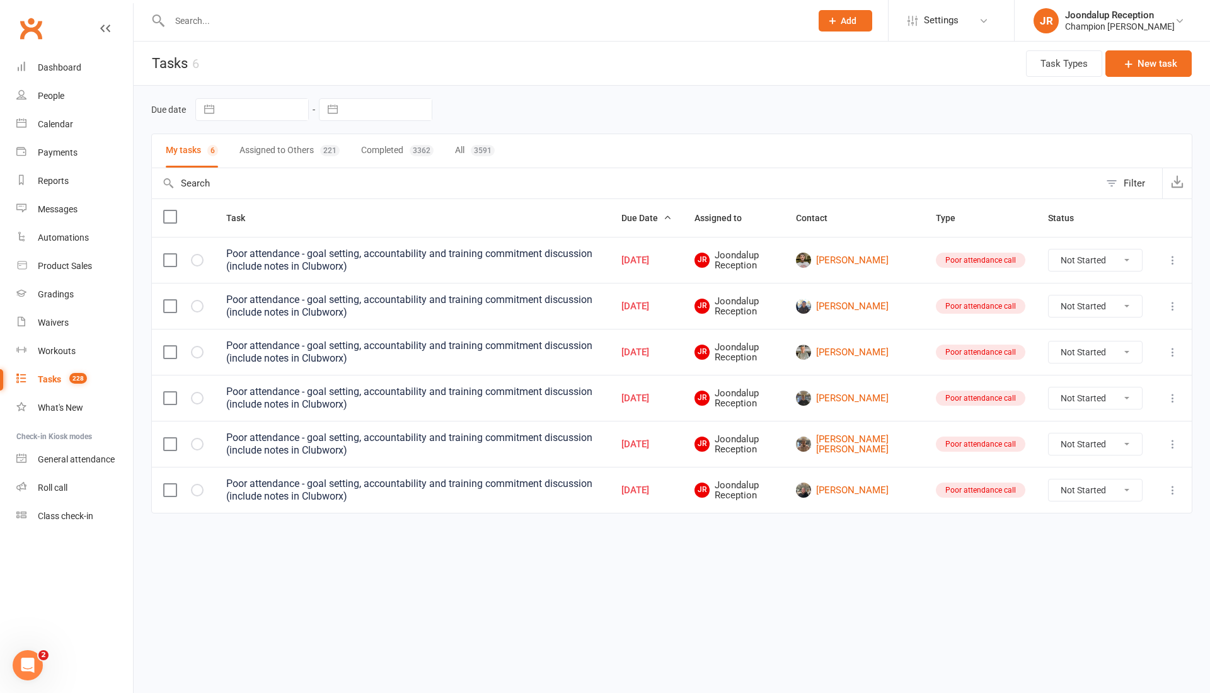
click at [1077, 446] on select "Not Started In Progress Waiting Complete" at bounding box center [1095, 444] width 93 height 21
click at [1049, 434] on select "Not Started In Progress Waiting Complete" at bounding box center [1095, 444] width 93 height 21
select select "unstarted"
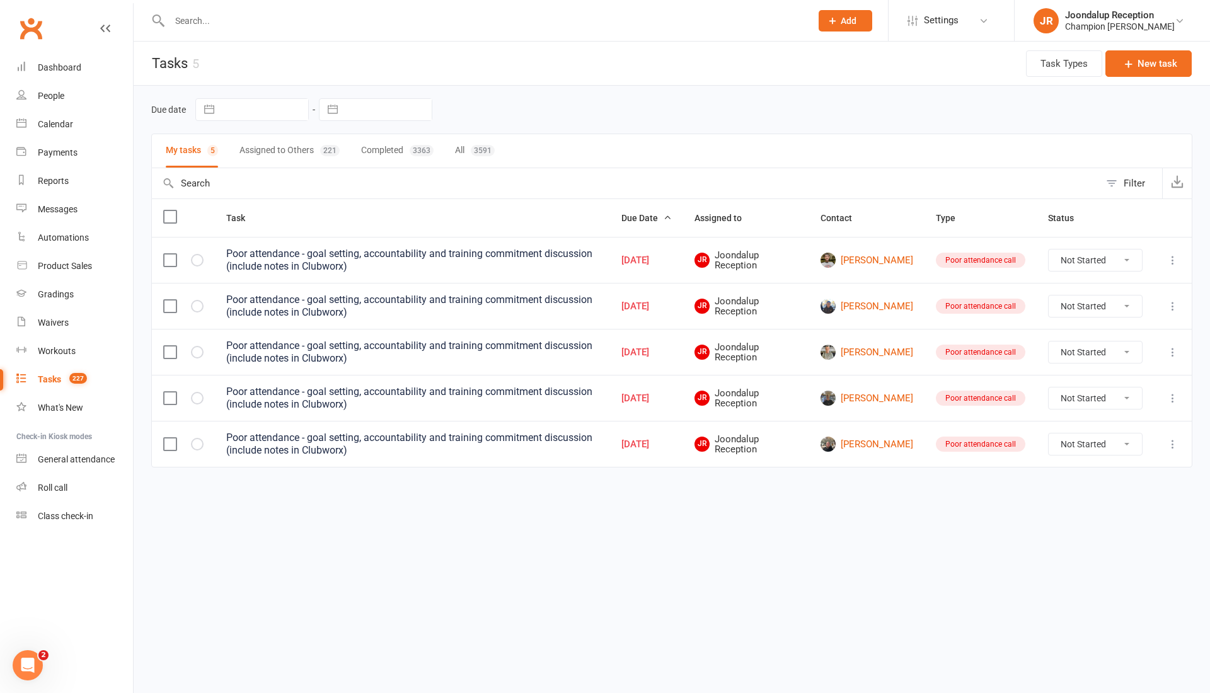
click at [1093, 450] on select "Not Started In Progress Waiting Complete" at bounding box center [1095, 444] width 93 height 21
click at [1049, 434] on select "Not Started In Progress Waiting Complete" at bounding box center [1095, 444] width 93 height 21
select select "unstarted"
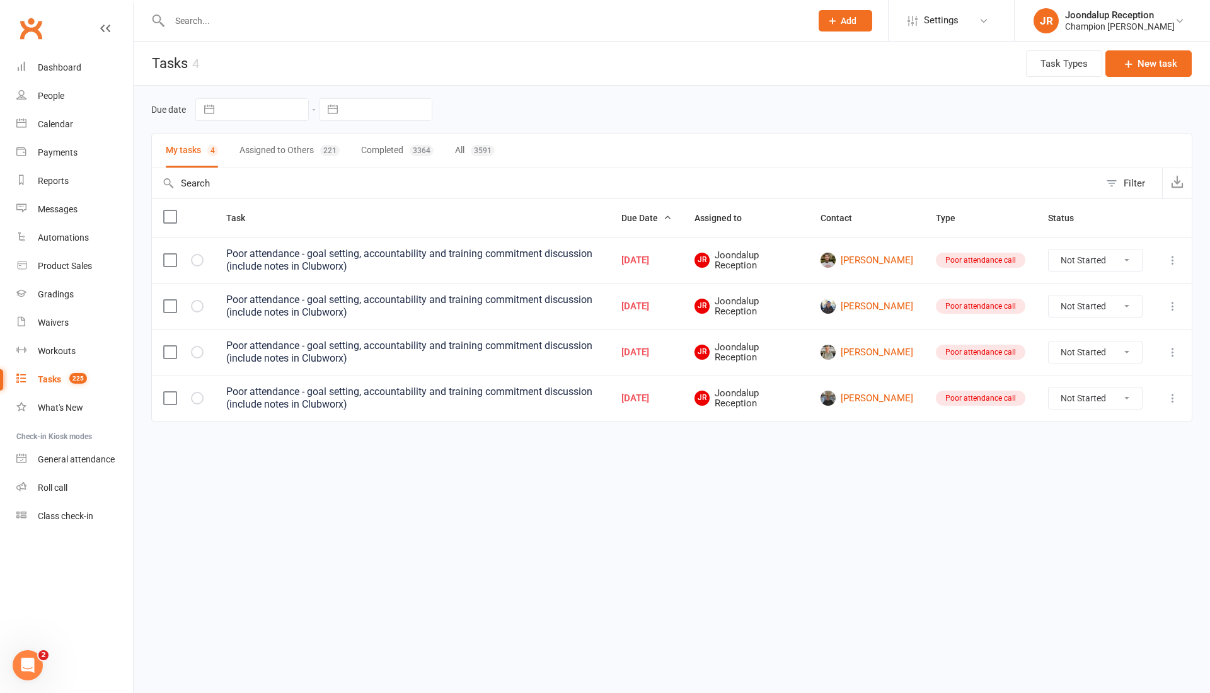
click at [1082, 258] on select "Not Started In Progress Waiting Complete" at bounding box center [1095, 260] width 93 height 21
click at [1049, 250] on select "Not Started In Progress Waiting Complete" at bounding box center [1095, 260] width 93 height 21
select select "unstarted"
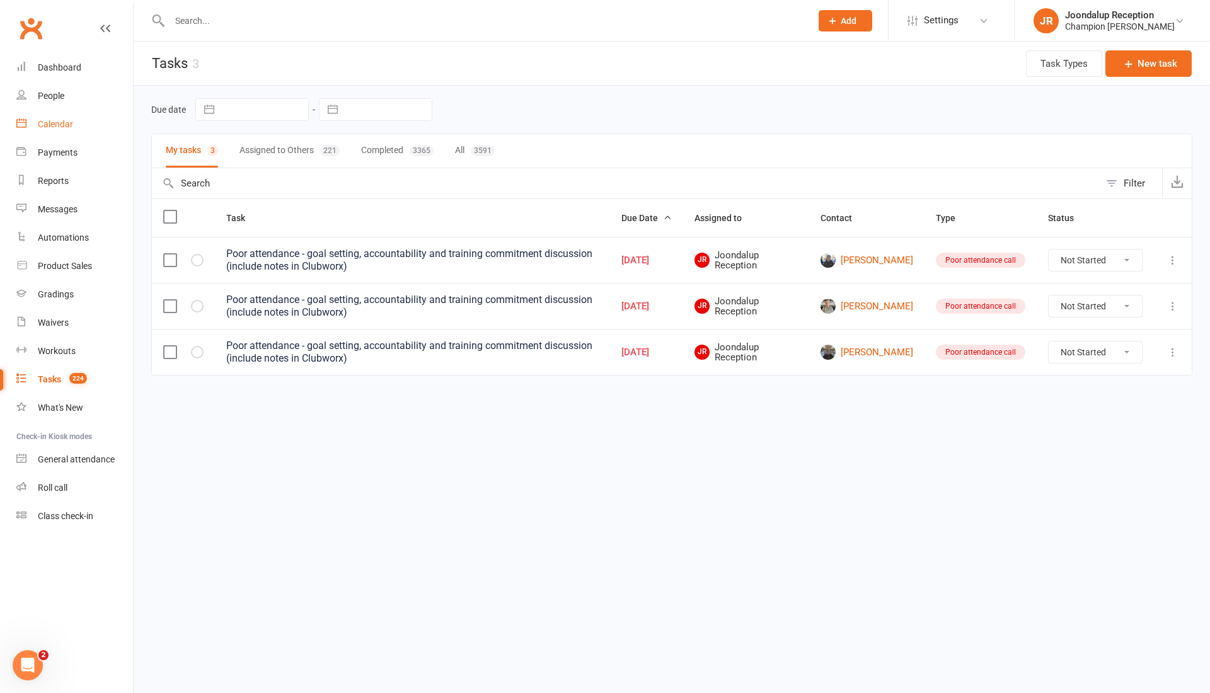
click at [47, 121] on div "Calendar" at bounding box center [55, 124] width 35 height 10
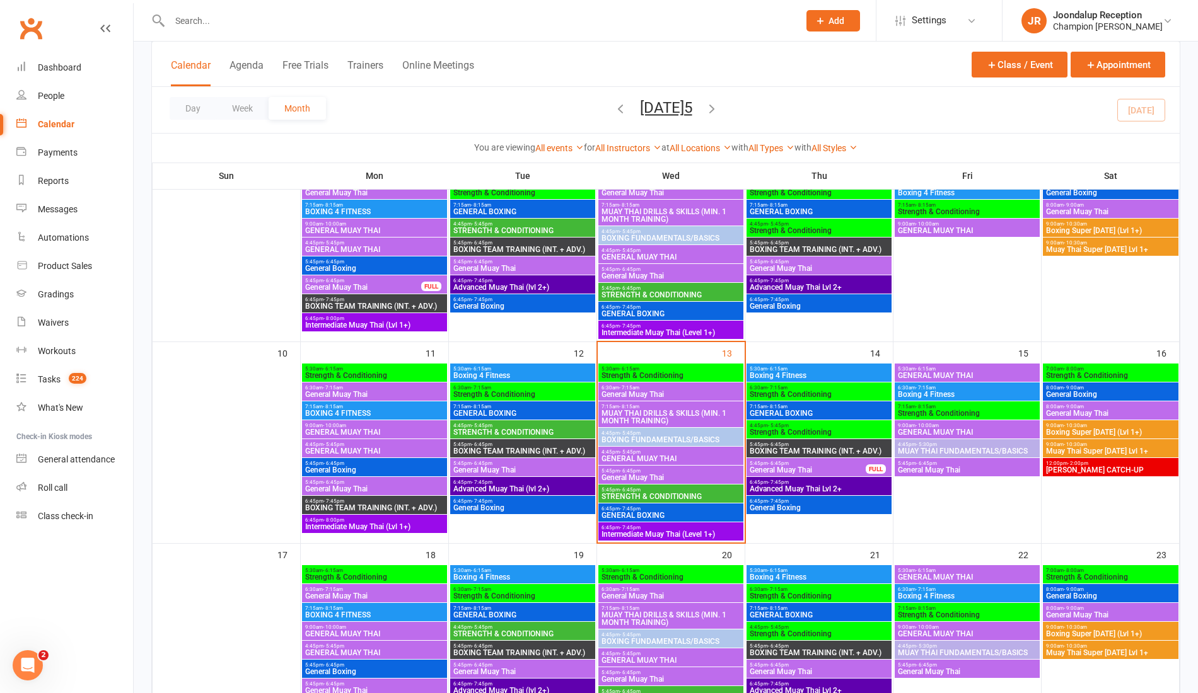
scroll to position [325, 0]
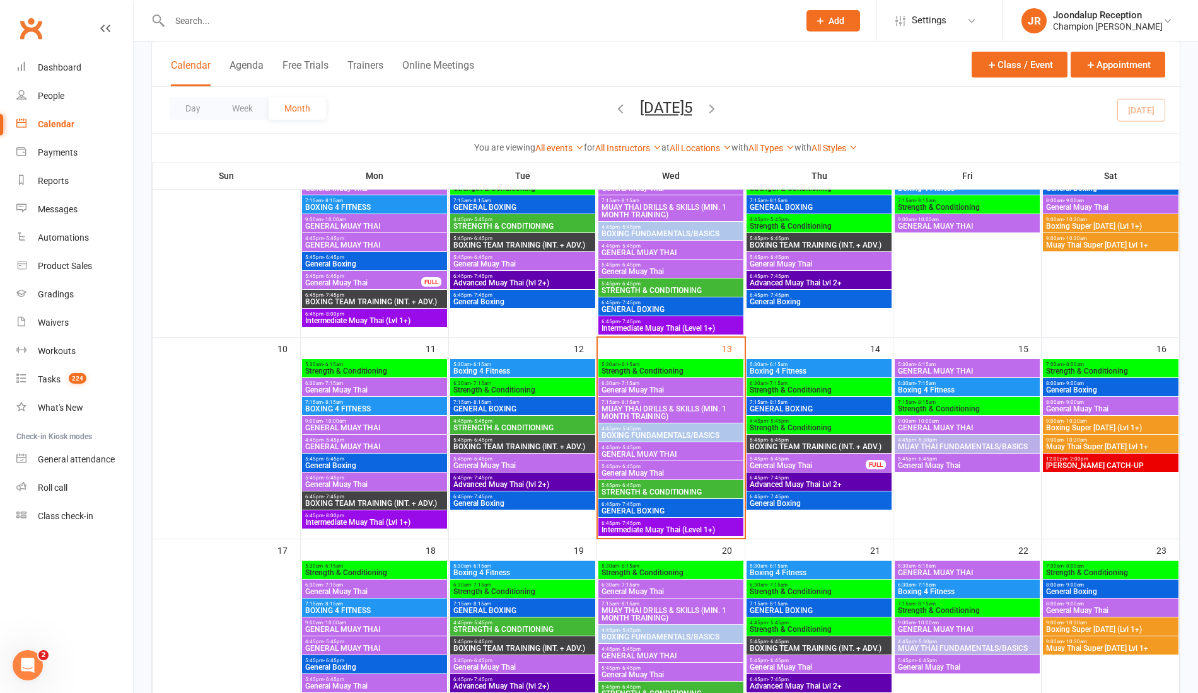
click at [920, 420] on span "- 10:00am" at bounding box center [926, 422] width 23 height 6
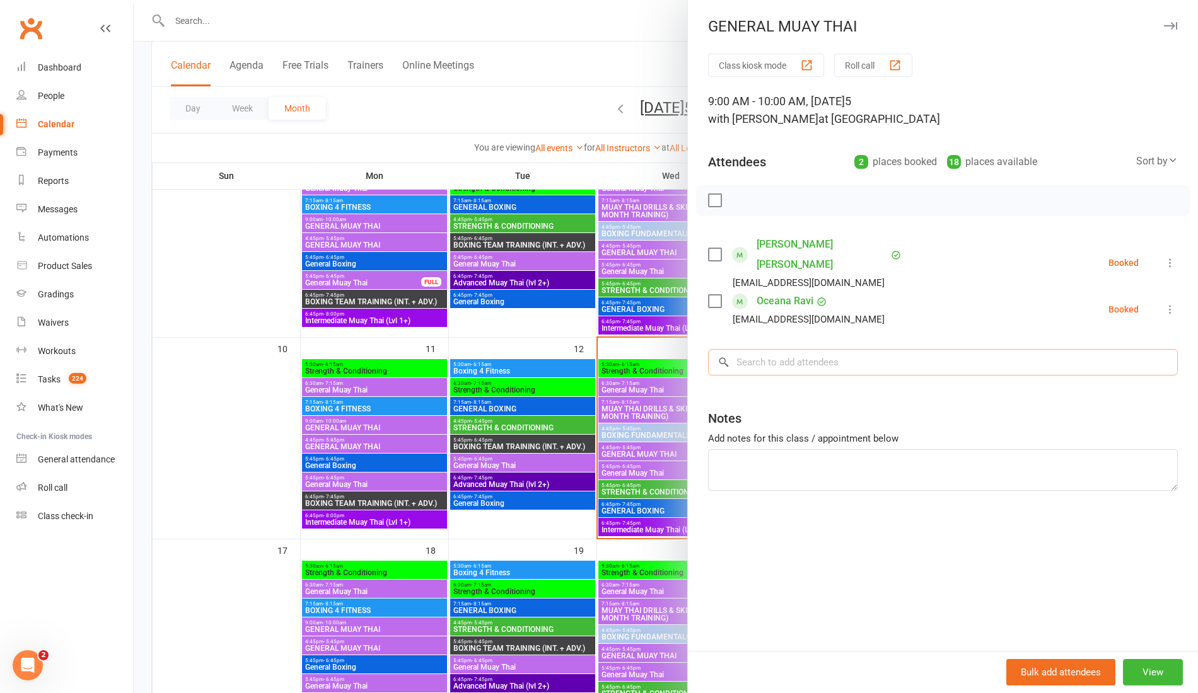
click at [871, 349] on input "search" at bounding box center [943, 362] width 470 height 26
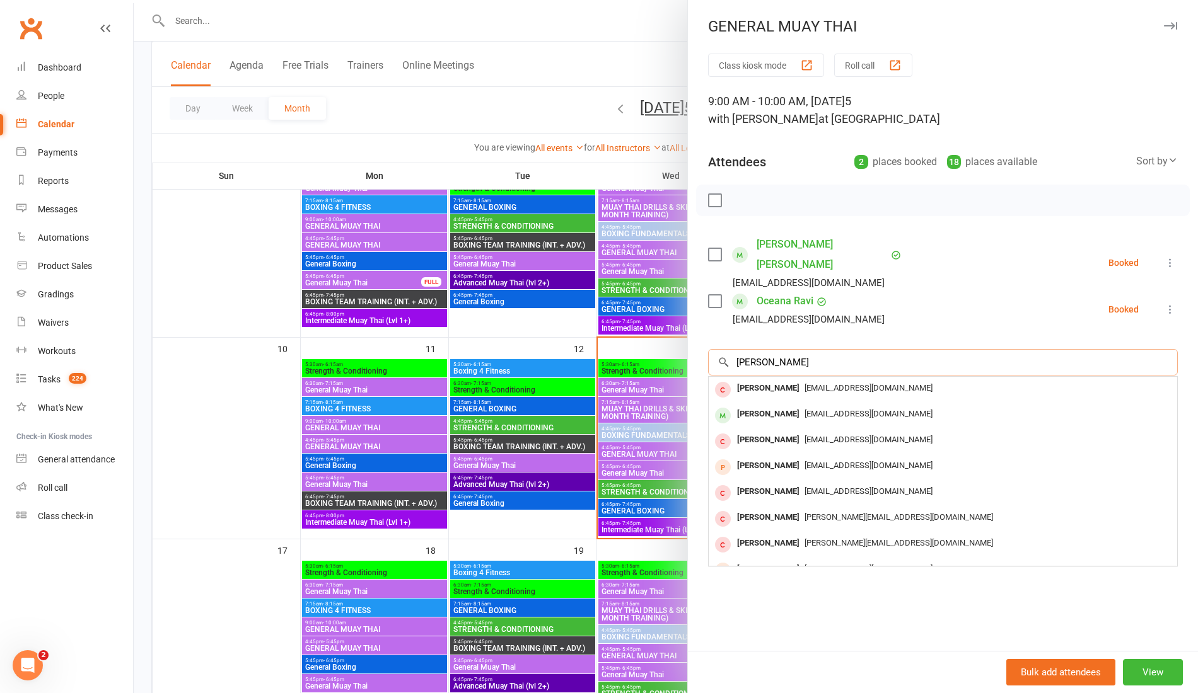
type input "christie"
click at [844, 405] on div "gouldbournexx1988xx@gmail.com" at bounding box center [943, 414] width 458 height 18
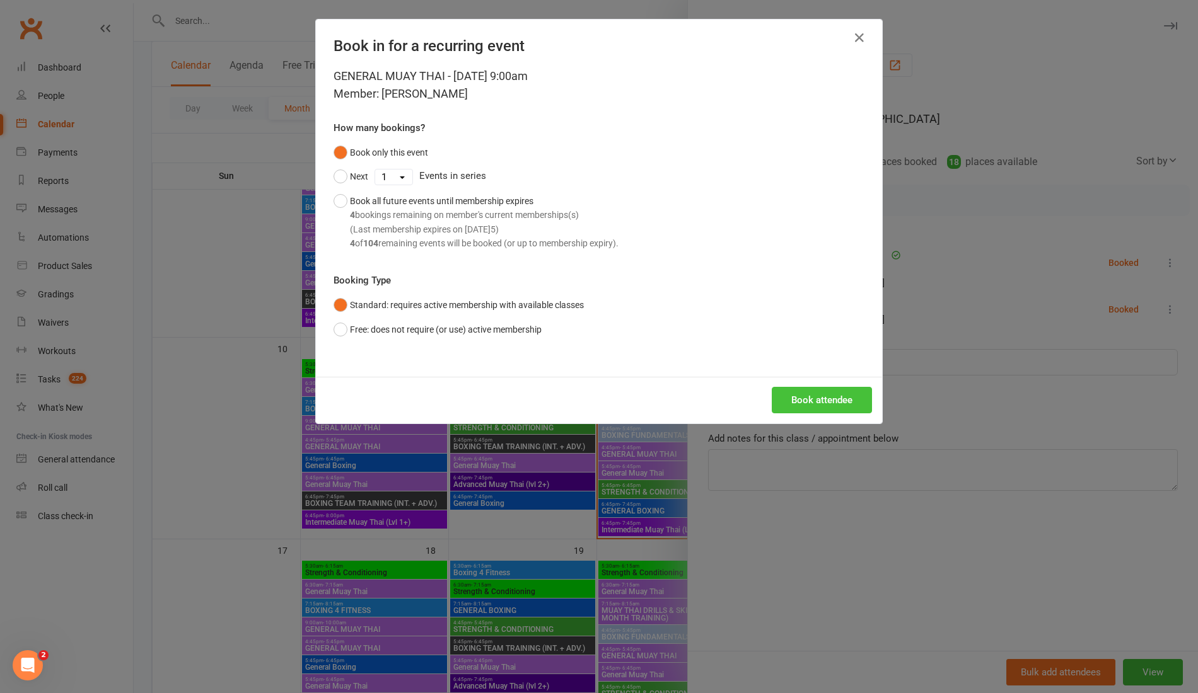
click at [831, 391] on button "Book attendee" at bounding box center [822, 400] width 100 height 26
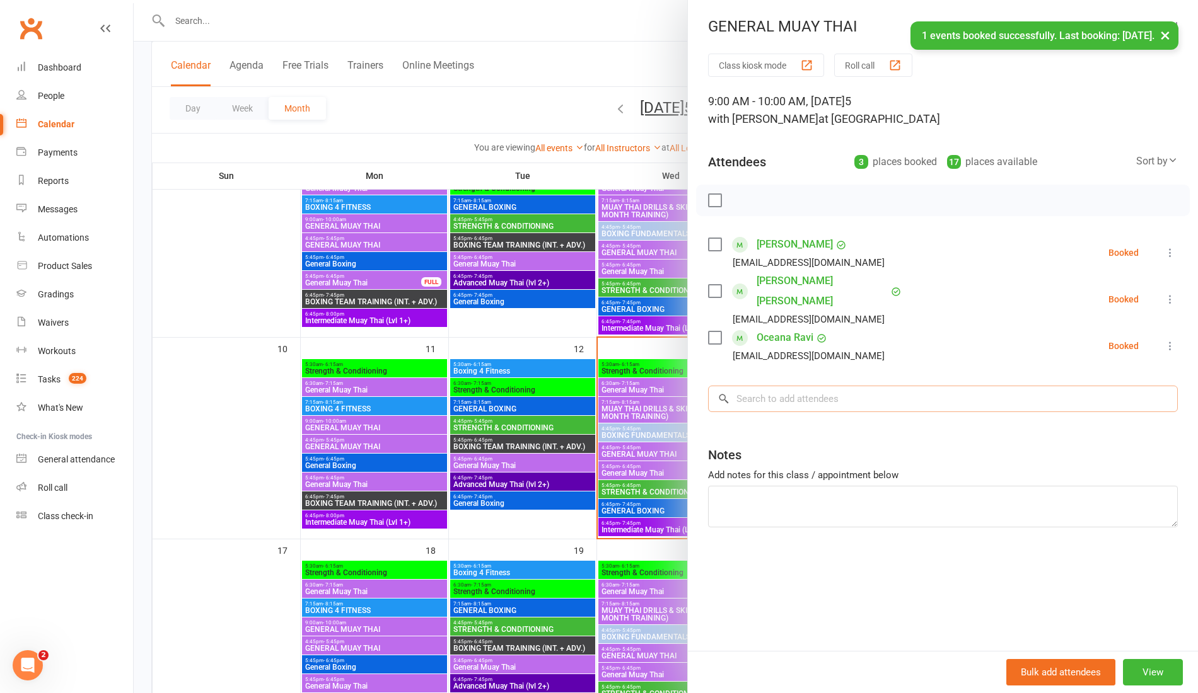
click at [887, 386] on input "search" at bounding box center [943, 399] width 470 height 26
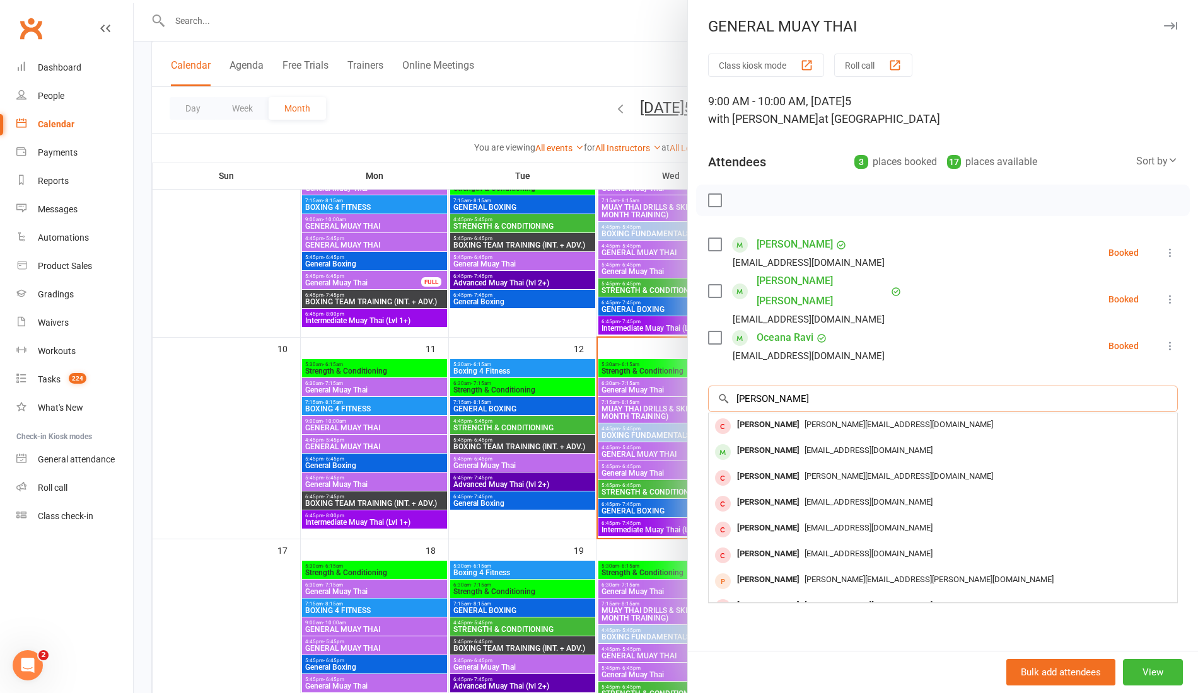
type input "jessica"
click at [826, 439] on div "JESSICA NAPIER JLNAPIER1994@GMAIL.COM" at bounding box center [943, 452] width 468 height 26
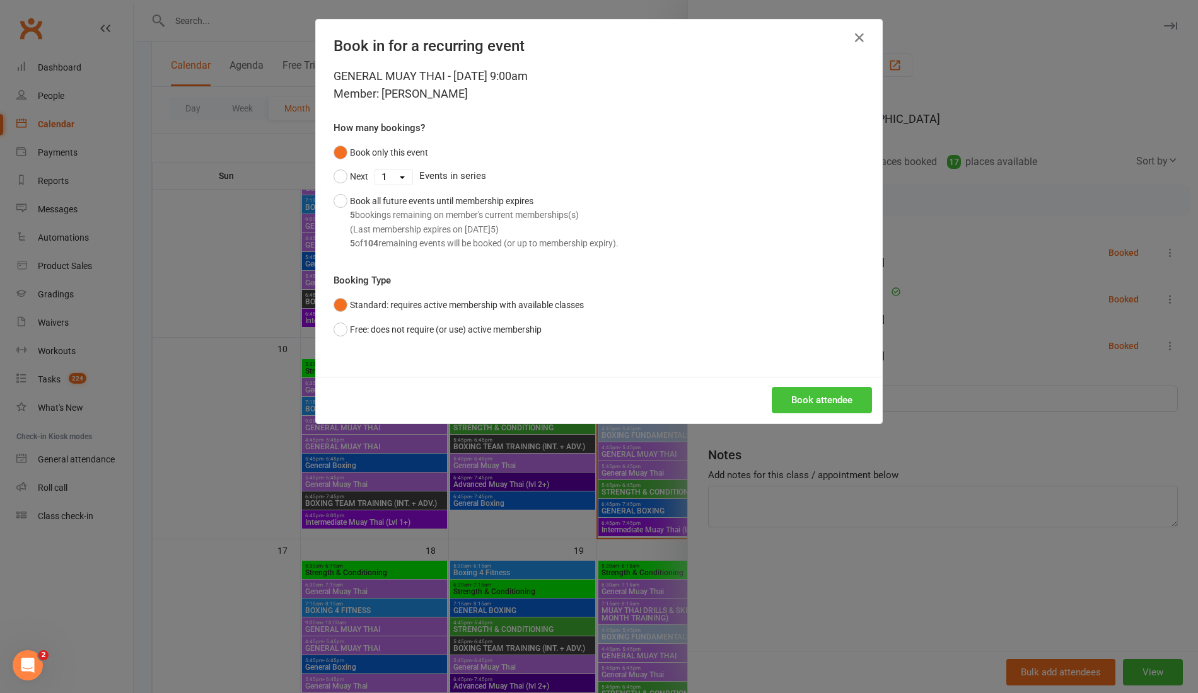
click at [814, 396] on button "Book attendee" at bounding box center [822, 400] width 100 height 26
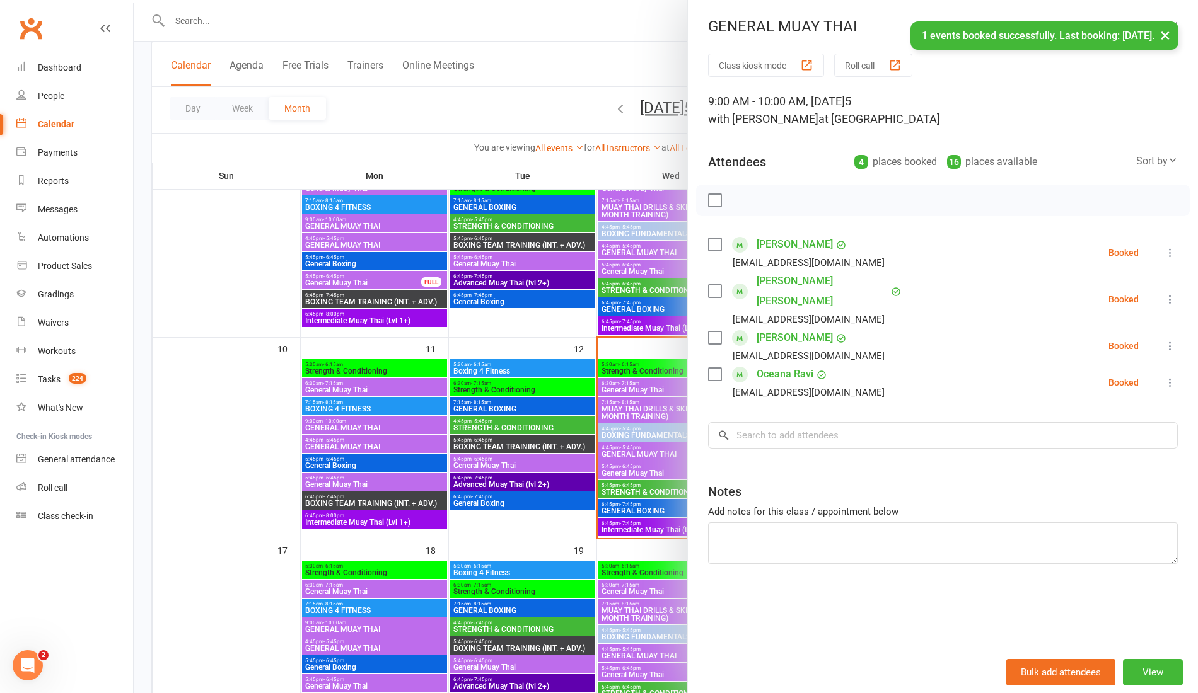
click at [424, 21] on div "× 1 events booked successfully. Last booking: Aug 15, 2025." at bounding box center [590, 21] width 1181 height 0
click at [759, 247] on link "Christie Gouldbourne" at bounding box center [794, 244] width 76 height 20
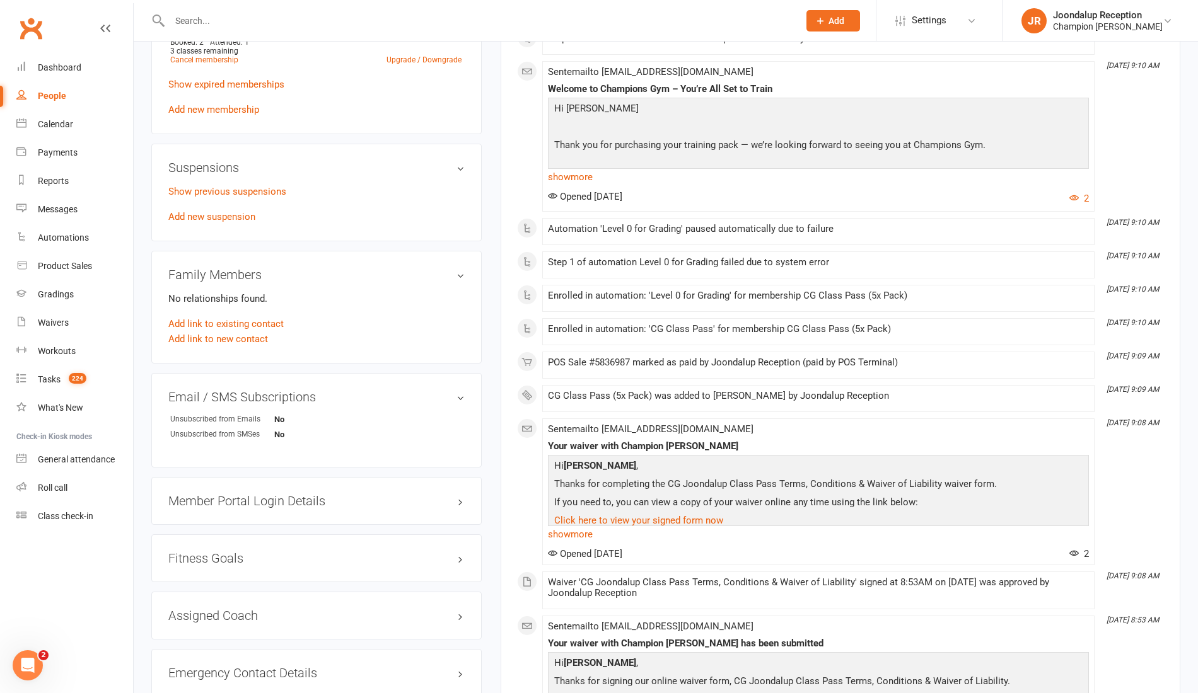
scroll to position [798, 0]
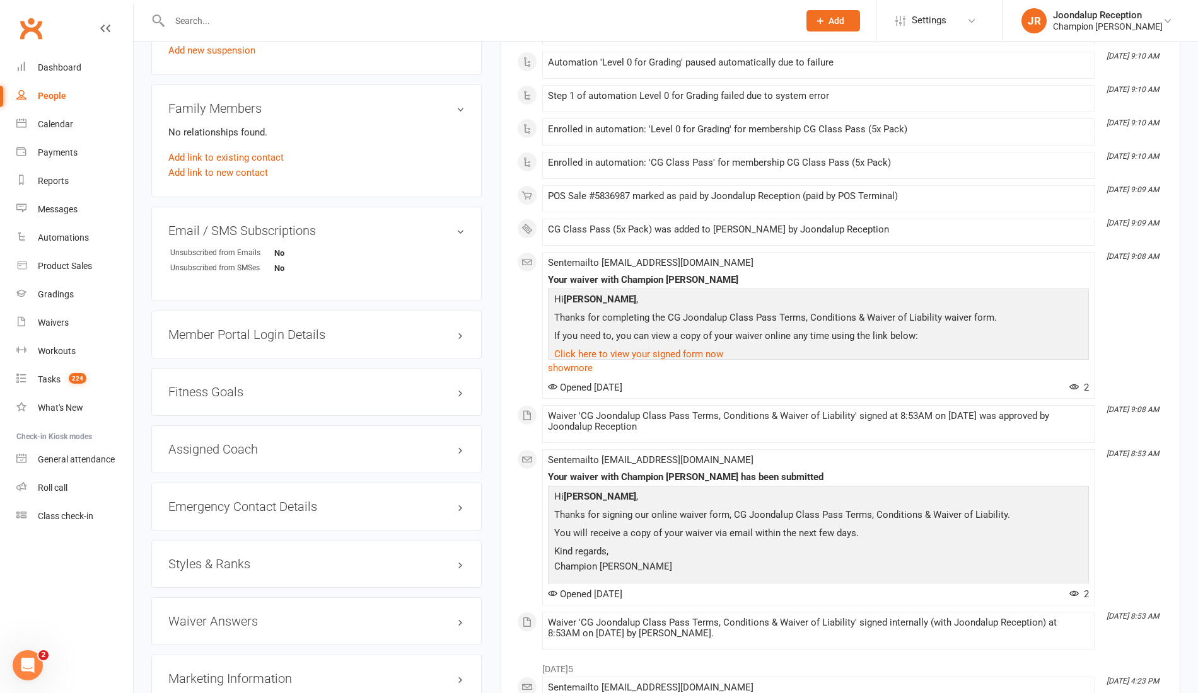
click at [255, 337] on h3 "Member Portal Login Details" at bounding box center [316, 335] width 296 height 14
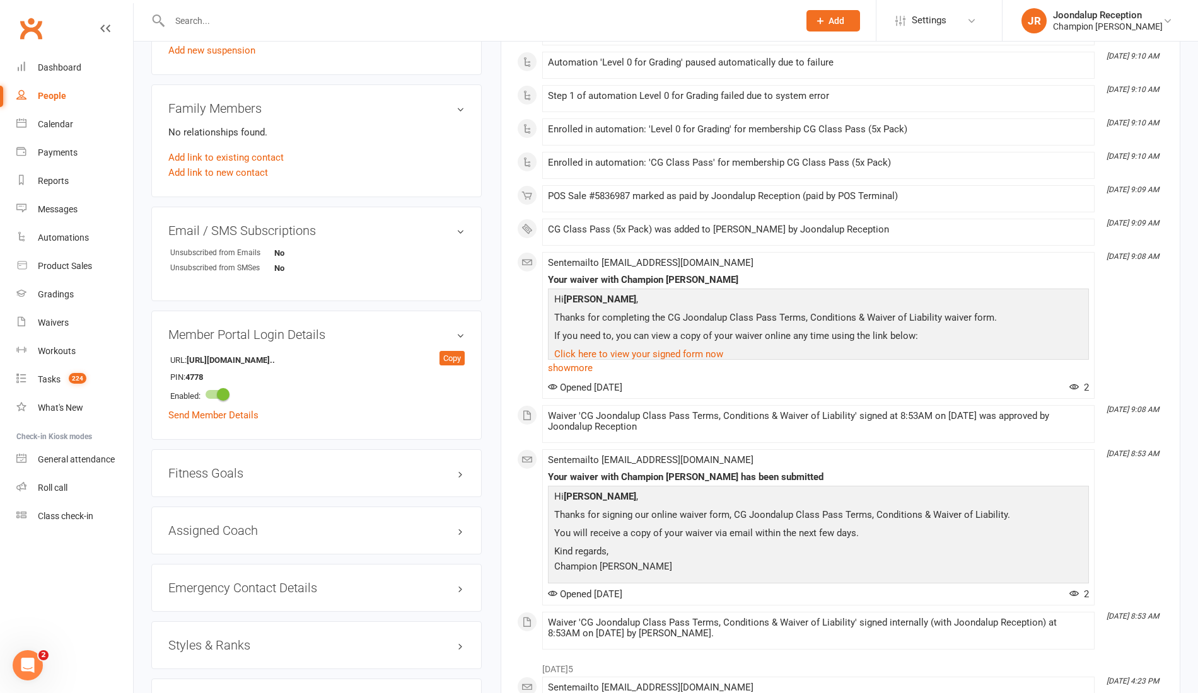
click at [246, 415] on link "Send Member Details" at bounding box center [213, 415] width 90 height 11
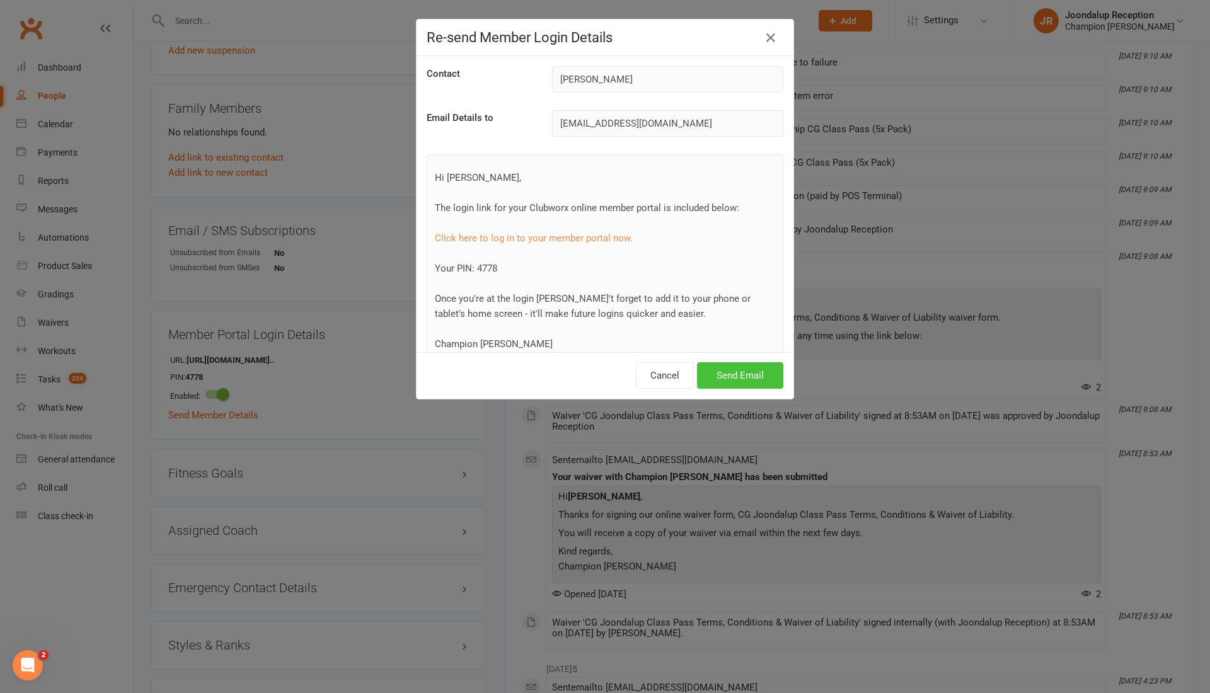
click at [732, 374] on button "Send Email" at bounding box center [740, 375] width 86 height 26
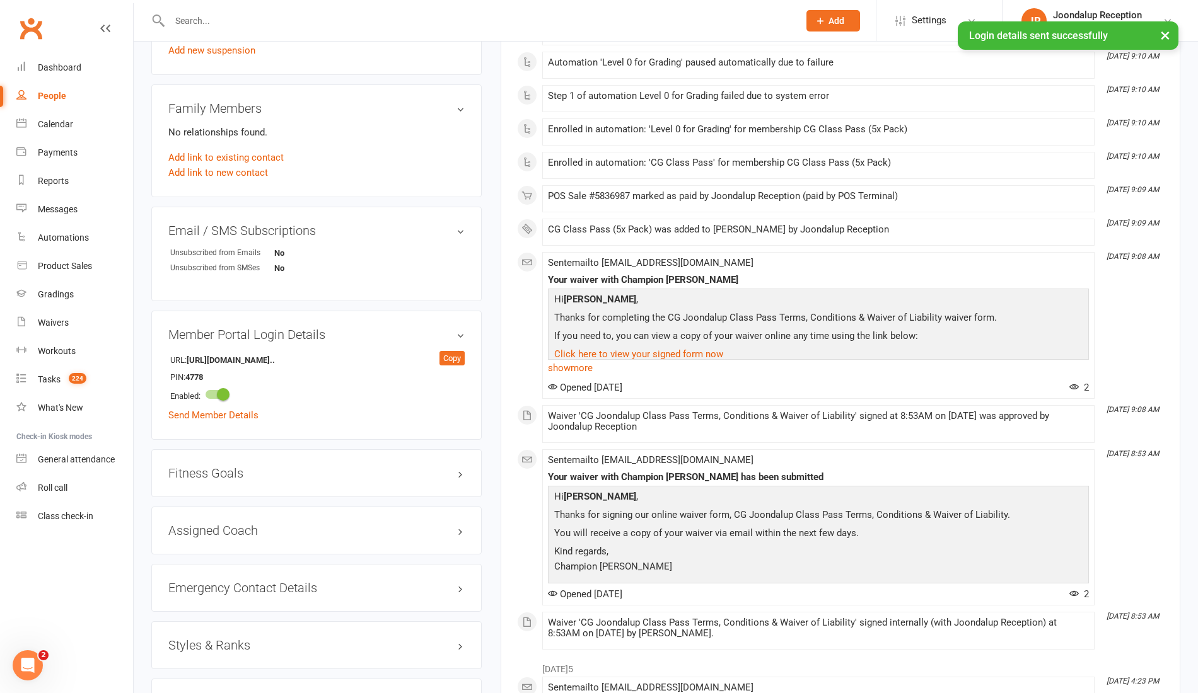
click at [422, 15] on input "text" at bounding box center [478, 21] width 624 height 18
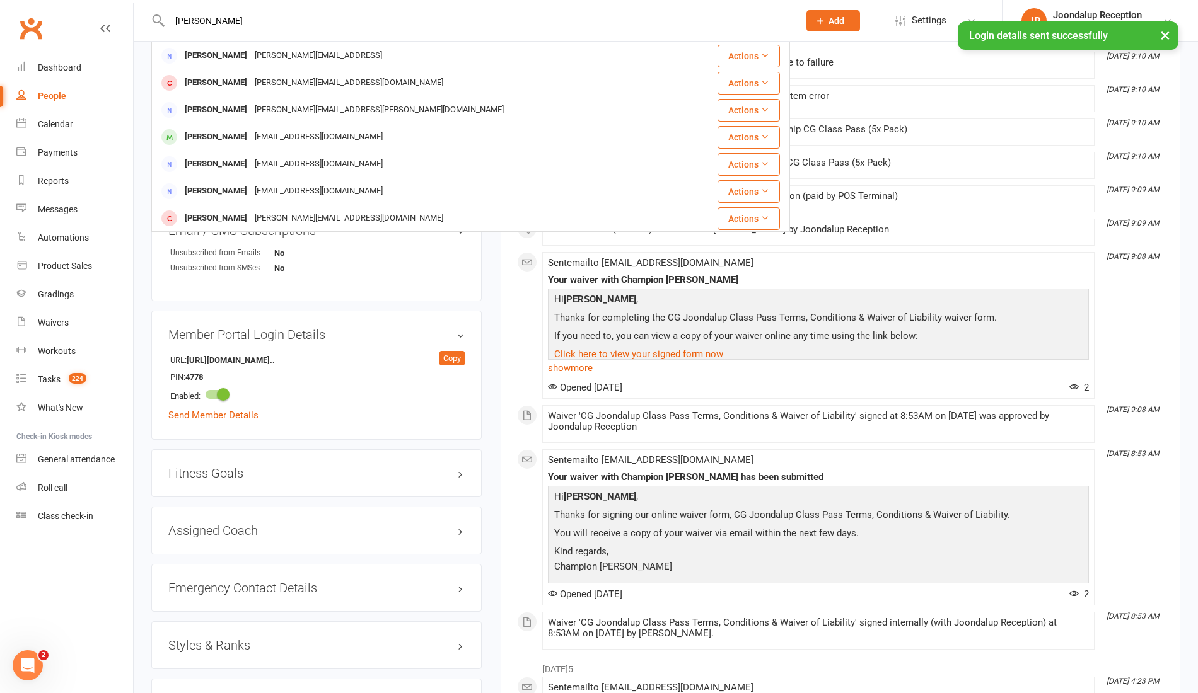
type input "jessica"
click at [245, 136] on div "JESSICA NAPIER" at bounding box center [216, 137] width 70 height 18
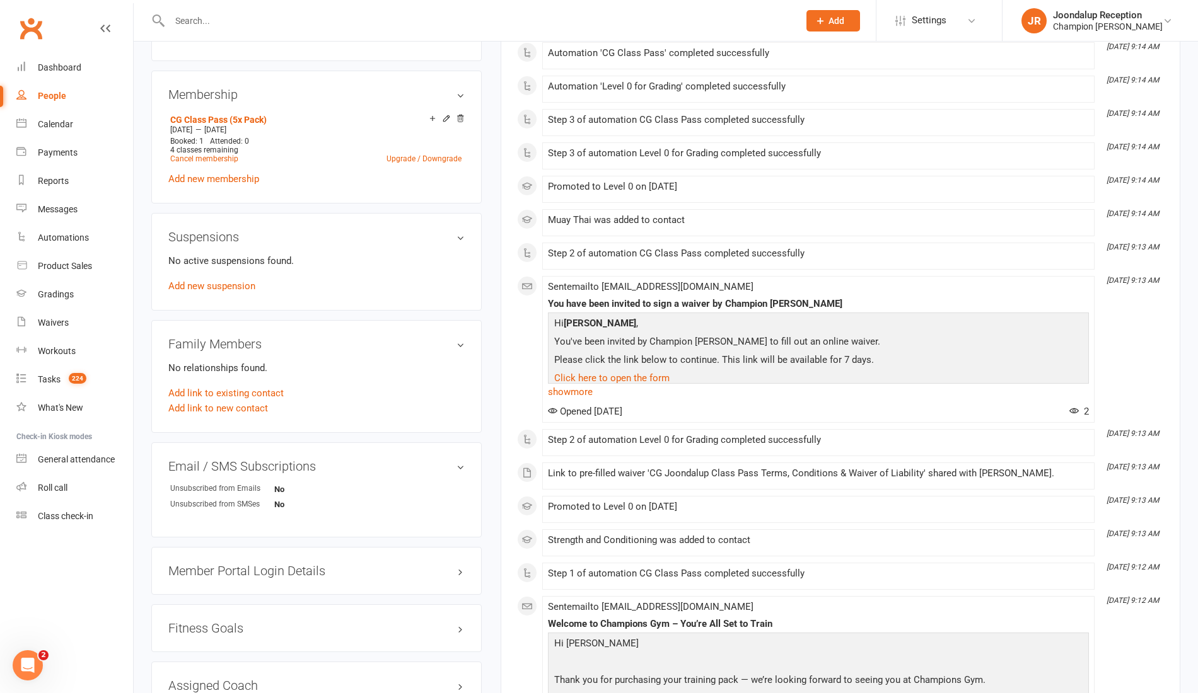
scroll to position [458, 0]
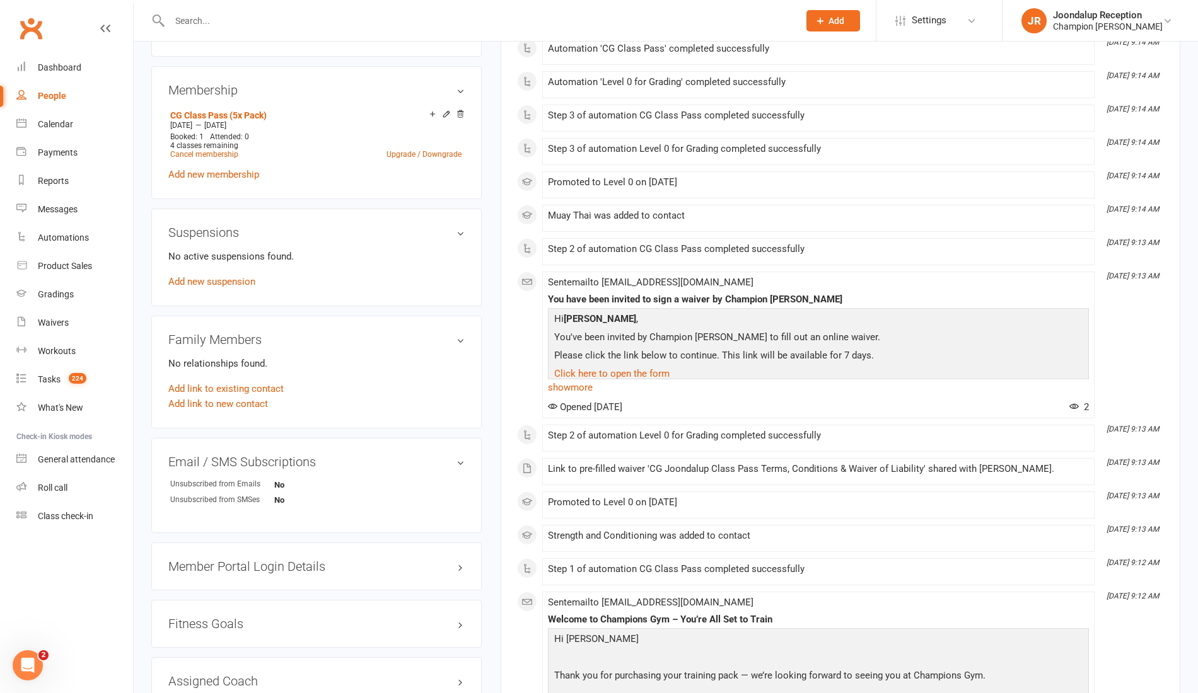
click at [284, 555] on div "Member Portal Login Details" at bounding box center [316, 567] width 330 height 48
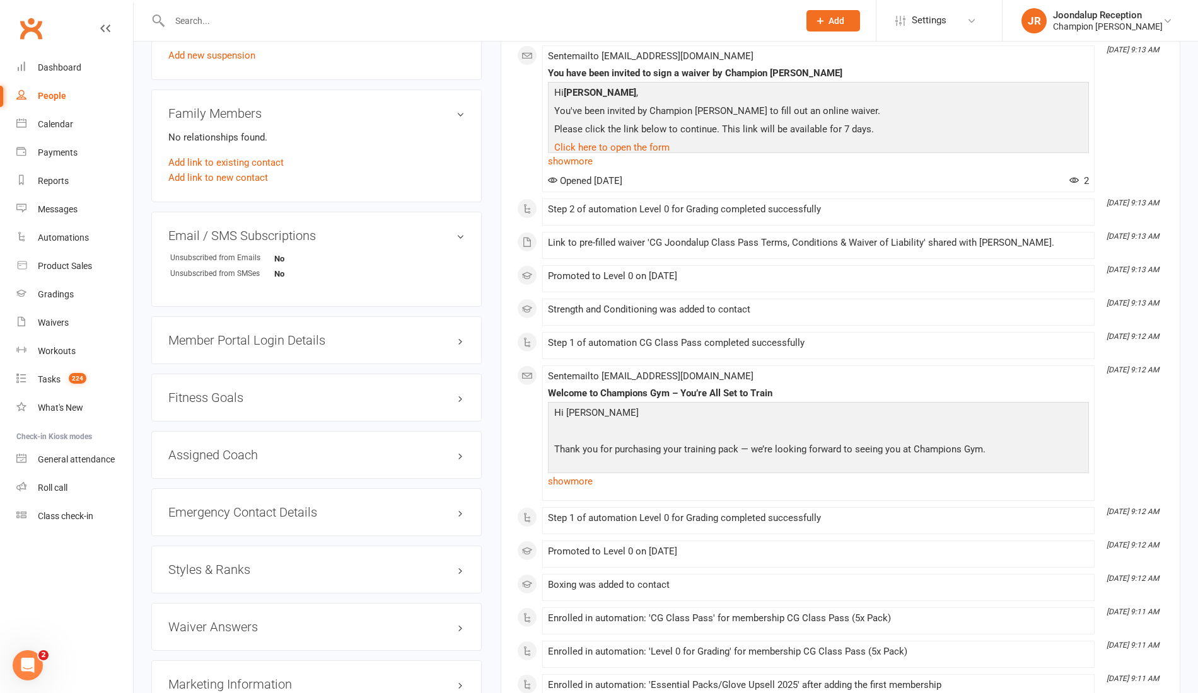
scroll to position [685, 0]
click at [265, 333] on h3 "Member Portal Login Details" at bounding box center [316, 340] width 296 height 14
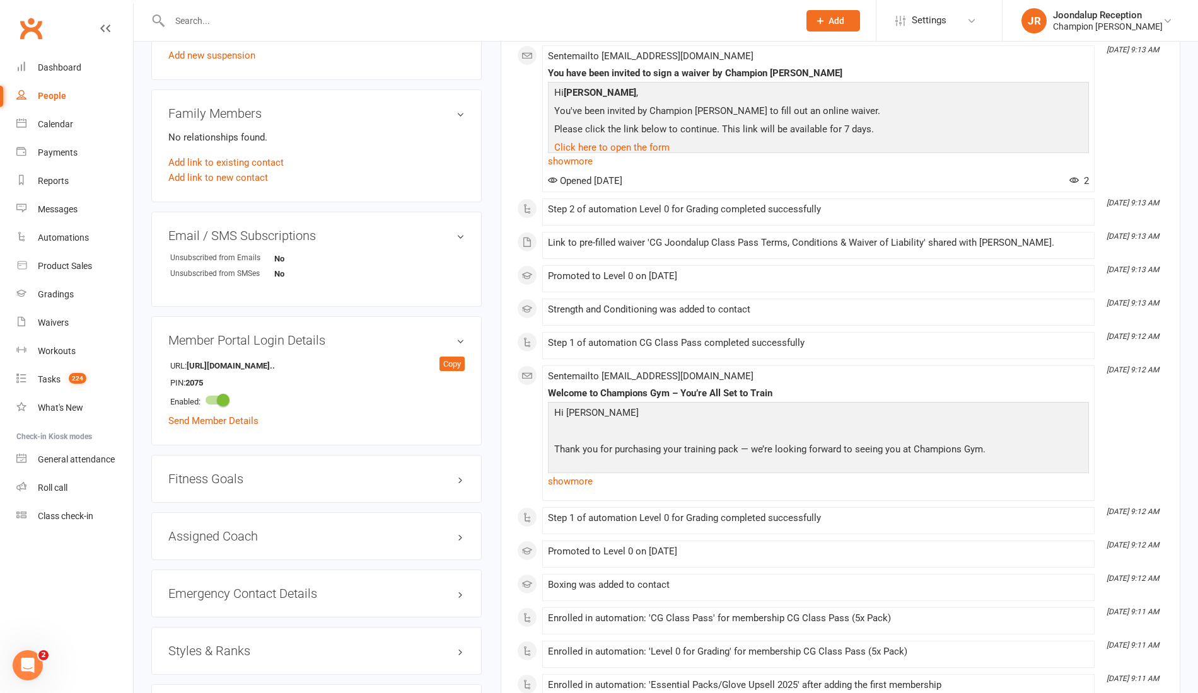
click at [232, 415] on link "Send Member Details" at bounding box center [213, 420] width 90 height 11
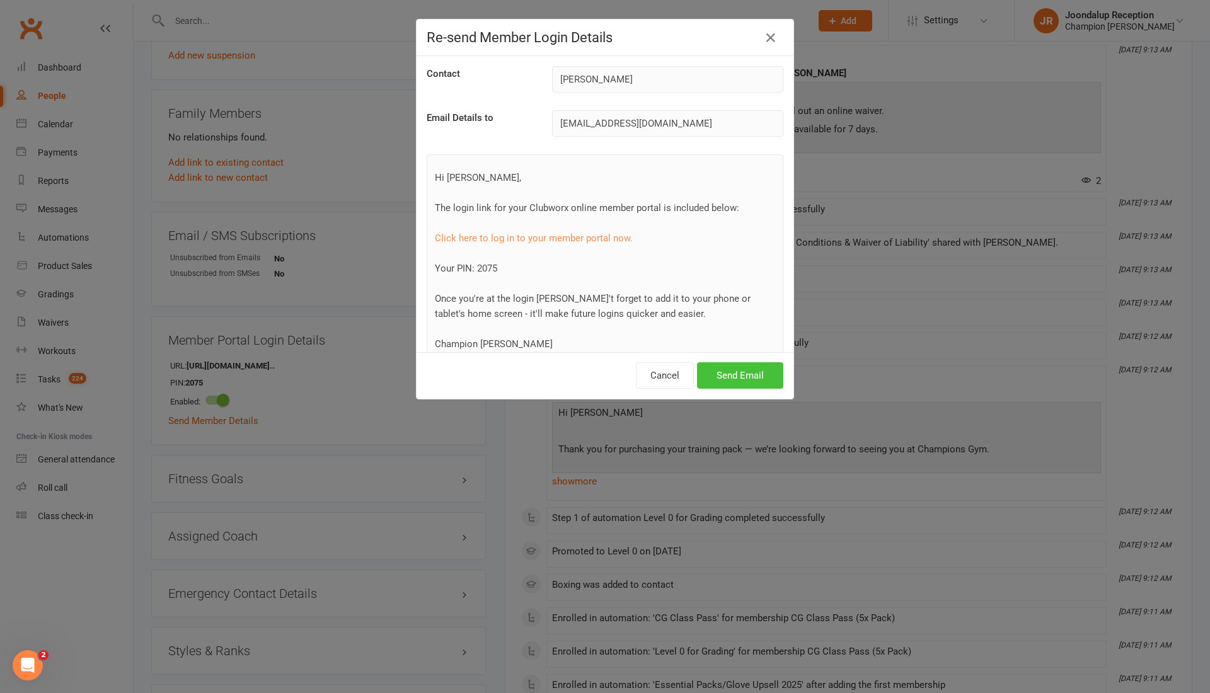
click at [728, 371] on button "Send Email" at bounding box center [740, 375] width 86 height 26
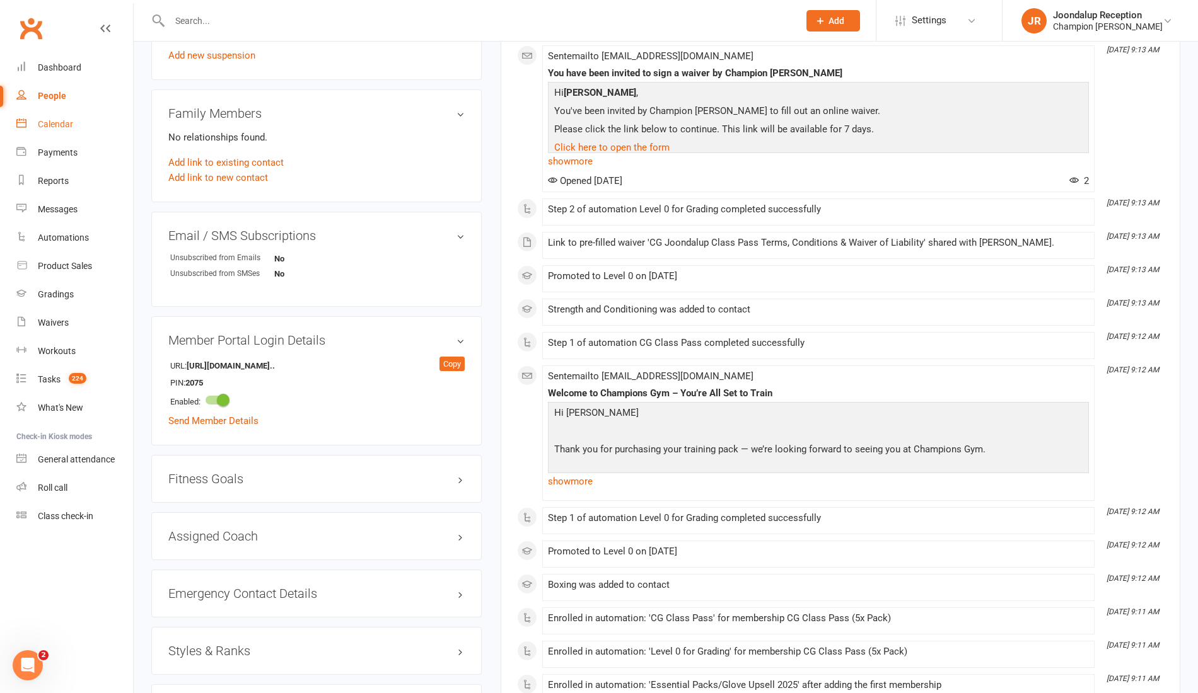
click at [66, 134] on link "Calendar" at bounding box center [74, 124] width 117 height 28
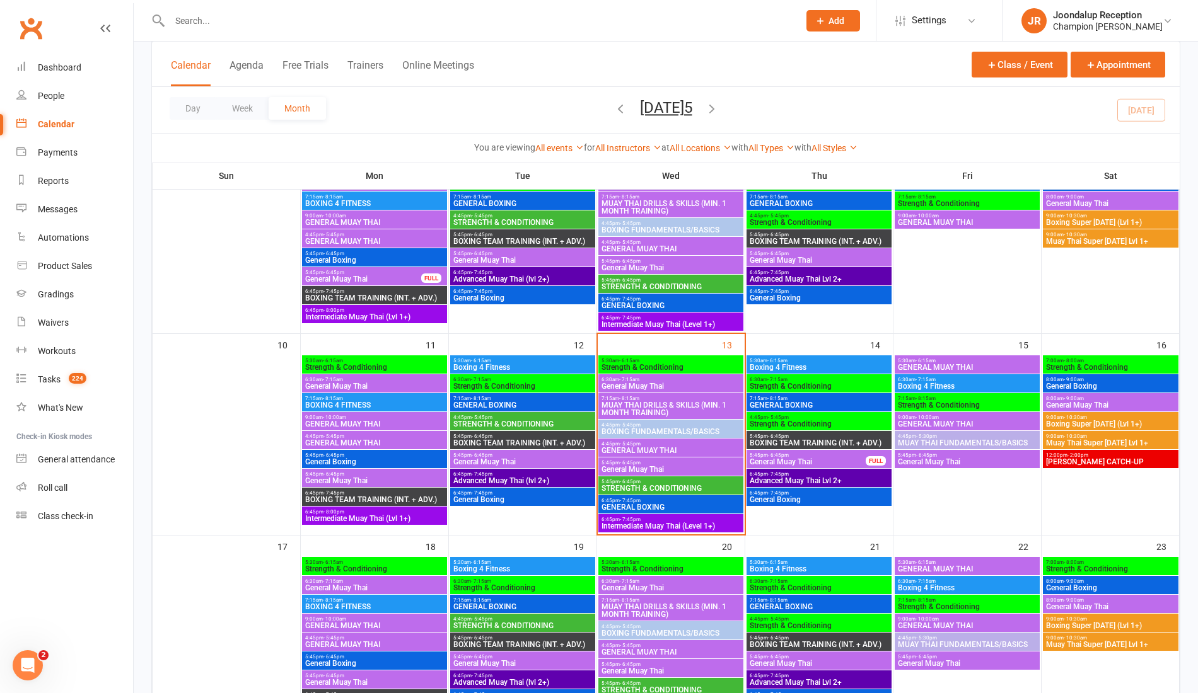
scroll to position [344, 0]
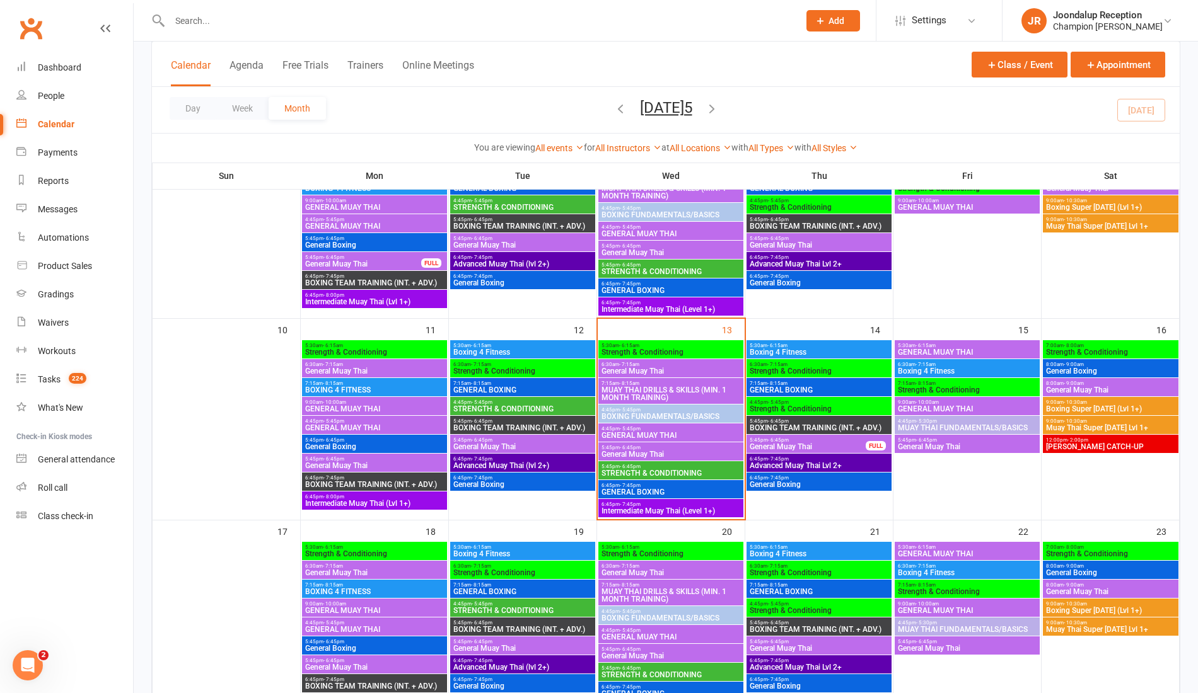
click at [710, 395] on span "MUAY THAI DRILLS & SKILLS (MIN. 1 MONTH TRAINING)" at bounding box center [671, 393] width 140 height 15
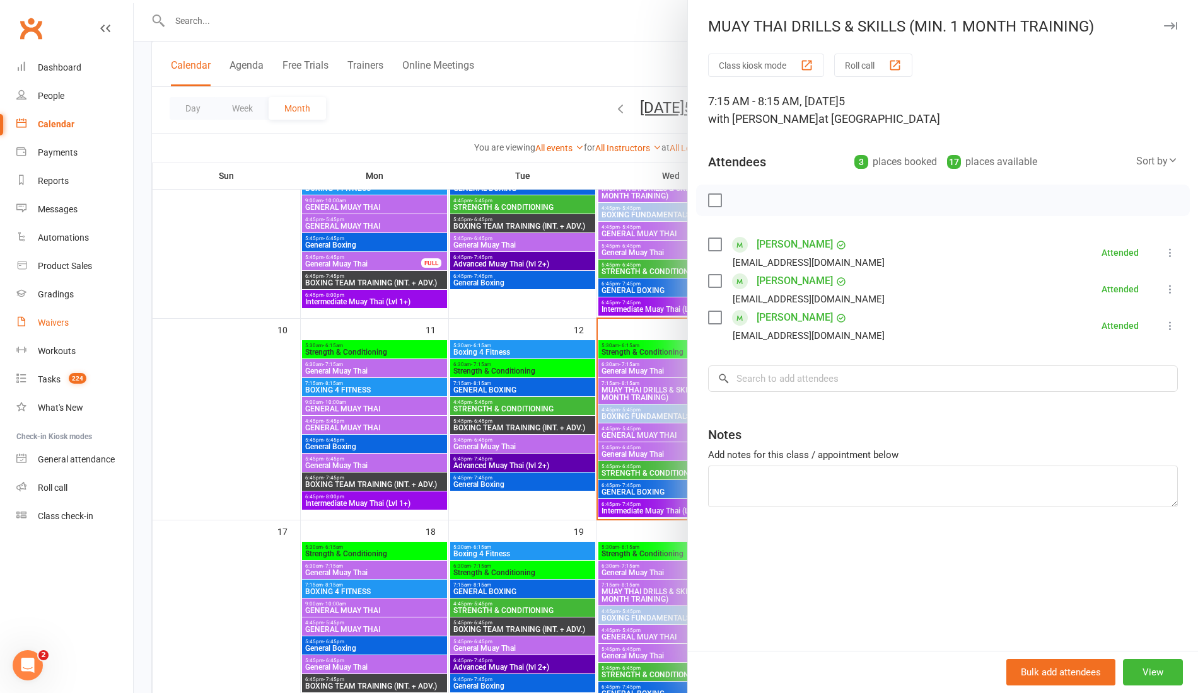
click at [54, 324] on div "Waivers" at bounding box center [53, 323] width 31 height 10
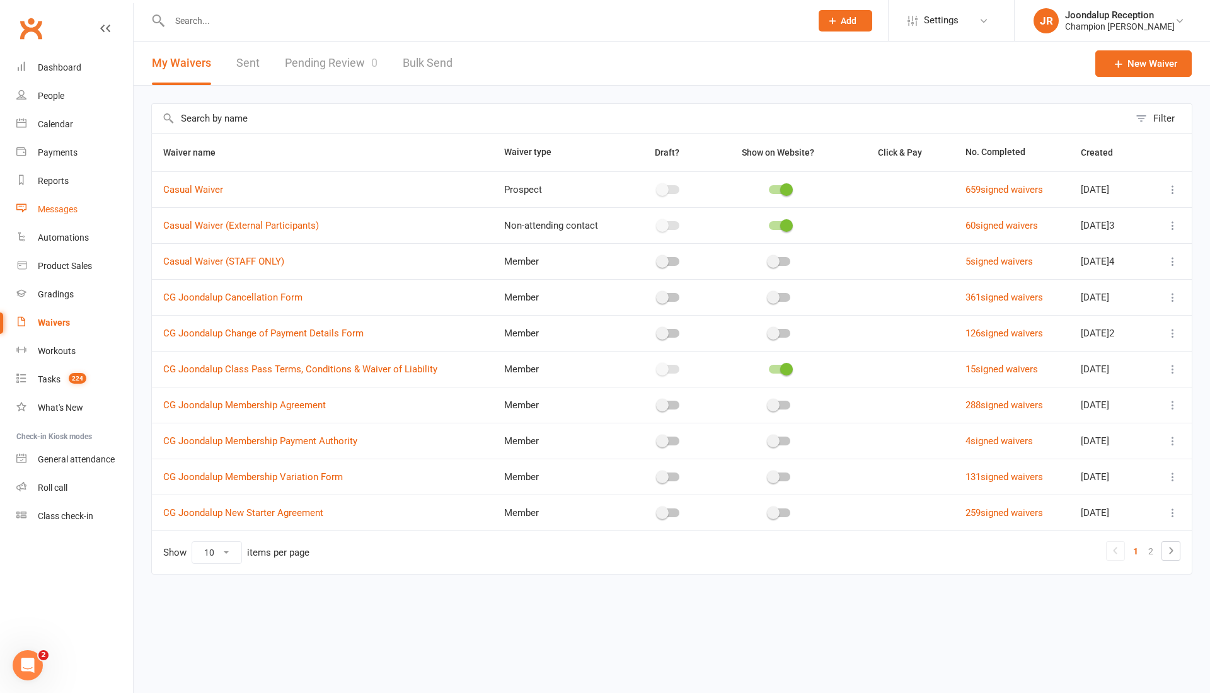
click at [55, 212] on div "Messages" at bounding box center [58, 209] width 40 height 10
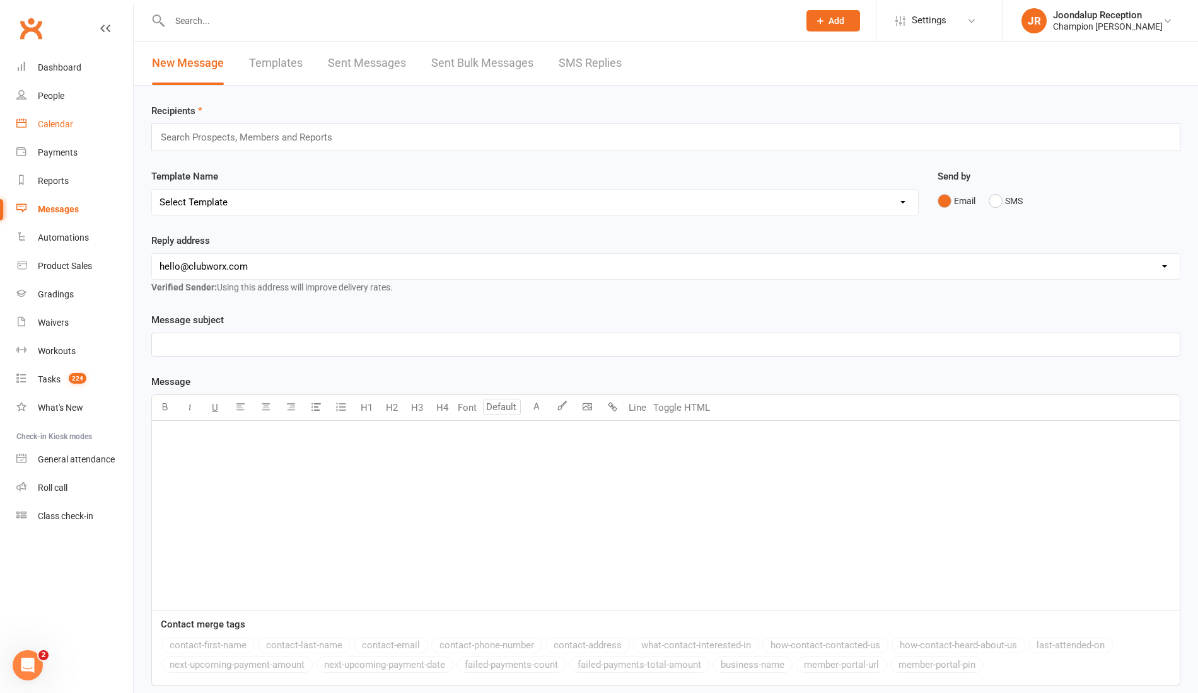
click at [64, 125] on div "Calendar" at bounding box center [55, 124] width 35 height 10
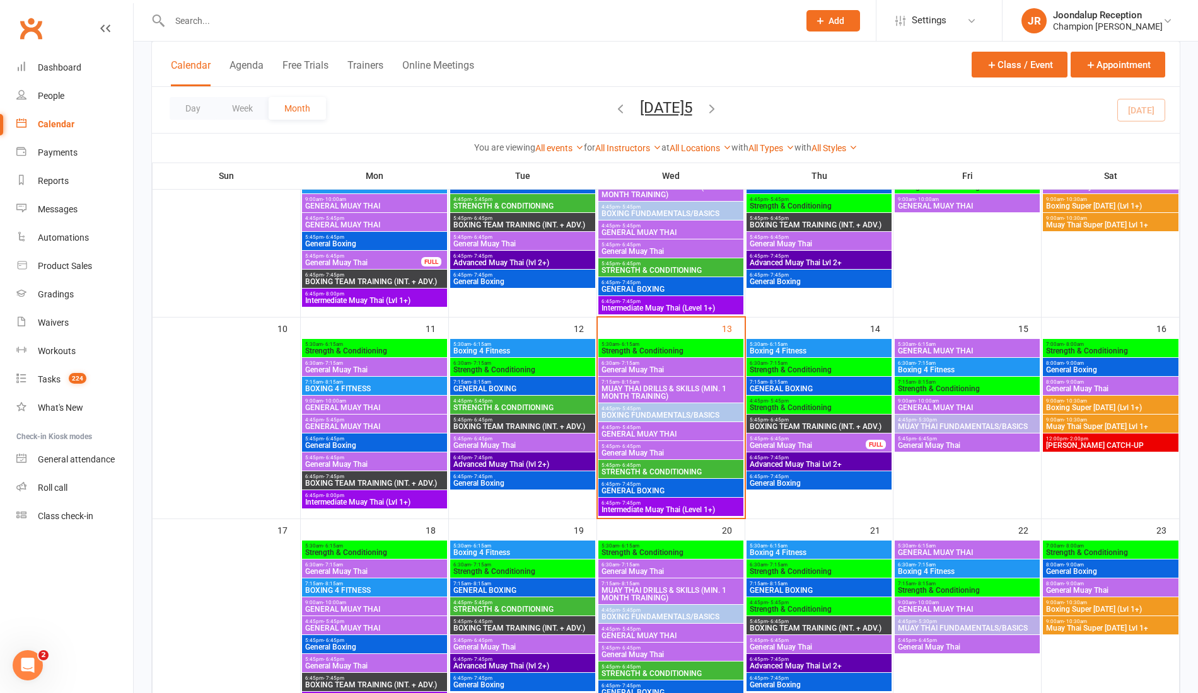
scroll to position [352, 0]
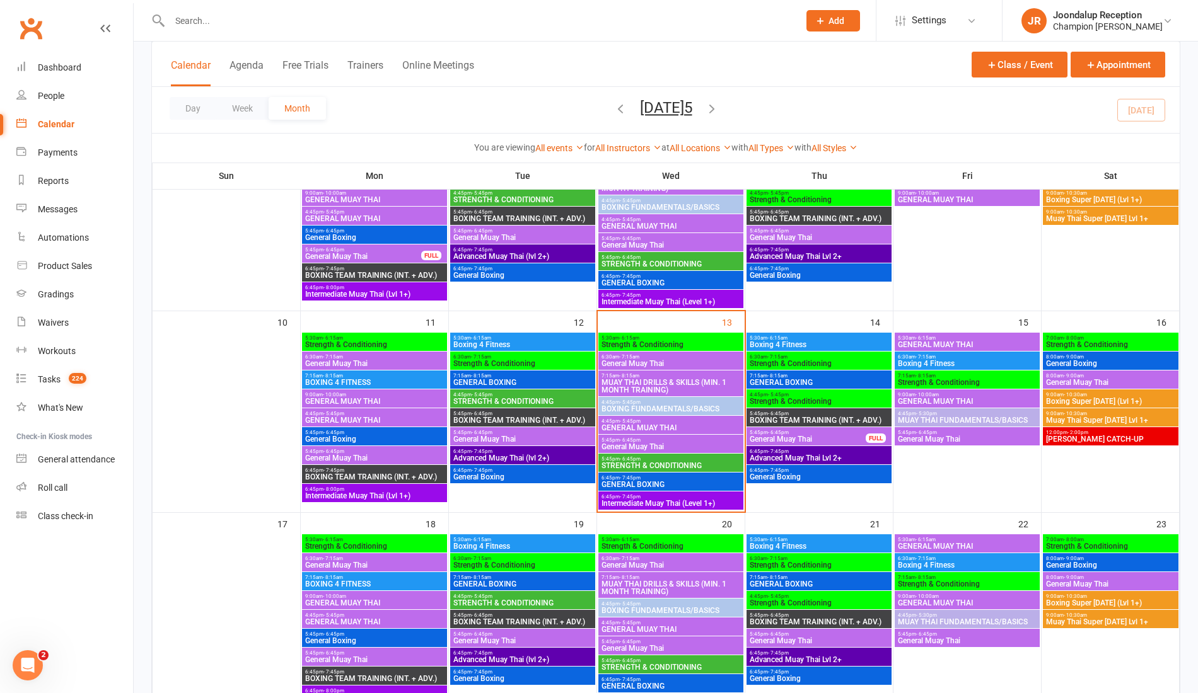
click at [1126, 437] on span "JOONDALUP CATCH-UP" at bounding box center [1110, 440] width 130 height 8
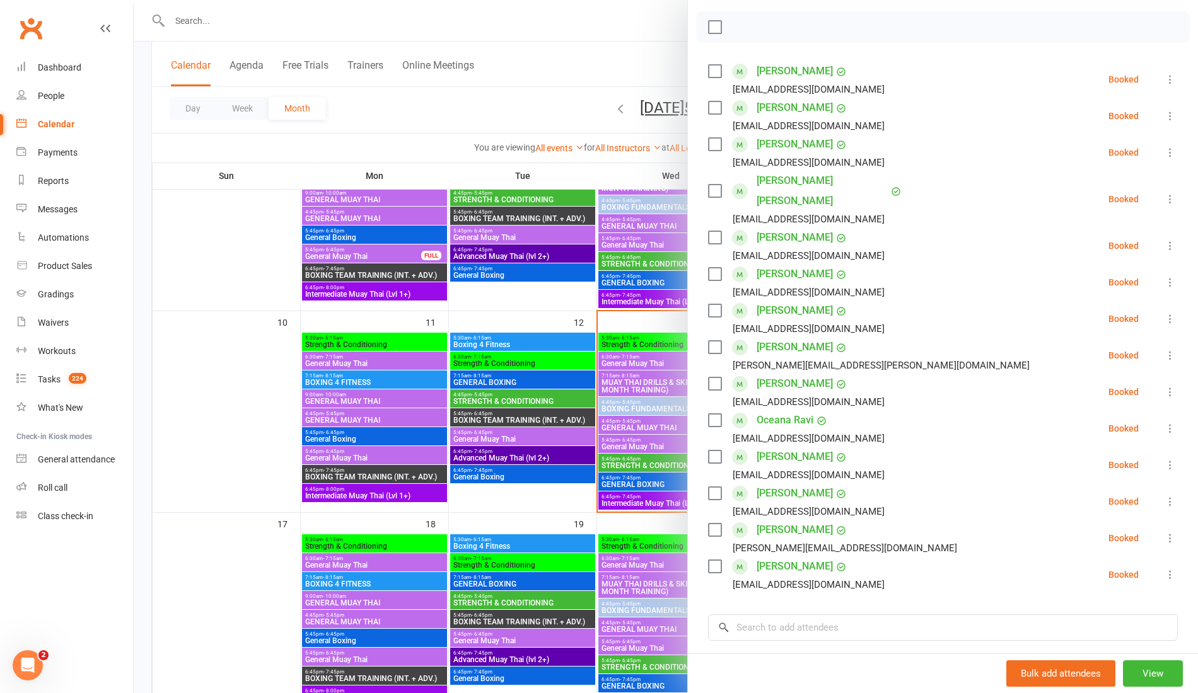
scroll to position [178, 0]
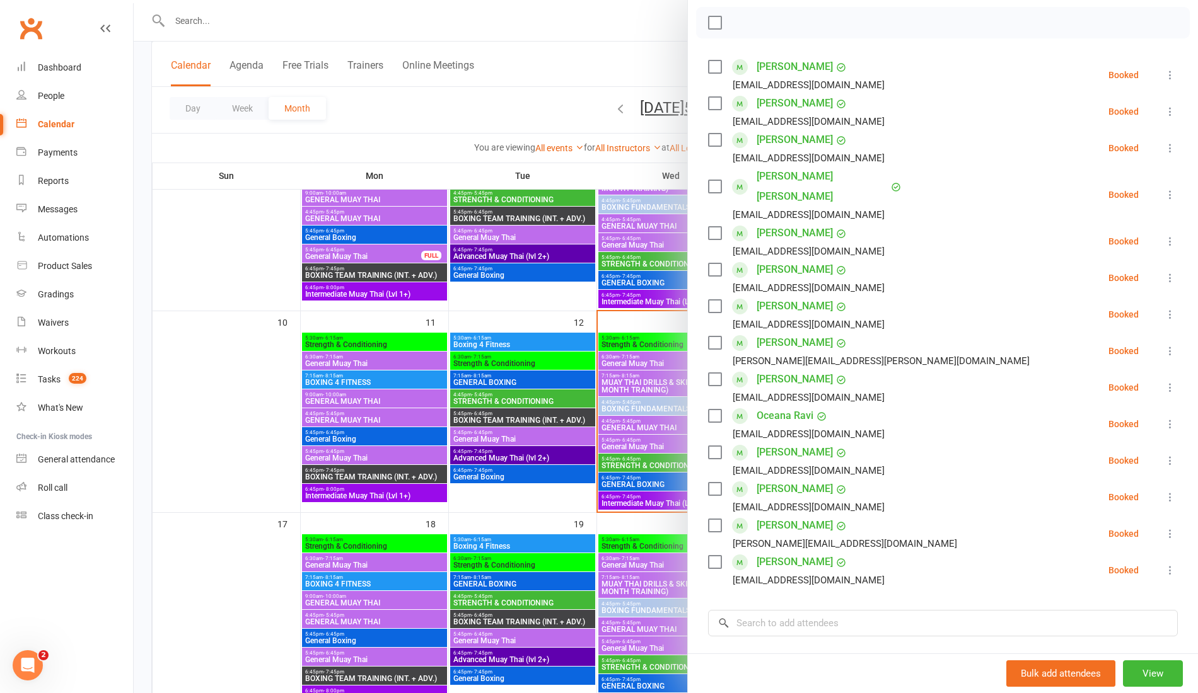
click at [509, 322] on div at bounding box center [666, 346] width 1064 height 693
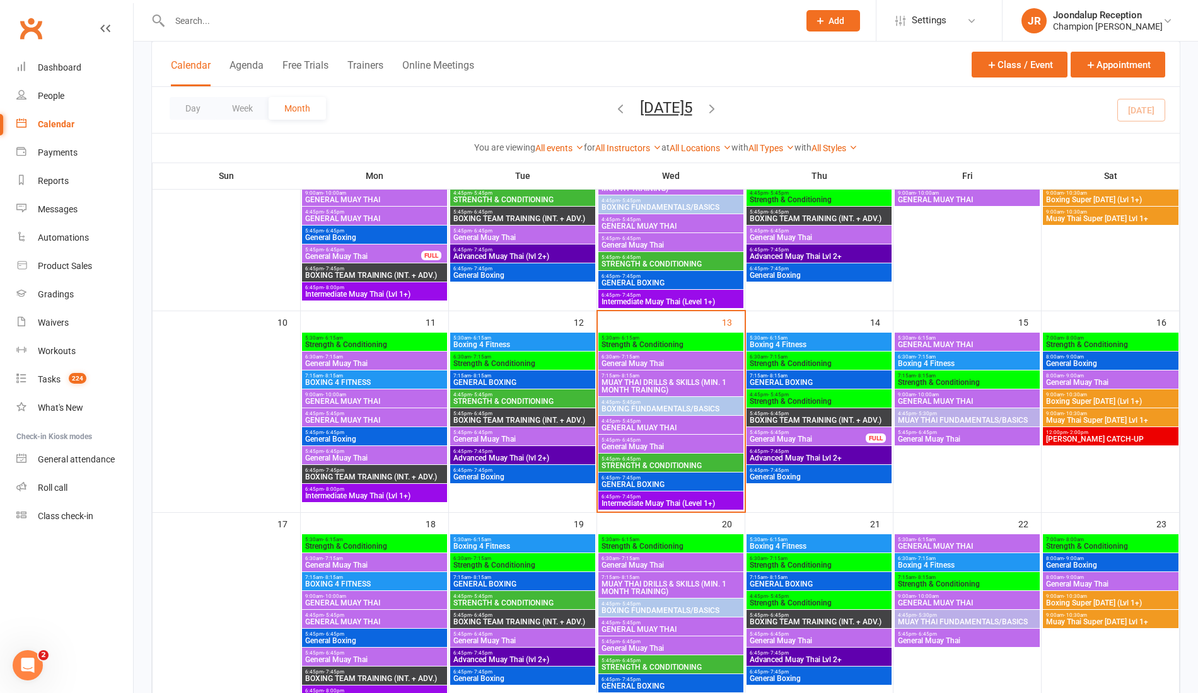
click at [390, 492] on span "Intermediate Muay Thai (Lvl 1+)" at bounding box center [374, 496] width 140 height 8
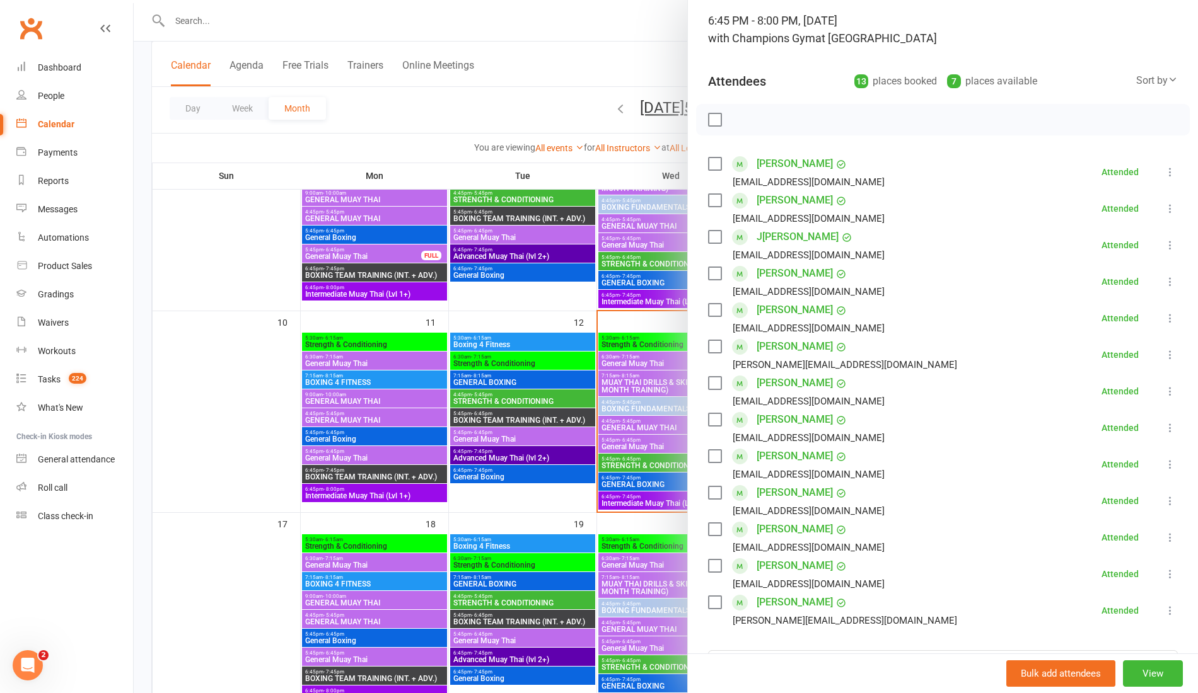
scroll to position [82, 0]
click at [290, 158] on div at bounding box center [666, 346] width 1064 height 693
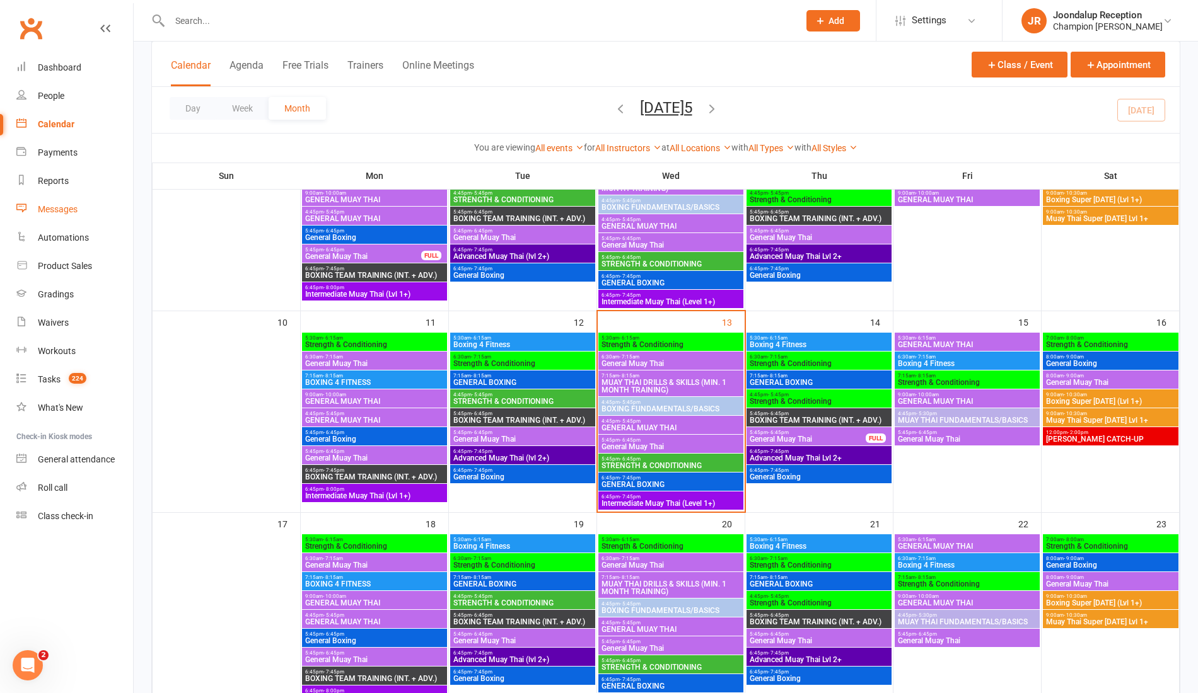
click at [77, 215] on link "Messages" at bounding box center [74, 209] width 117 height 28
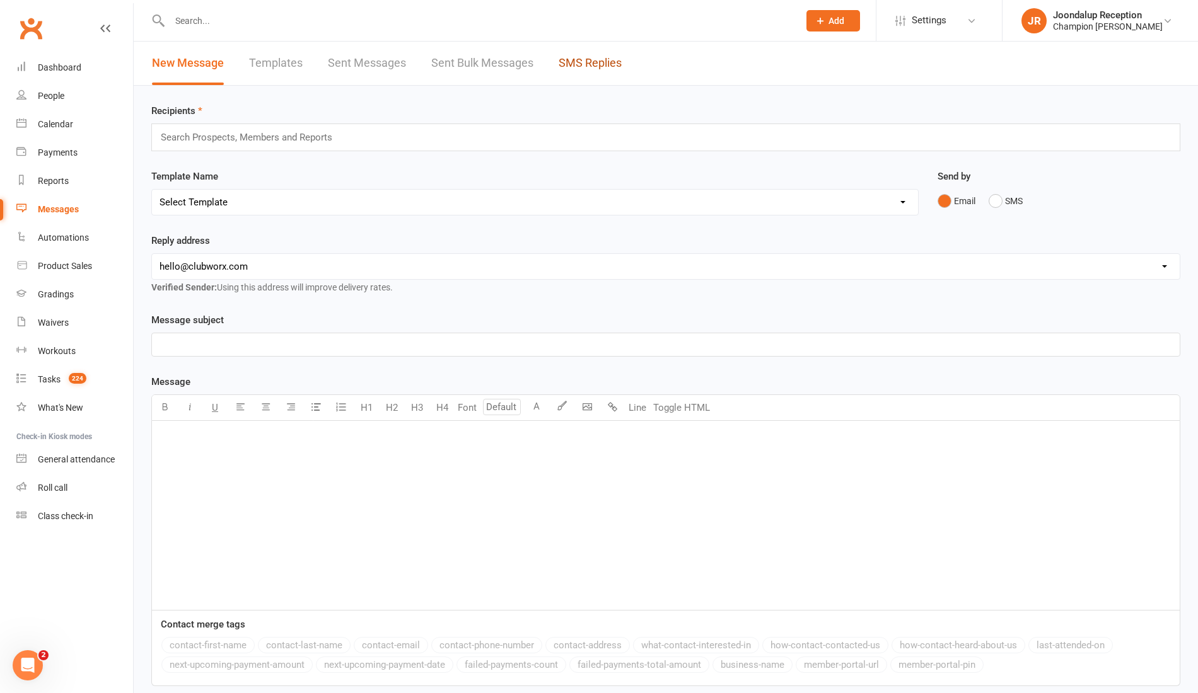
click at [582, 52] on link "SMS Replies" at bounding box center [589, 63] width 63 height 43
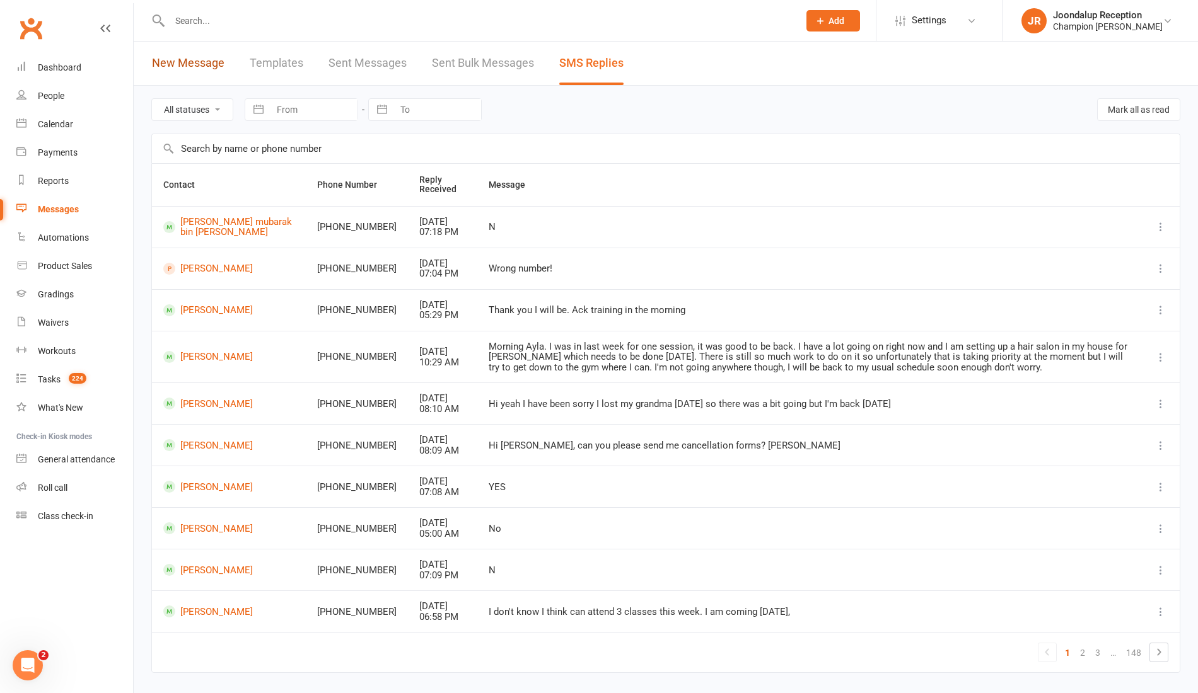
click at [183, 52] on link "New Message" at bounding box center [188, 63] width 72 height 43
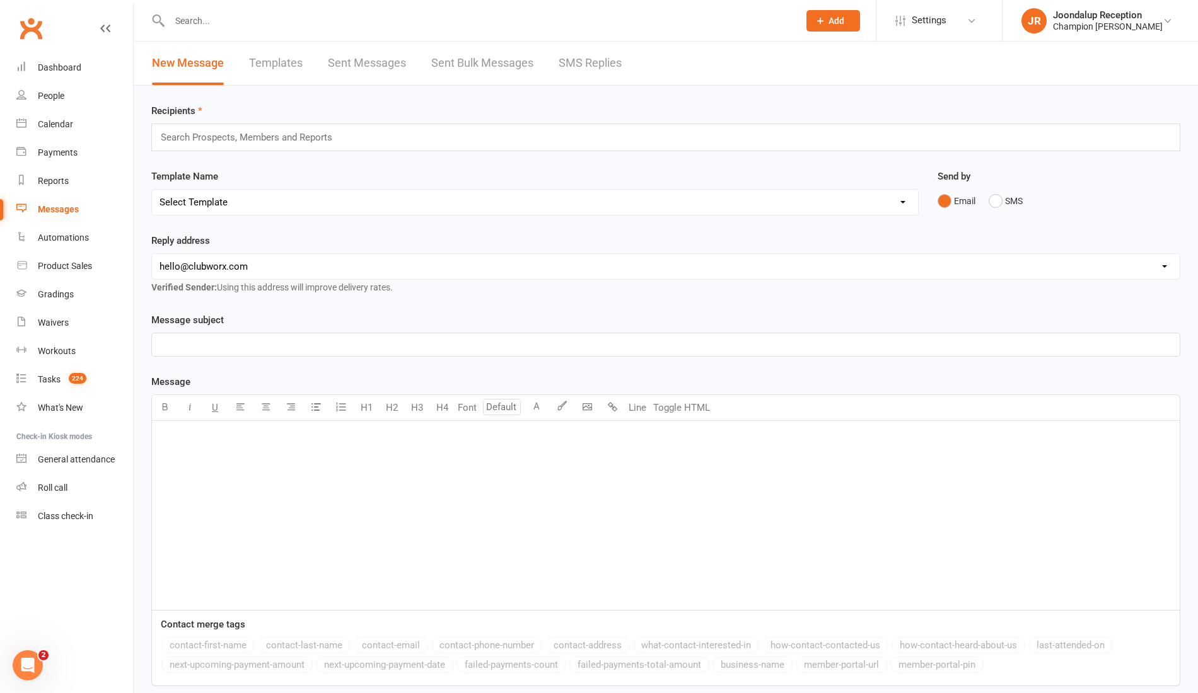
click at [223, 18] on input "text" at bounding box center [478, 21] width 624 height 18
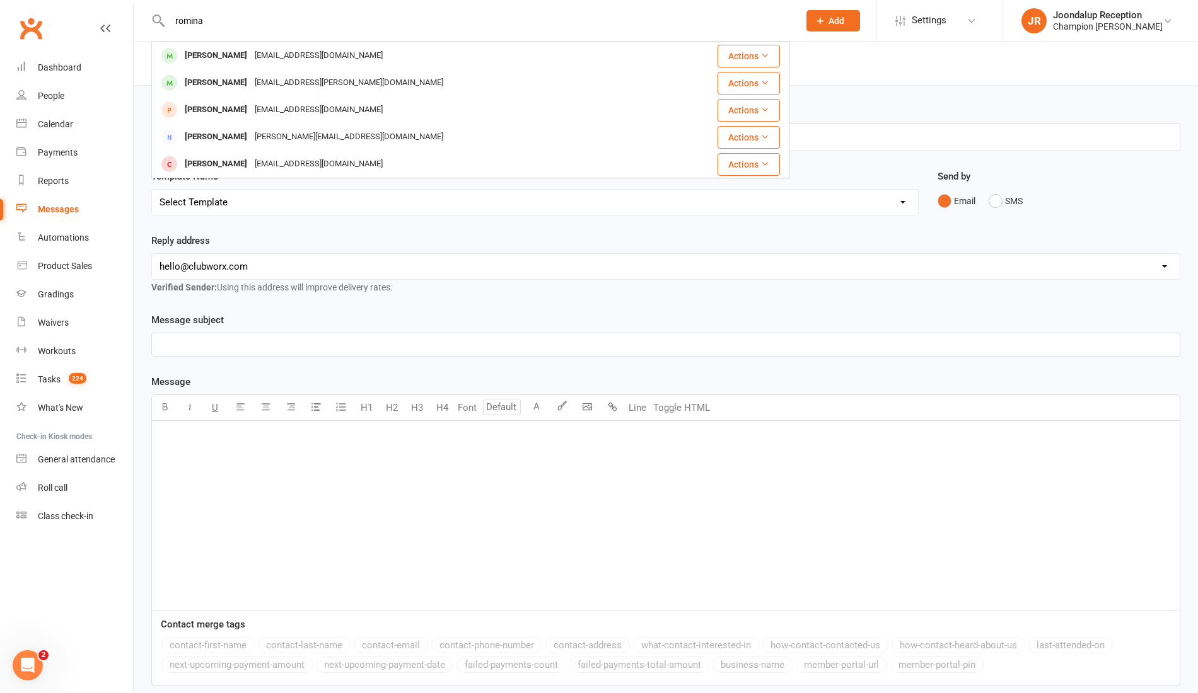
type input "romina"
click at [246, 59] on div "Romina Acevedo" at bounding box center [216, 56] width 70 height 18
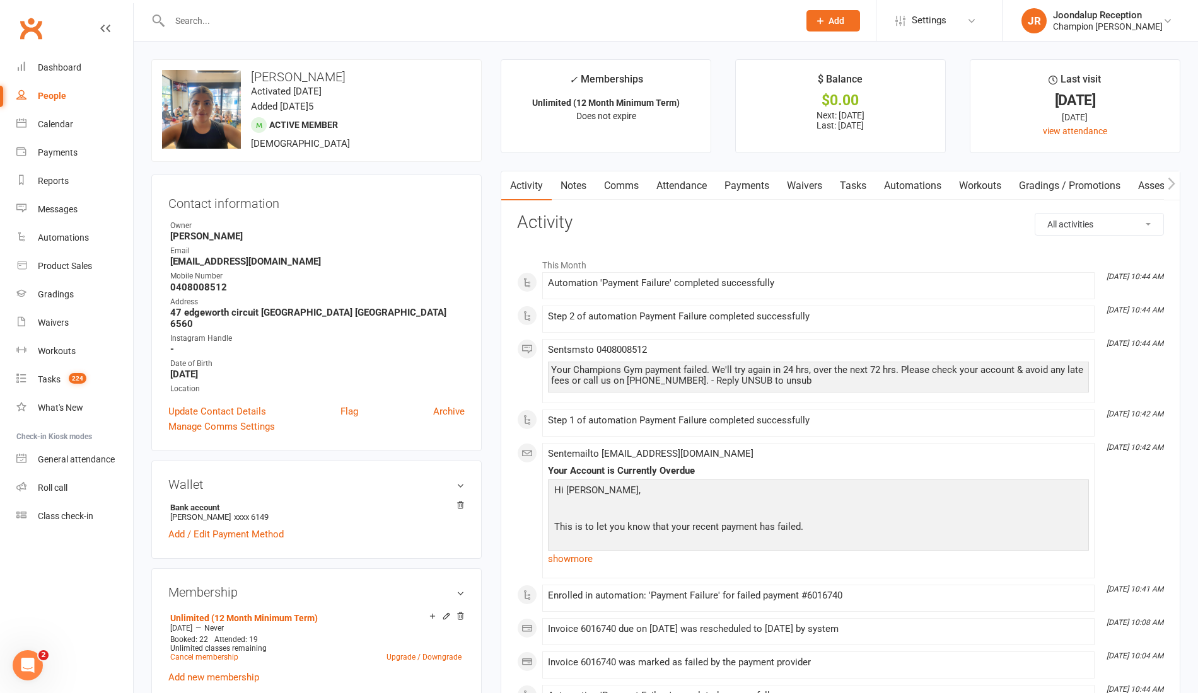
click at [767, 193] on link "Payments" at bounding box center [746, 185] width 62 height 29
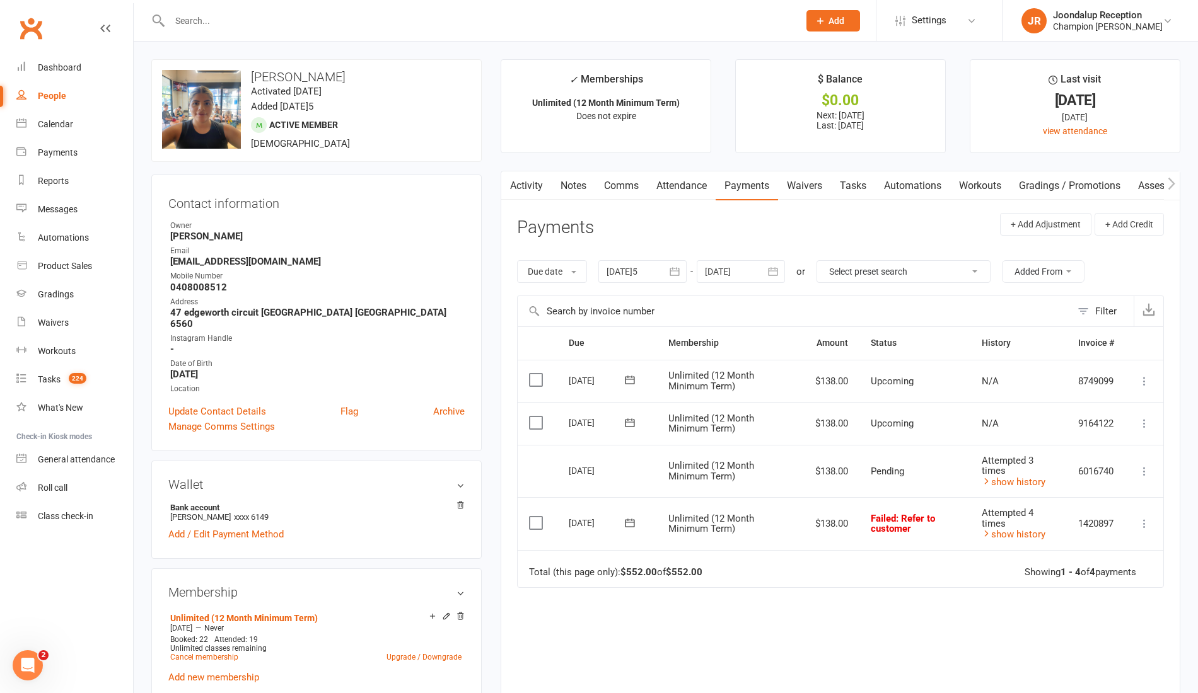
click at [676, 274] on icon "button" at bounding box center [674, 271] width 9 height 8
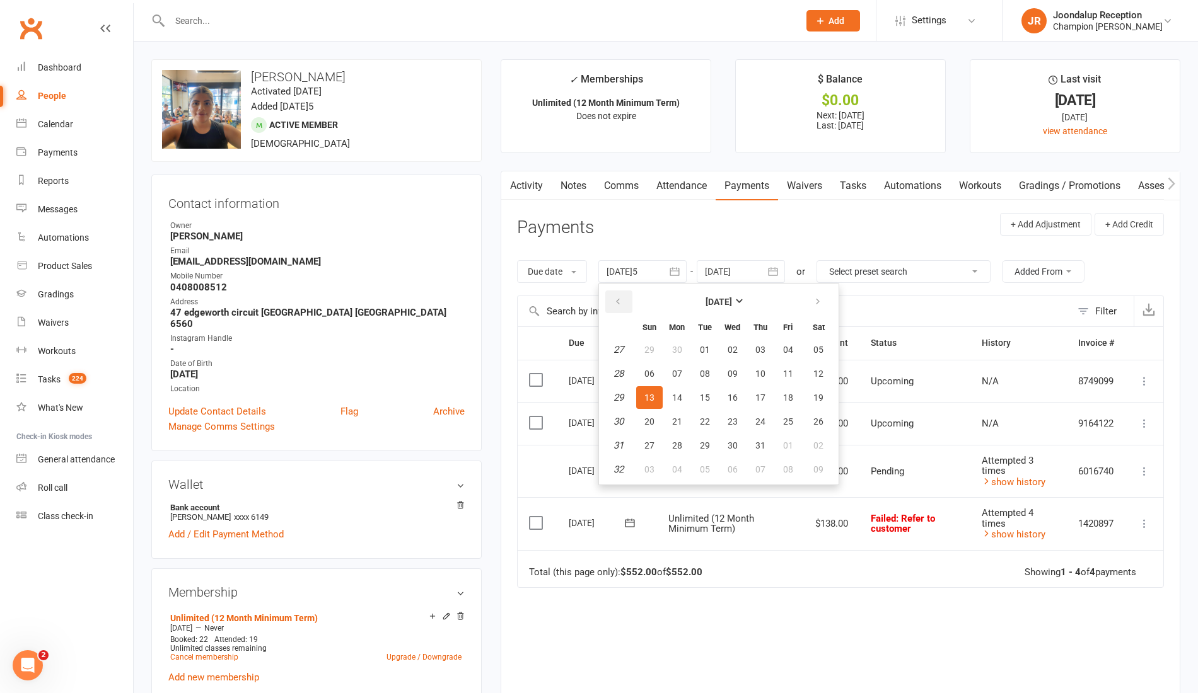
click at [620, 308] on button "button" at bounding box center [618, 302] width 27 height 23
click at [700, 358] on button "29" at bounding box center [704, 349] width 26 height 23
type input "29 Apr 2025"
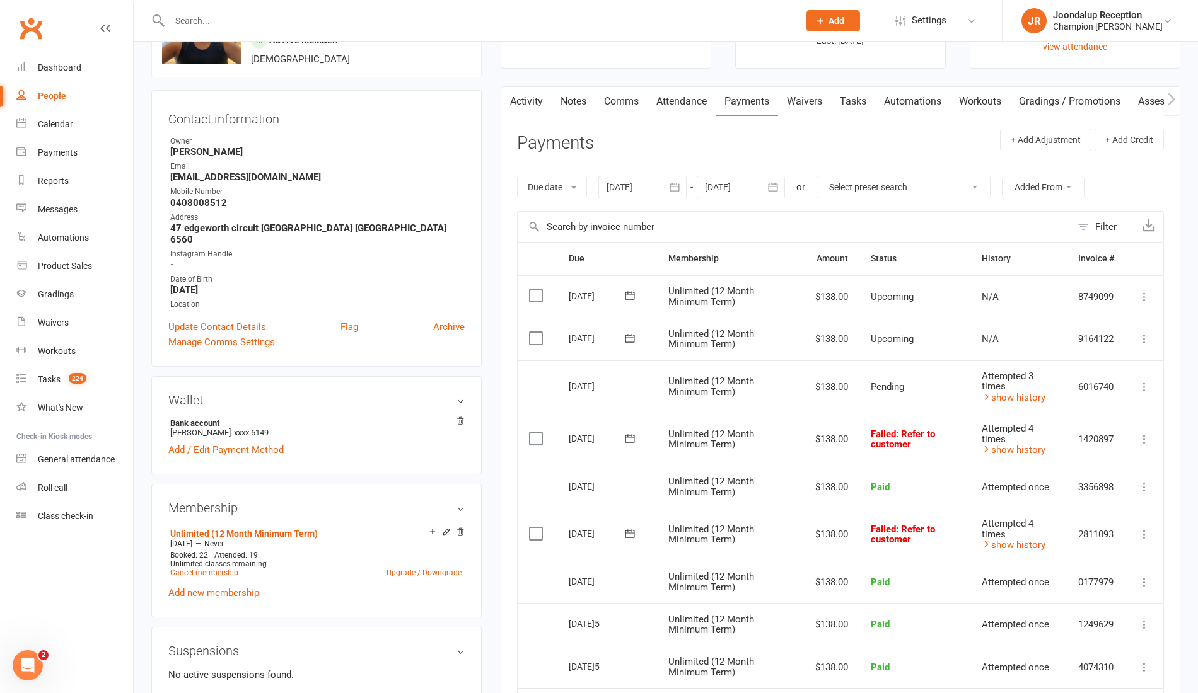
scroll to position [84, 0]
click at [587, 88] on link "Notes" at bounding box center [573, 102] width 43 height 29
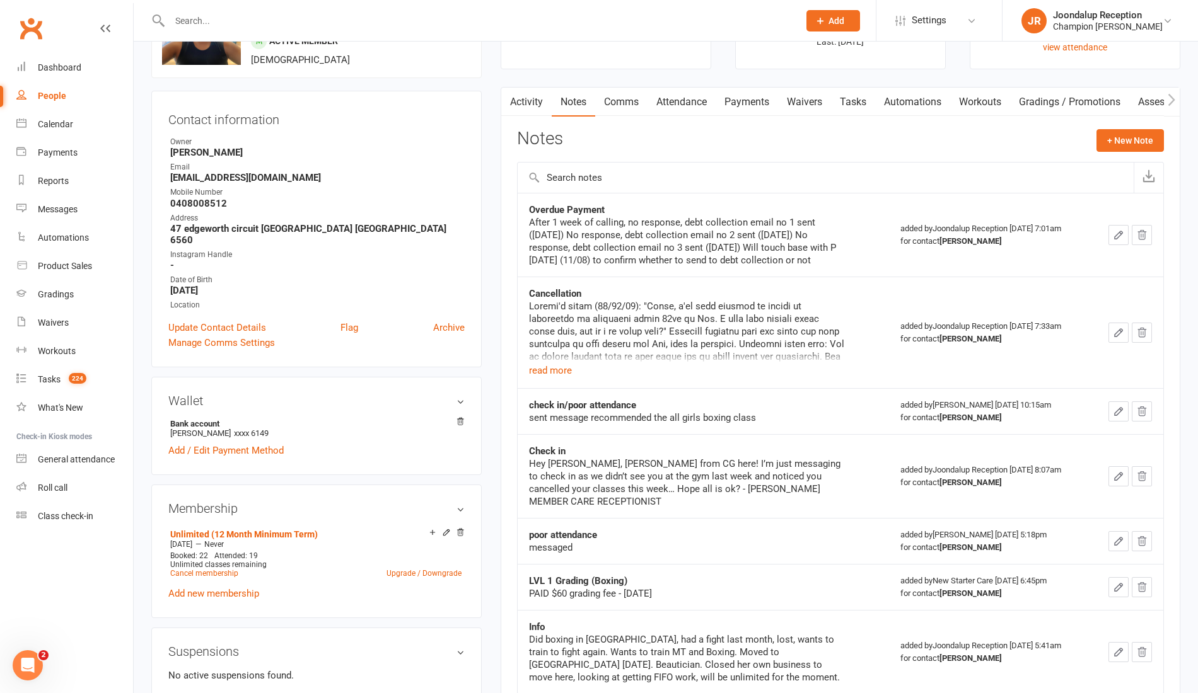
click at [582, 363] on div at bounding box center [686, 331] width 315 height 63
click at [548, 377] on button "read more" at bounding box center [550, 370] width 43 height 15
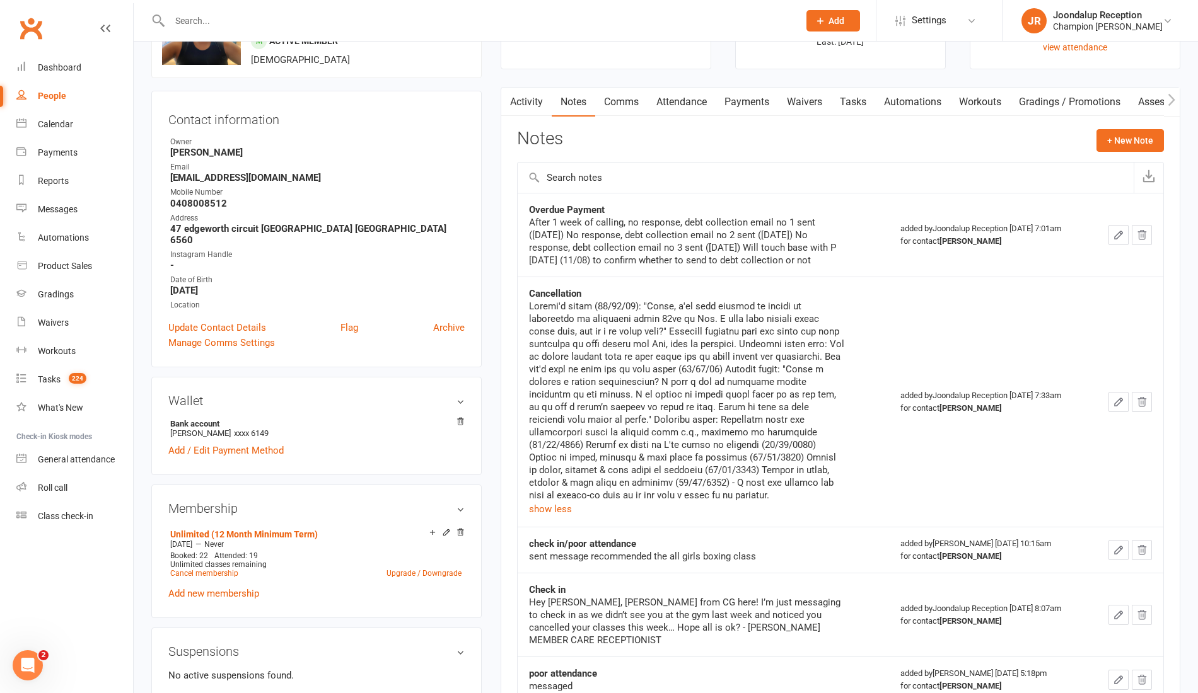
click at [258, 15] on input "text" at bounding box center [478, 21] width 624 height 18
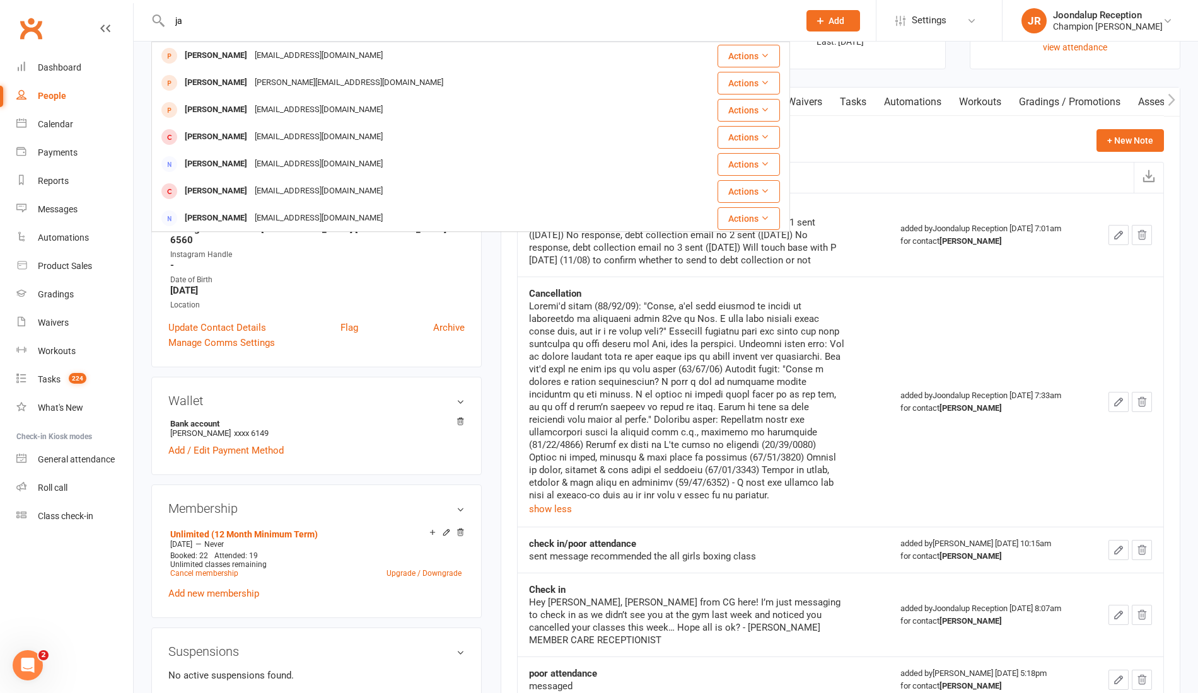
type input "j"
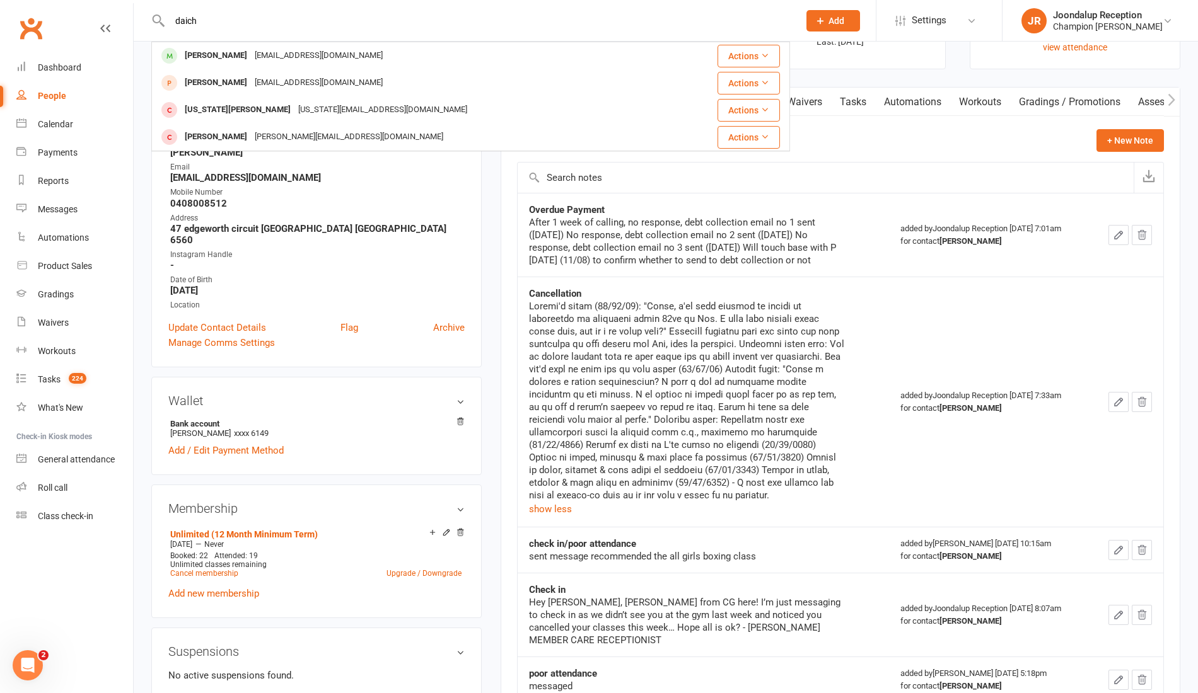
type input "daich"
click at [253, 58] on div "salai5555@hotmail.com" at bounding box center [319, 56] width 136 height 18
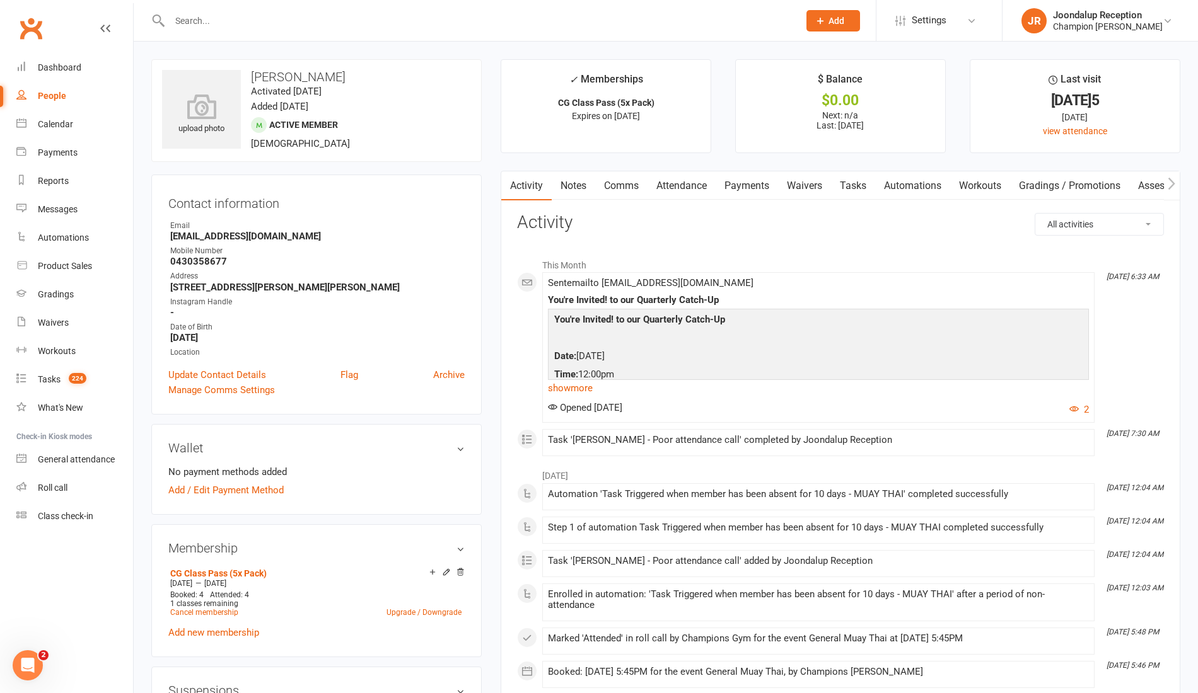
click at [775, 177] on link "Payments" at bounding box center [746, 185] width 62 height 29
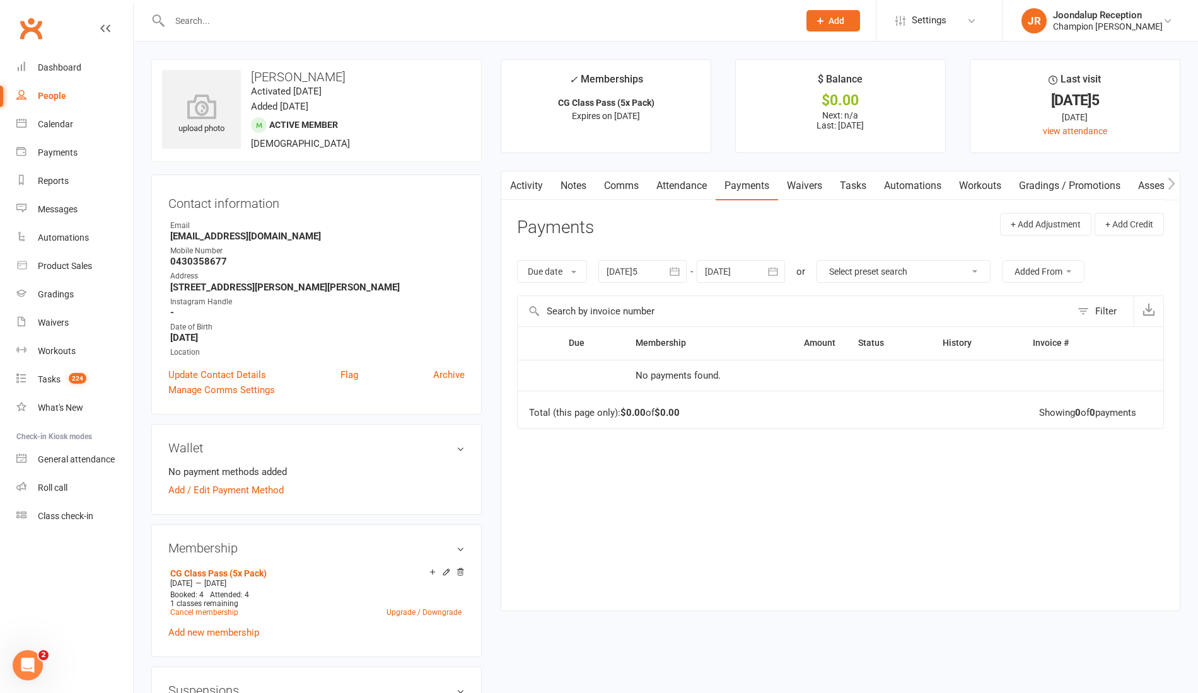
click at [593, 184] on link "Notes" at bounding box center [573, 185] width 43 height 29
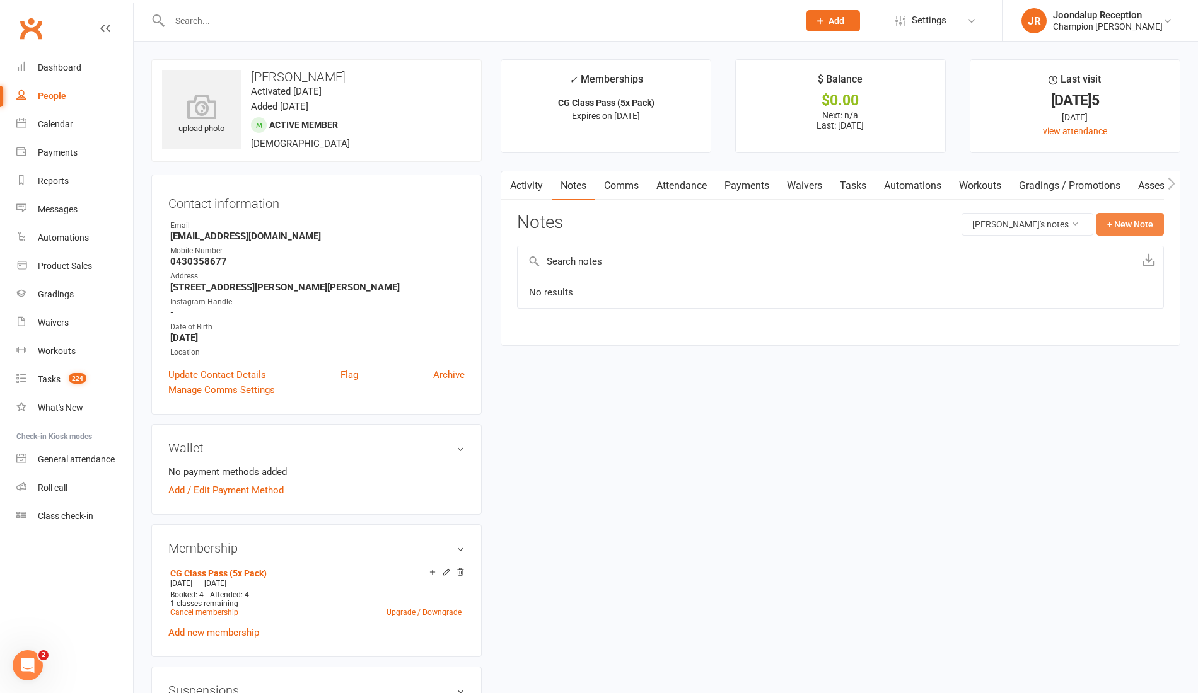
click at [1150, 226] on button "+ New Note" at bounding box center [1129, 224] width 67 height 23
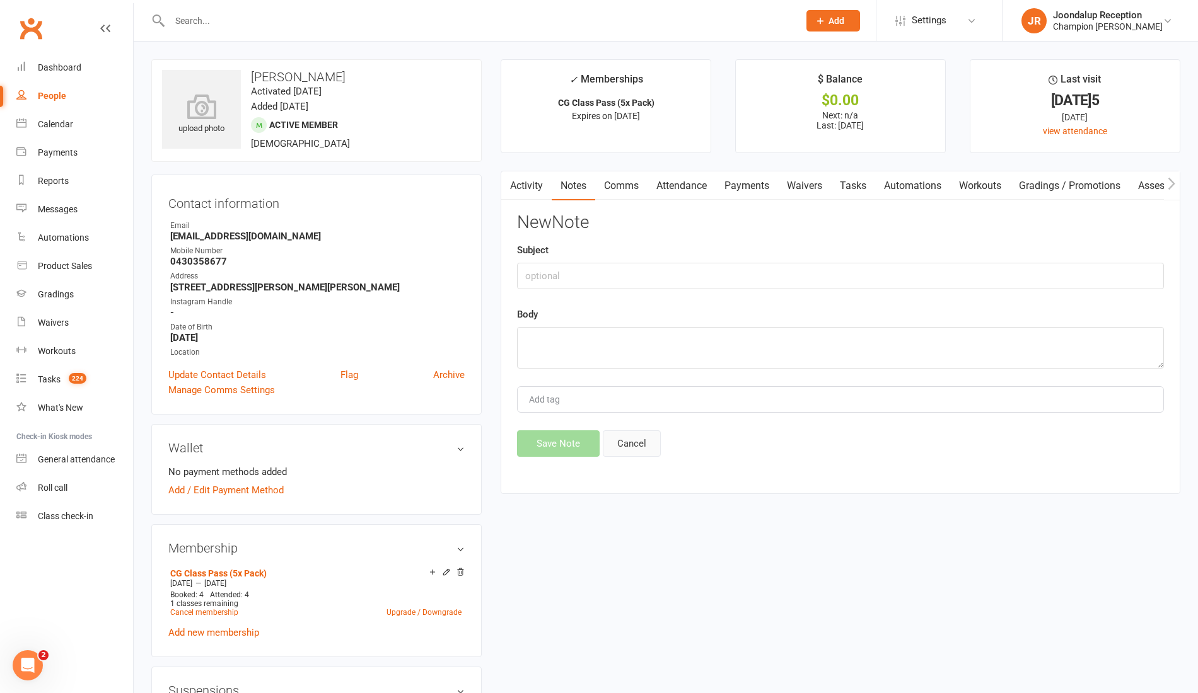
click at [630, 431] on button "Cancel" at bounding box center [632, 444] width 58 height 26
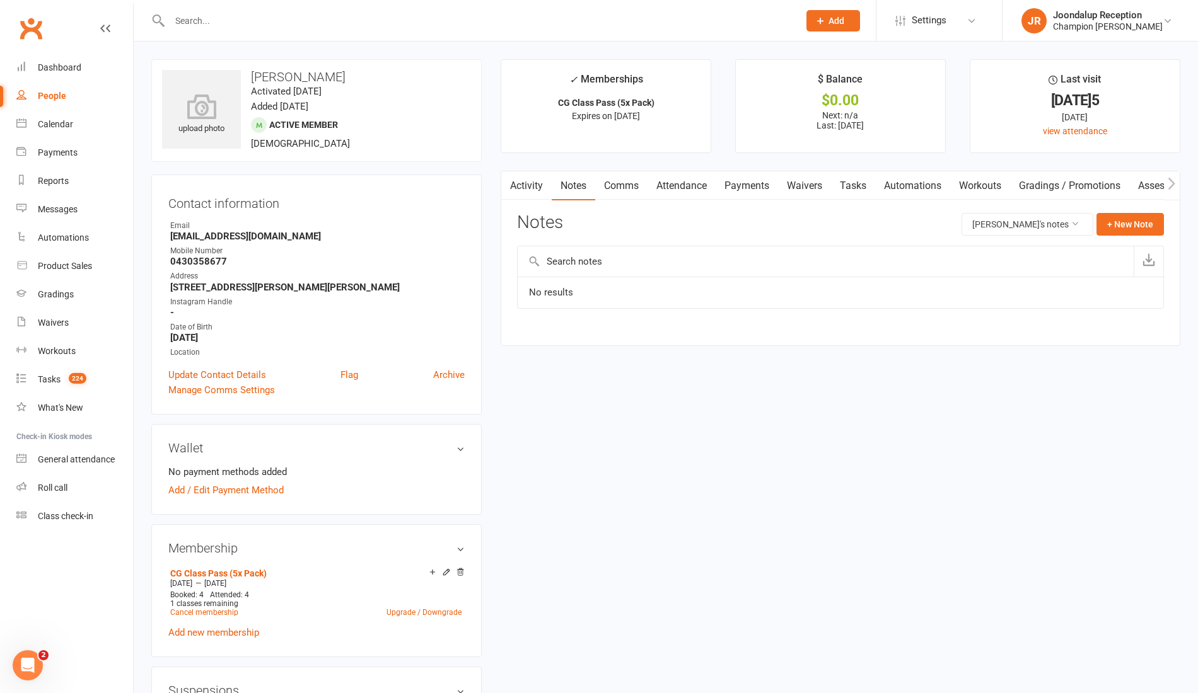
click at [760, 182] on link "Payments" at bounding box center [746, 185] width 62 height 29
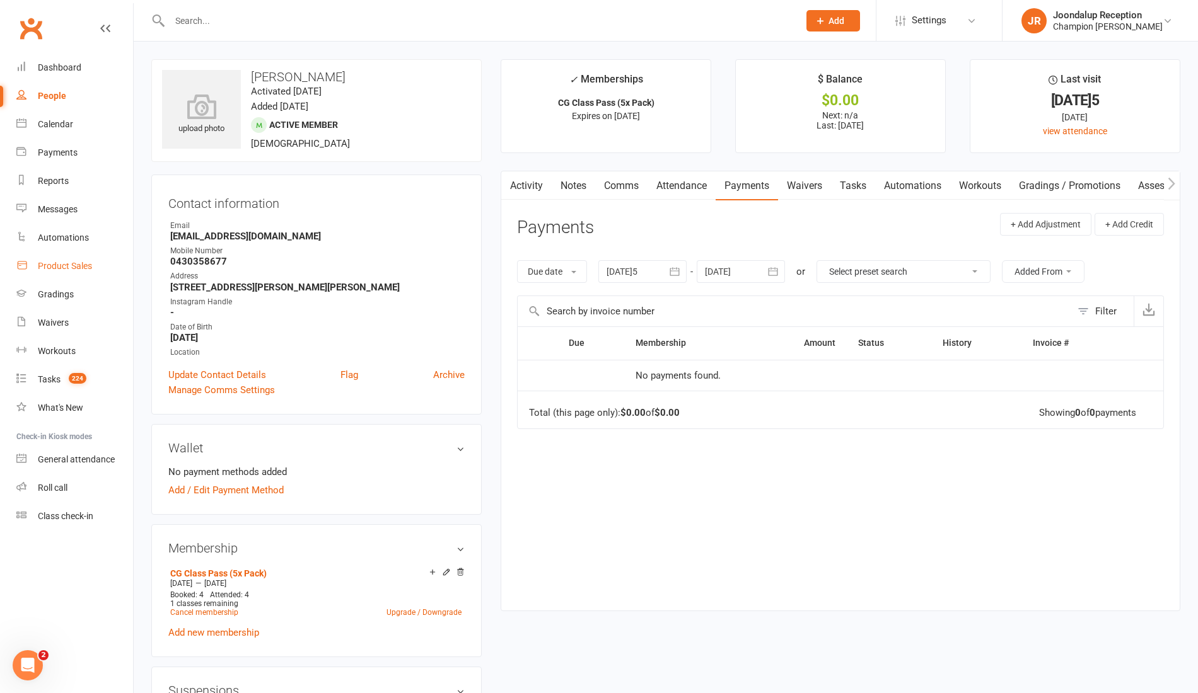
click at [72, 269] on div "Product Sales" at bounding box center [65, 266] width 54 height 10
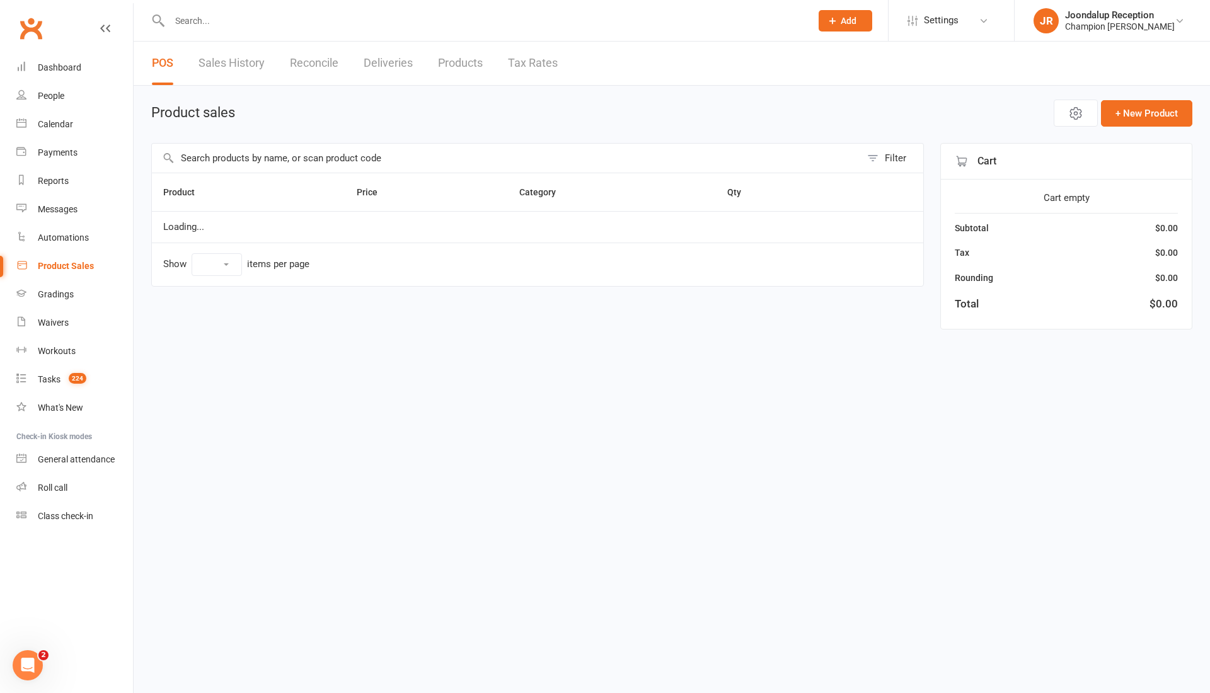
select select "10"
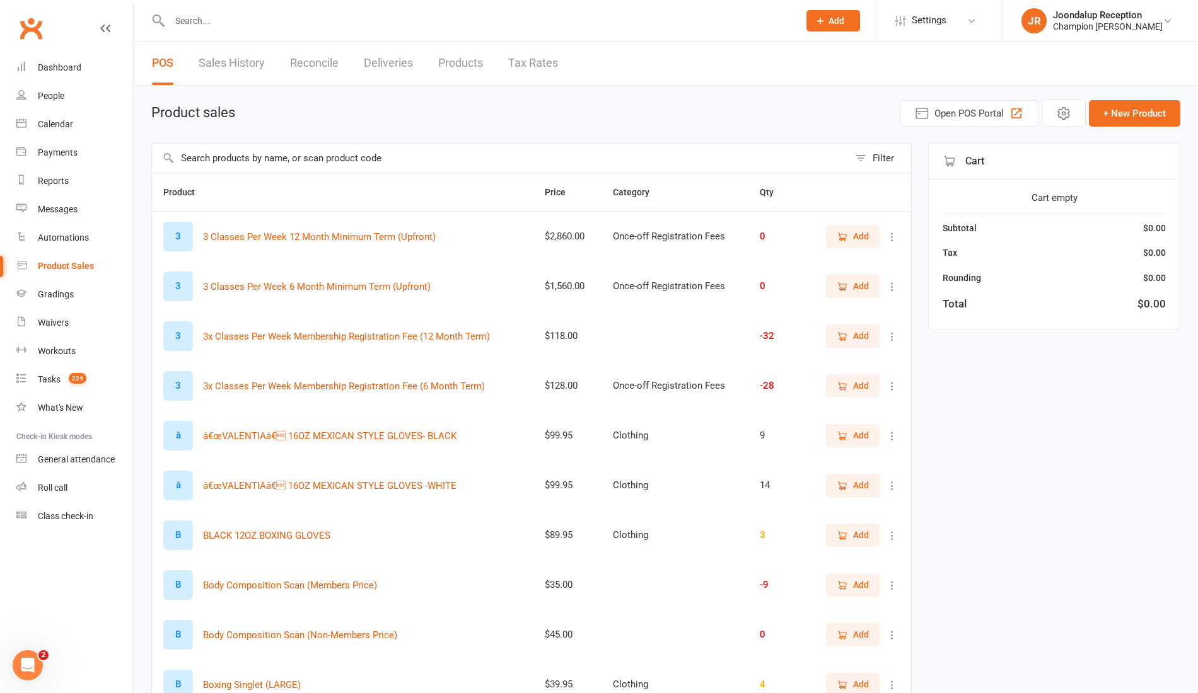
click at [233, 156] on input "text" at bounding box center [500, 158] width 697 height 29
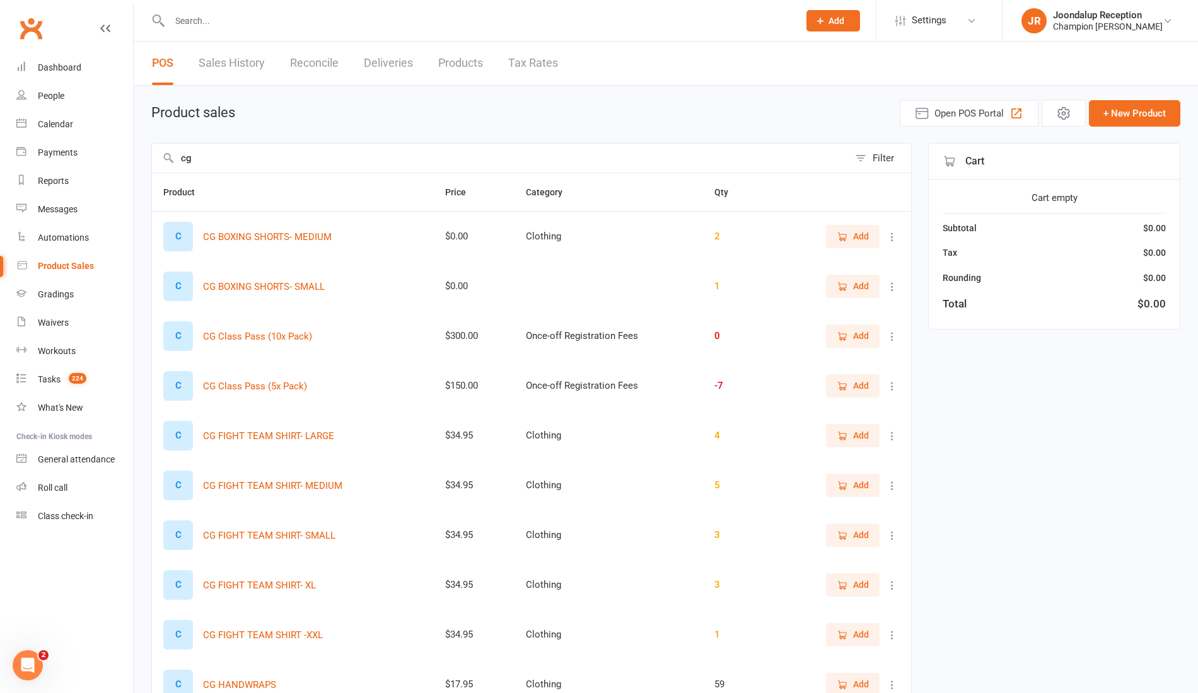
type input "cg"
click at [836, 386] on icon "button" at bounding box center [841, 386] width 11 height 11
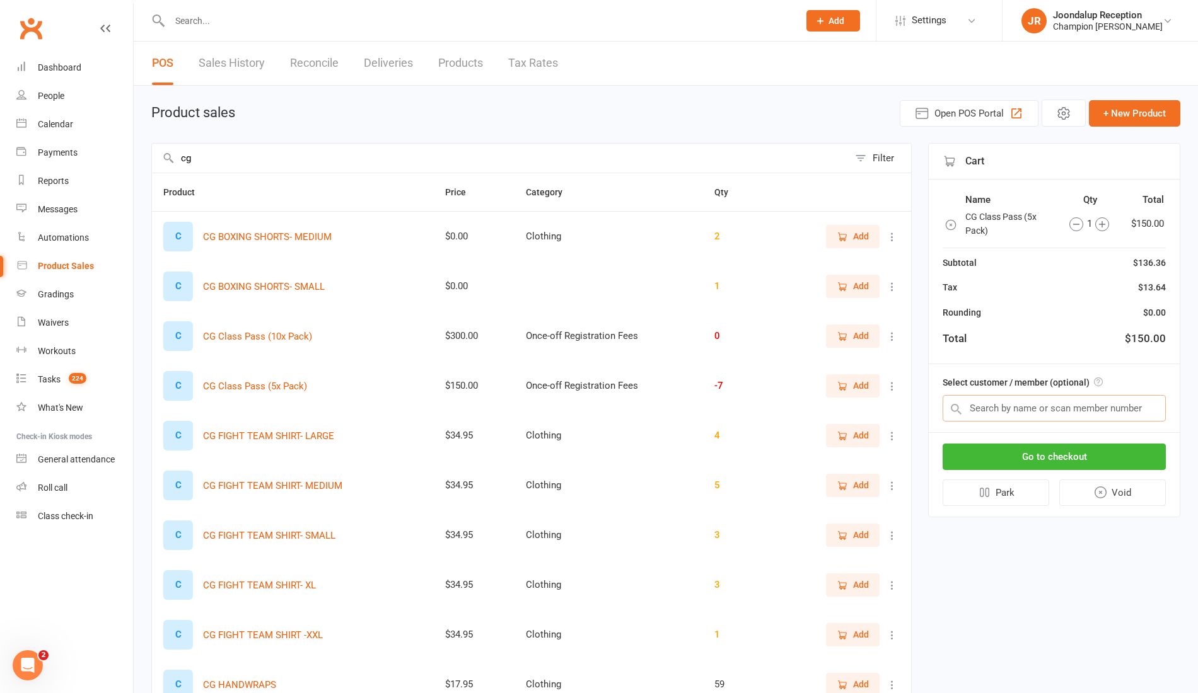
click at [1000, 408] on input "text" at bounding box center [1053, 408] width 223 height 26
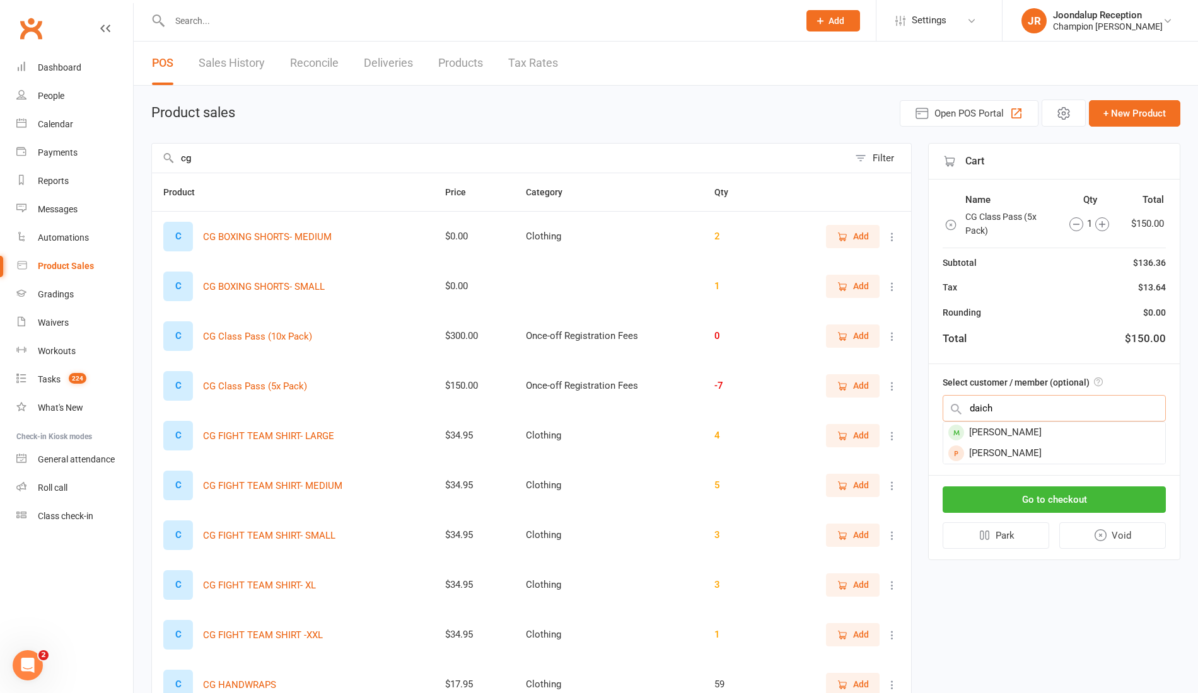
type input "daich"
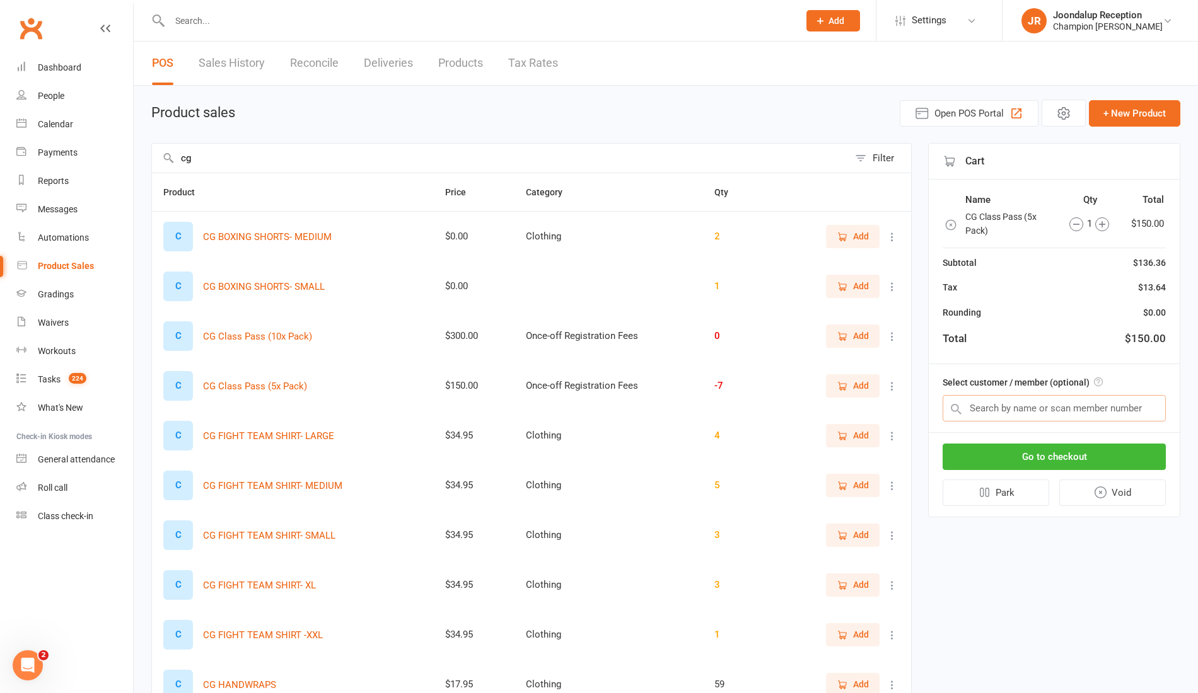
click at [1024, 406] on input "text" at bounding box center [1053, 408] width 223 height 26
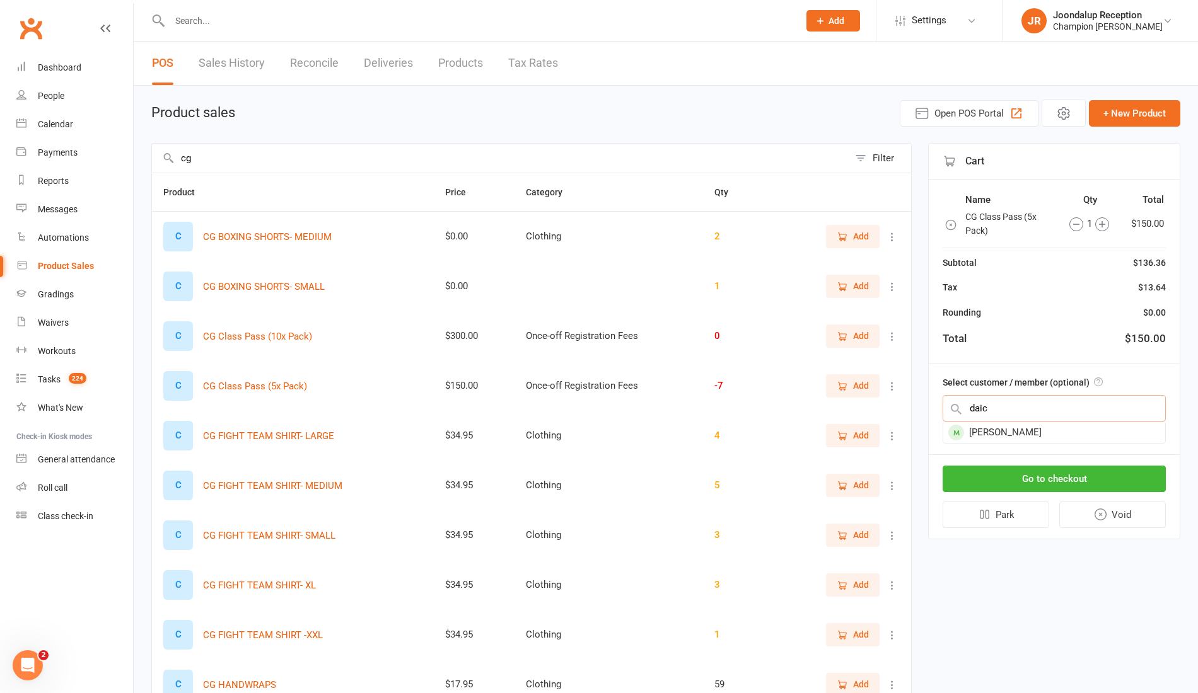
type input "daic"
click at [1050, 432] on div "DAICHEN GUO" at bounding box center [1054, 432] width 222 height 21
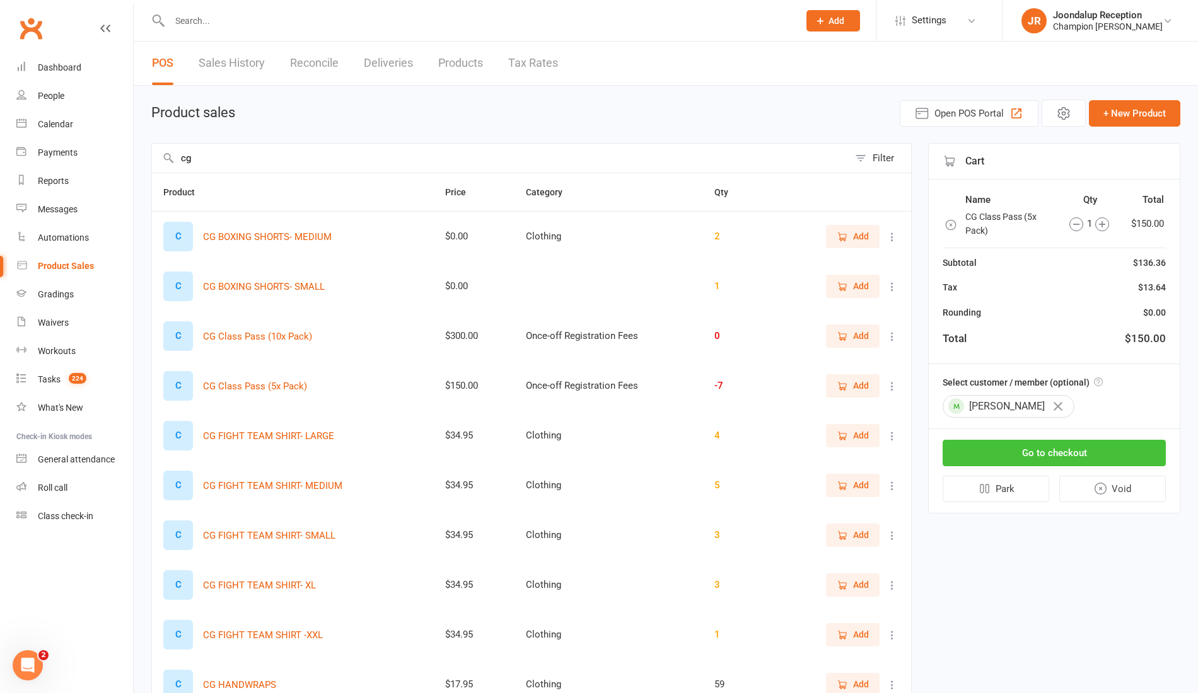
click at [1065, 446] on button "Go to checkout" at bounding box center [1053, 453] width 223 height 26
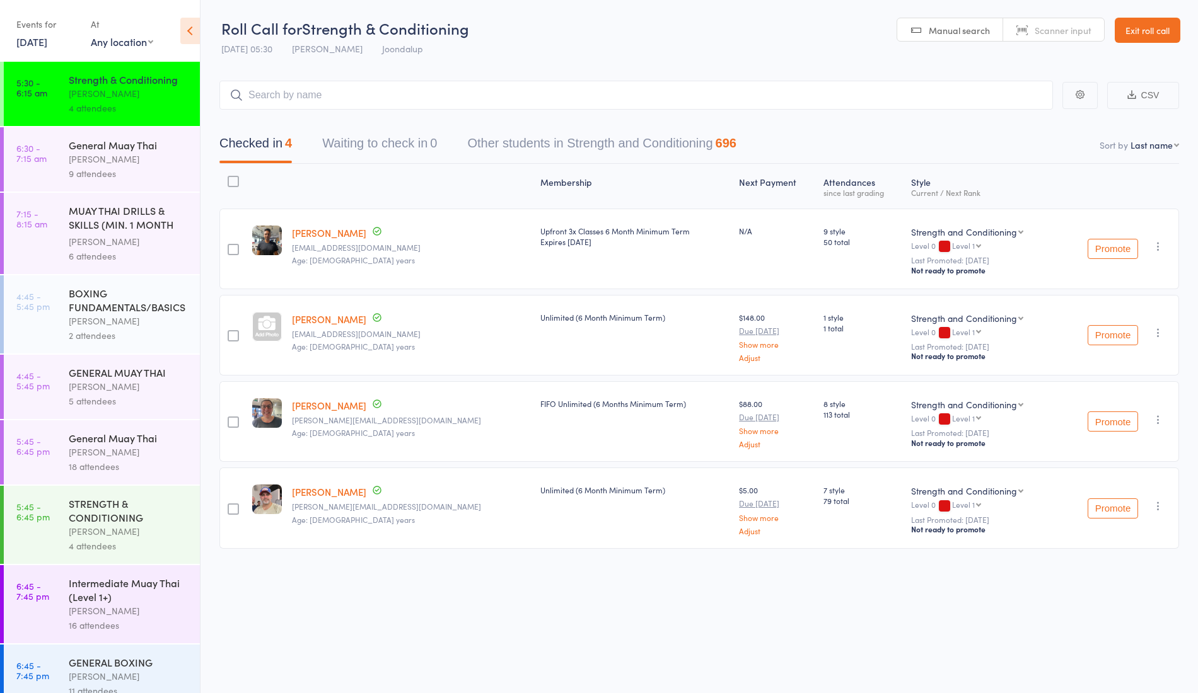
click at [148, 181] on div "9 attendees" at bounding box center [129, 173] width 120 height 14
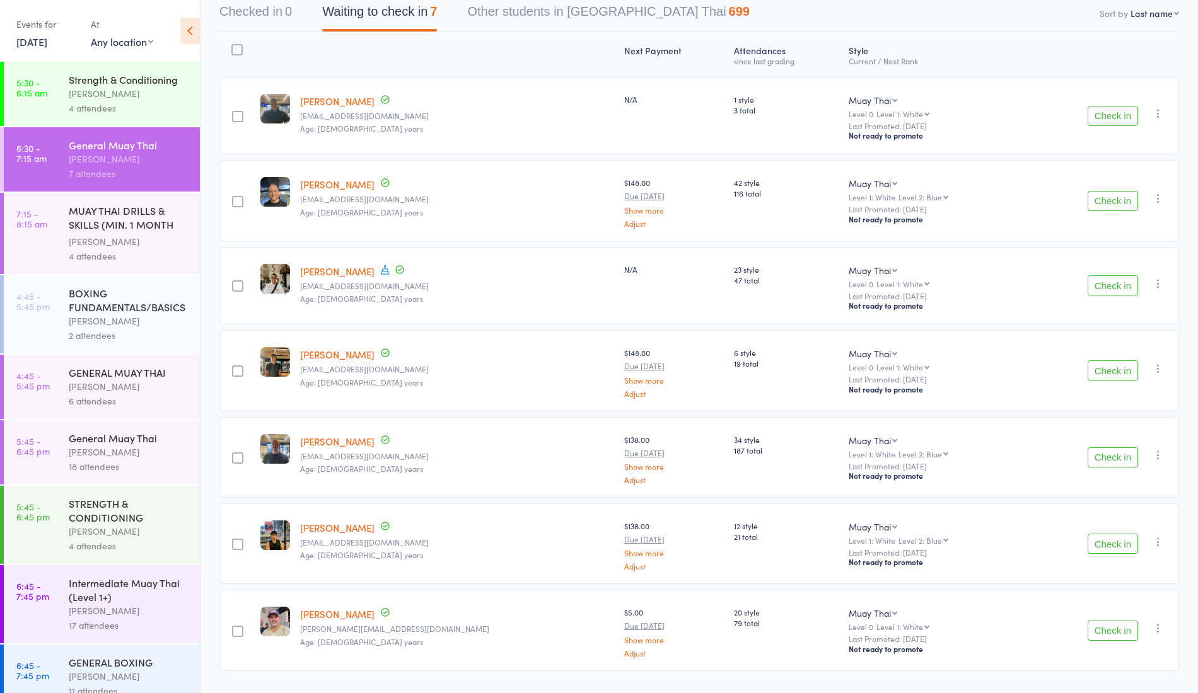
scroll to position [160, 0]
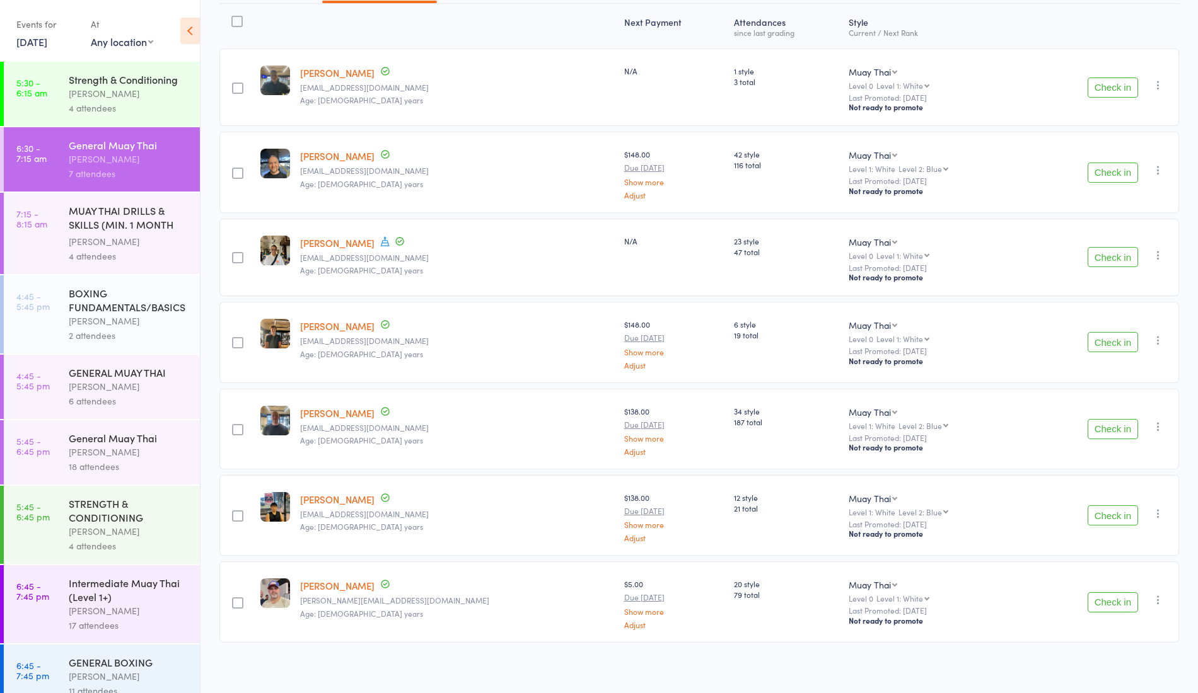
click at [1119, 601] on button "Check in" at bounding box center [1112, 603] width 50 height 20
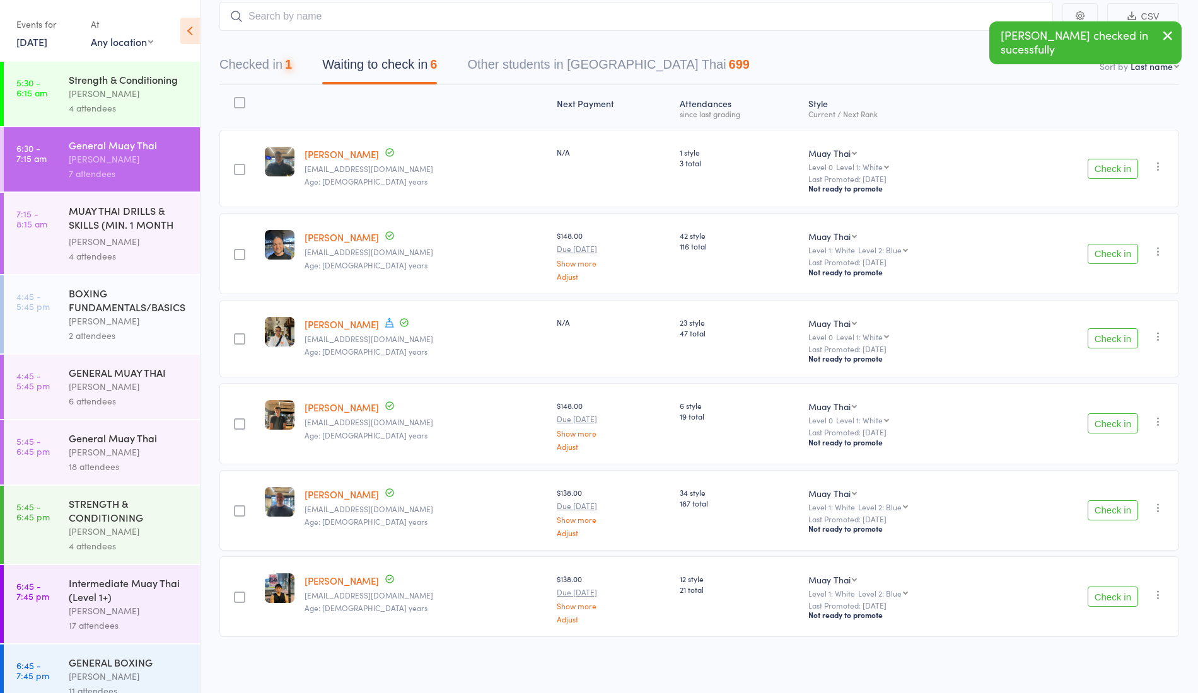
scroll to position [74, 0]
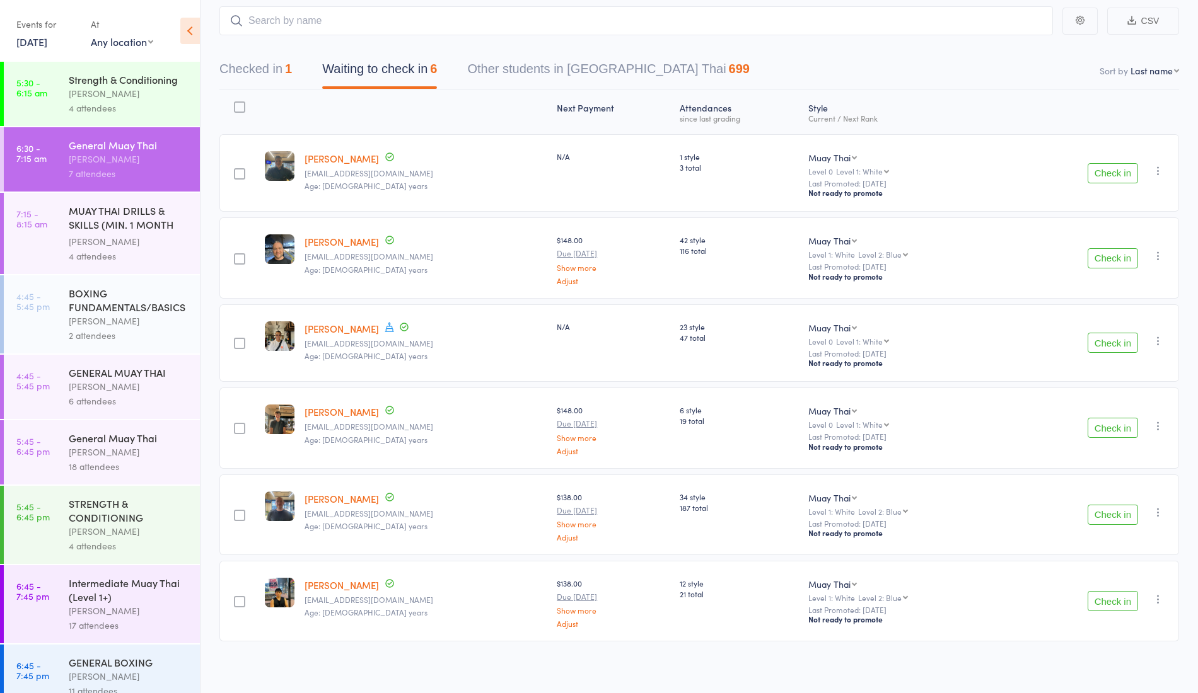
click at [132, 223] on div "MUAY THAI DRILLS & SKILLS (MIN. 1 MONTH TRAINING)" at bounding box center [129, 219] width 120 height 31
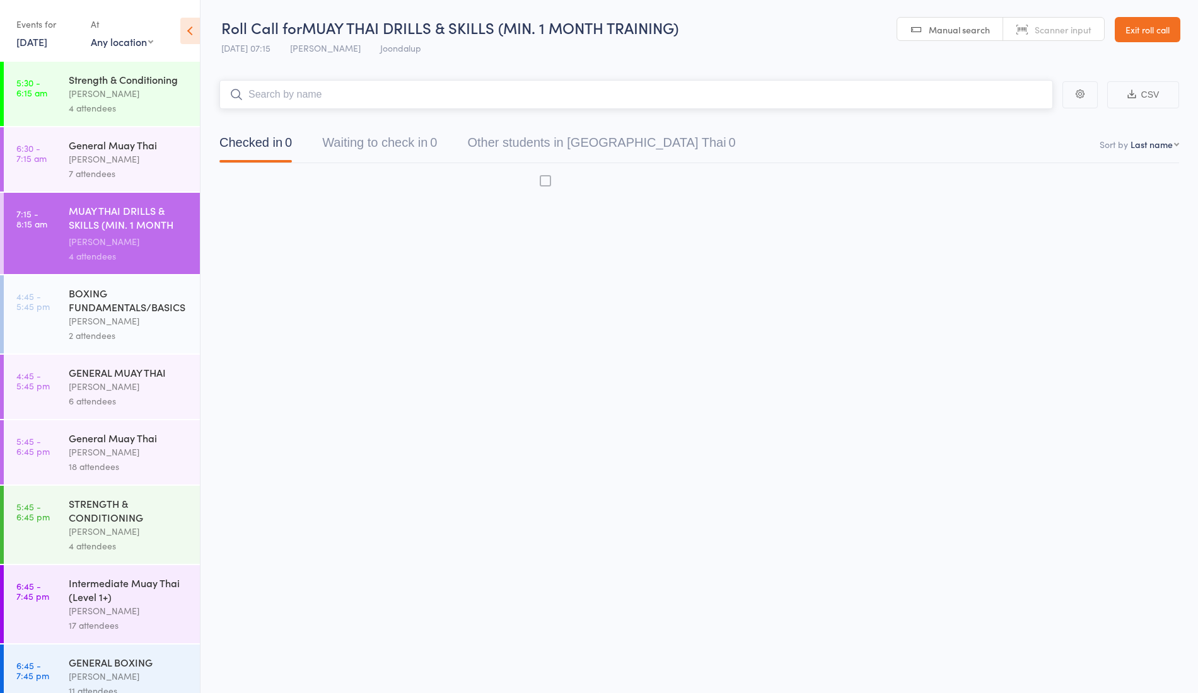
scroll to position [1, 0]
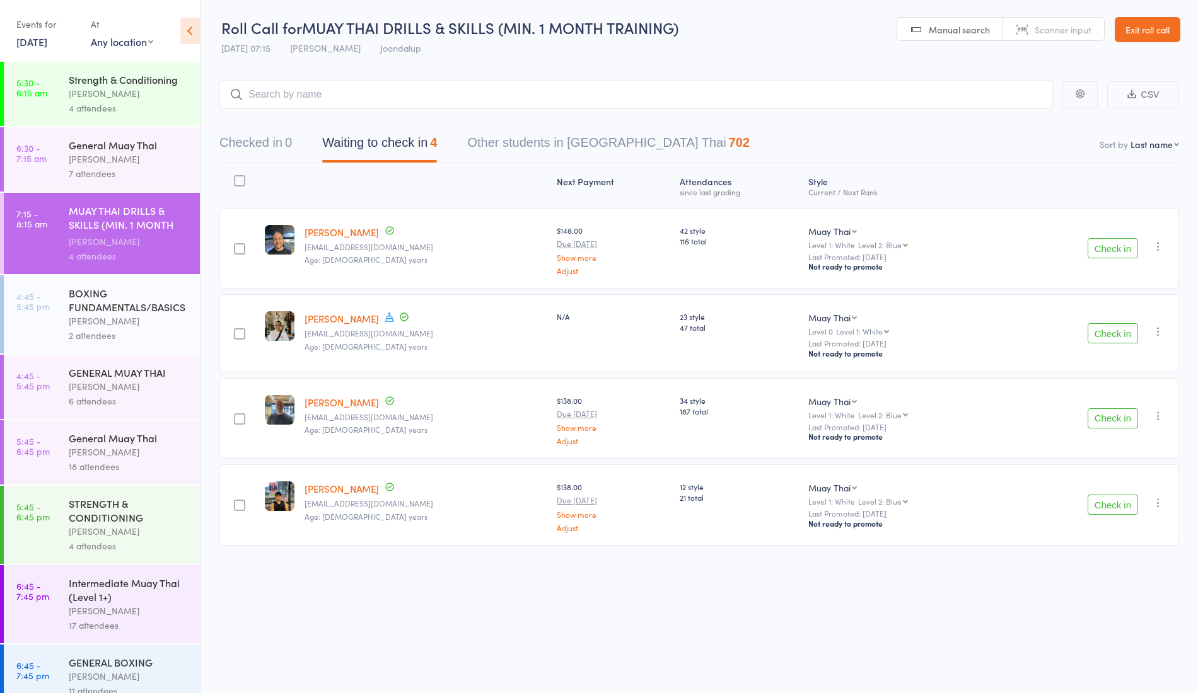
click at [124, 142] on div "General Muay Thai Ren Kophamel 7 attendees" at bounding box center [134, 159] width 131 height 64
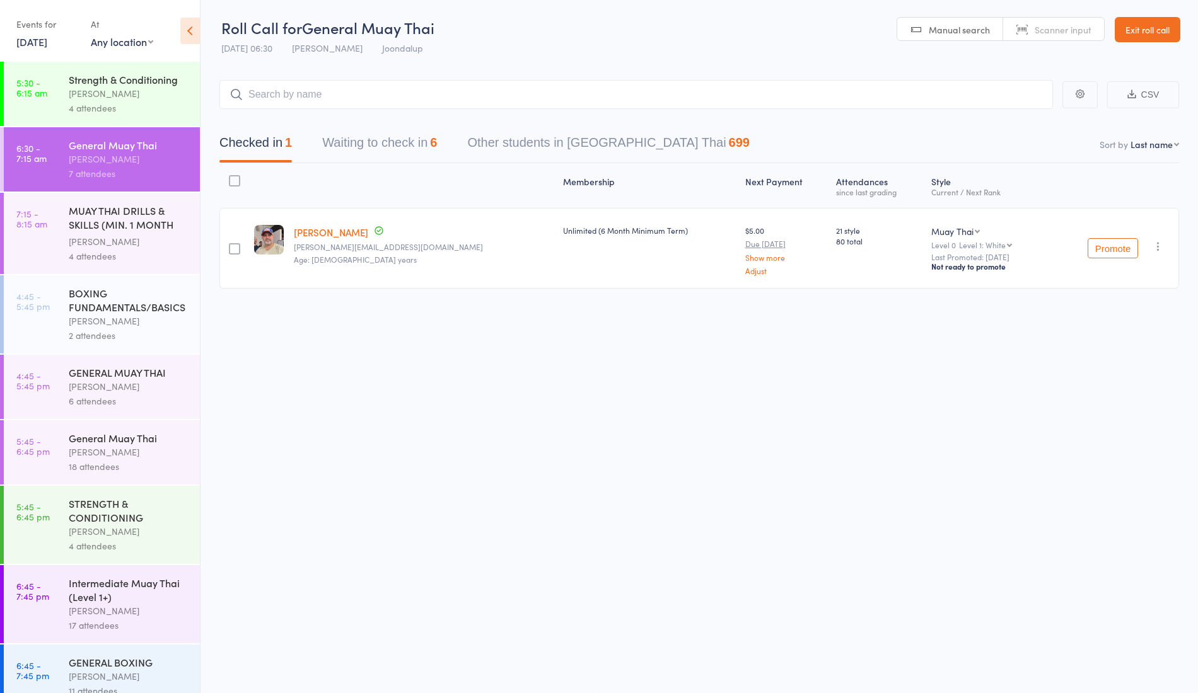
click at [117, 328] on div "Thomas Mitchell" at bounding box center [129, 321] width 120 height 14
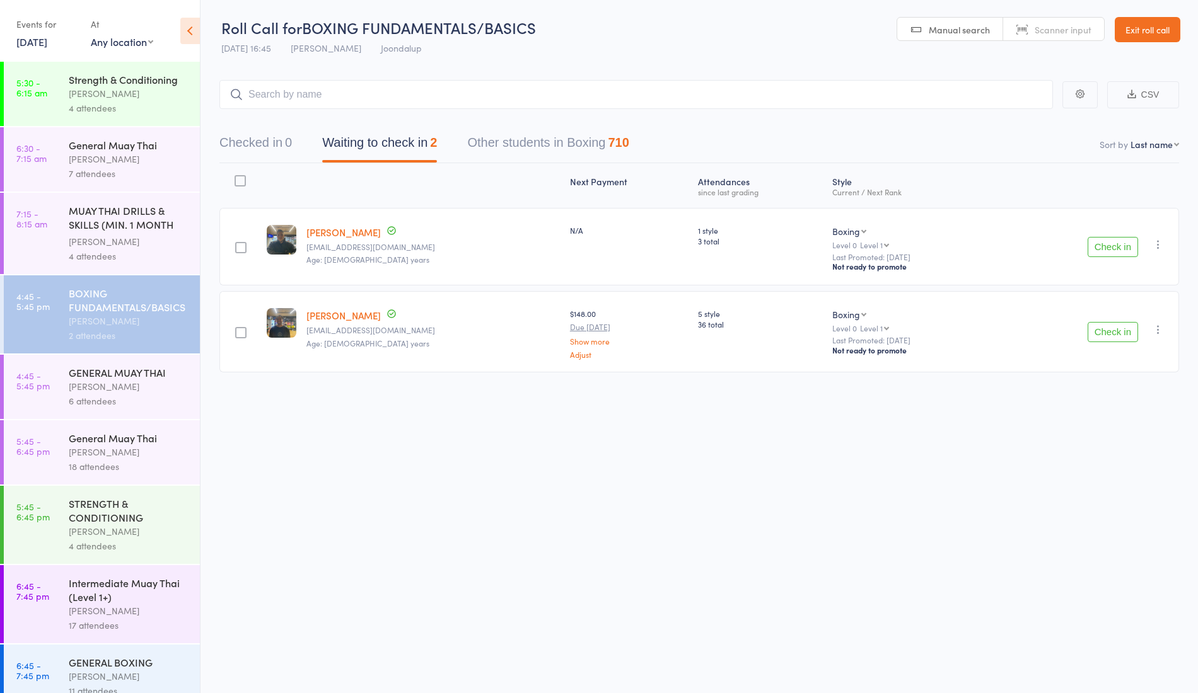
click at [113, 379] on div "GENERAL MUAY THAI" at bounding box center [129, 373] width 120 height 14
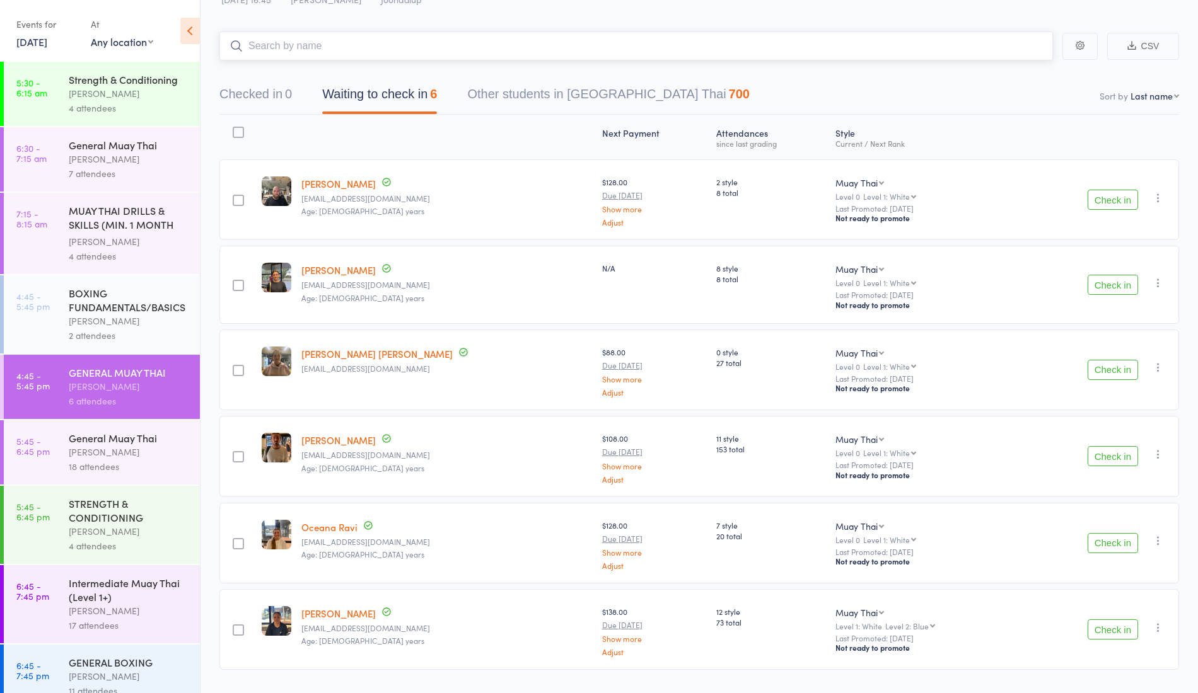
scroll to position [77, 0]
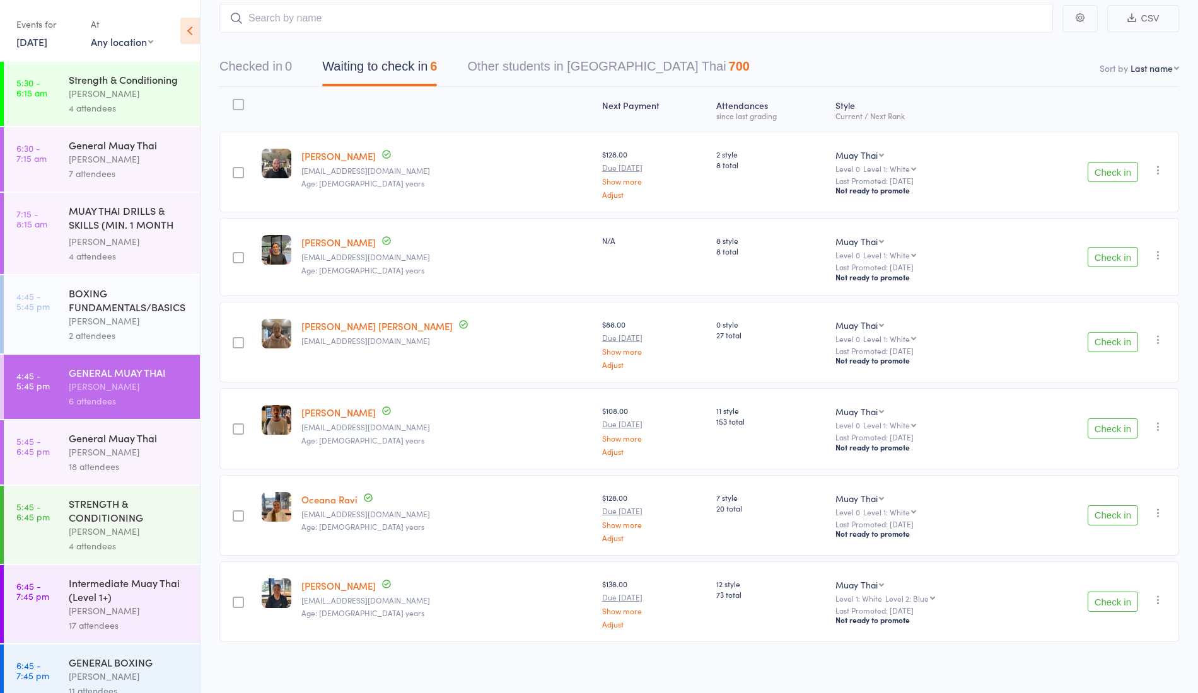
click at [71, 445] on div "General Muay Thai" at bounding box center [129, 438] width 120 height 14
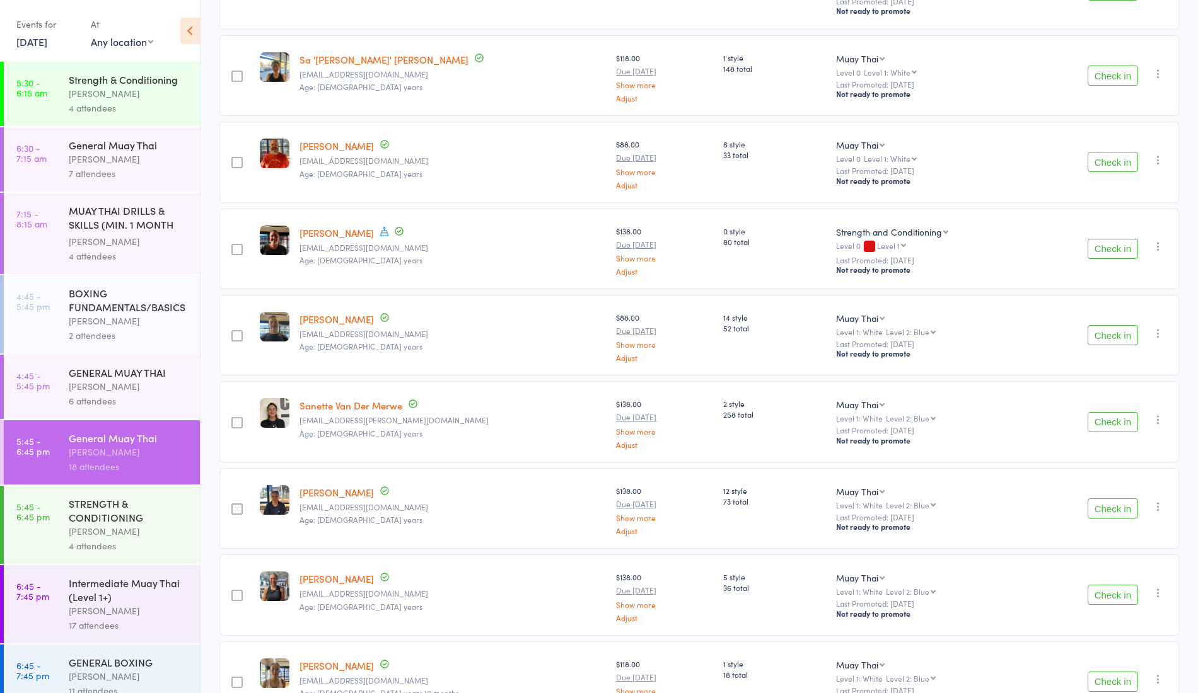
scroll to position [1106, 0]
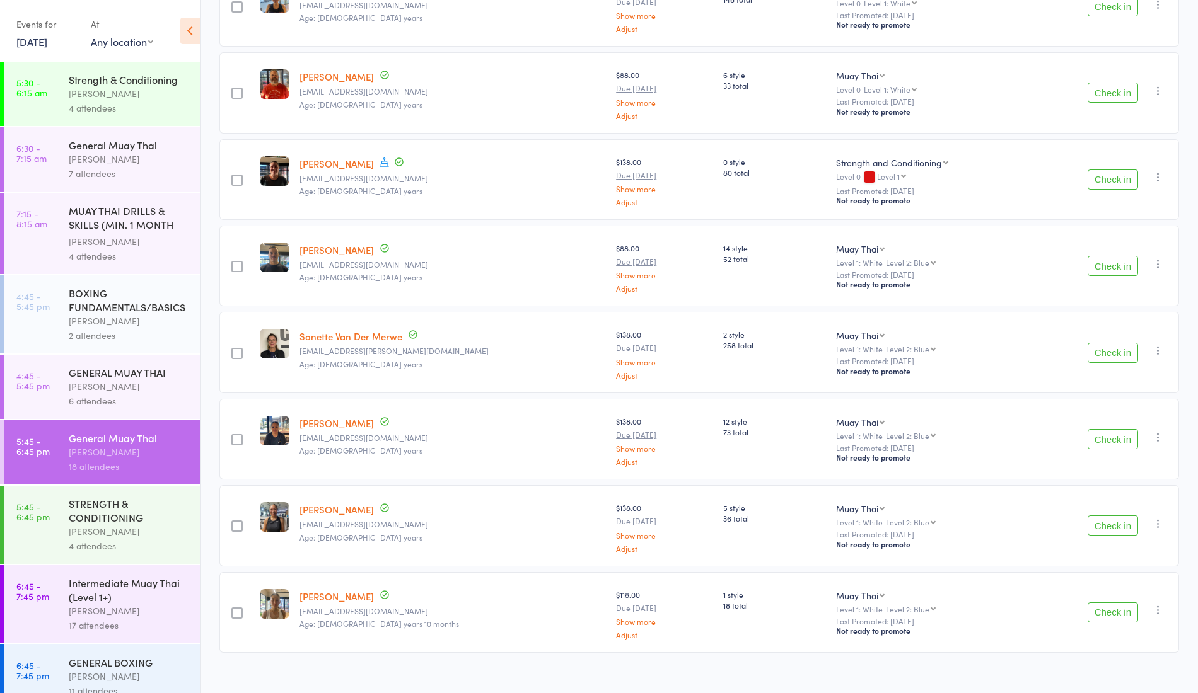
click at [90, 539] on div "Thomas Mitchell" at bounding box center [129, 531] width 120 height 14
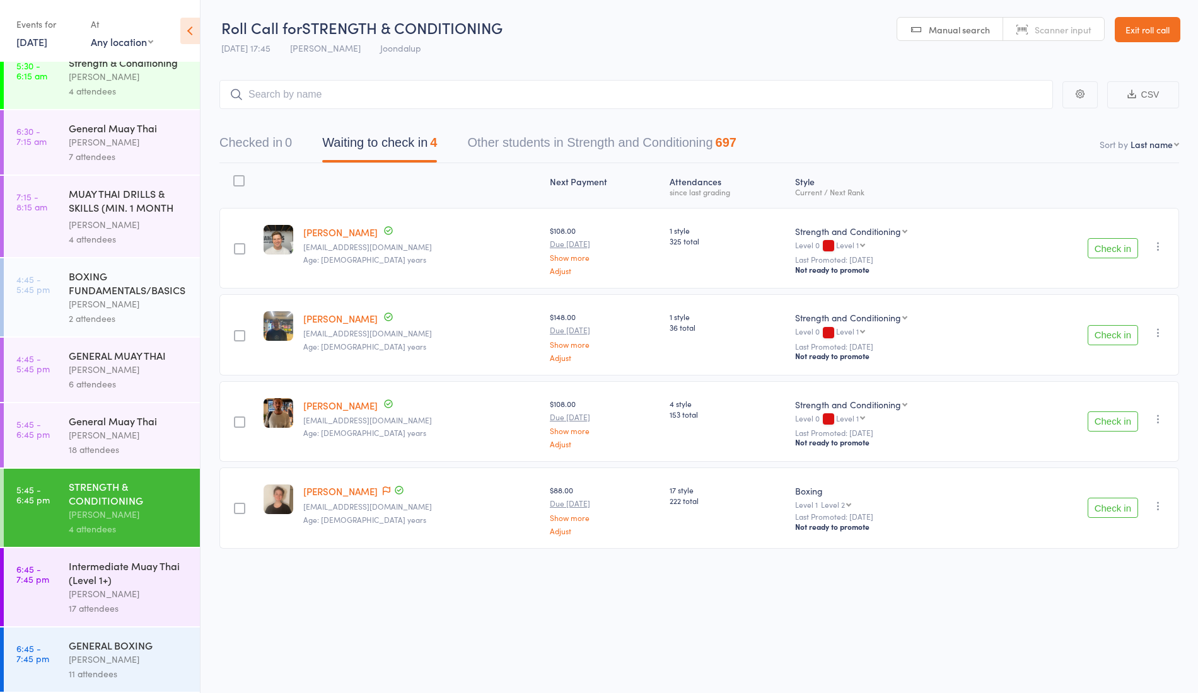
scroll to position [30, 0]
click at [113, 586] on div "Intermediate Muay Thai (Level 1+)" at bounding box center [129, 573] width 120 height 28
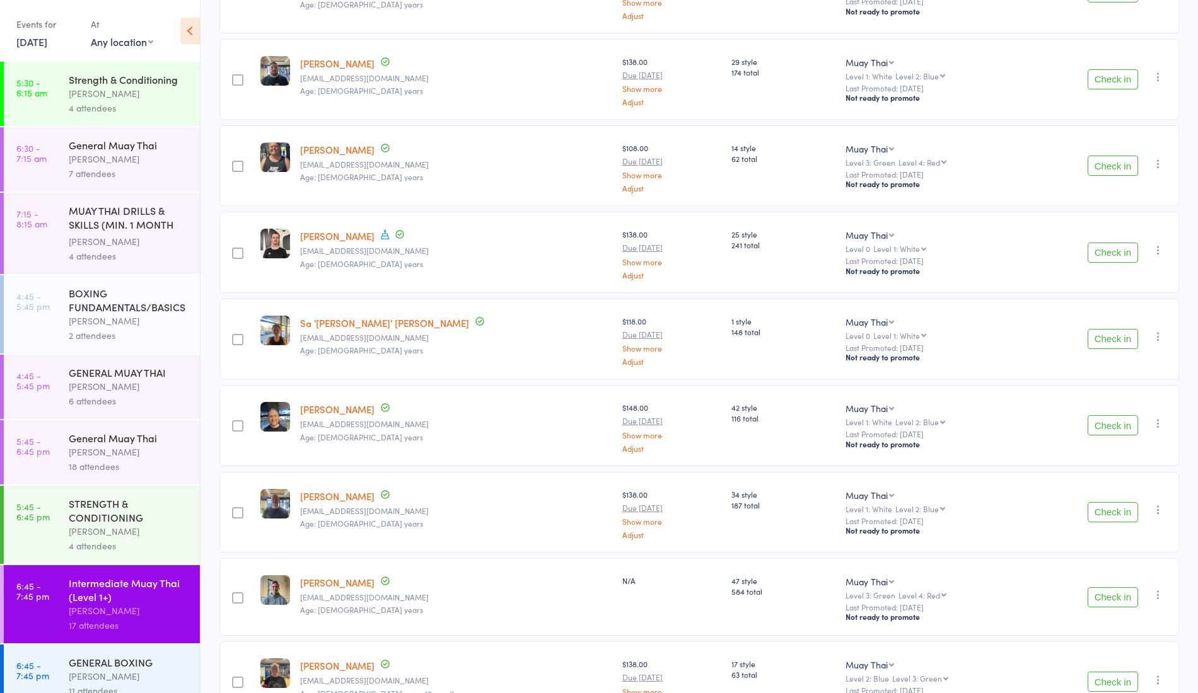
scroll to position [31, 0]
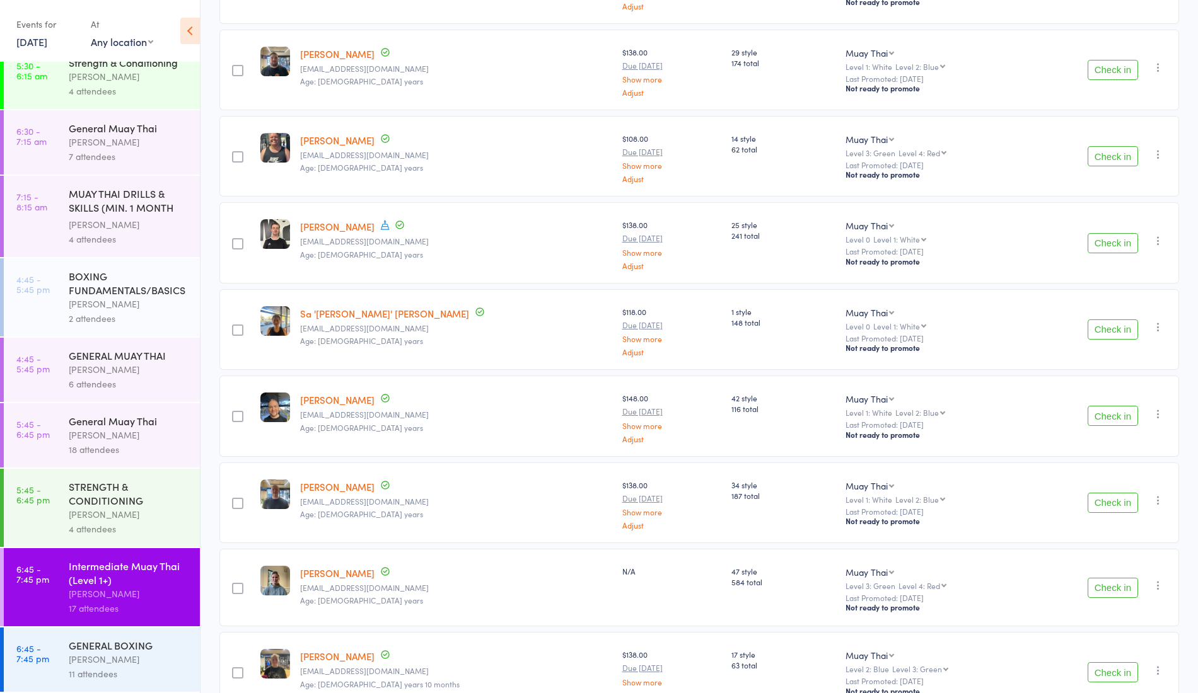
click at [110, 652] on div "GENERAL BOXING" at bounding box center [129, 646] width 120 height 14
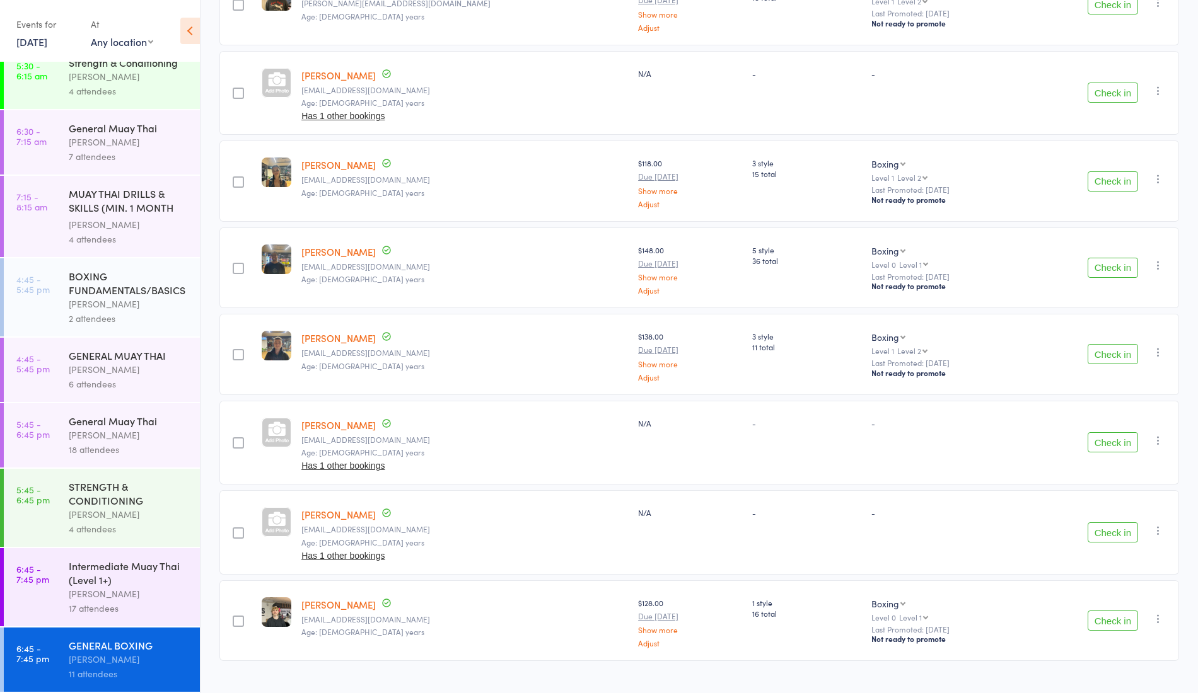
scroll to position [519, 0]
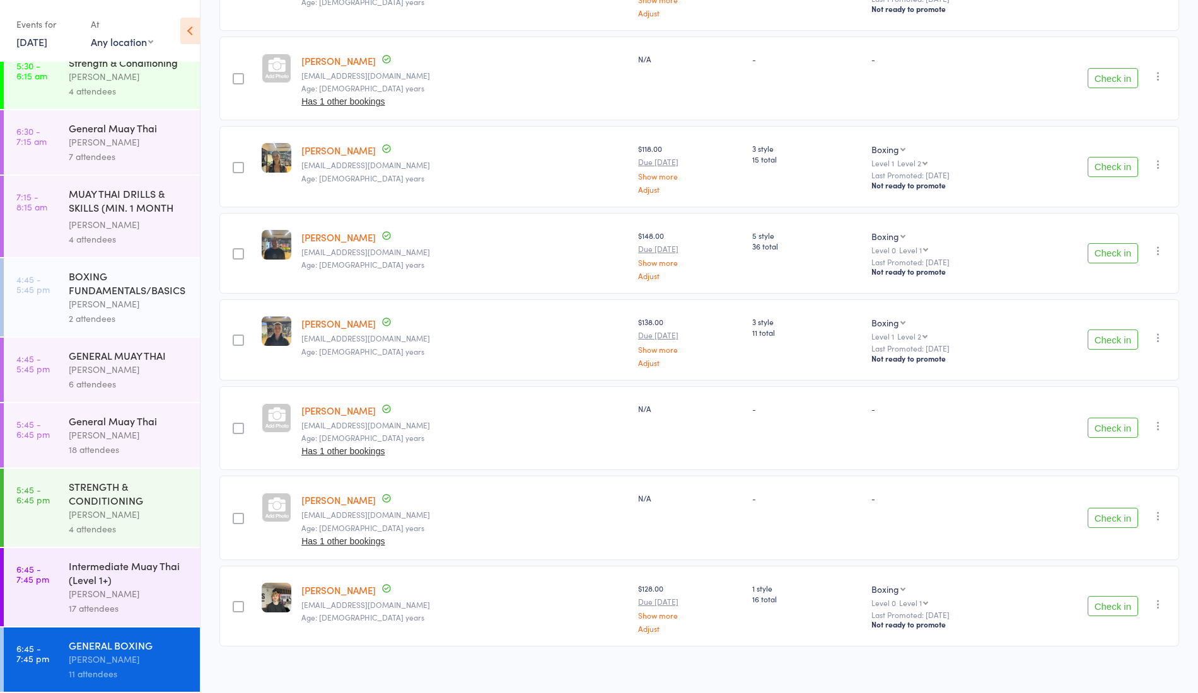
type input "3"
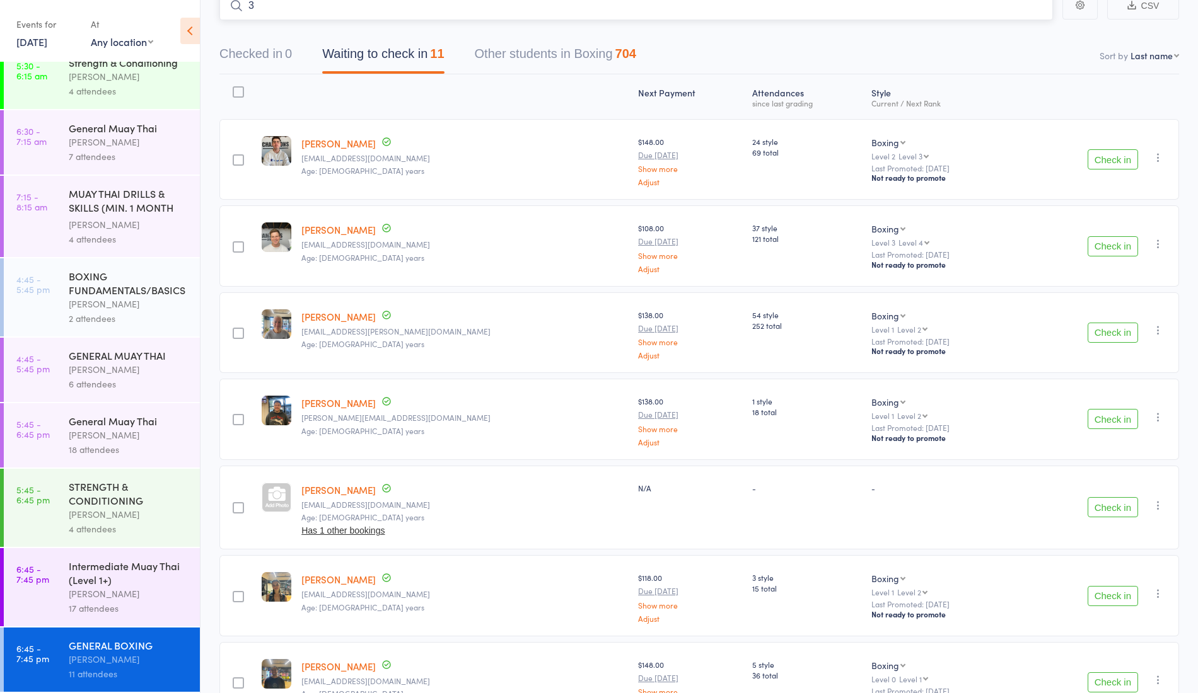
scroll to position [0, 0]
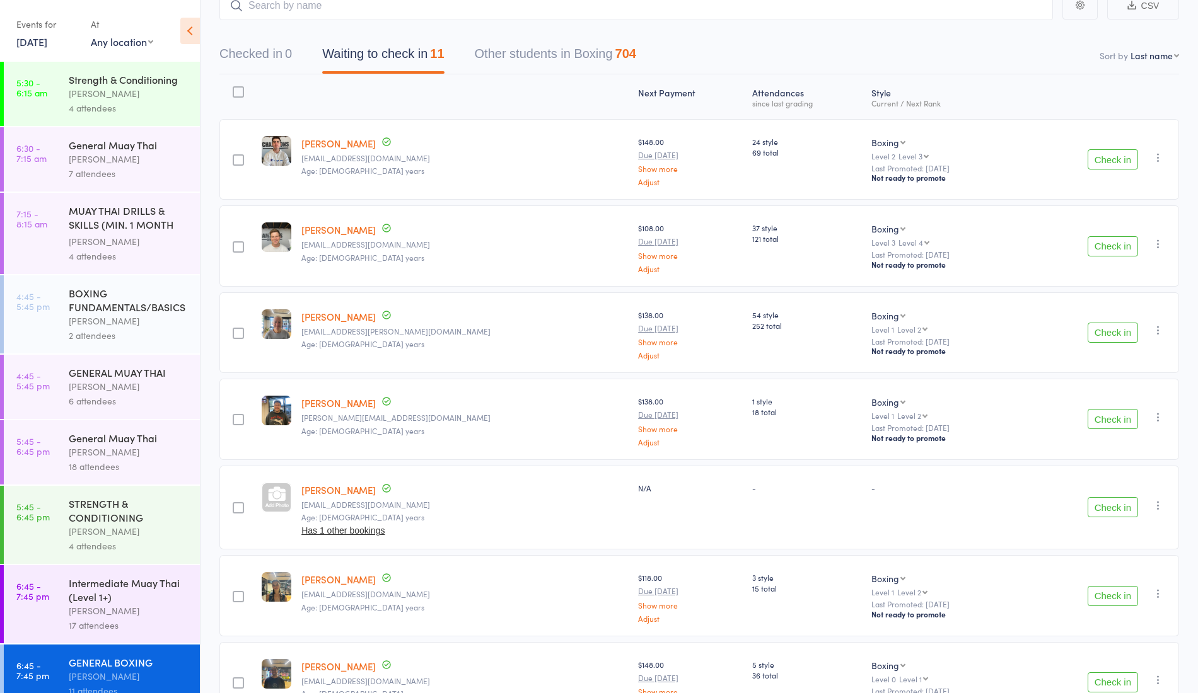
click at [149, 181] on div "7 attendees" at bounding box center [129, 173] width 120 height 14
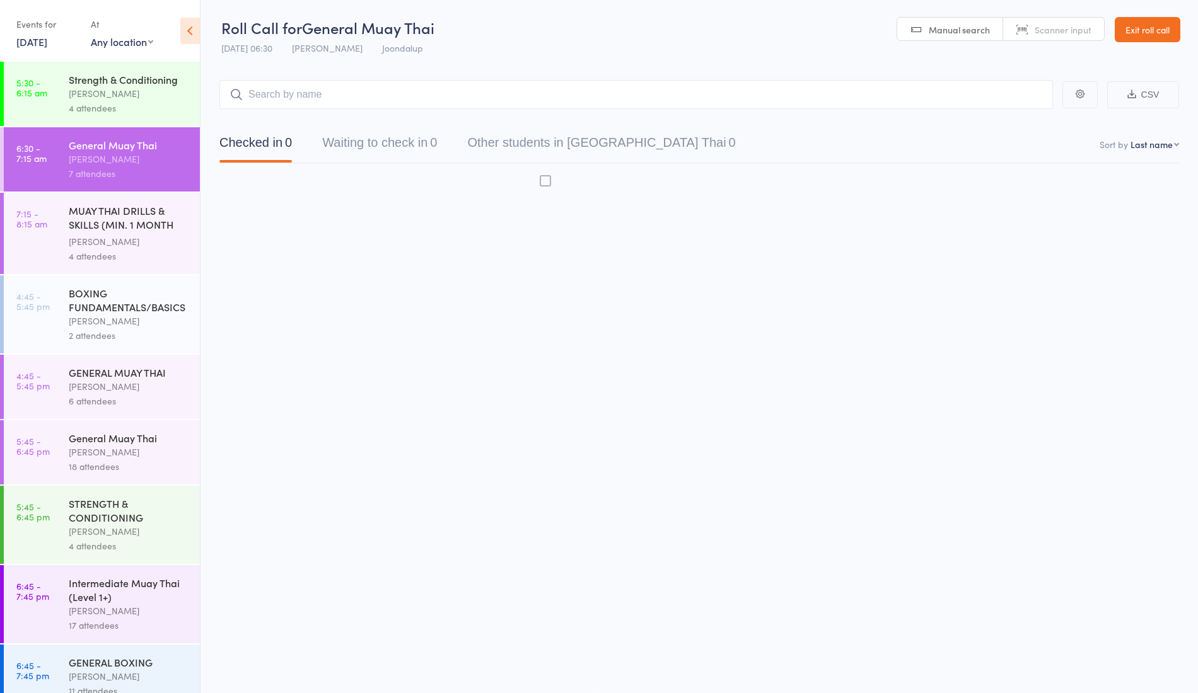
scroll to position [1, 0]
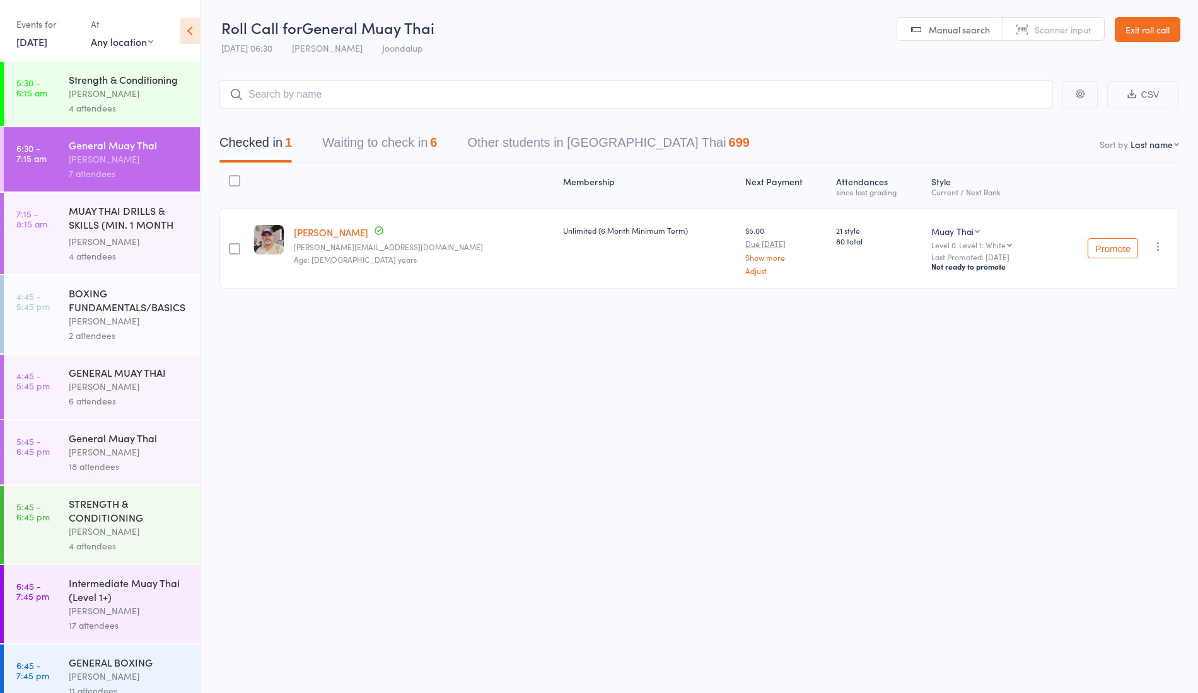
click at [358, 138] on button "Waiting to check in 6" at bounding box center [379, 145] width 115 height 33
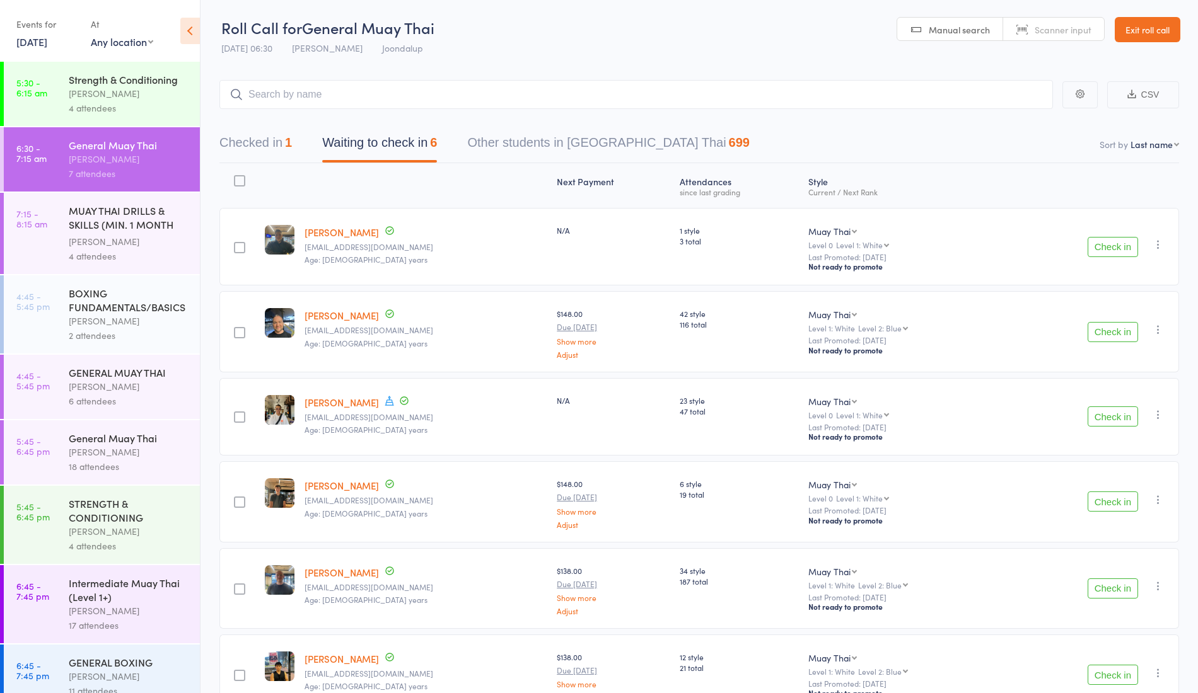
click at [1114, 243] on button "Check in" at bounding box center [1112, 247] width 50 height 20
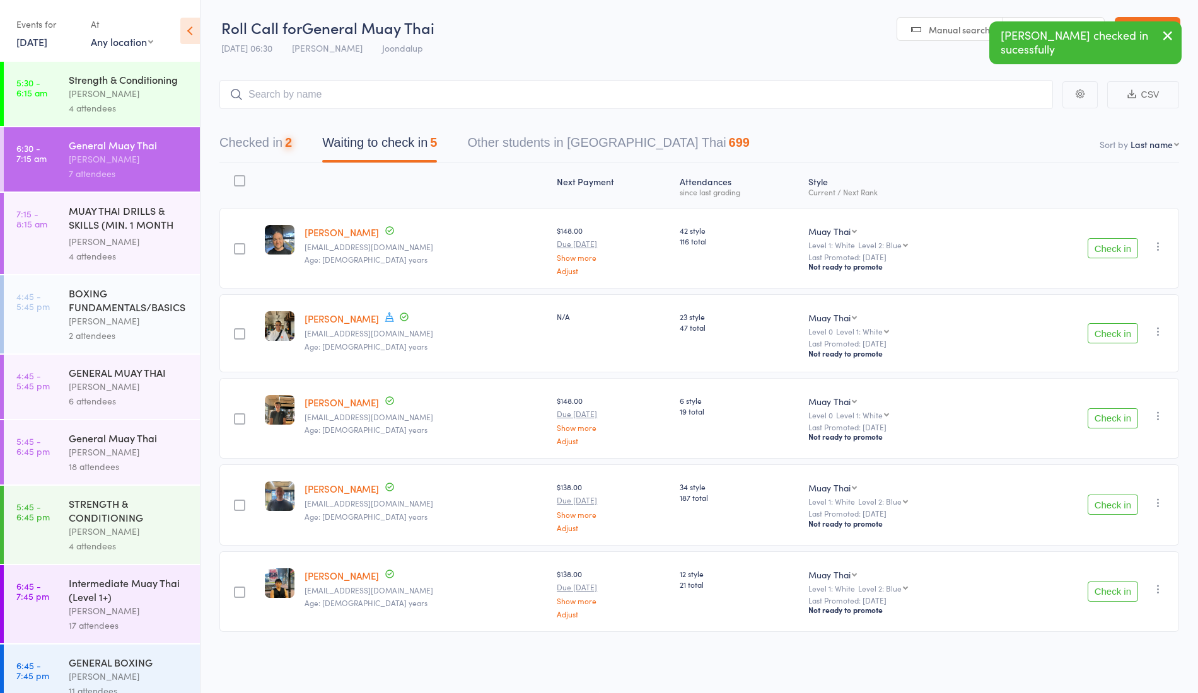
click at [1113, 246] on button "Check in" at bounding box center [1112, 248] width 50 height 20
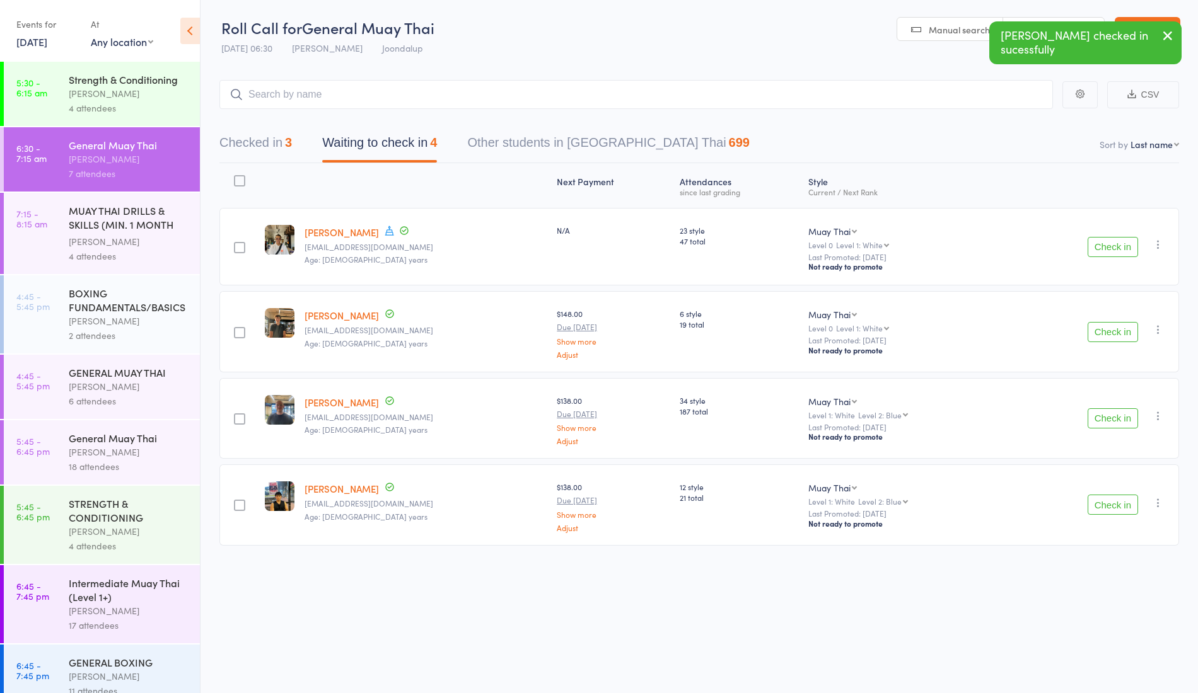
click at [1124, 325] on button "Check in" at bounding box center [1112, 332] width 50 height 20
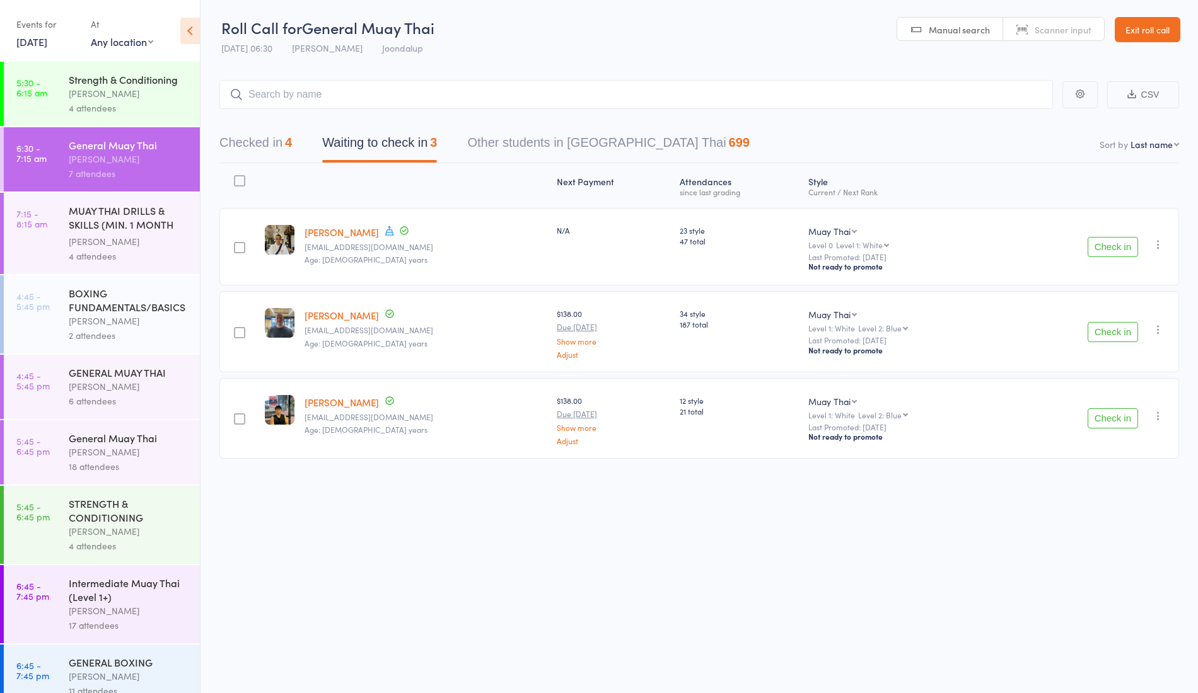
click at [277, 132] on button "Checked in 4" at bounding box center [255, 145] width 72 height 33
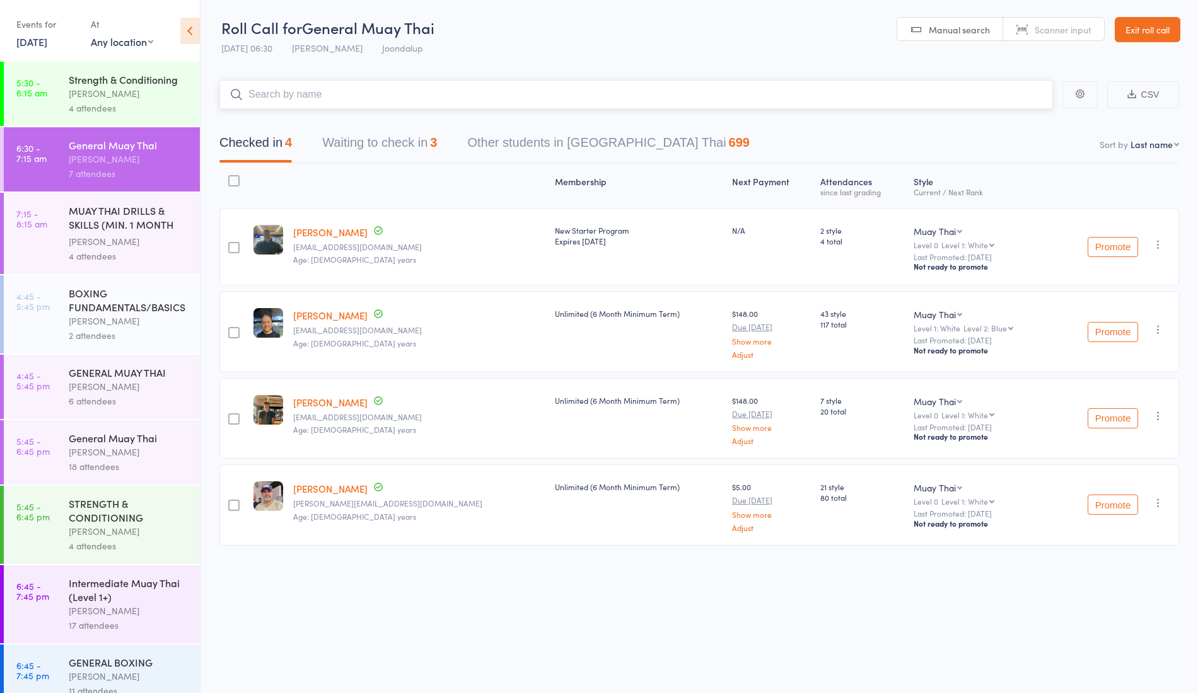
click at [407, 90] on input "search" at bounding box center [635, 94] width 833 height 29
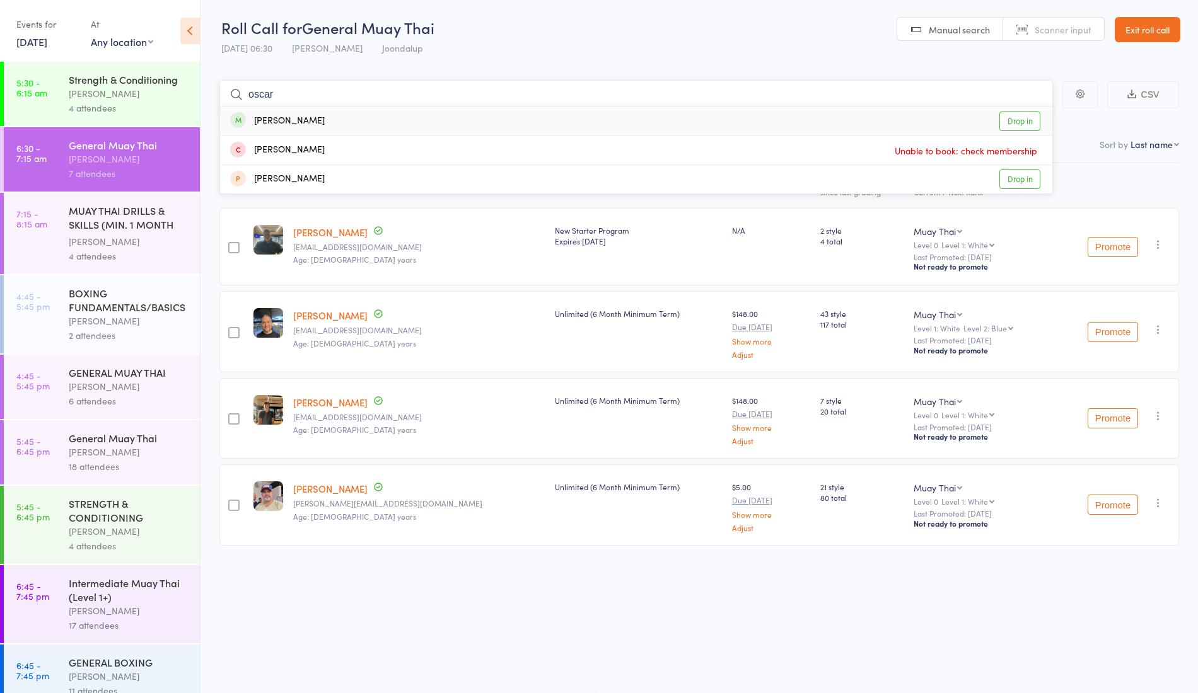
type input "oscar"
click at [277, 117] on div "Oscar Myers" at bounding box center [277, 121] width 95 height 14
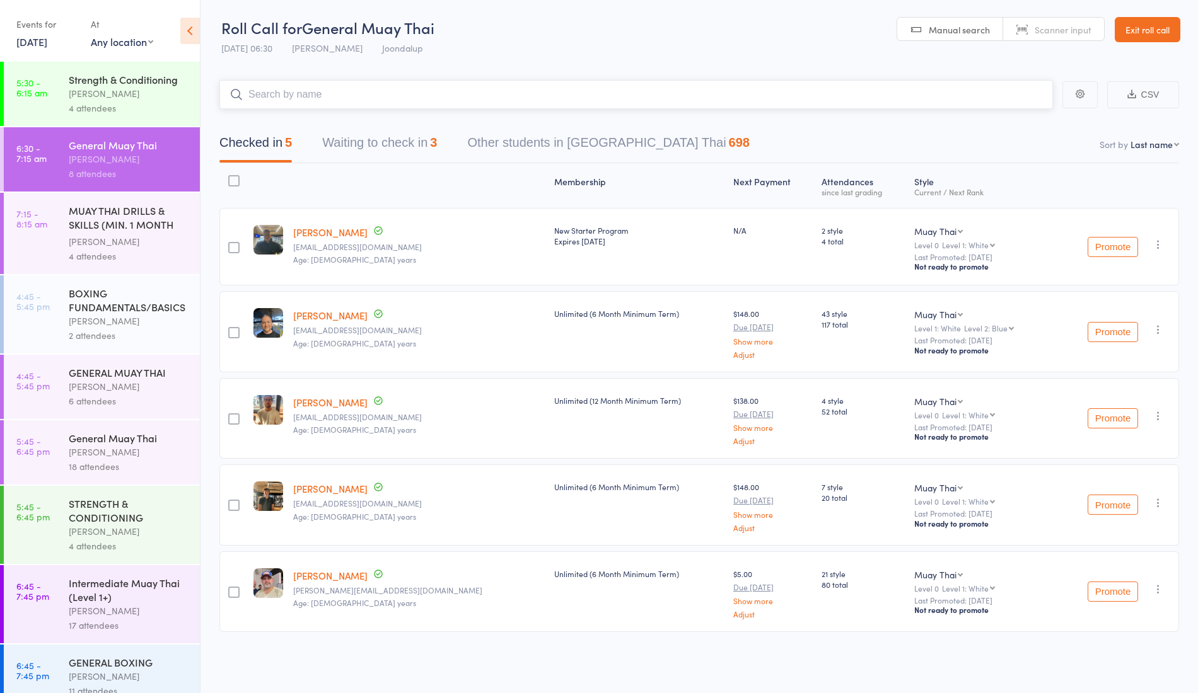
click at [373, 147] on button "Waiting to check in 3" at bounding box center [379, 145] width 115 height 33
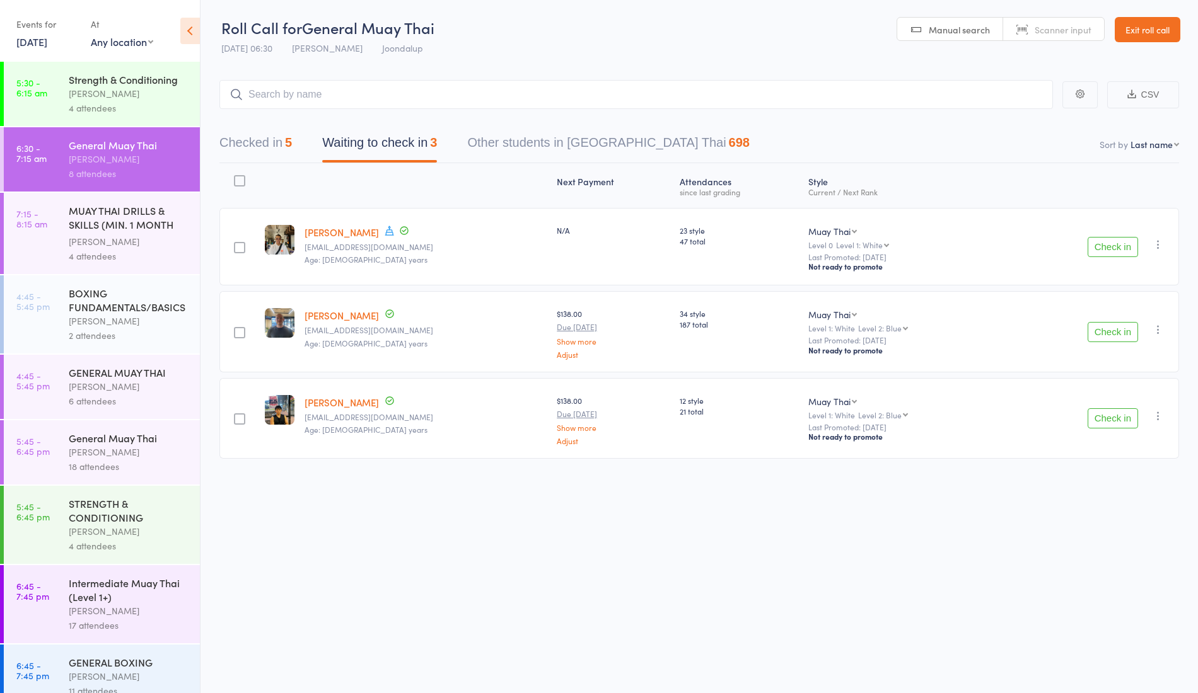
click at [1103, 325] on button "Check in" at bounding box center [1112, 332] width 50 height 20
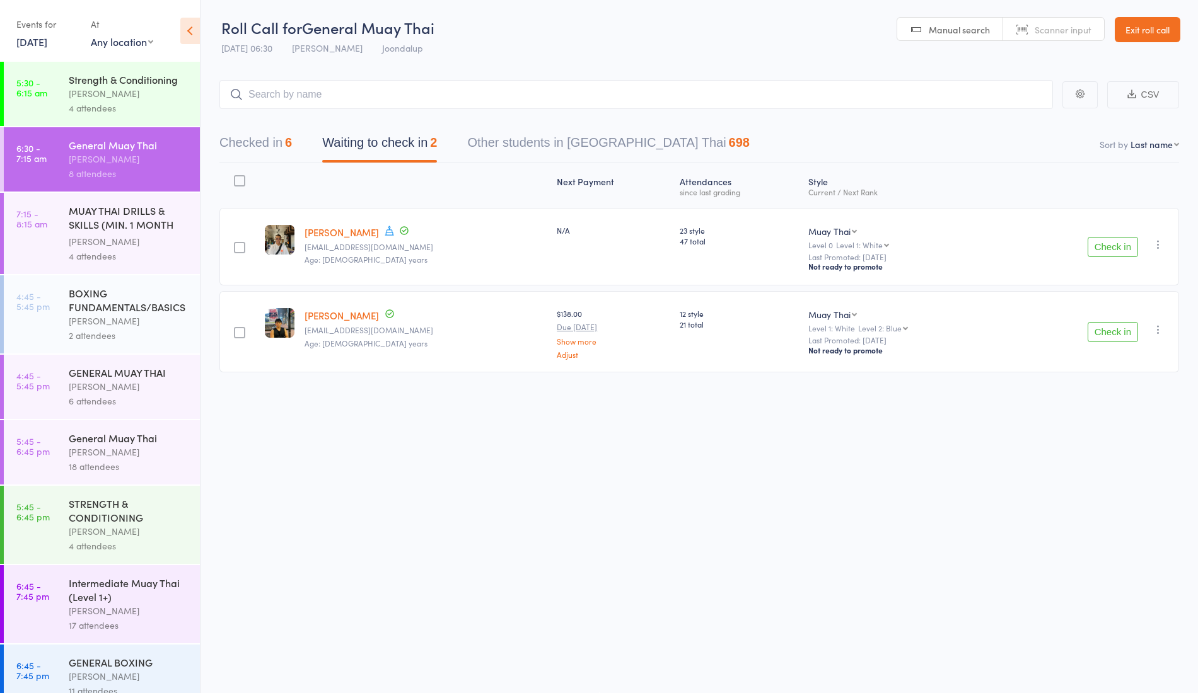
click at [1101, 252] on button "Check in" at bounding box center [1112, 247] width 50 height 20
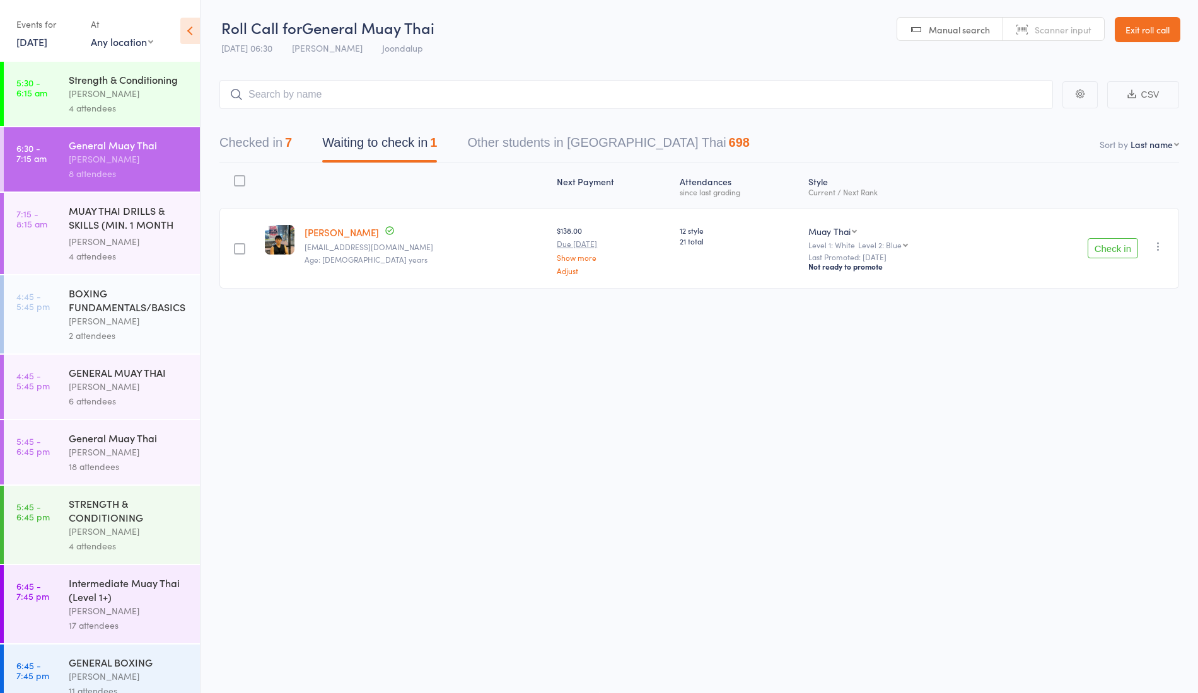
click at [1120, 247] on button "Check in" at bounding box center [1112, 248] width 50 height 20
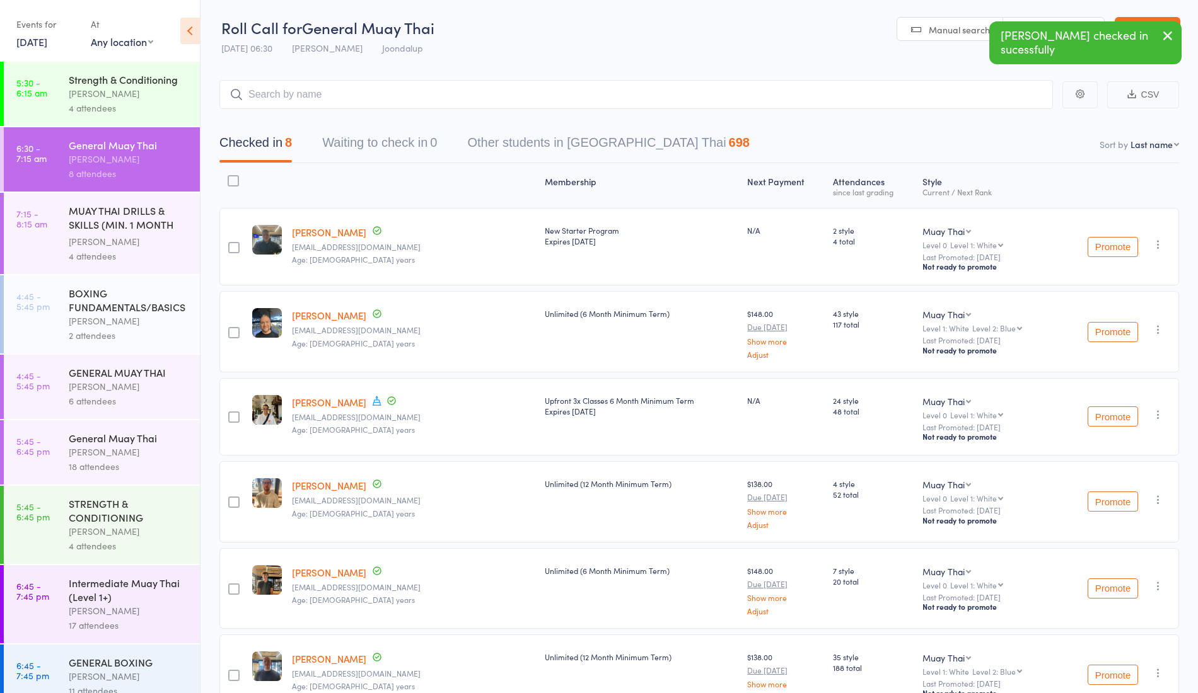
click at [148, 216] on div "MUAY THAI DRILLS & SKILLS (MIN. 1 MONTH TRAINING) Ren Kophamel 4 attendees" at bounding box center [134, 233] width 131 height 81
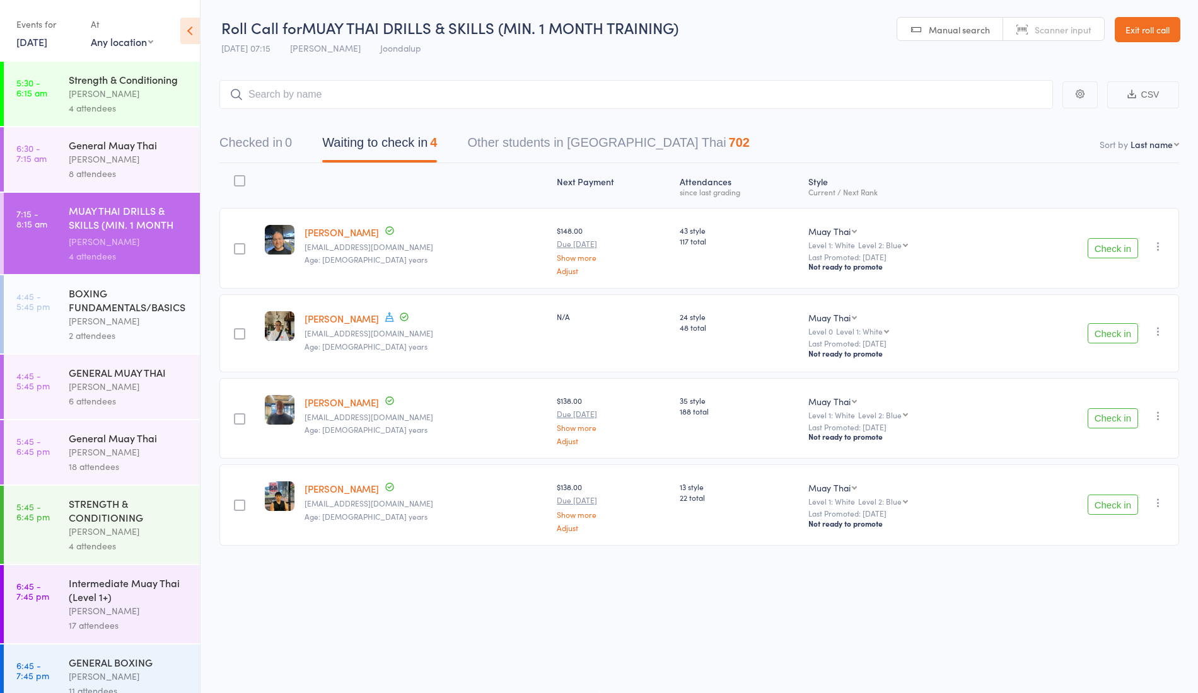
click at [1160, 244] on icon "button" at bounding box center [1158, 246] width 13 height 13
click at [1109, 377] on li "Remove" at bounding box center [1113, 372] width 104 height 17
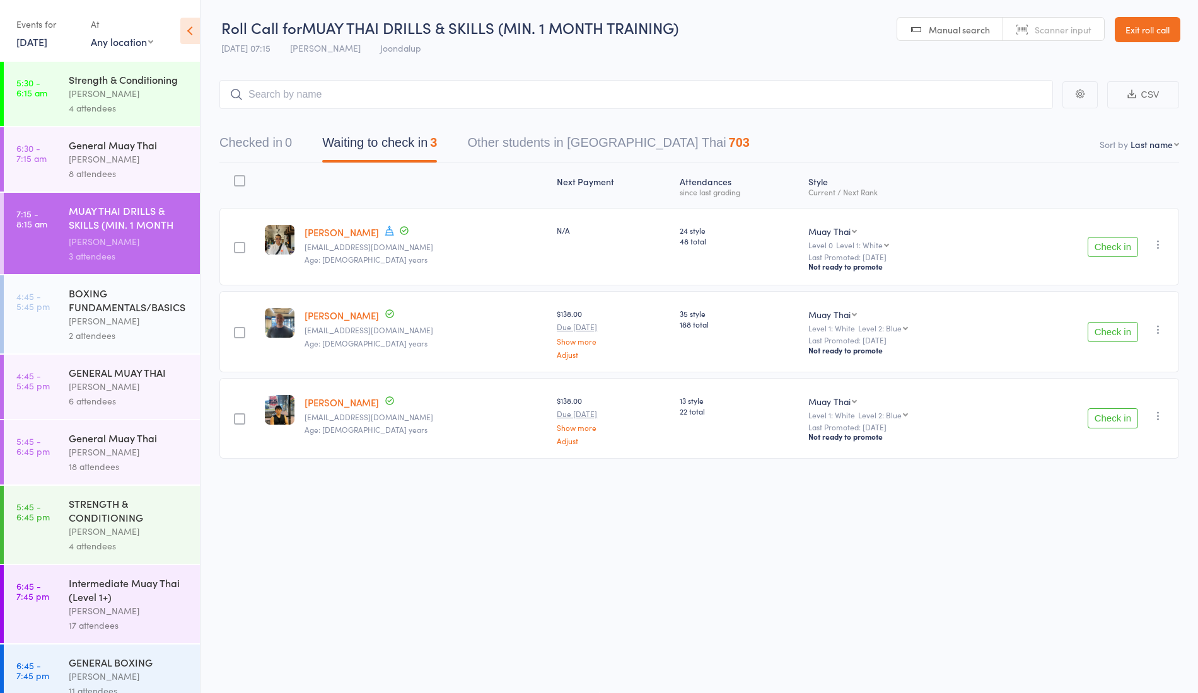
click at [1101, 246] on button "Check in" at bounding box center [1112, 247] width 50 height 20
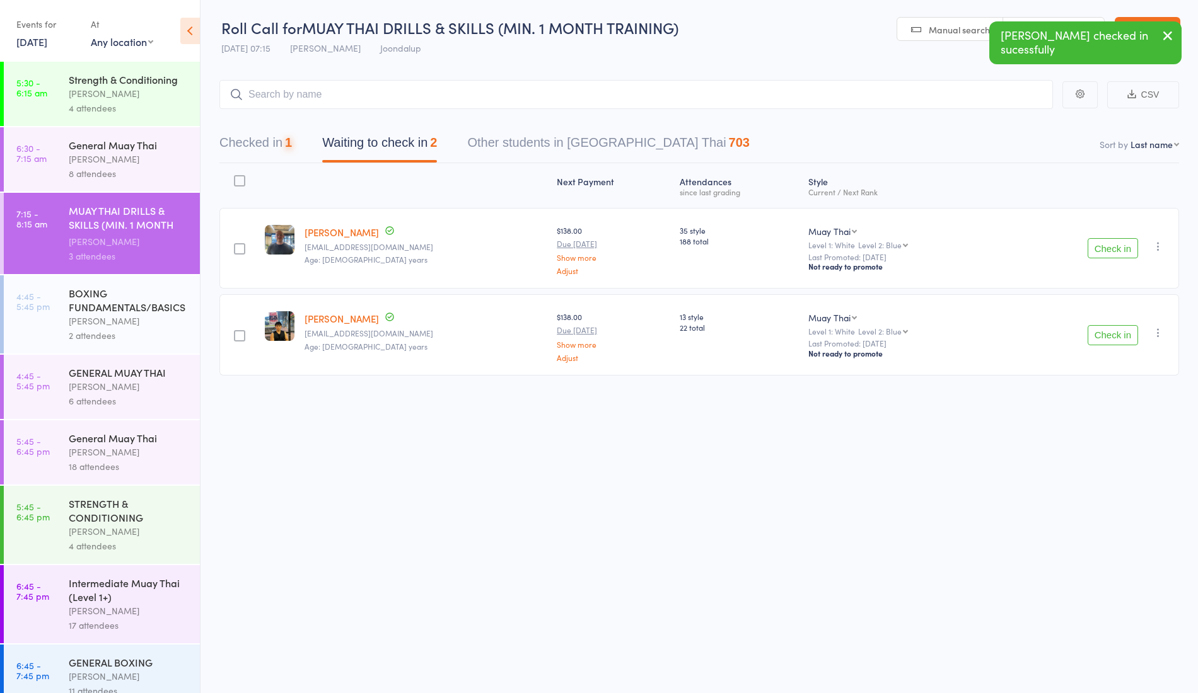
click at [1101, 246] on button "Check in" at bounding box center [1112, 248] width 50 height 20
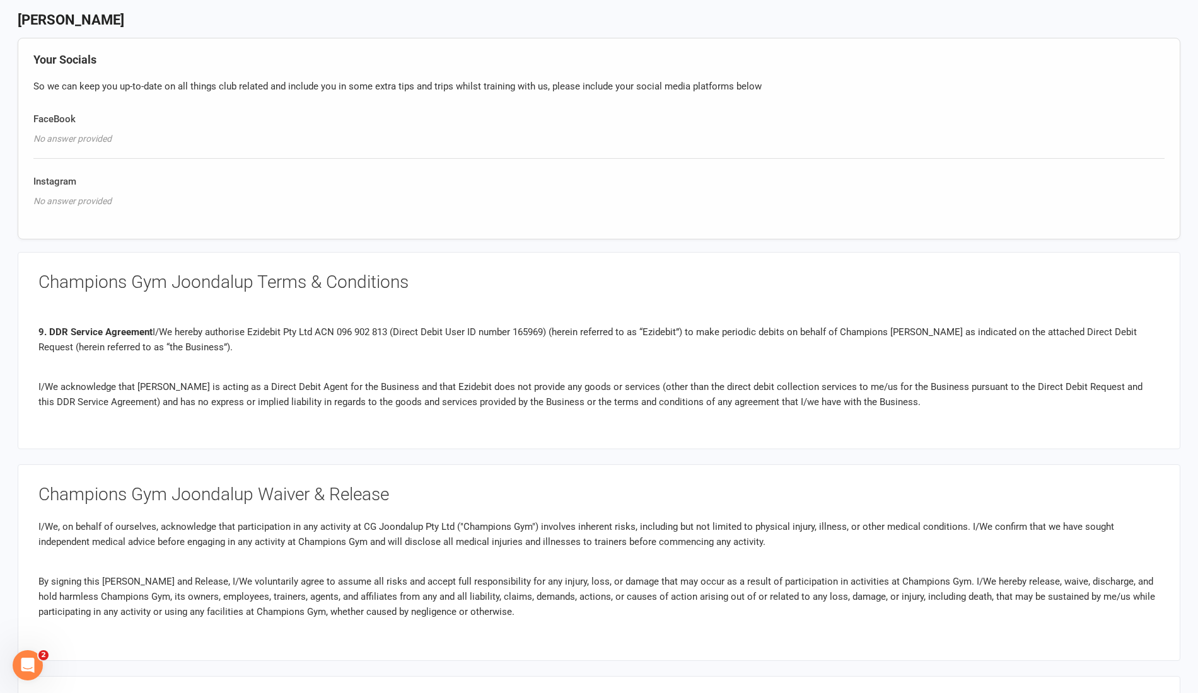
scroll to position [833, 0]
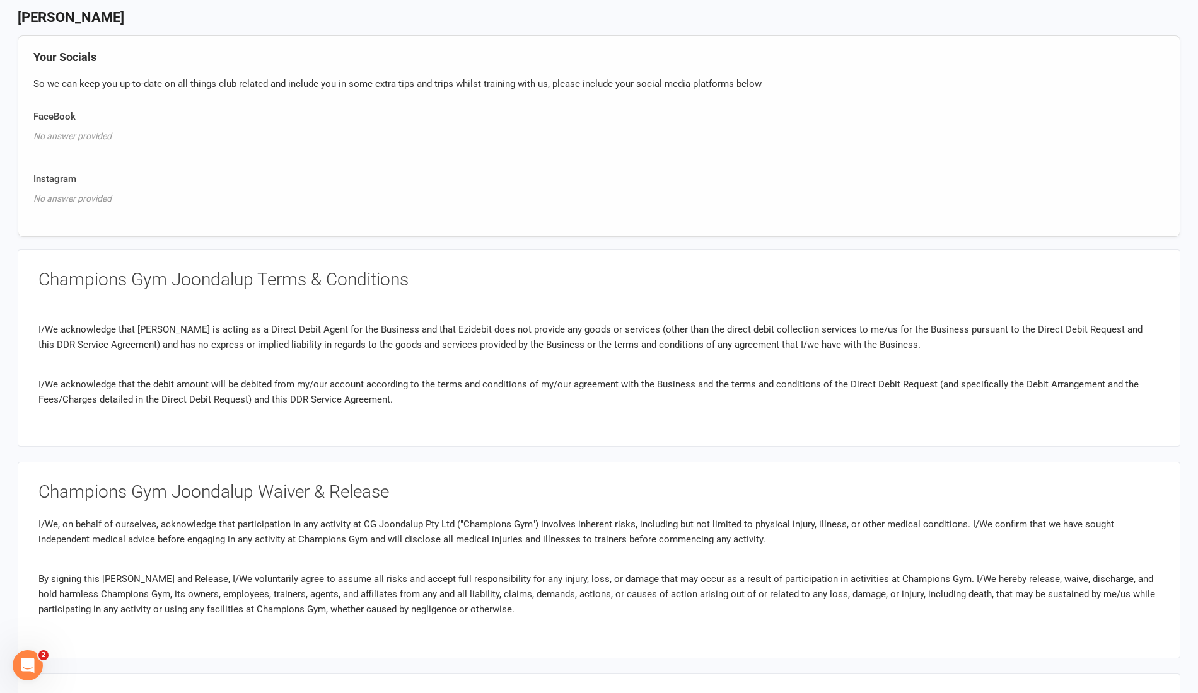
click at [1077, 337] on p "I/We acknowledge that [PERSON_NAME] is acting as a Direct Debit Agent for the B…" at bounding box center [598, 337] width 1121 height 30
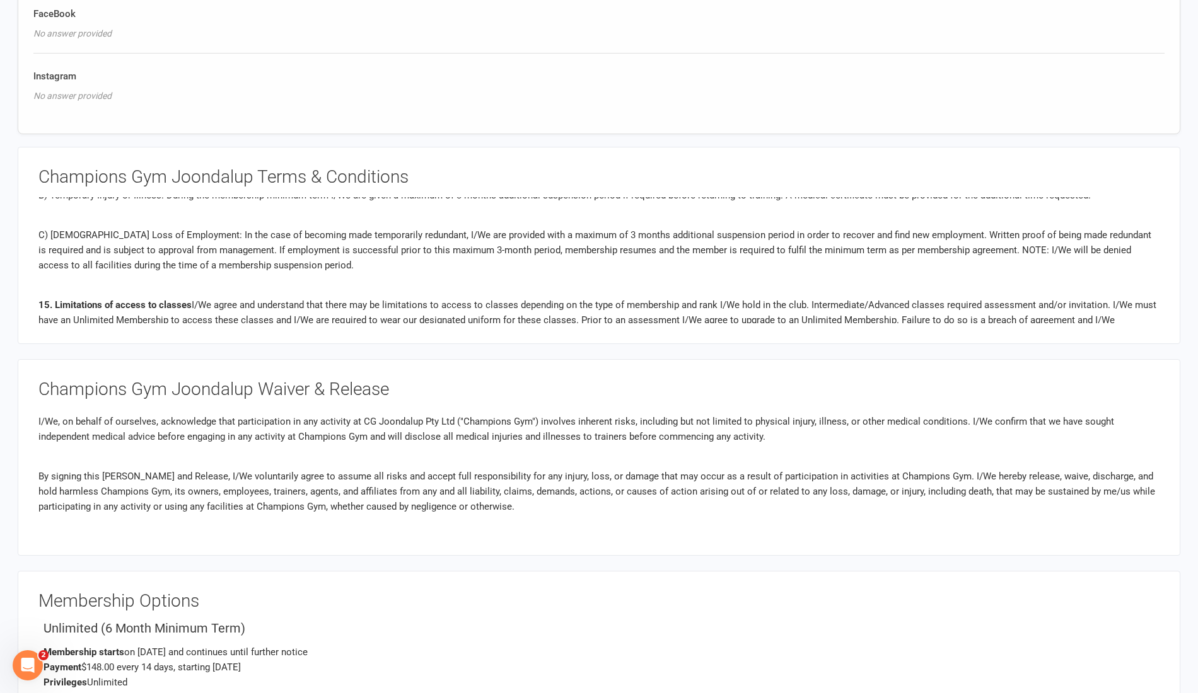
scroll to position [2769, 0]
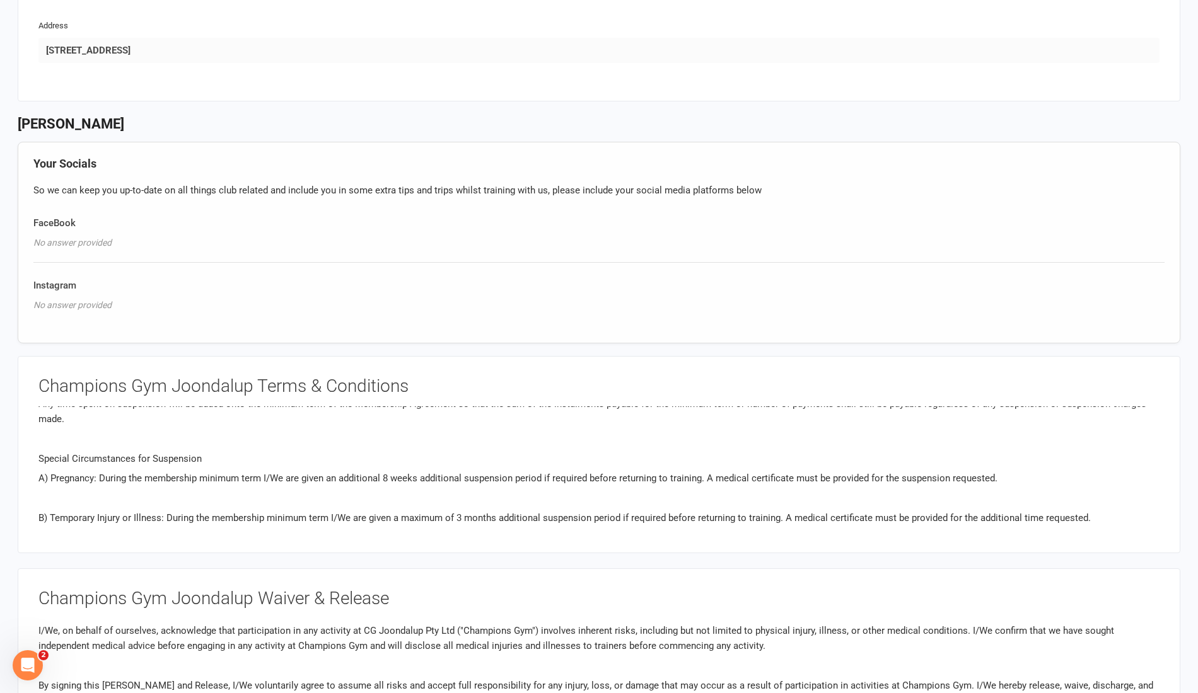
scroll to position [2675, 0]
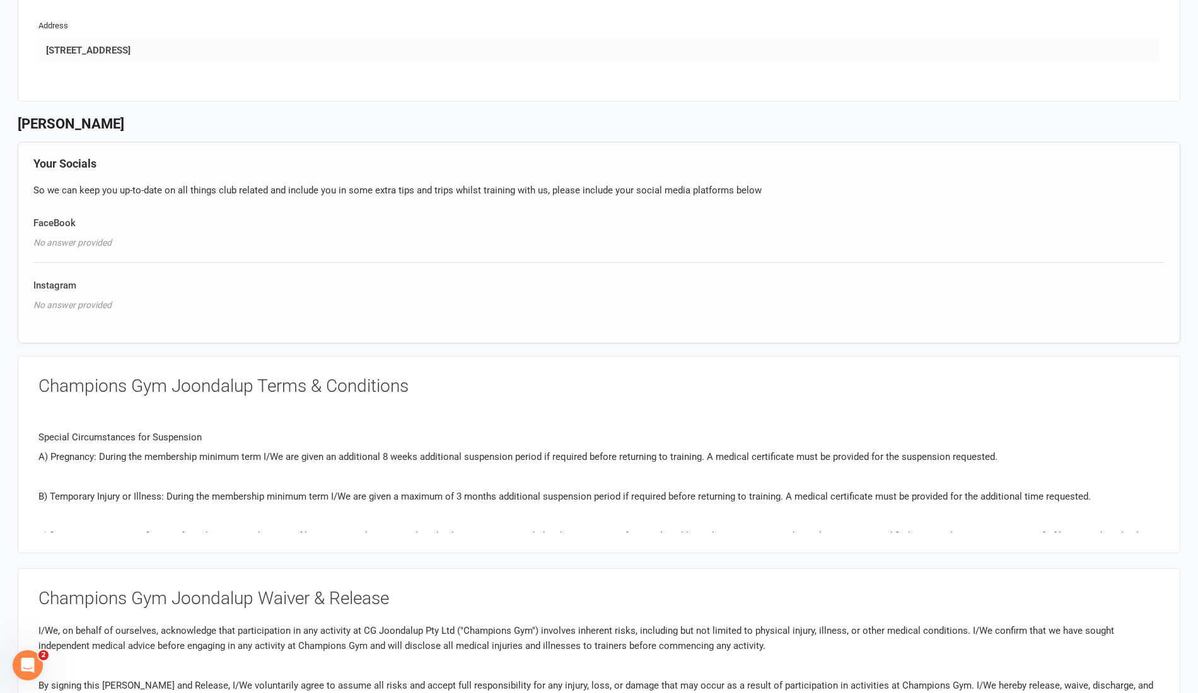
click at [1160, 576] on div "Champions Gym Joondalup Waiver & Release I/We, on behalf of ourselves, acknowle…" at bounding box center [599, 667] width 1162 height 197
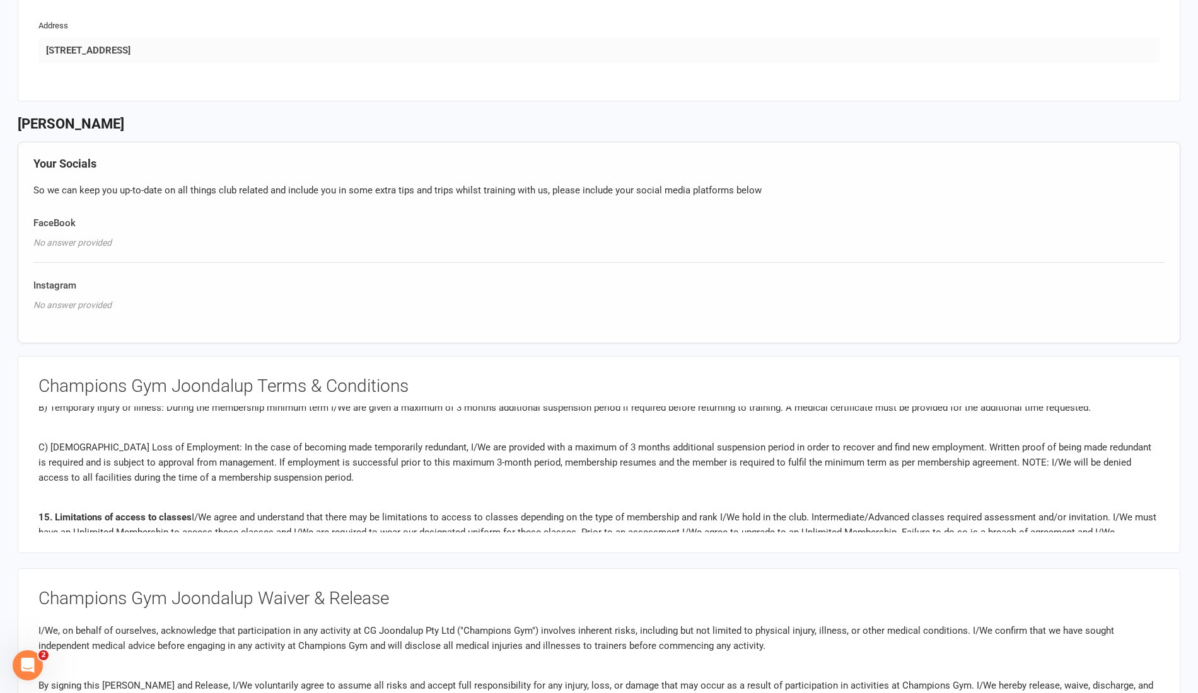
scroll to position [2776, 0]
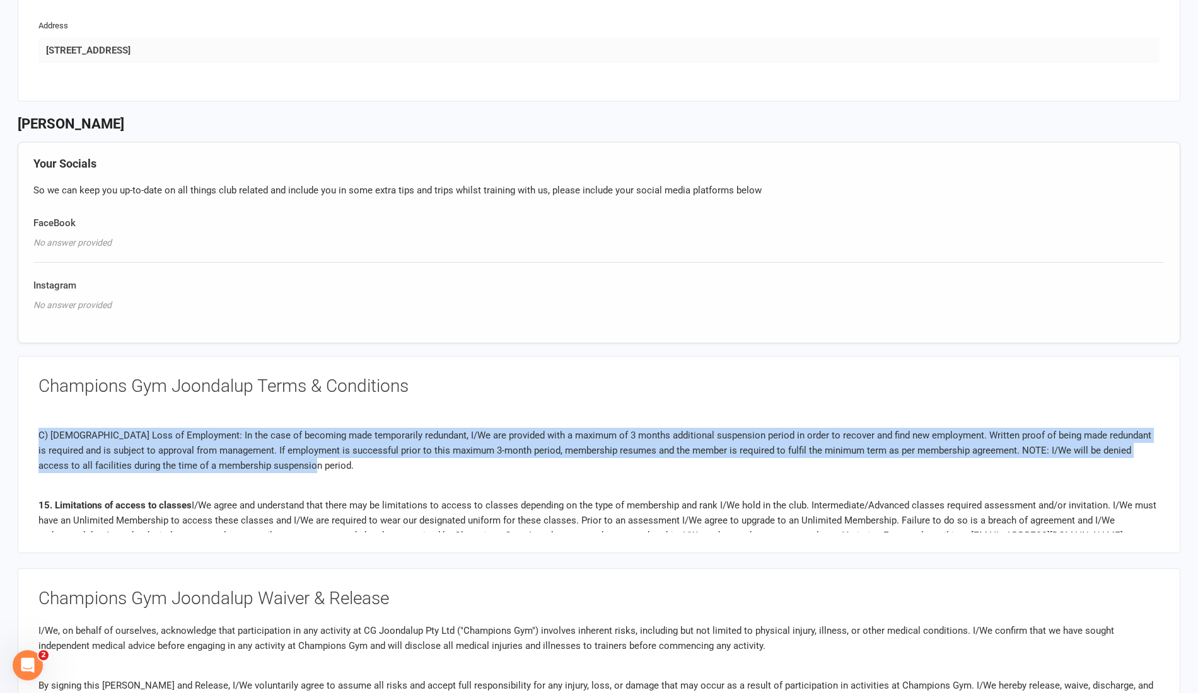
drag, startPoint x: 306, startPoint y: 480, endPoint x: 20, endPoint y: 437, distance: 288.7
click at [20, 437] on div "Champions Gym Joondalup Terms & Conditions Please read through your terms & con…" at bounding box center [599, 454] width 1162 height 197
copy p "C) Temporary Loss of Employment: In the case of becoming made temporarily redun…"
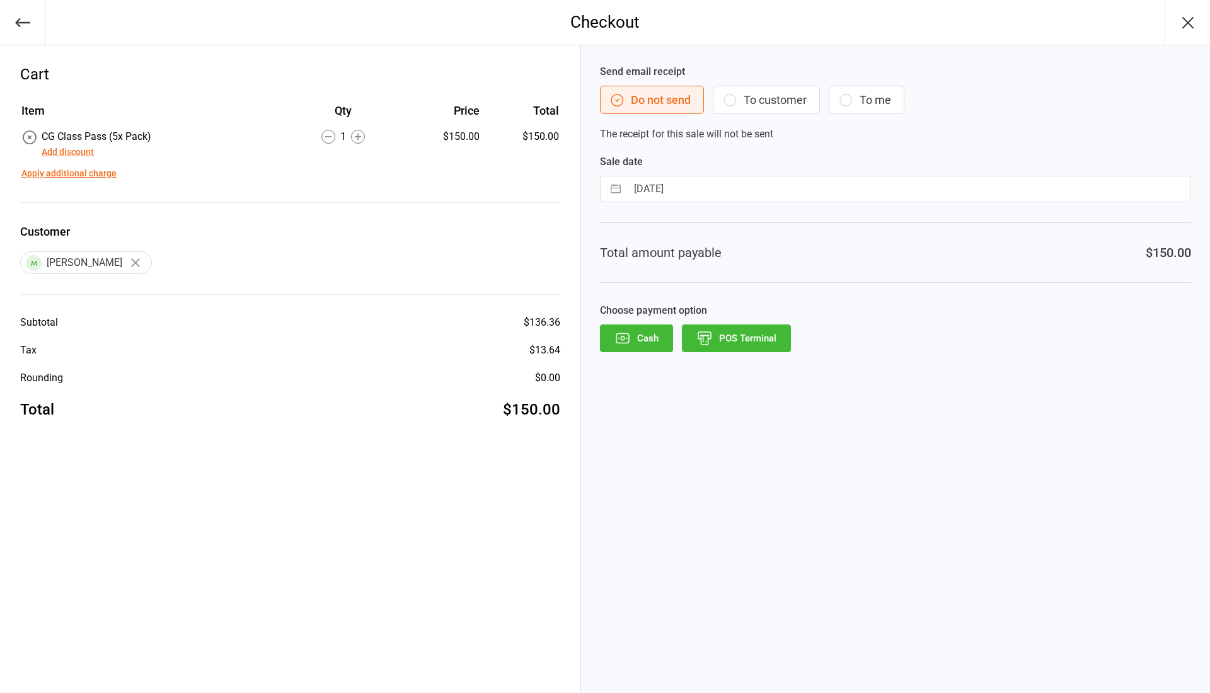
click at [770, 334] on button "POS Terminal" at bounding box center [736, 339] width 109 height 28
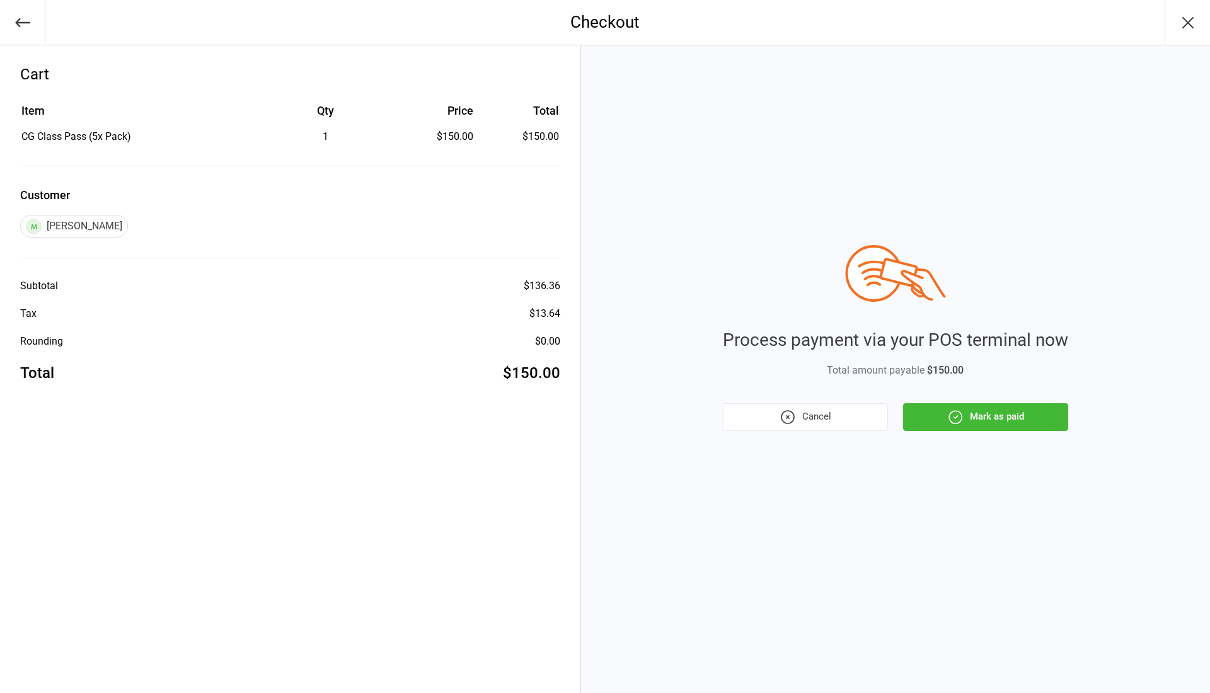
click at [954, 417] on icon "button" at bounding box center [954, 417] width 1 height 1
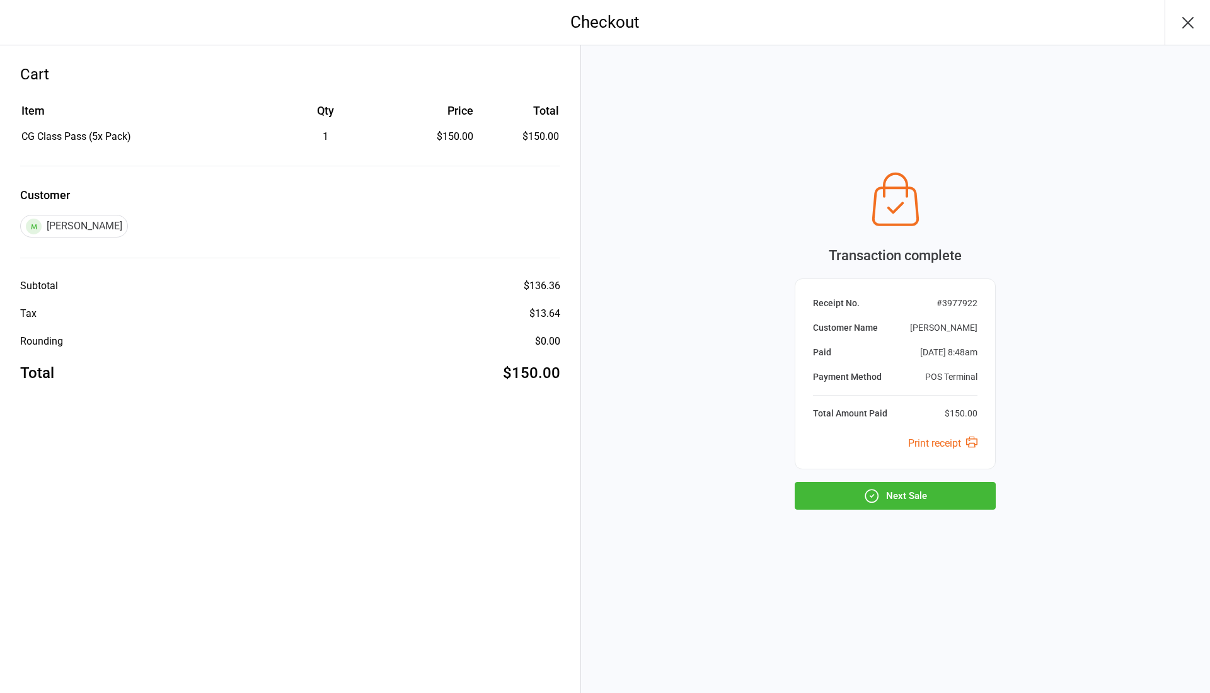
click at [1199, 13] on button "button" at bounding box center [1187, 22] width 45 height 45
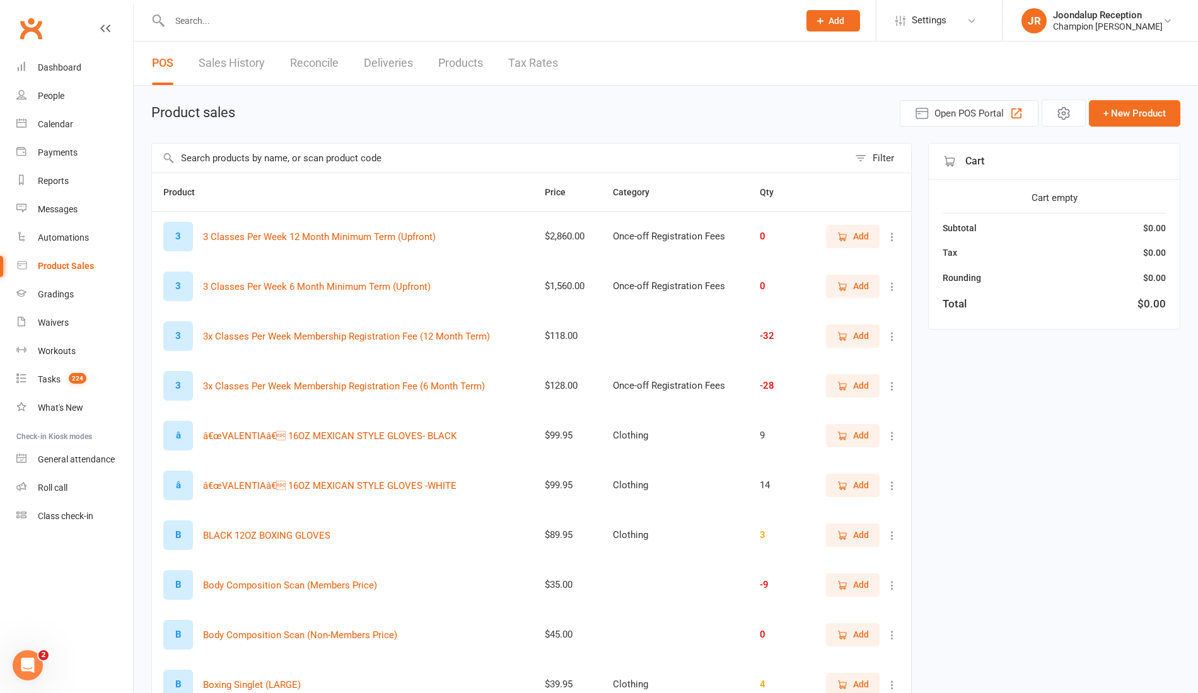
click at [229, 20] on input "text" at bounding box center [478, 21] width 624 height 18
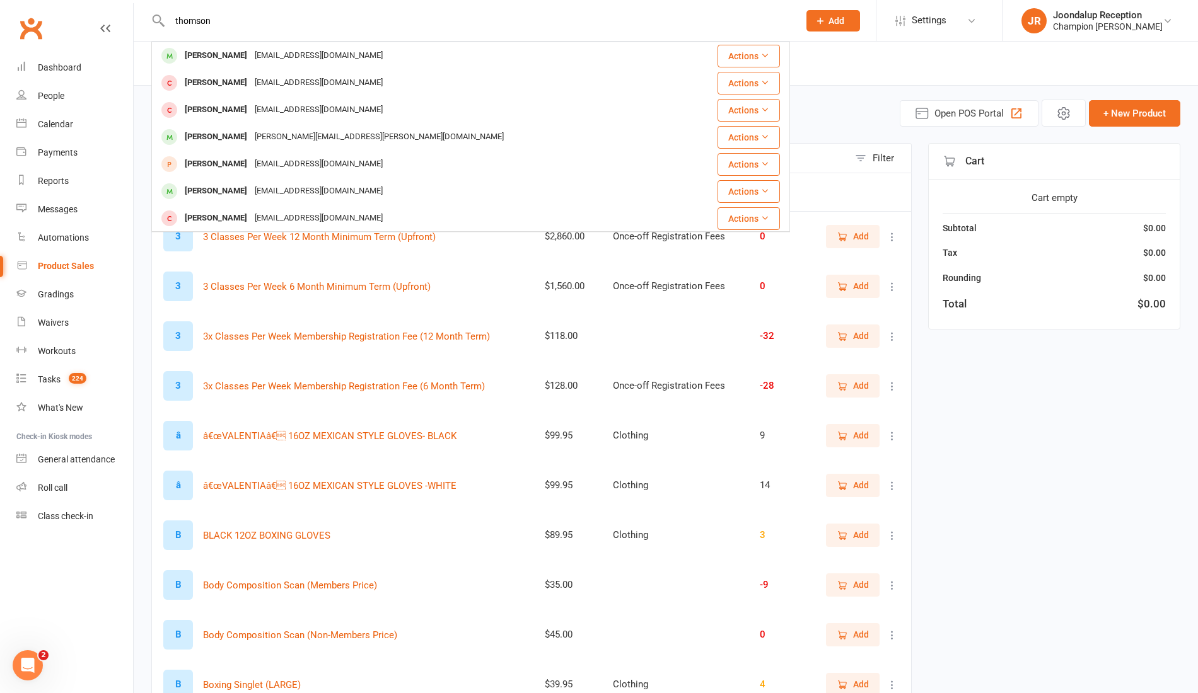
type input "thomson"
click at [233, 66] on div "Thomson Lawrence [EMAIL_ADDRESS][DOMAIN_NAME]" at bounding box center [424, 56] width 543 height 26
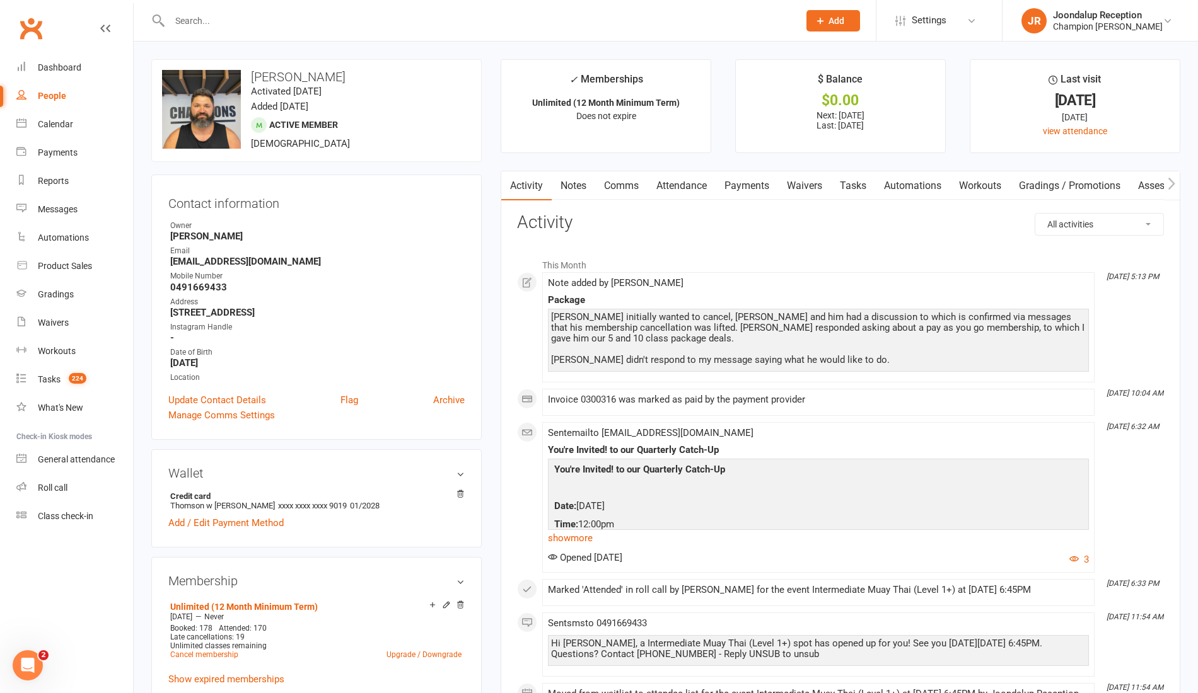
click at [231, 24] on input "text" at bounding box center [478, 21] width 624 height 18
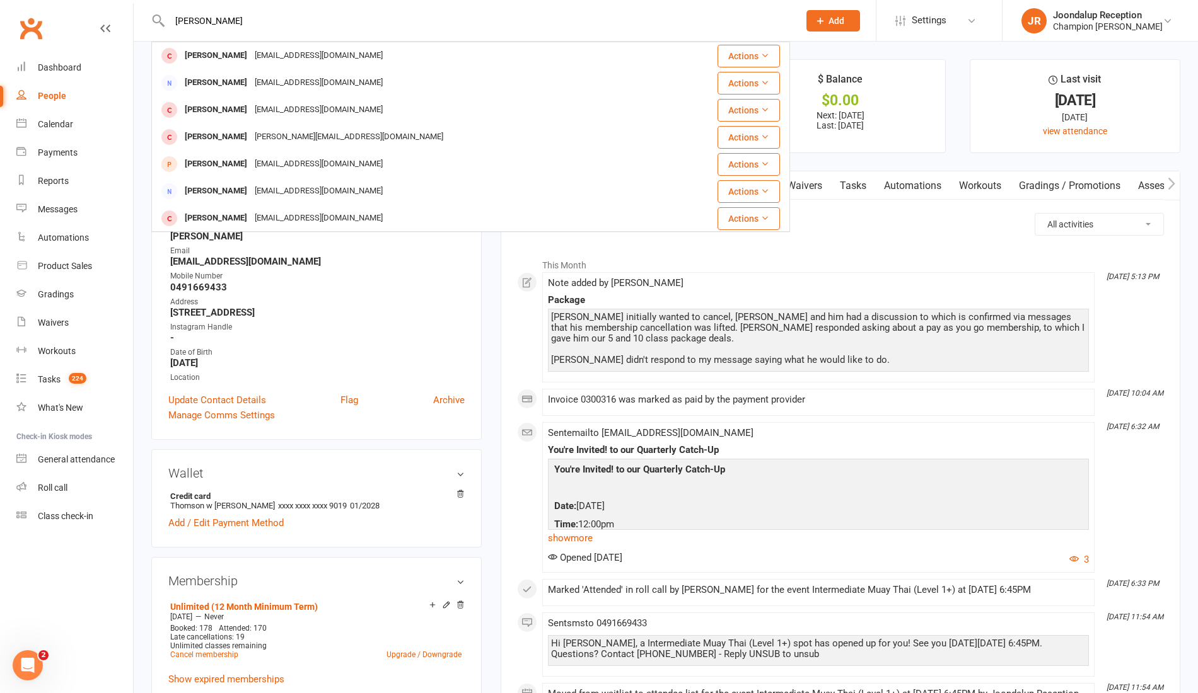
type input "[PERSON_NAME]"
click at [232, 52] on div "[PERSON_NAME]" at bounding box center [216, 56] width 70 height 18
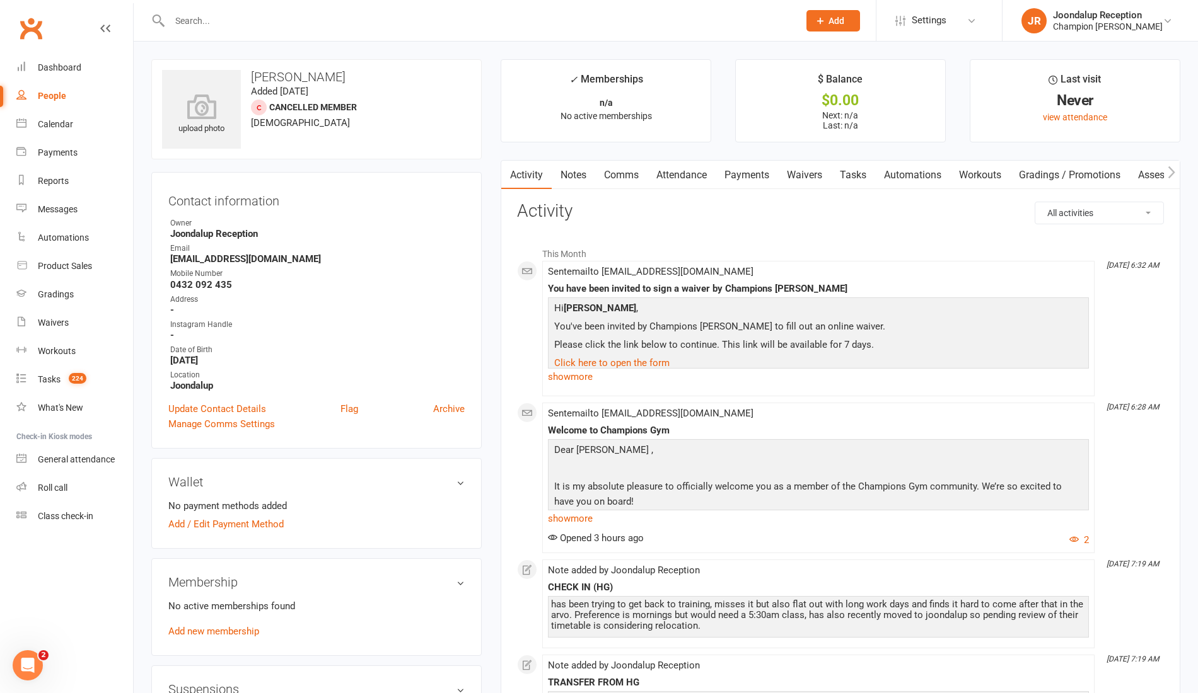
click at [217, 26] on input "text" at bounding box center [478, 21] width 624 height 18
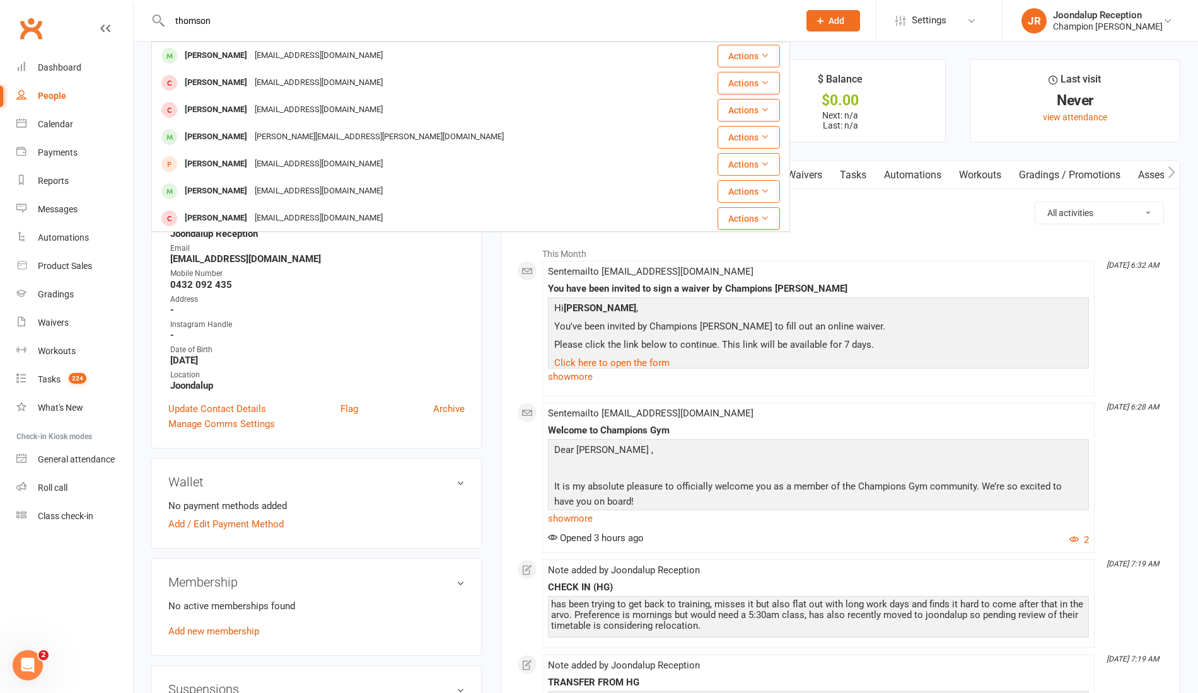
type input "thomson"
click at [221, 67] on div "Thomson Lawrence [EMAIL_ADDRESS][DOMAIN_NAME]" at bounding box center [424, 56] width 543 height 26
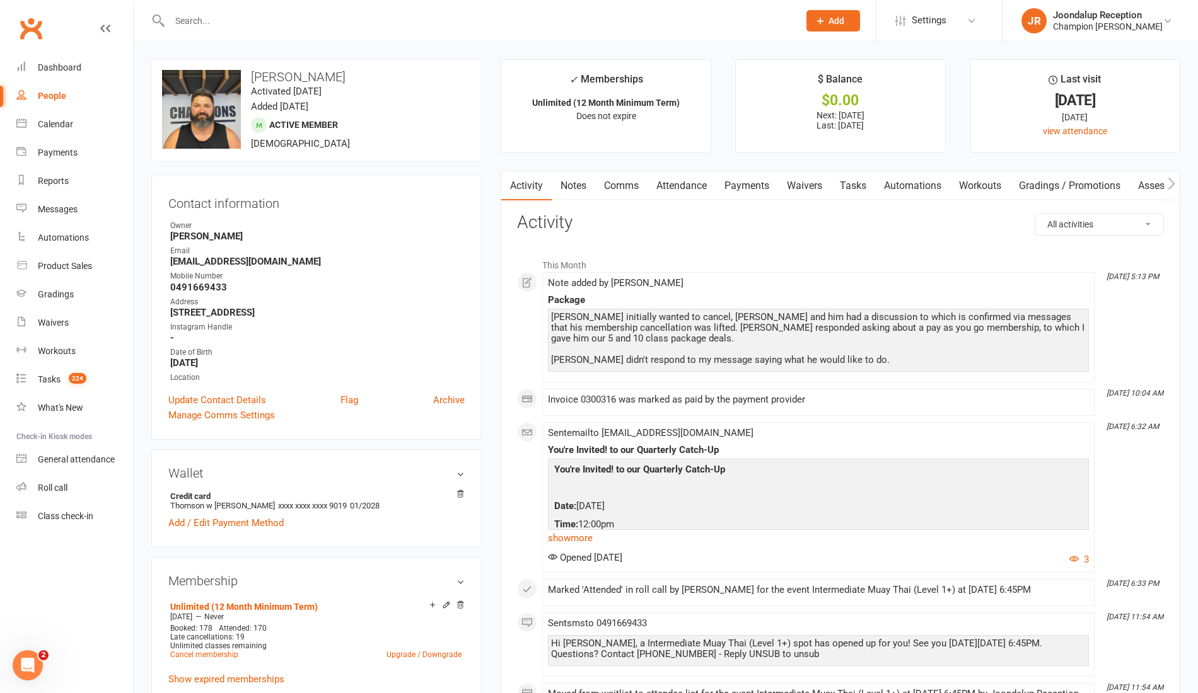
click at [222, 16] on input "text" at bounding box center [478, 21] width 624 height 18
click at [758, 183] on link "Payments" at bounding box center [746, 185] width 62 height 29
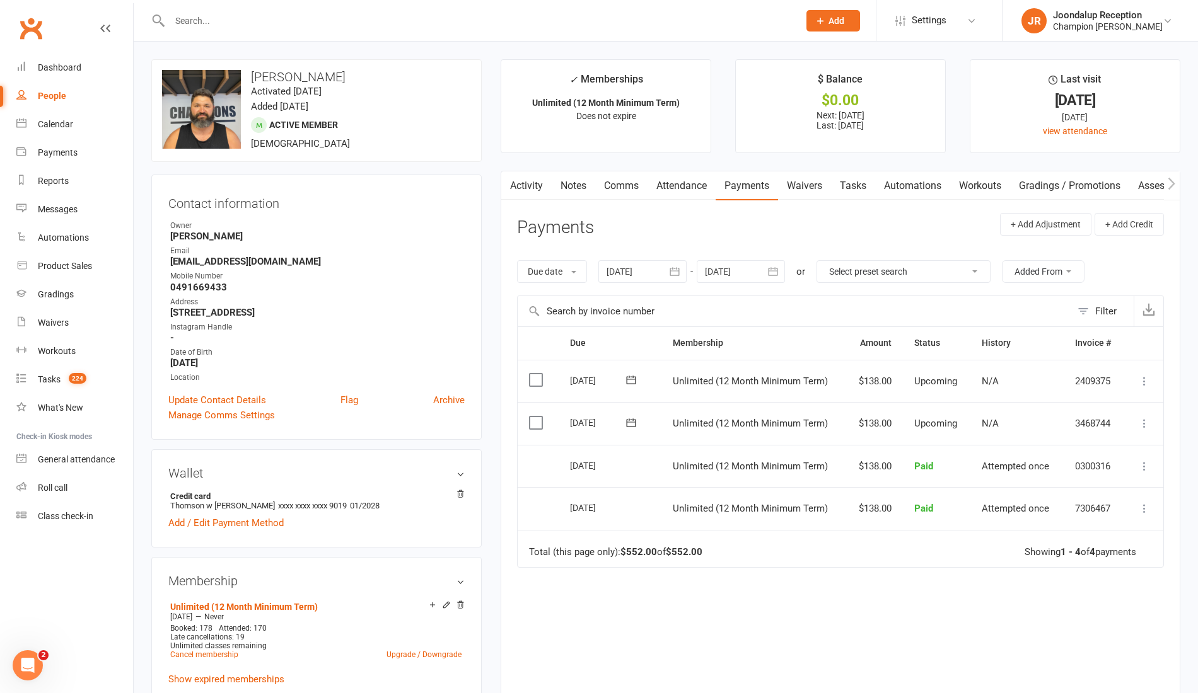
click at [794, 183] on link "Waivers" at bounding box center [804, 185] width 53 height 29
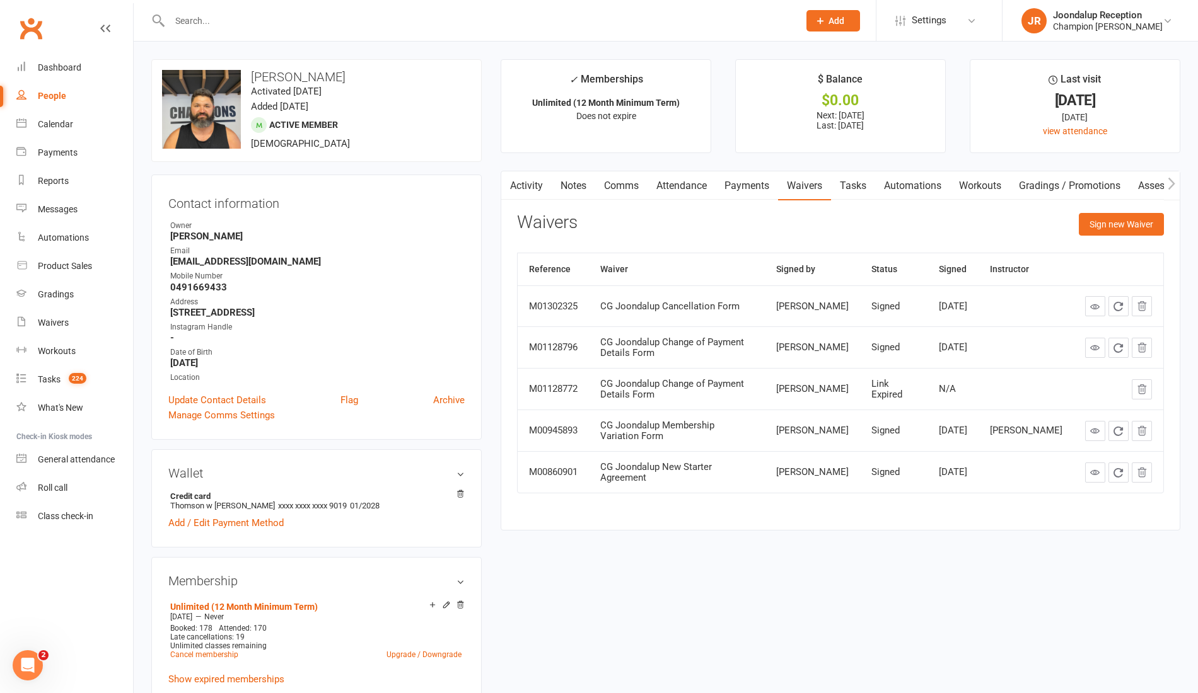
click at [757, 183] on link "Payments" at bounding box center [746, 185] width 62 height 29
